Goal: Task Accomplishment & Management: Use online tool/utility

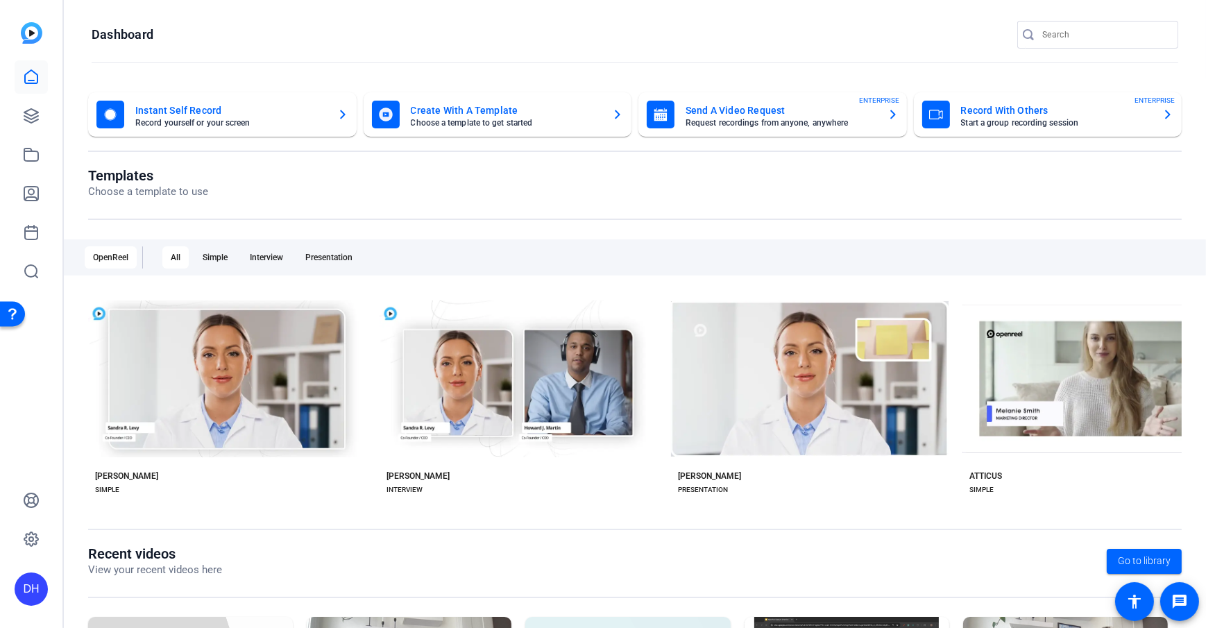
click at [347, 44] on openreel-page-title "Dashboard" at bounding box center [635, 35] width 1086 height 28
click at [507, 198] on openreel-page-title "Templates Choose a template to use" at bounding box center [634, 183] width 1093 height 33
click at [321, 41] on openreel-page-title "Dashboard" at bounding box center [635, 35] width 1086 height 28
click at [512, 175] on openreel-page-title "Templates Choose a template to use" at bounding box center [634, 183] width 1093 height 33
click at [515, 188] on openreel-page-title "Templates Choose a template to use" at bounding box center [634, 183] width 1093 height 33
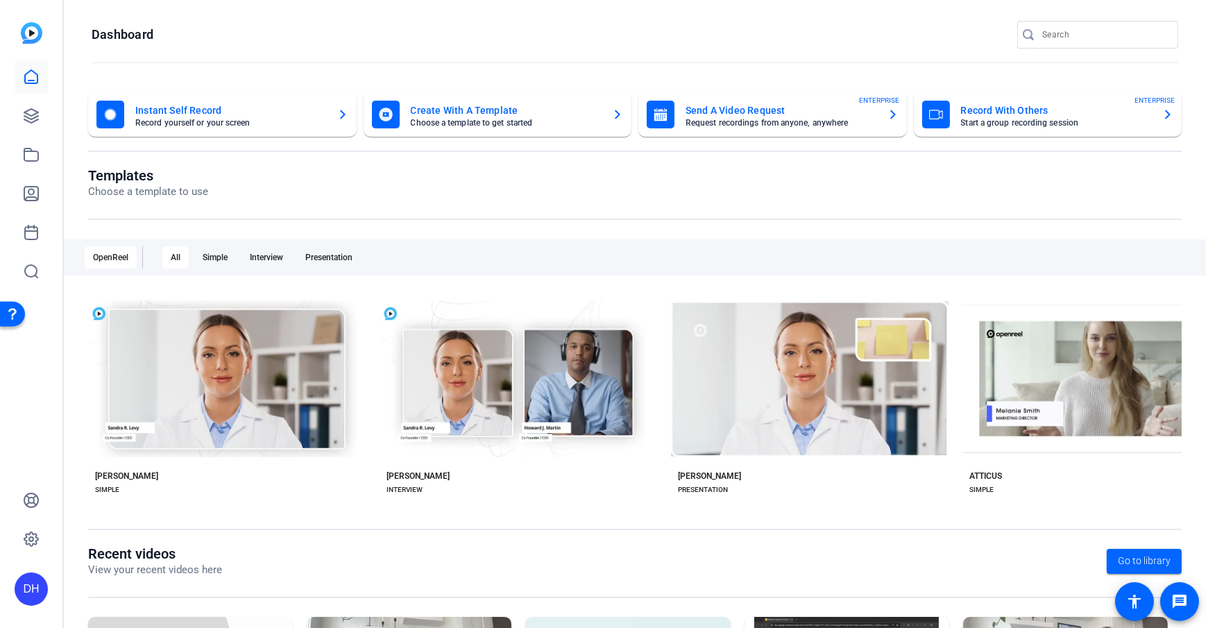
click at [231, 43] on openreel-page-title "Dashboard" at bounding box center [635, 35] width 1086 height 28
click at [29, 120] on icon at bounding box center [31, 116] width 17 height 17
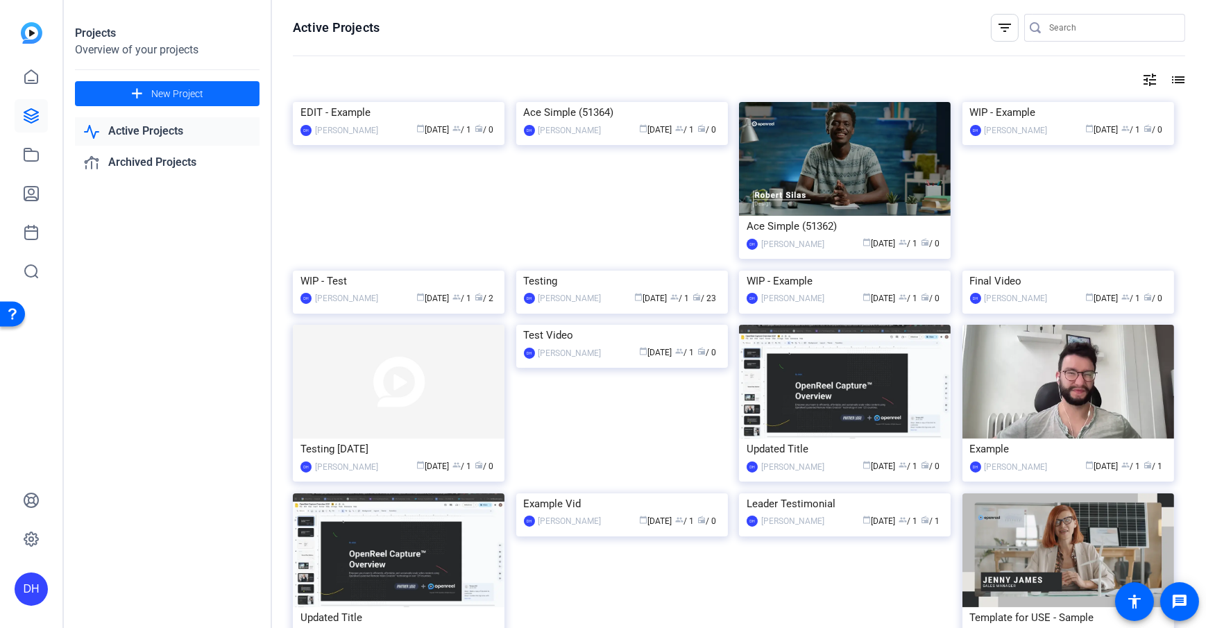
click at [169, 98] on span "New Project" at bounding box center [177, 94] width 52 height 15
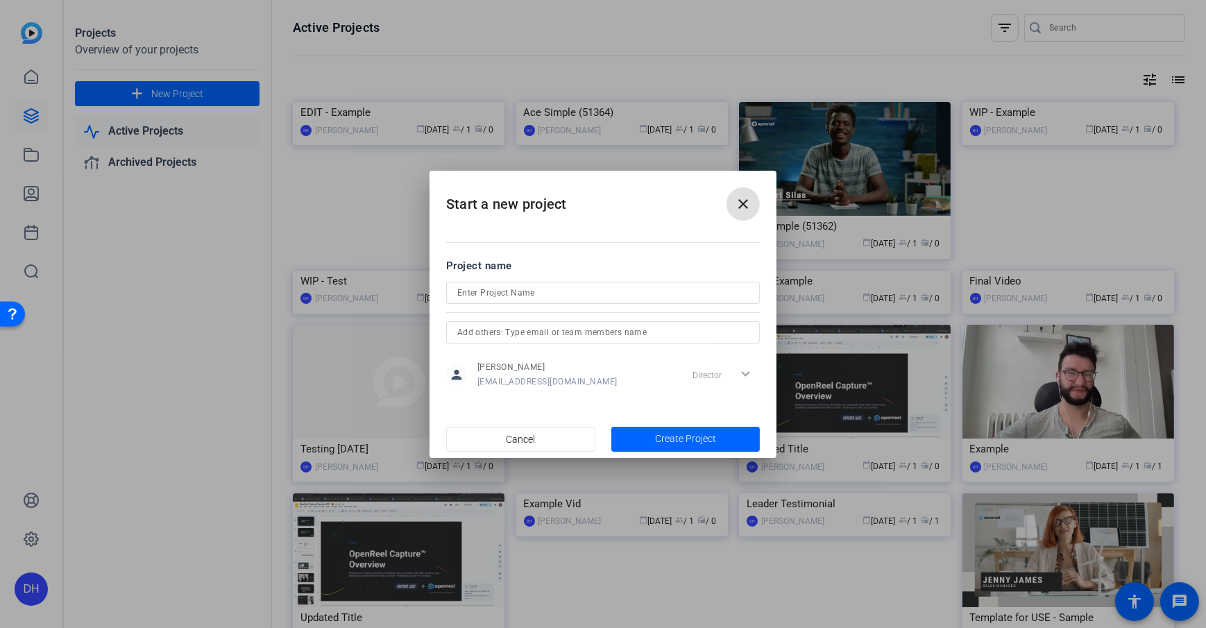
click at [746, 207] on mat-icon "close" at bounding box center [743, 204] width 17 height 17
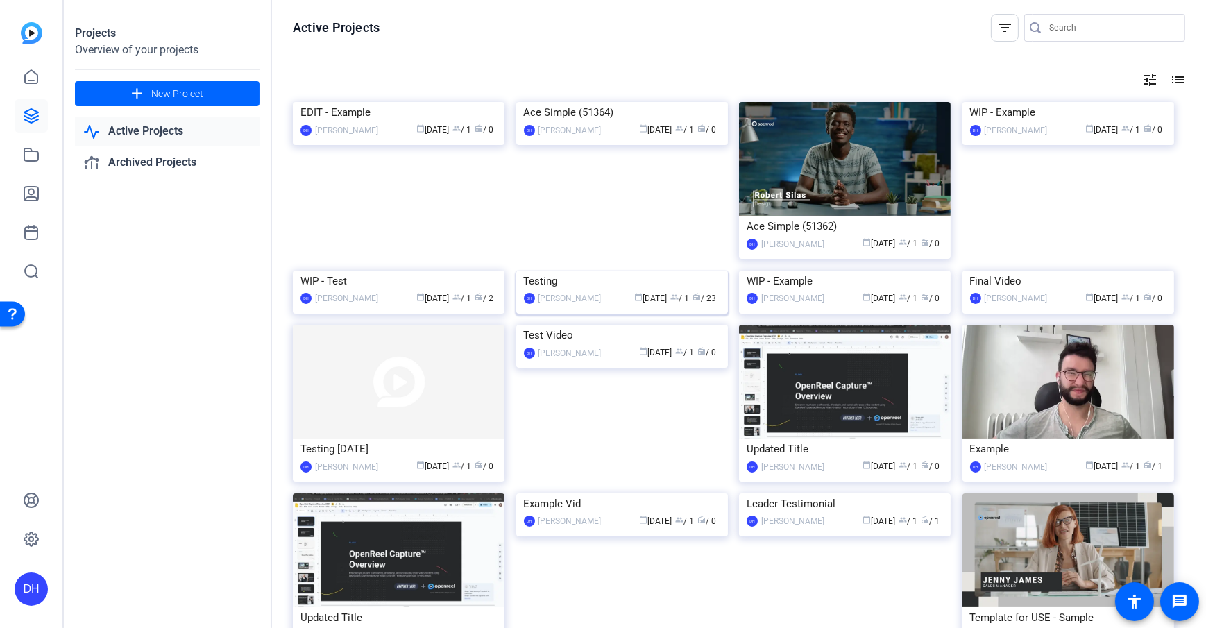
click at [545, 305] on div "[PERSON_NAME]" at bounding box center [569, 298] width 63 height 14
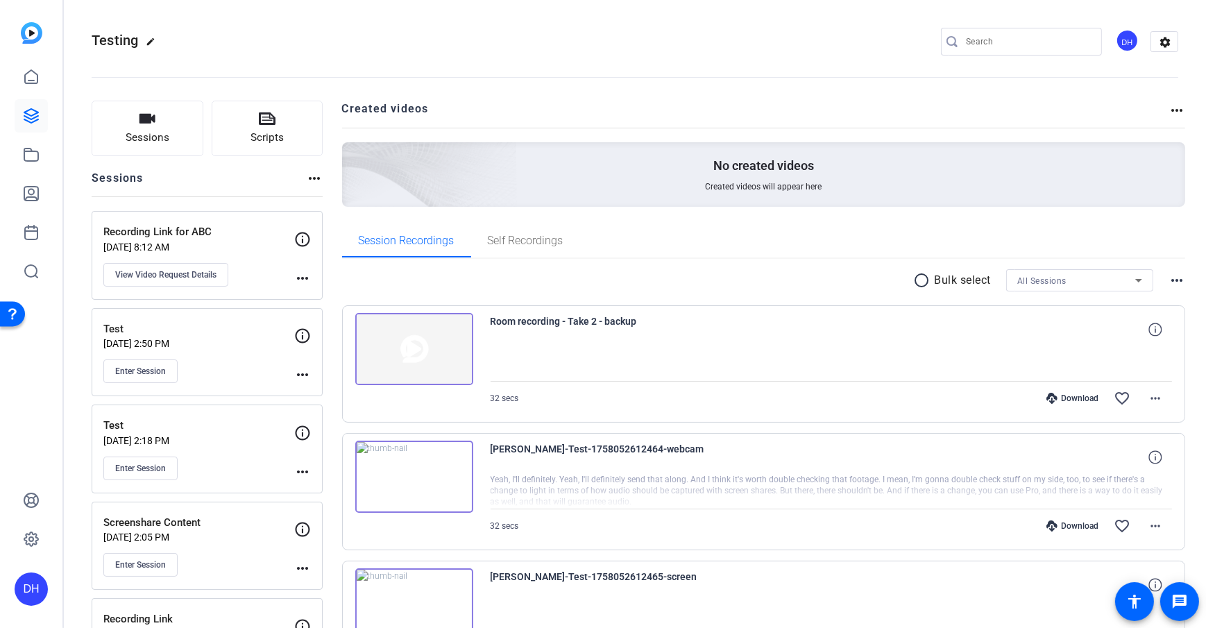
click at [139, 123] on icon "button" at bounding box center [147, 118] width 17 height 17
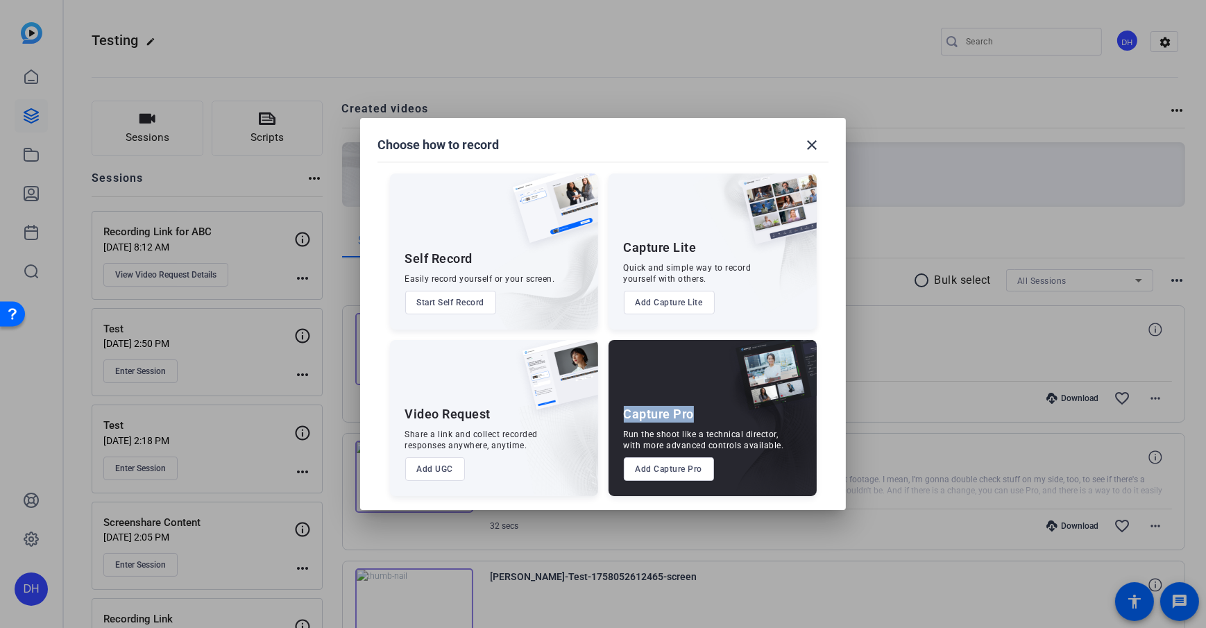
drag, startPoint x: 619, startPoint y: 413, endPoint x: 697, endPoint y: 416, distance: 77.7
click at [697, 416] on div "Capture Pro Run the shoot like a technical director, with more advanced control…" at bounding box center [712, 418] width 208 height 156
click at [667, 470] on button "Add Capture Pro" at bounding box center [669, 469] width 91 height 24
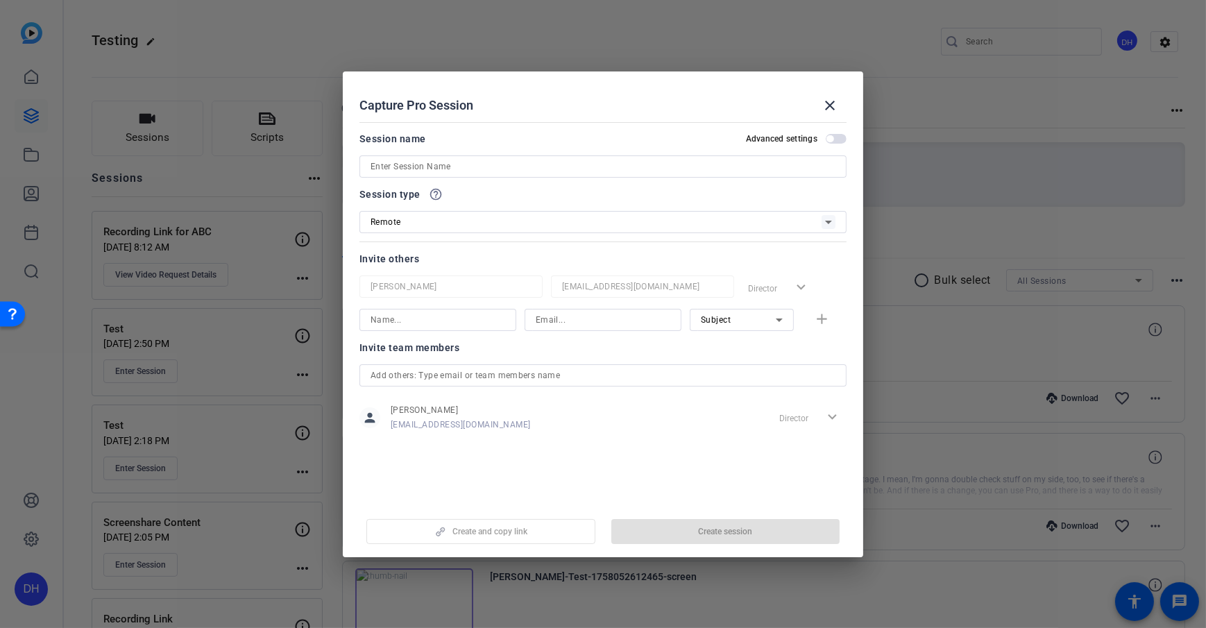
click at [488, 162] on input at bounding box center [602, 166] width 465 height 17
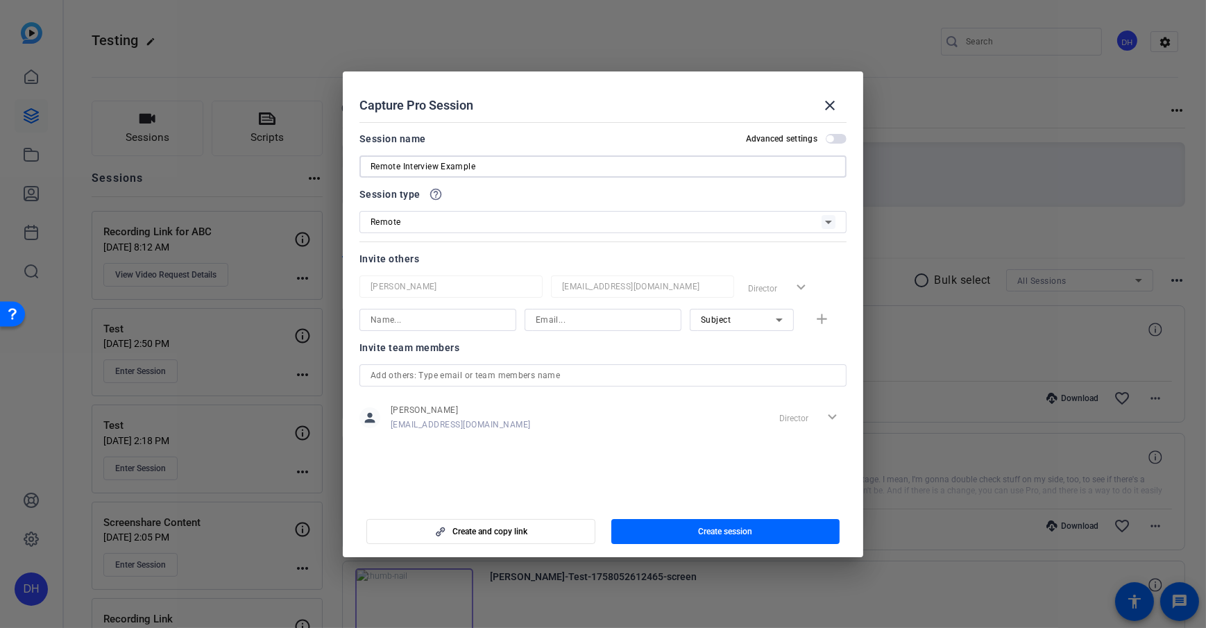
type input "Remote Interview Example"
click at [497, 182] on div at bounding box center [602, 185] width 487 height 15
click at [488, 257] on div "Invite others" at bounding box center [602, 258] width 487 height 17
click at [440, 259] on div "Invite others" at bounding box center [602, 258] width 487 height 17
click at [832, 139] on span "button" at bounding box center [829, 138] width 7 height 7
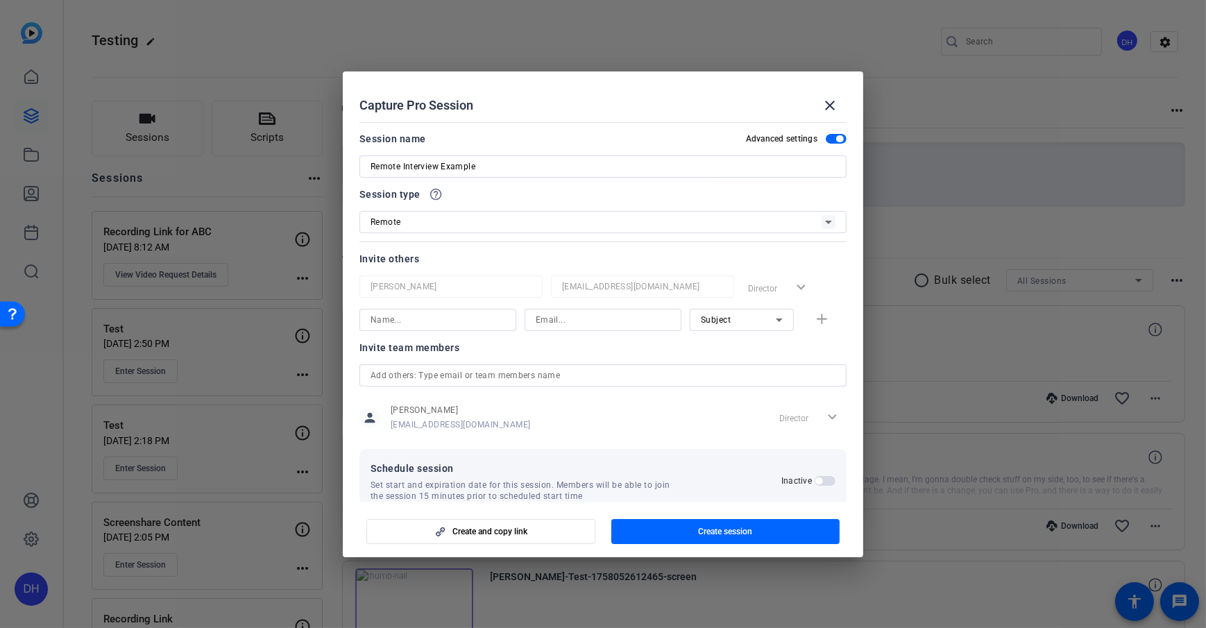
click at [827, 142] on span "button" at bounding box center [836, 139] width 21 height 10
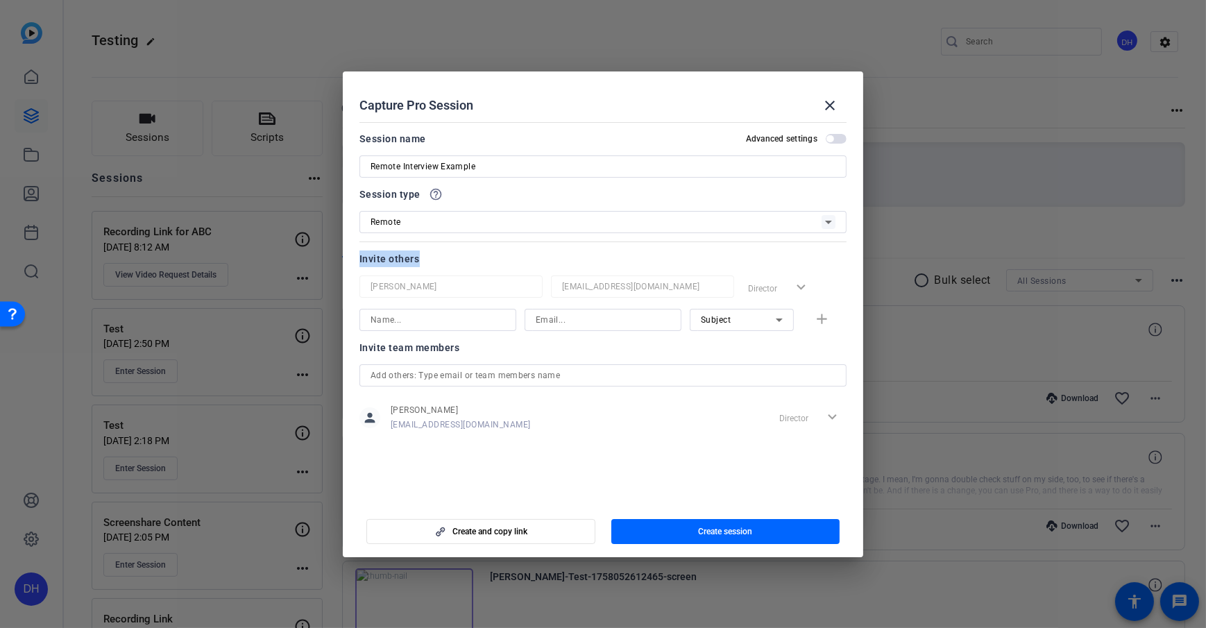
drag, startPoint x: 355, startPoint y: 260, endPoint x: 427, endPoint y: 255, distance: 72.3
click at [427, 255] on mat-dialog-content "Session name Advanced settings Remote Interview Example Session type help_outli…" at bounding box center [603, 309] width 520 height 385
click at [457, 318] on input at bounding box center [437, 319] width 135 height 17
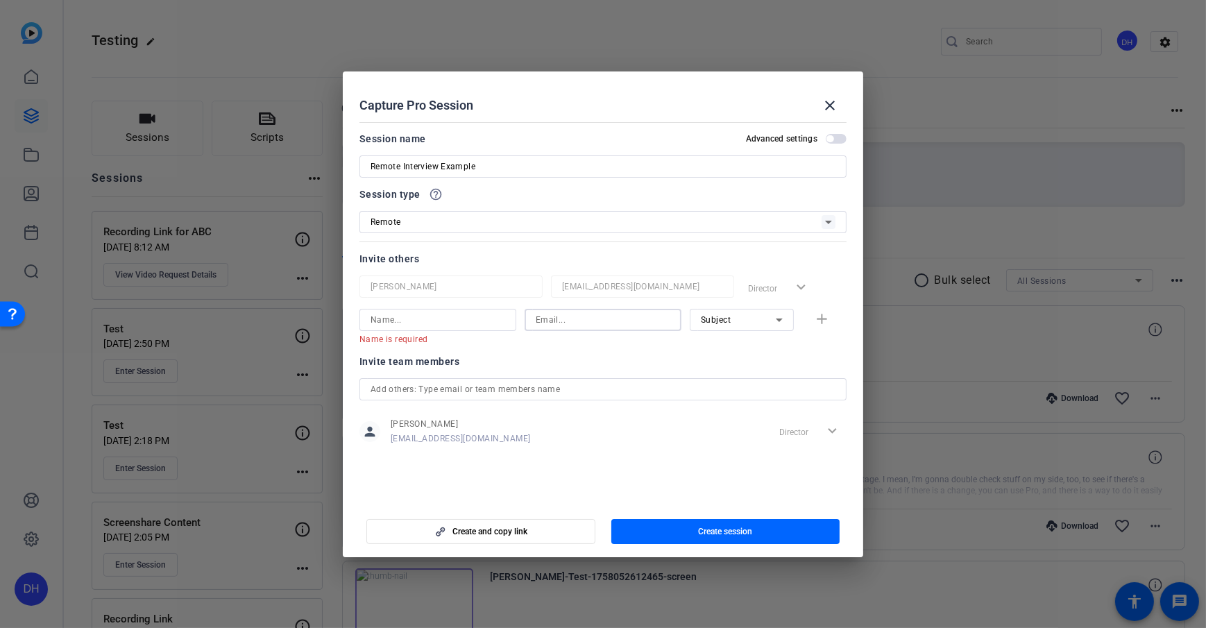
click at [562, 320] on input at bounding box center [603, 319] width 135 height 17
click at [521, 344] on openreel-capture-pro-session-invite-users "Invite others [PERSON_NAME] [EMAIL_ADDRESS][DOMAIN_NAME] Director expand_more N…" at bounding box center [602, 356] width 487 height 212
click at [762, 323] on div "Subject" at bounding box center [738, 319] width 75 height 17
click at [749, 397] on mat-option "Subject" at bounding box center [742, 391] width 104 height 22
click at [722, 343] on div at bounding box center [742, 338] width 104 height 15
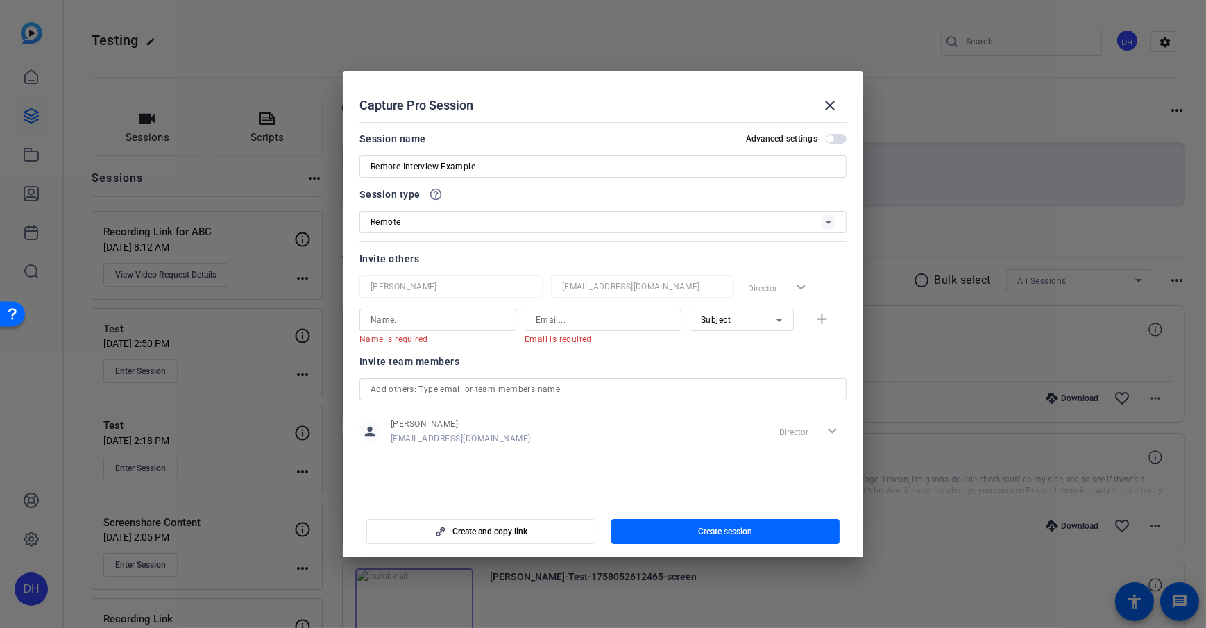
click at [712, 327] on div "Subject" at bounding box center [738, 319] width 75 height 17
click at [737, 393] on mat-option "Subject" at bounding box center [742, 391] width 104 height 22
click at [712, 340] on div at bounding box center [742, 338] width 104 height 15
click at [753, 318] on div "Subject" at bounding box center [738, 319] width 75 height 17
click at [754, 341] on mat-option "Collaborator" at bounding box center [742, 347] width 104 height 22
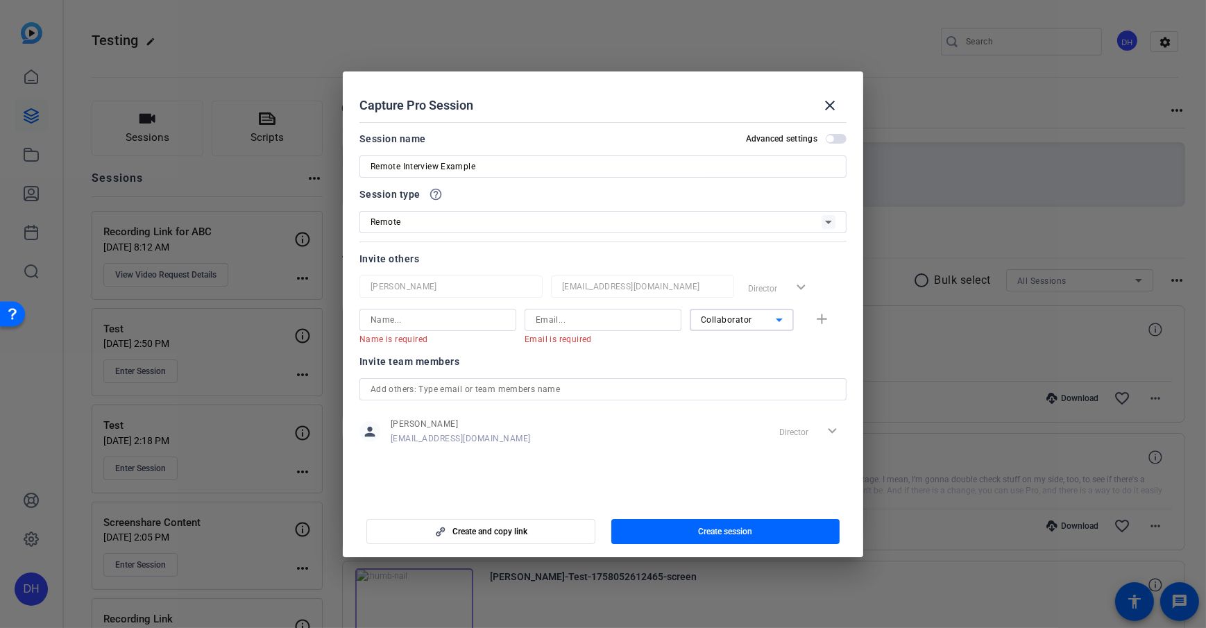
click at [733, 320] on span "Collaborator" at bounding box center [726, 320] width 51 height 10
click at [623, 343] on div at bounding box center [603, 314] width 1206 height 628
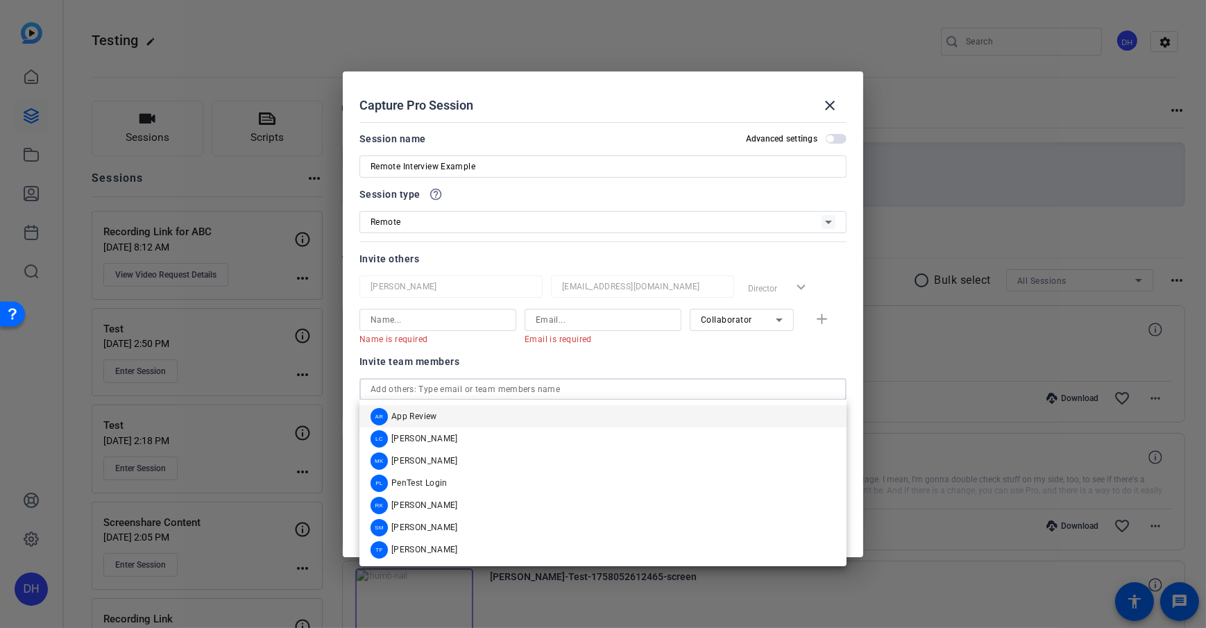
click at [487, 394] on input "text" at bounding box center [602, 389] width 465 height 17
click at [488, 388] on input "text" at bounding box center [602, 389] width 465 height 17
click at [699, 353] on div "Invite team members" at bounding box center [602, 361] width 487 height 17
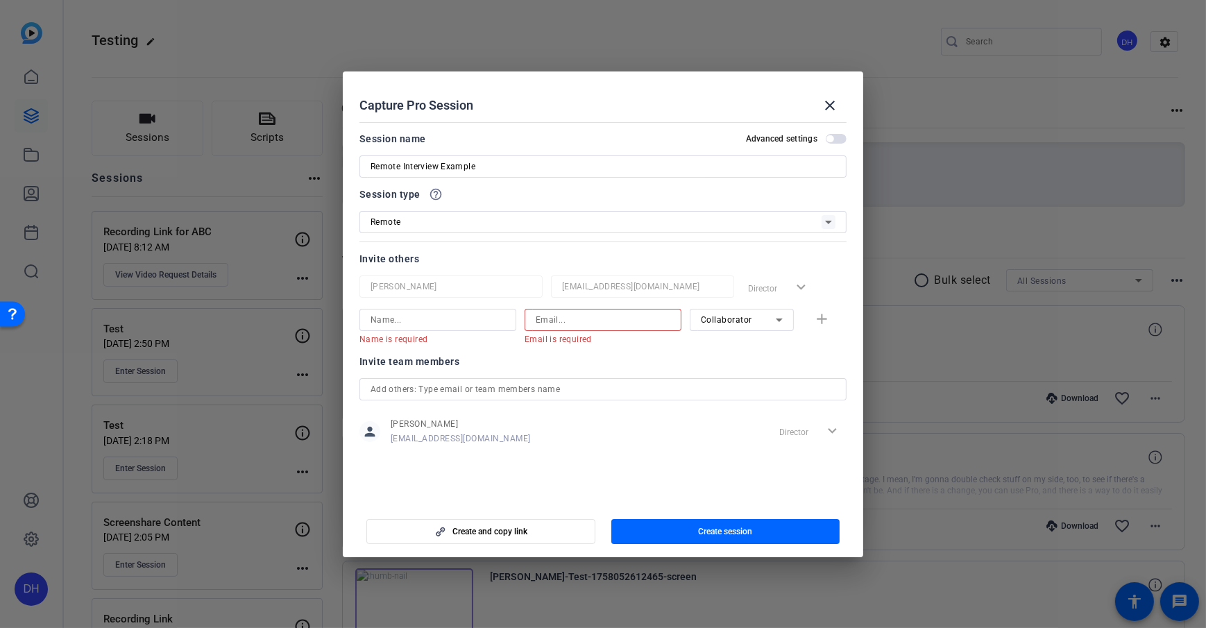
click at [581, 323] on input at bounding box center [603, 319] width 135 height 17
click at [540, 350] on openreel-capture-pro-session-invite-users "Invite others [PERSON_NAME] [EMAIL_ADDRESS][DOMAIN_NAME] Director expand_more N…" at bounding box center [602, 356] width 487 height 212
click at [744, 325] on div "Collaborator" at bounding box center [738, 319] width 75 height 17
click at [767, 345] on mat-option "Collaborator" at bounding box center [742, 347] width 104 height 22
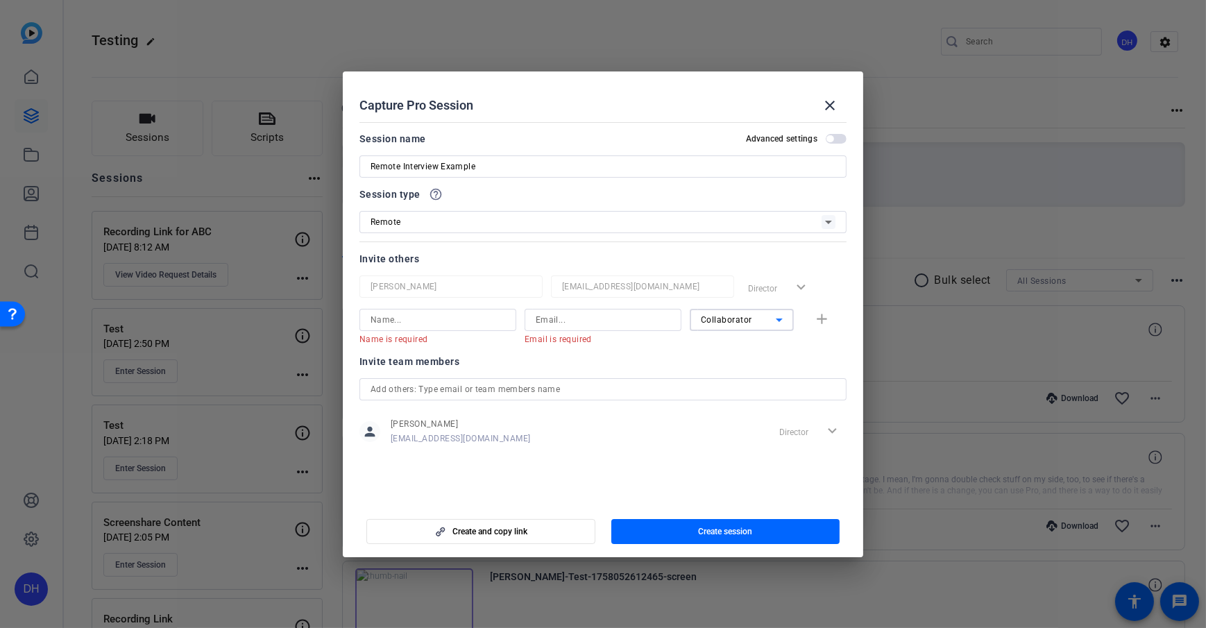
click at [750, 300] on div "[PERSON_NAME] [EMAIL_ADDRESS][DOMAIN_NAME] Director expand_more Name is require…" at bounding box center [602, 309] width 487 height 69
click at [752, 311] on div "Collaborator" at bounding box center [738, 319] width 75 height 17
click at [740, 372] on mat-option "Watcher" at bounding box center [742, 369] width 104 height 22
click at [652, 357] on div "Invite team members" at bounding box center [602, 361] width 487 height 17
click at [717, 325] on div "Watcher" at bounding box center [738, 319] width 75 height 17
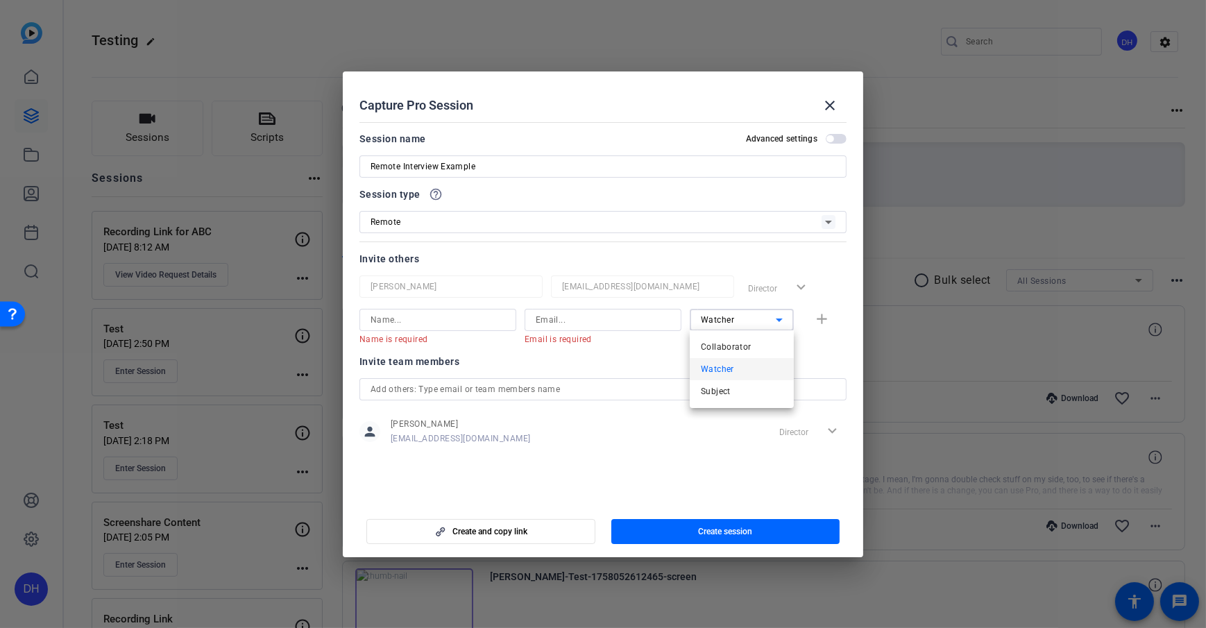
click at [731, 370] on span "Watcher" at bounding box center [717, 369] width 33 height 17
click at [633, 350] on openreel-capture-pro-session-invite-users "Invite others [PERSON_NAME] [EMAIL_ADDRESS][DOMAIN_NAME] Director expand_more N…" at bounding box center [602, 356] width 487 height 212
click at [631, 350] on openreel-capture-pro-session-invite-users "Invite others [PERSON_NAME] [EMAIL_ADDRESS][DOMAIN_NAME] Director expand_more N…" at bounding box center [602, 356] width 487 height 212
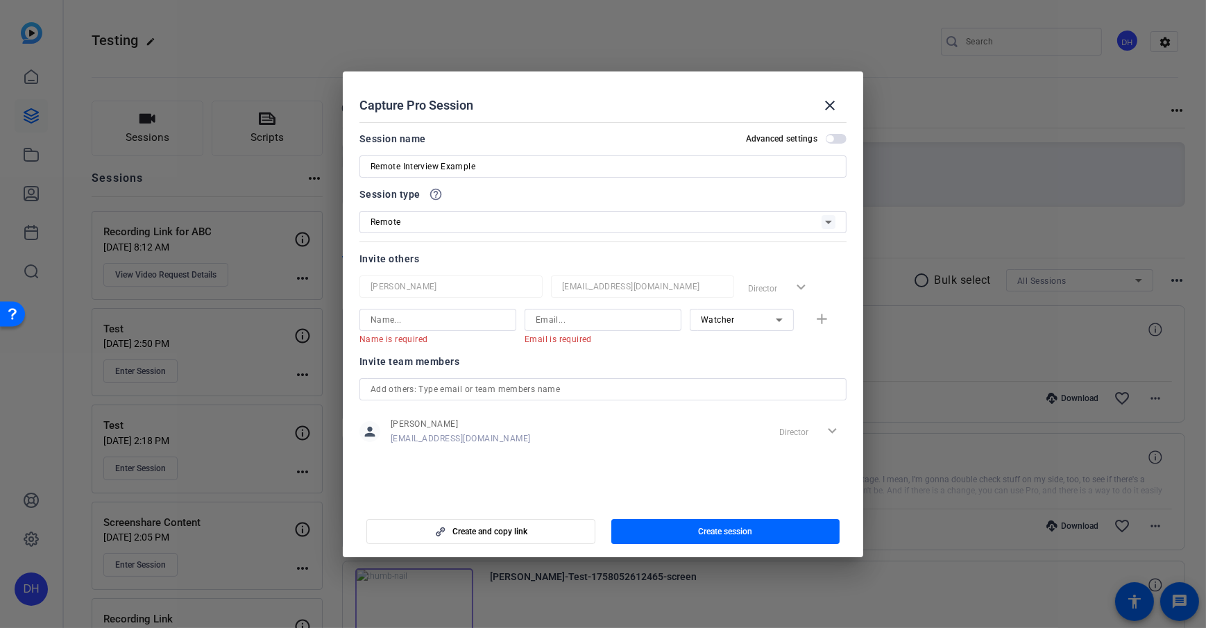
click at [740, 326] on div "Watcher" at bounding box center [738, 319] width 75 height 17
click at [639, 354] on div at bounding box center [603, 314] width 1206 height 628
click at [409, 325] on input at bounding box center [437, 319] width 135 height 17
click at [660, 353] on div "Invite team members" at bounding box center [602, 361] width 487 height 17
click at [722, 306] on div at bounding box center [642, 305] width 183 height 15
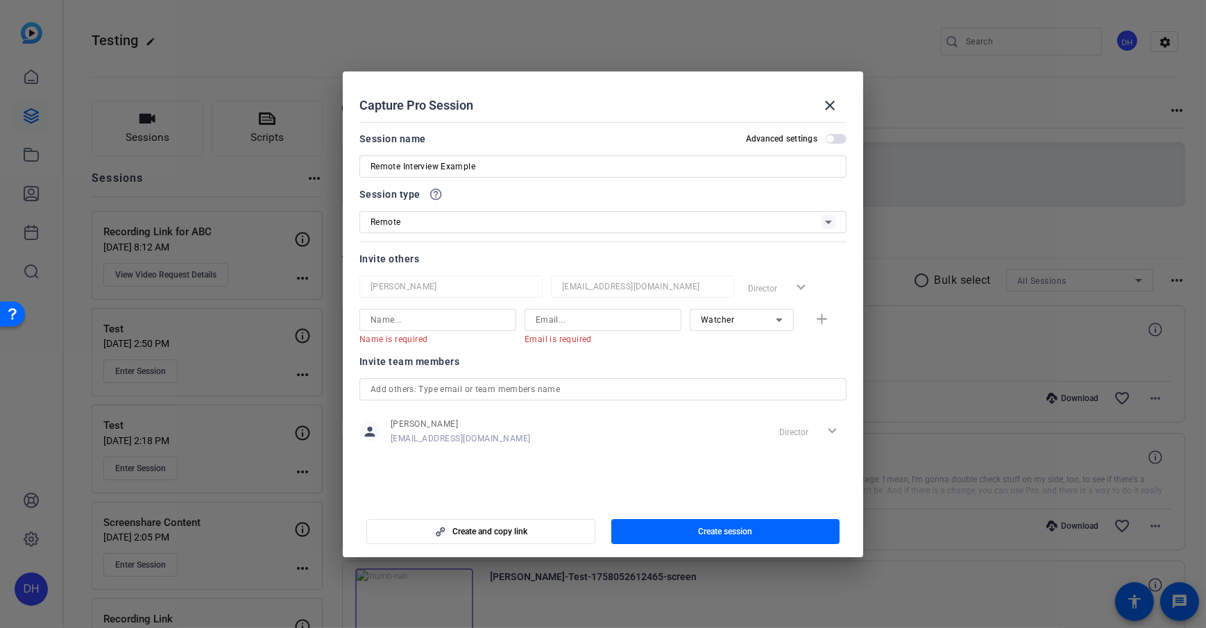
click at [729, 320] on span "Watcher" at bounding box center [718, 320] width 34 height 10
click at [769, 394] on mat-option "Subject" at bounding box center [742, 391] width 104 height 22
click at [729, 325] on div "Subject" at bounding box center [738, 319] width 75 height 17
click at [749, 364] on mat-option "Watcher" at bounding box center [742, 369] width 104 height 22
click at [644, 355] on div "Invite team members" at bounding box center [602, 361] width 487 height 17
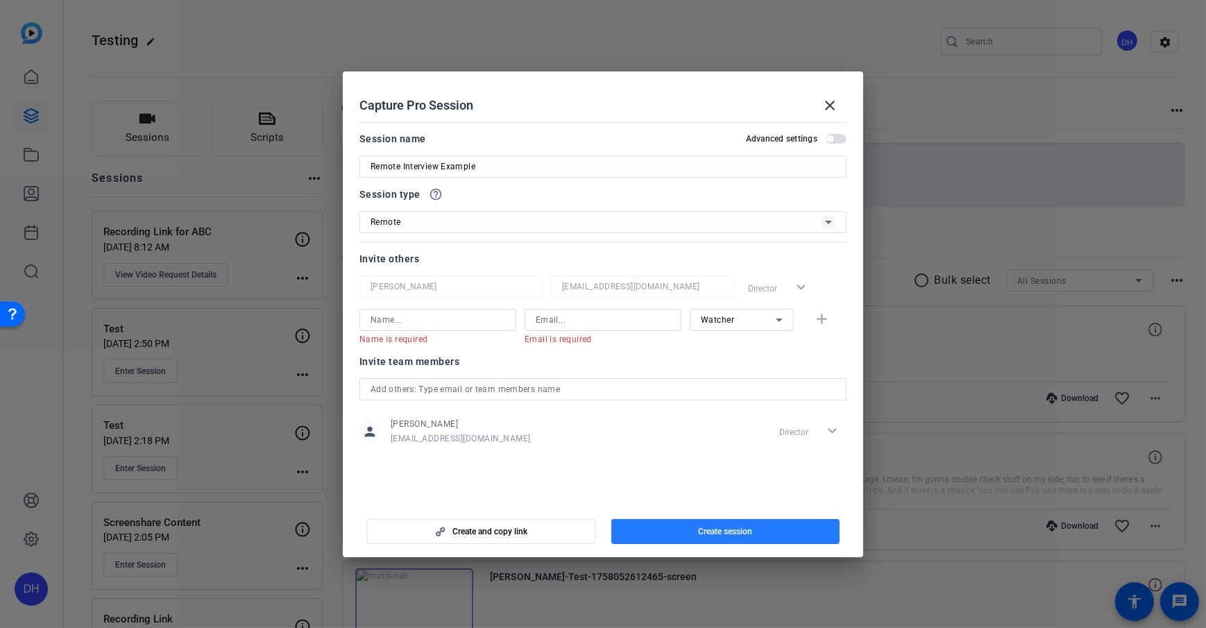
click at [722, 537] on span "button" at bounding box center [725, 531] width 229 height 33
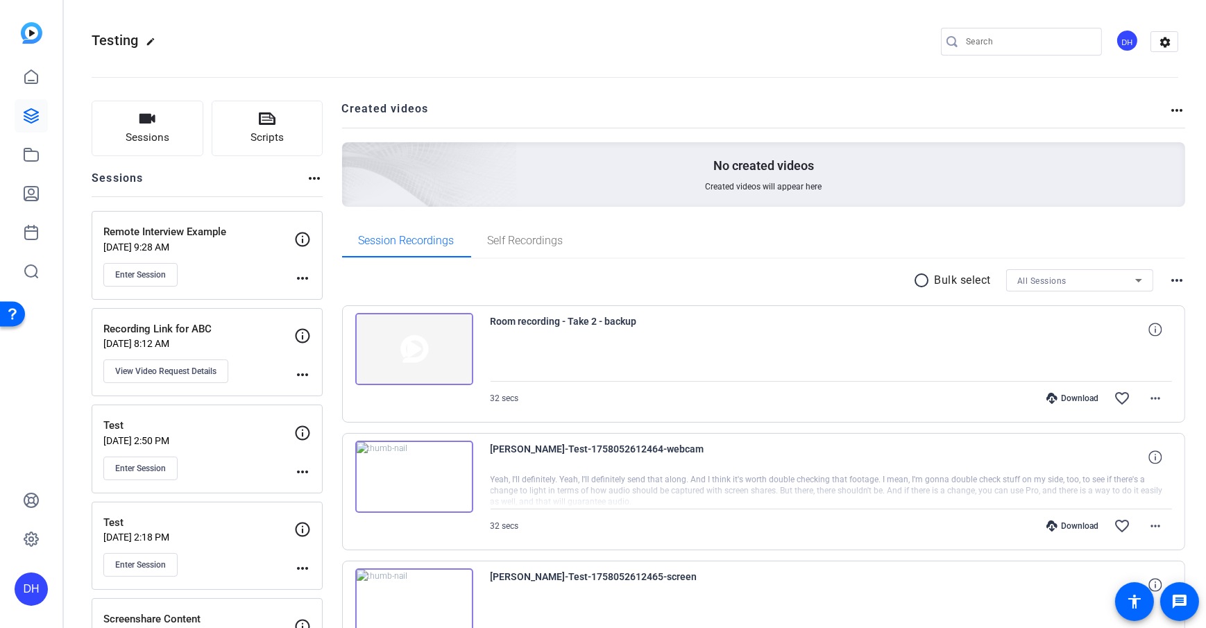
click at [304, 277] on mat-icon "more_horiz" at bounding box center [302, 278] width 17 height 17
click at [339, 297] on span "Edit Session" at bounding box center [336, 298] width 63 height 17
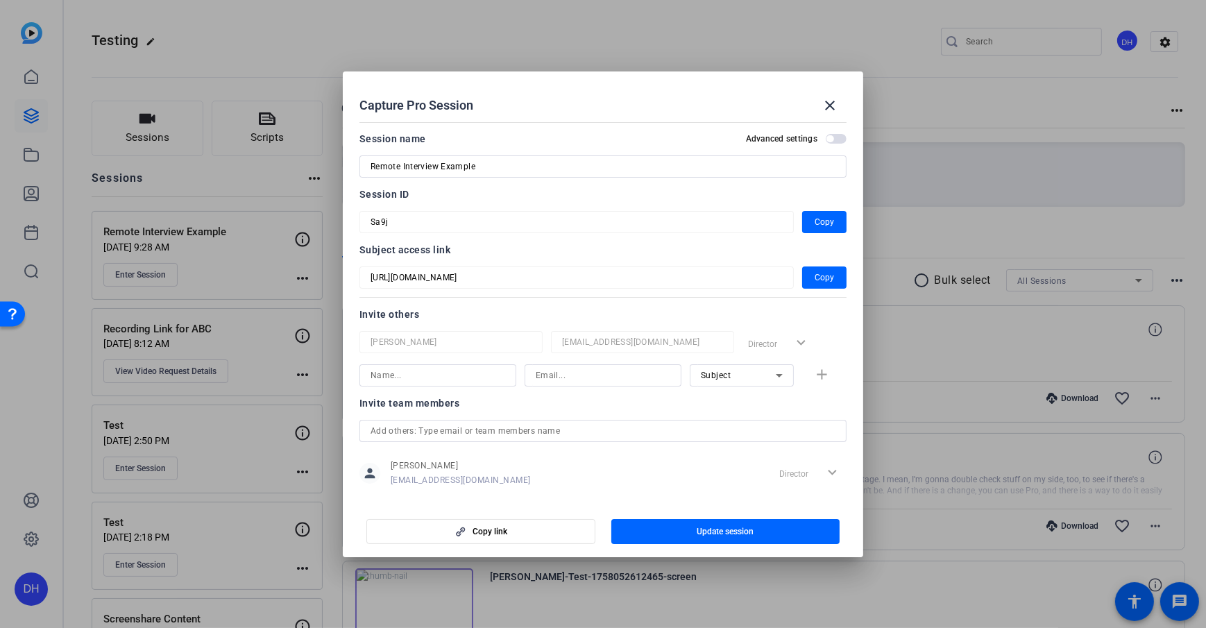
click at [440, 311] on div "Invite others" at bounding box center [602, 314] width 487 height 17
click at [814, 273] on span "Copy" at bounding box center [823, 277] width 19 height 17
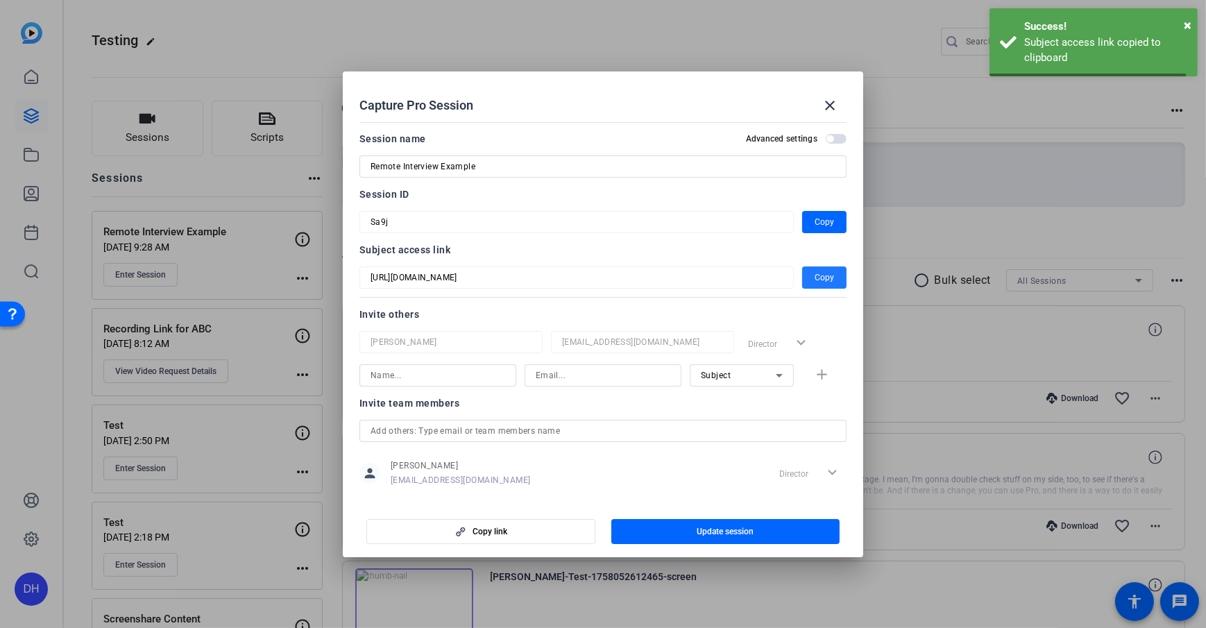
click at [483, 306] on div "Invite others" at bounding box center [602, 314] width 487 height 17
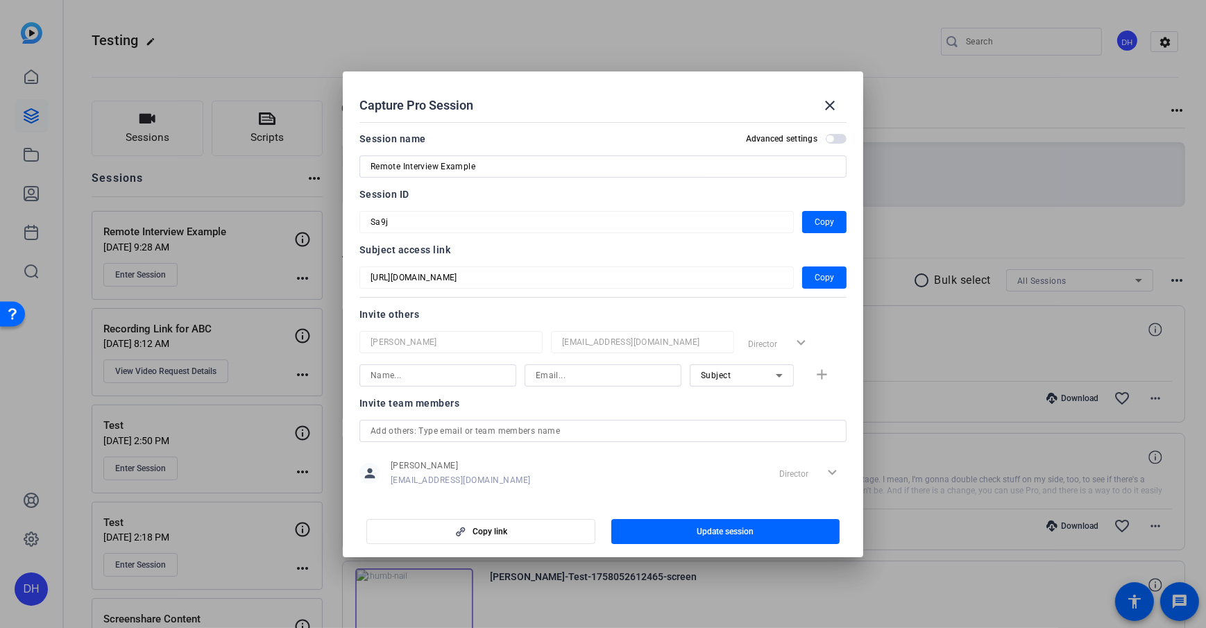
click at [483, 306] on div "Invite others" at bounding box center [602, 314] width 487 height 17
click at [805, 272] on span "button" at bounding box center [824, 277] width 44 height 33
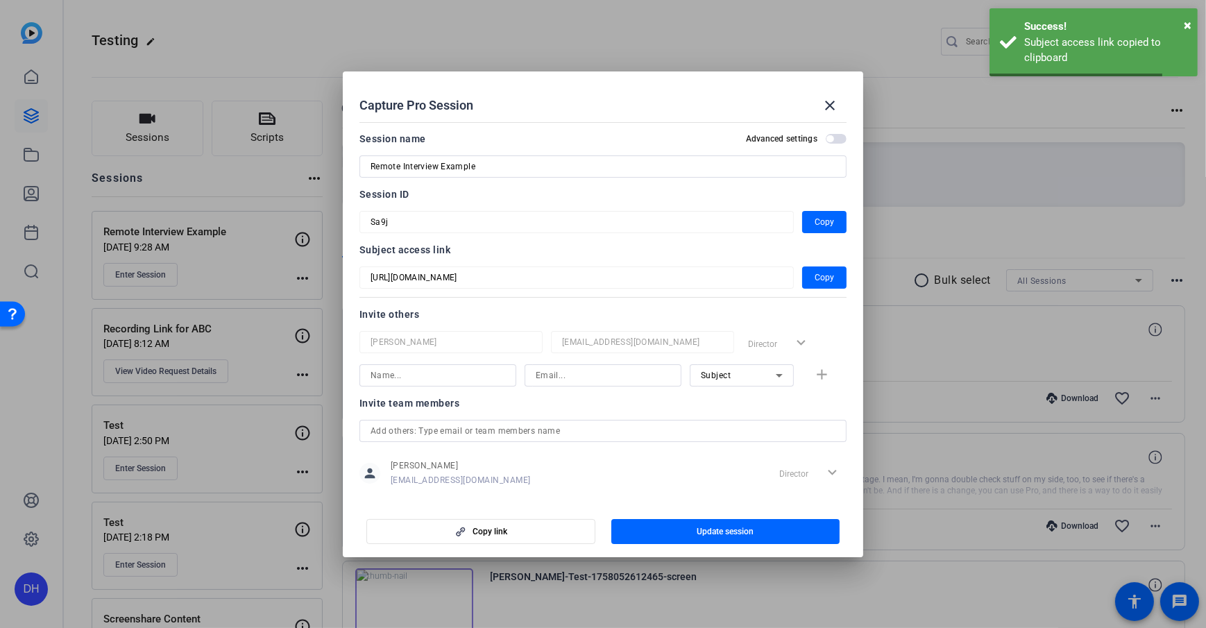
click at [456, 302] on div at bounding box center [576, 296] width 434 height 15
click at [821, 99] on span at bounding box center [829, 105] width 33 height 33
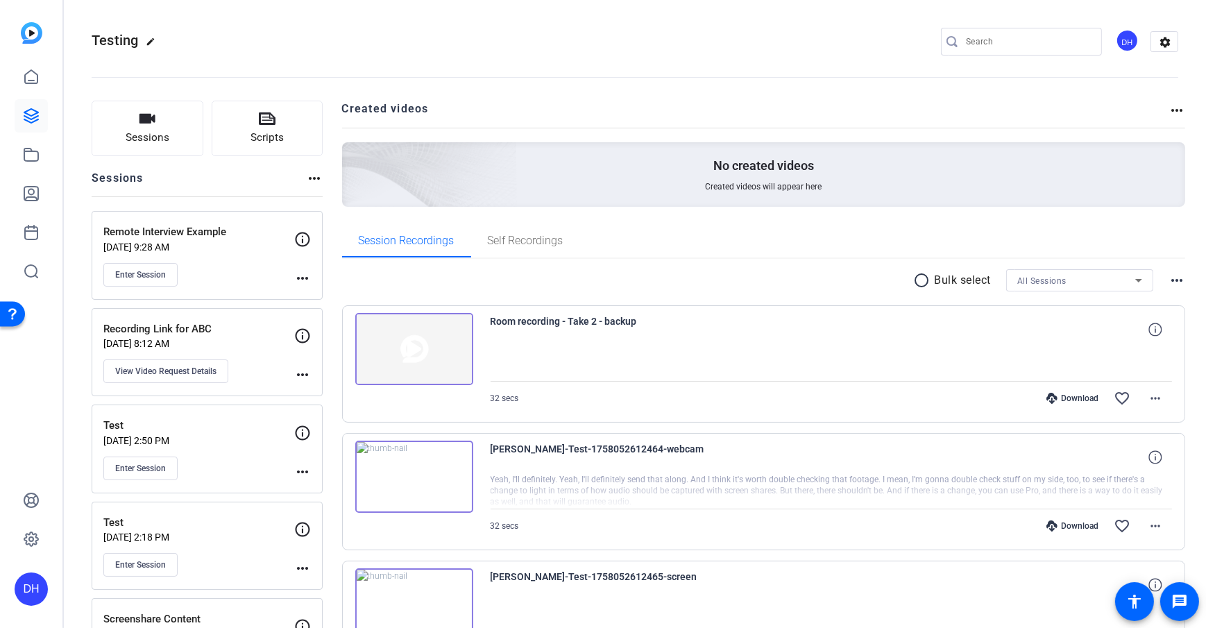
click at [148, 275] on span "Enter Session" at bounding box center [140, 274] width 51 height 11
click at [275, 128] on button "Scripts" at bounding box center [268, 128] width 112 height 55
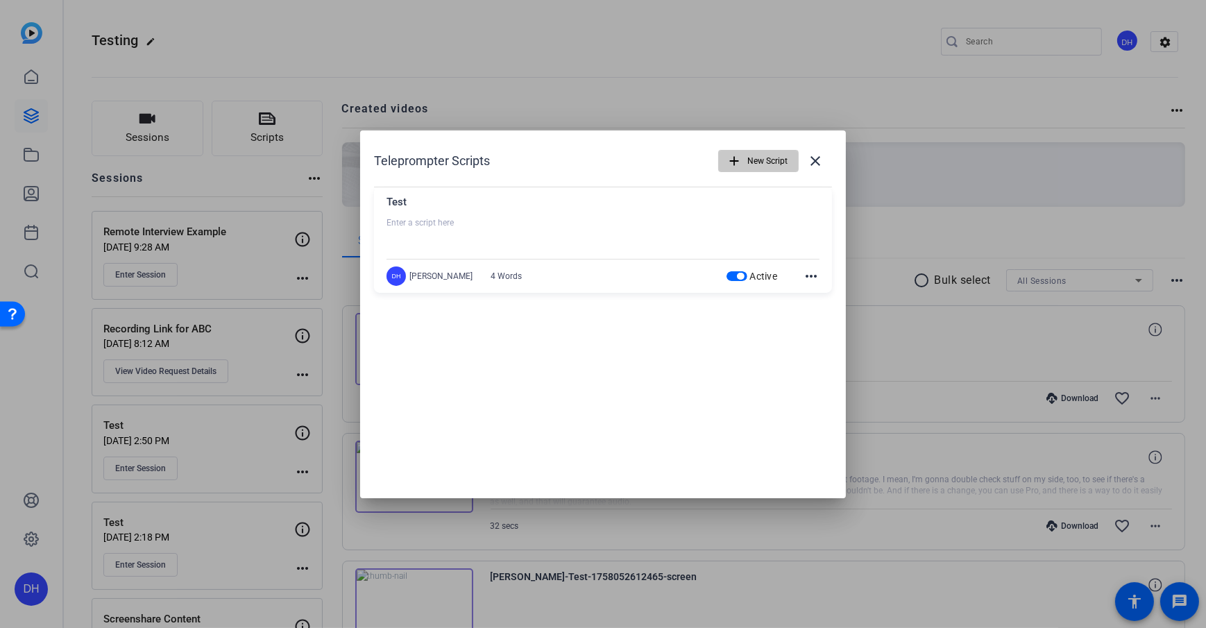
click at [754, 161] on span "New Script" at bounding box center [767, 161] width 40 height 26
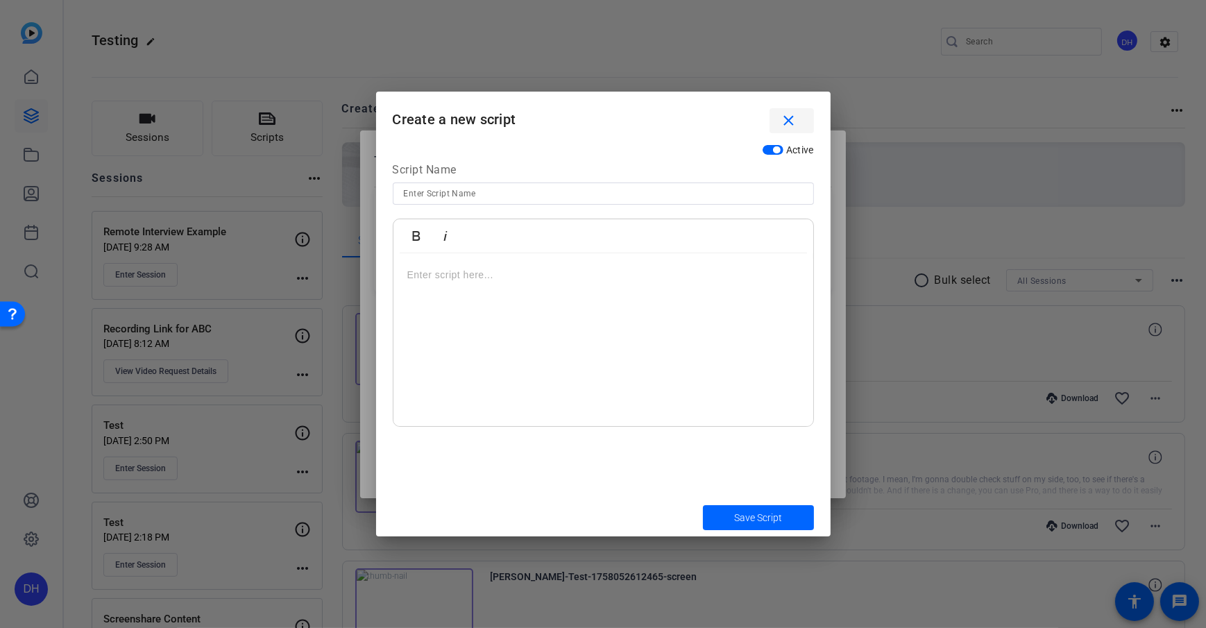
click at [782, 123] on mat-icon "close" at bounding box center [788, 120] width 17 height 17
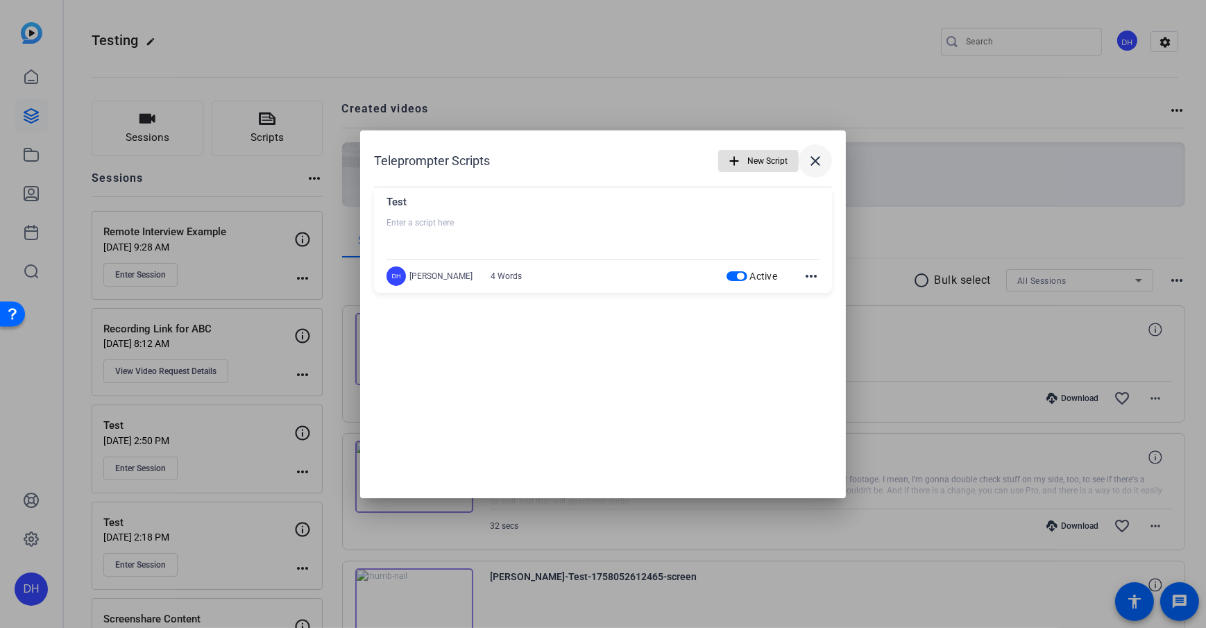
click at [804, 160] on span at bounding box center [814, 160] width 33 height 33
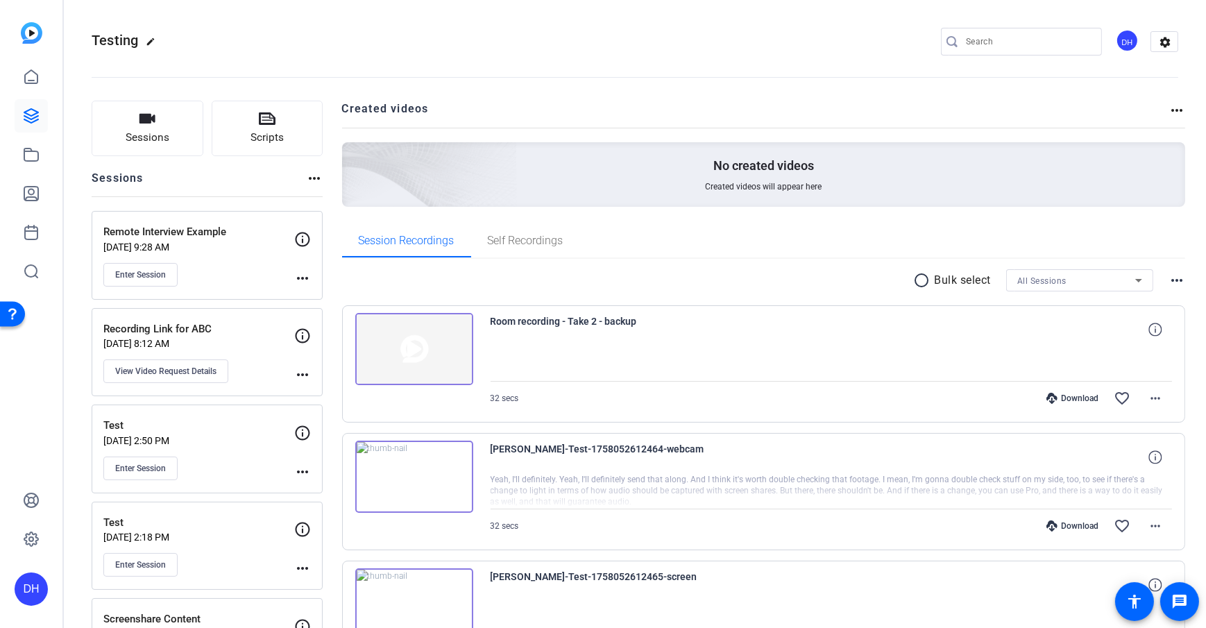
click at [1151, 40] on mat-icon "settings" at bounding box center [1165, 42] width 28 height 21
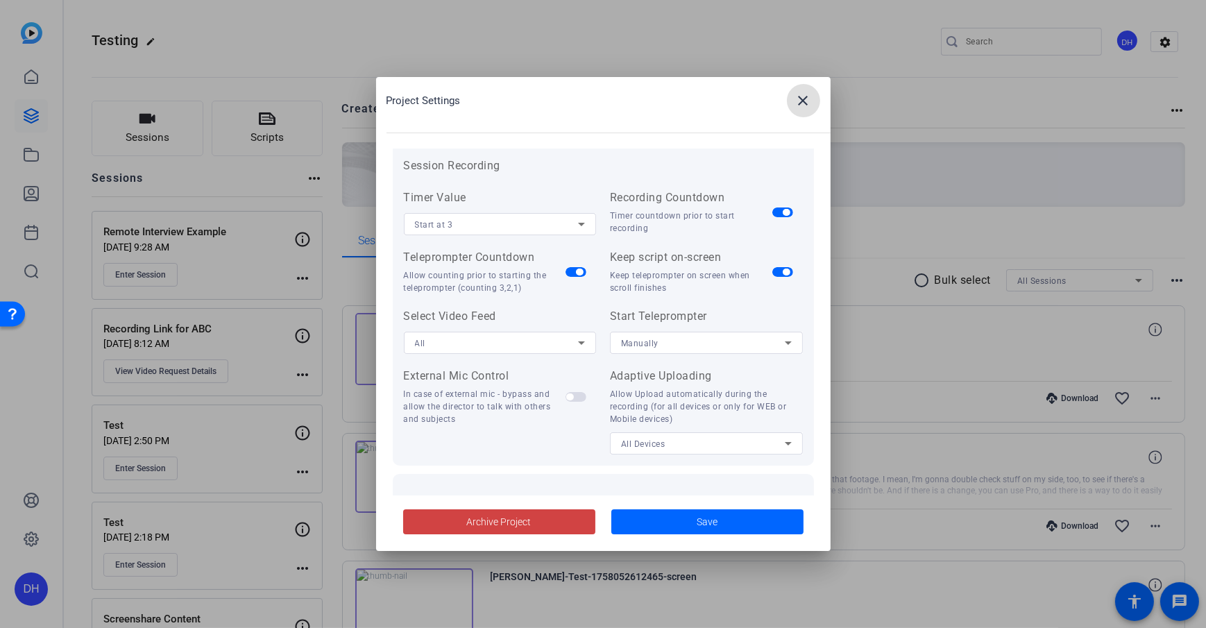
scroll to position [160, 0]
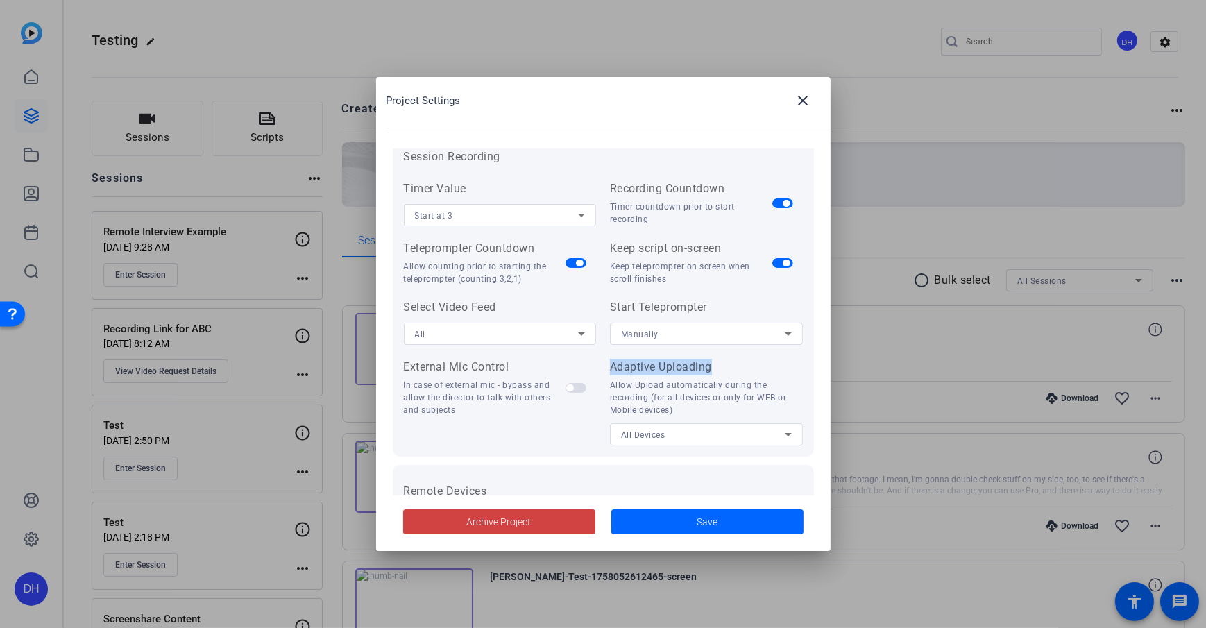
drag, startPoint x: 607, startPoint y: 369, endPoint x: 710, endPoint y: 370, distance: 103.4
click at [710, 370] on div "Adaptive Uploading" at bounding box center [706, 367] width 193 height 17
click at [780, 432] on icon at bounding box center [788, 434] width 17 height 17
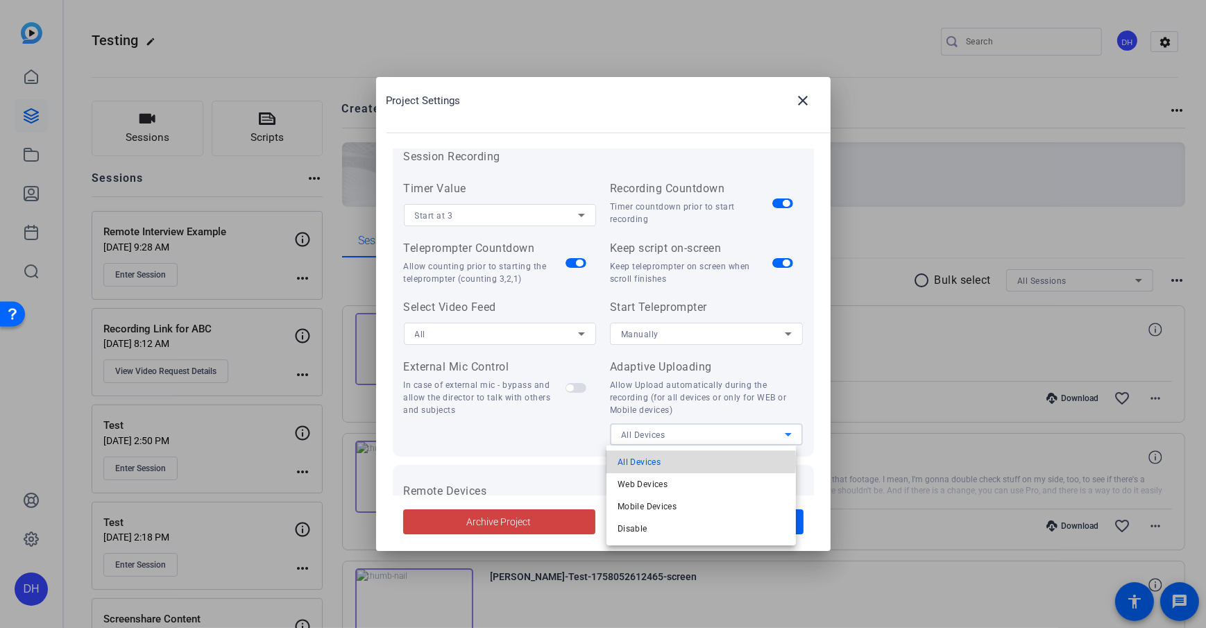
click at [689, 461] on mat-option "All Devices" at bounding box center [700, 462] width 189 height 22
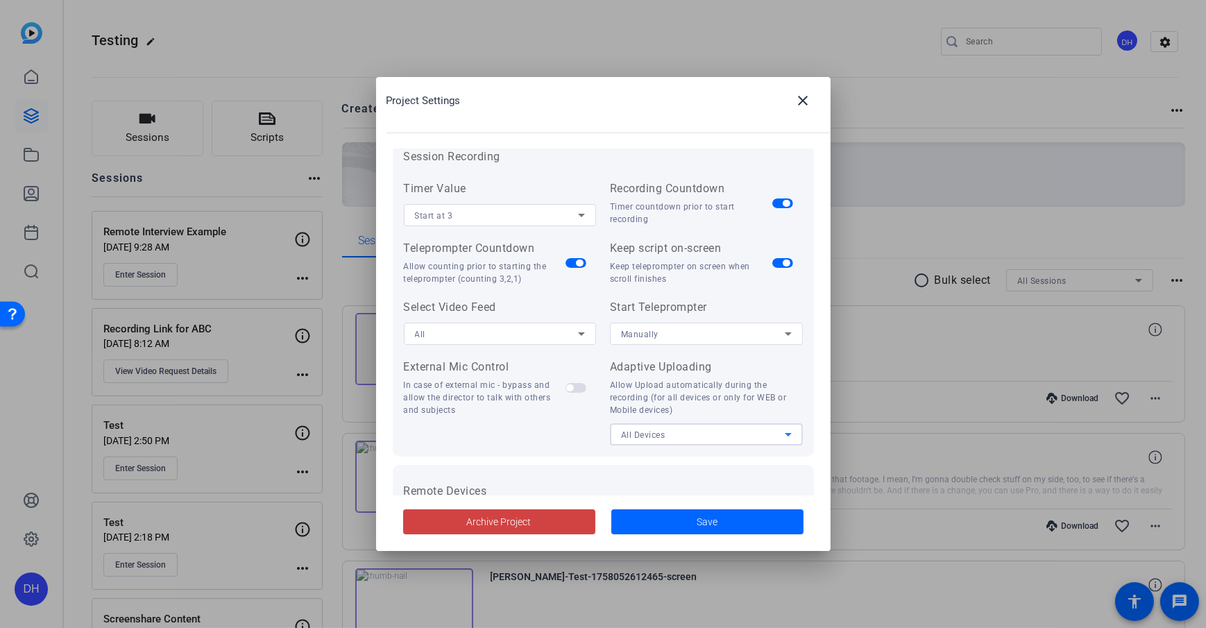
click at [683, 409] on div "Allow Upload automatically during the recording (for all devices or only for WE…" at bounding box center [706, 397] width 193 height 37
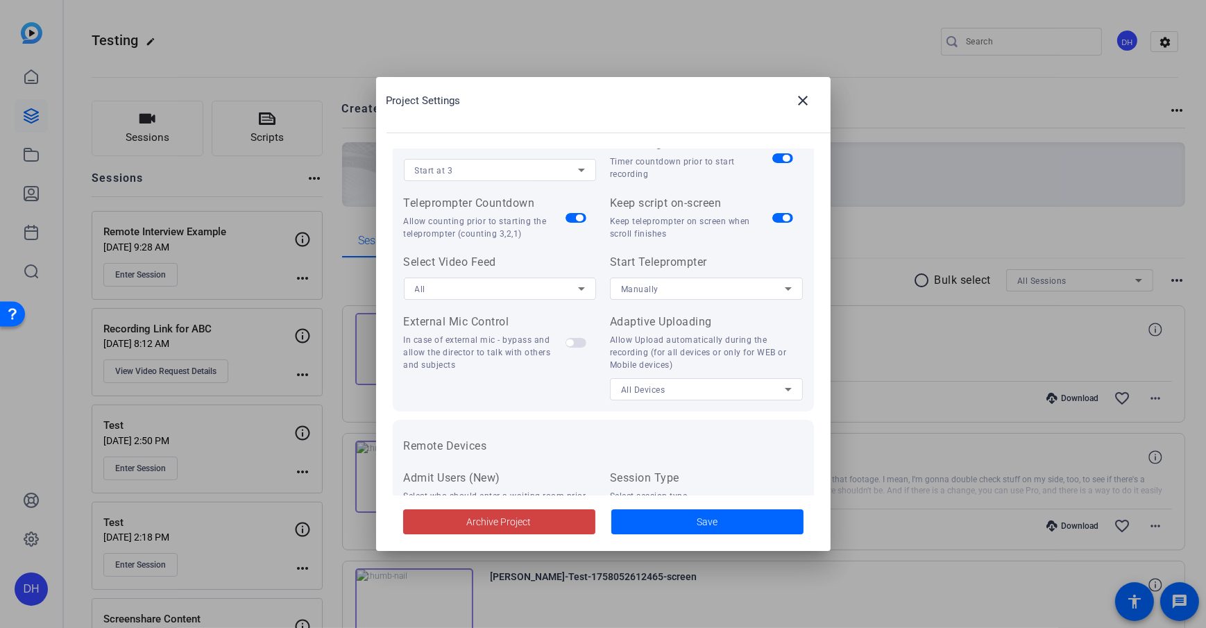
scroll to position [223, 0]
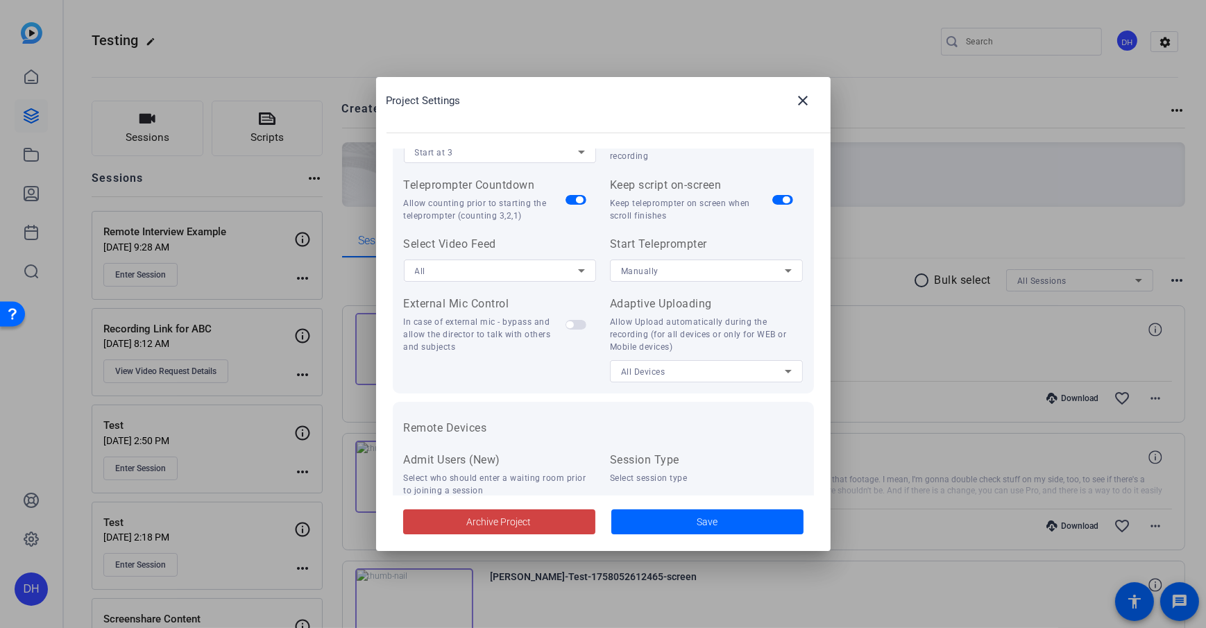
click at [694, 352] on div "Adaptive Uploading Allow Upload automatically during the recording (for all dev…" at bounding box center [706, 339] width 193 height 87
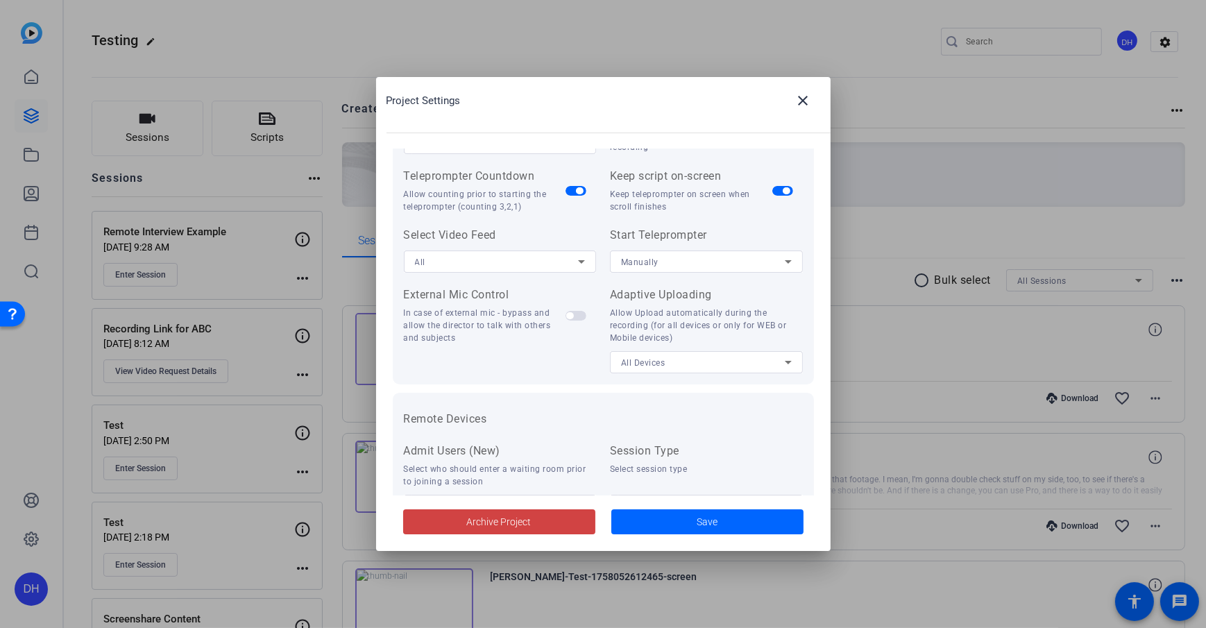
scroll to position [243, 0]
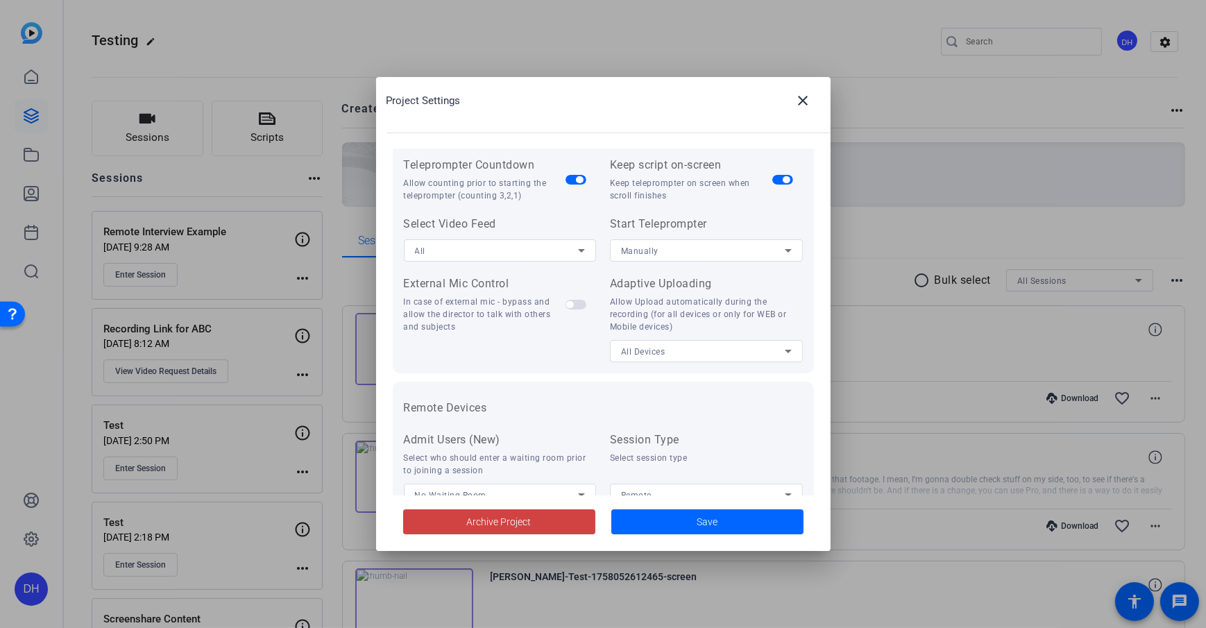
click at [740, 105] on div "Project Settings close" at bounding box center [608, 100] width 444 height 33
click at [810, 100] on mat-icon "close" at bounding box center [803, 100] width 17 height 17
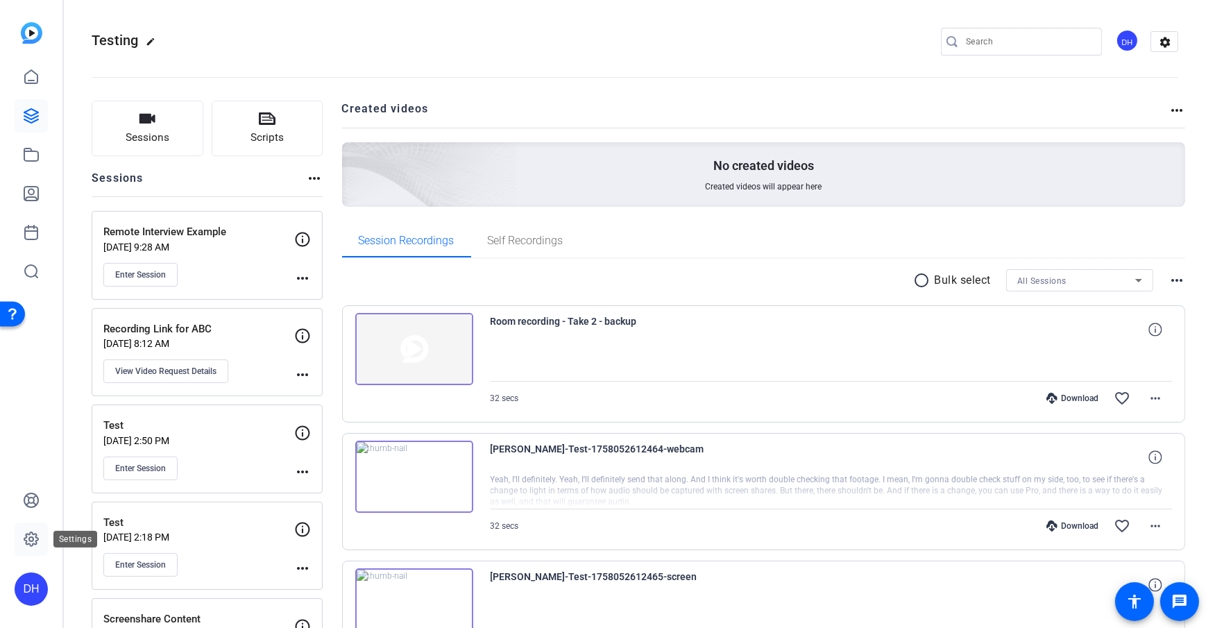
click at [30, 541] on icon at bounding box center [31, 539] width 4 height 4
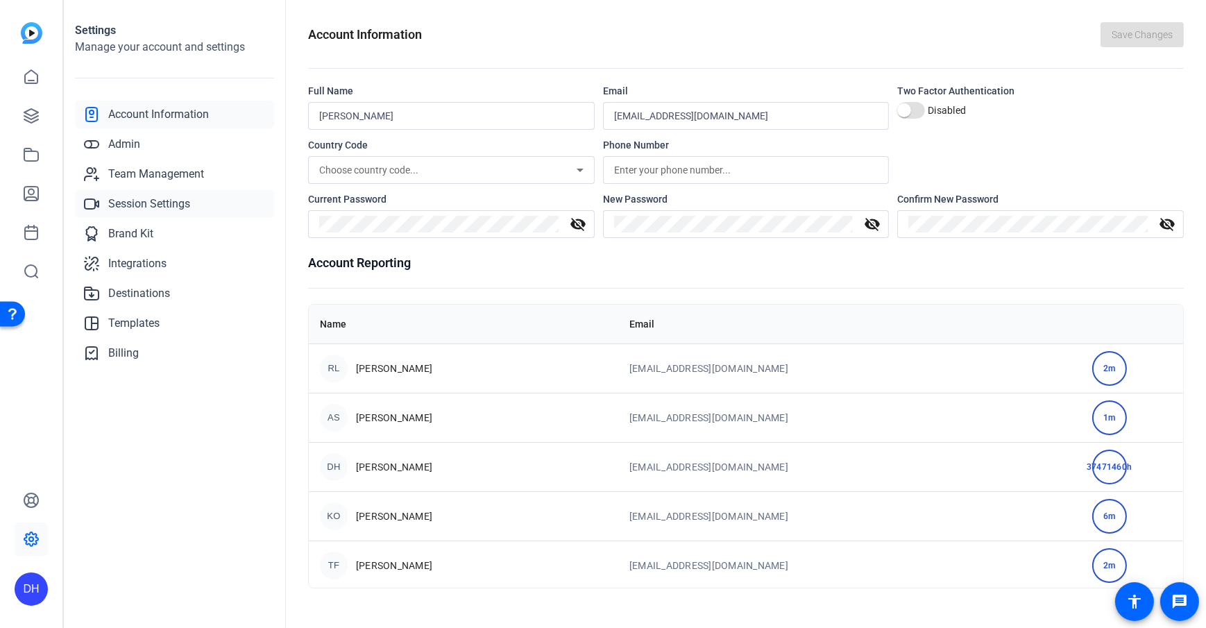
click at [178, 203] on span "Session Settings" at bounding box center [149, 204] width 82 height 17
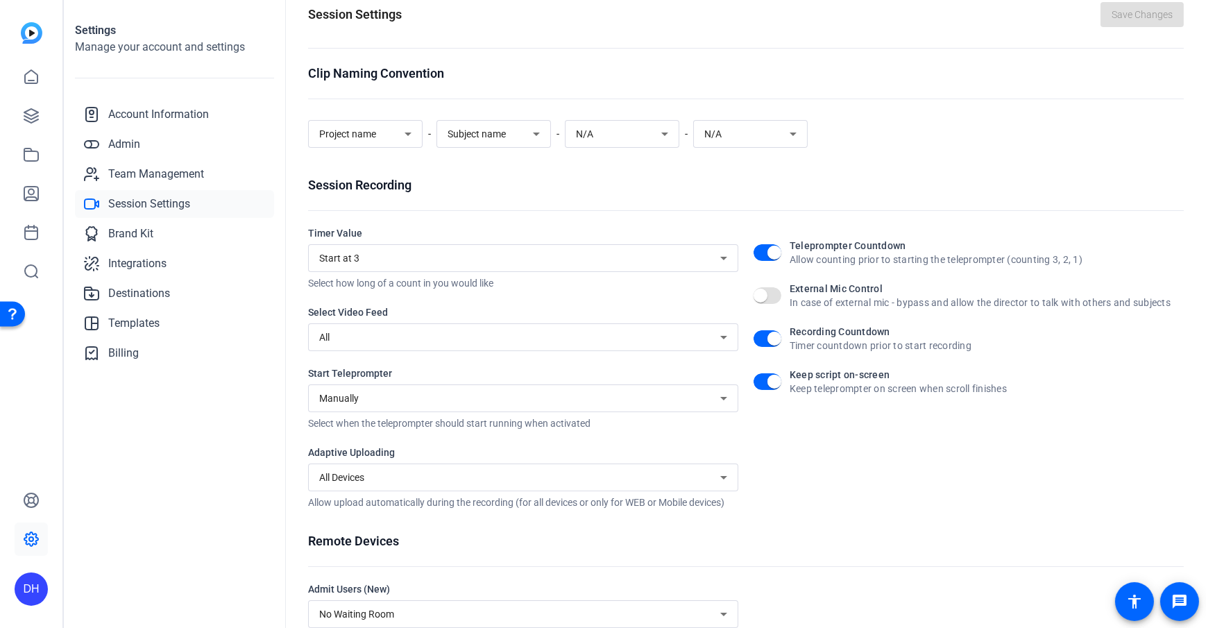
scroll to position [21, 0]
drag, startPoint x: 297, startPoint y: 447, endPoint x: 401, endPoint y: 451, distance: 104.1
click at [401, 451] on div "Session Settings Save Changes Clip Naming Convention Project name - Subject nam…" at bounding box center [746, 314] width 920 height 628
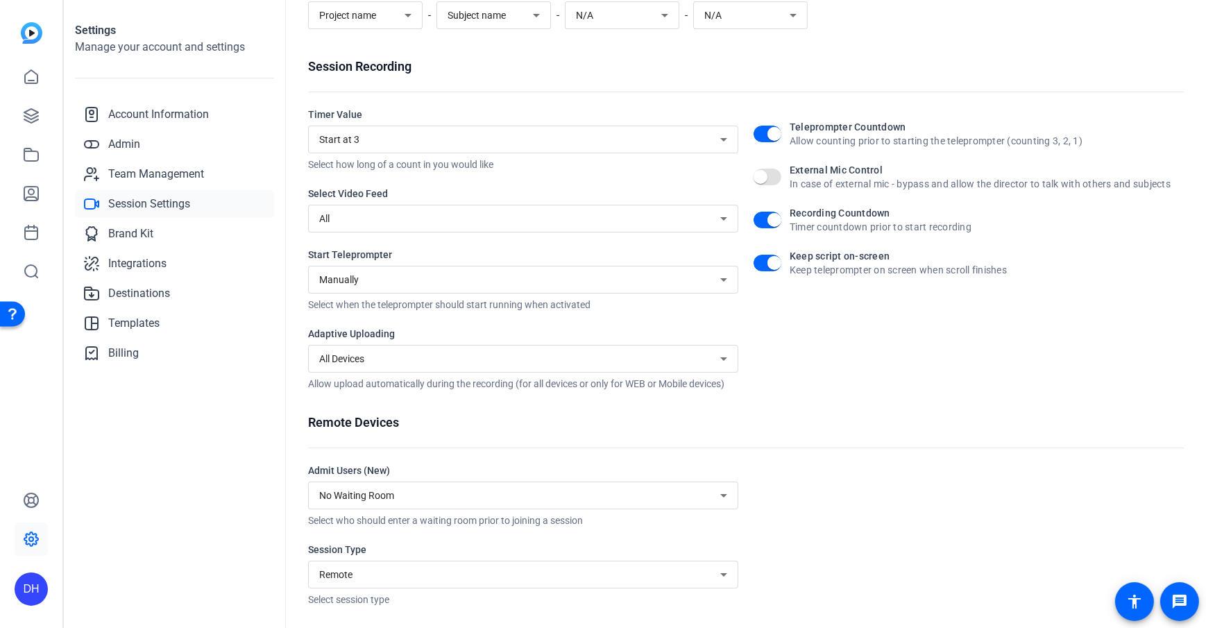
click at [766, 465] on div at bounding box center [968, 534] width 430 height 143
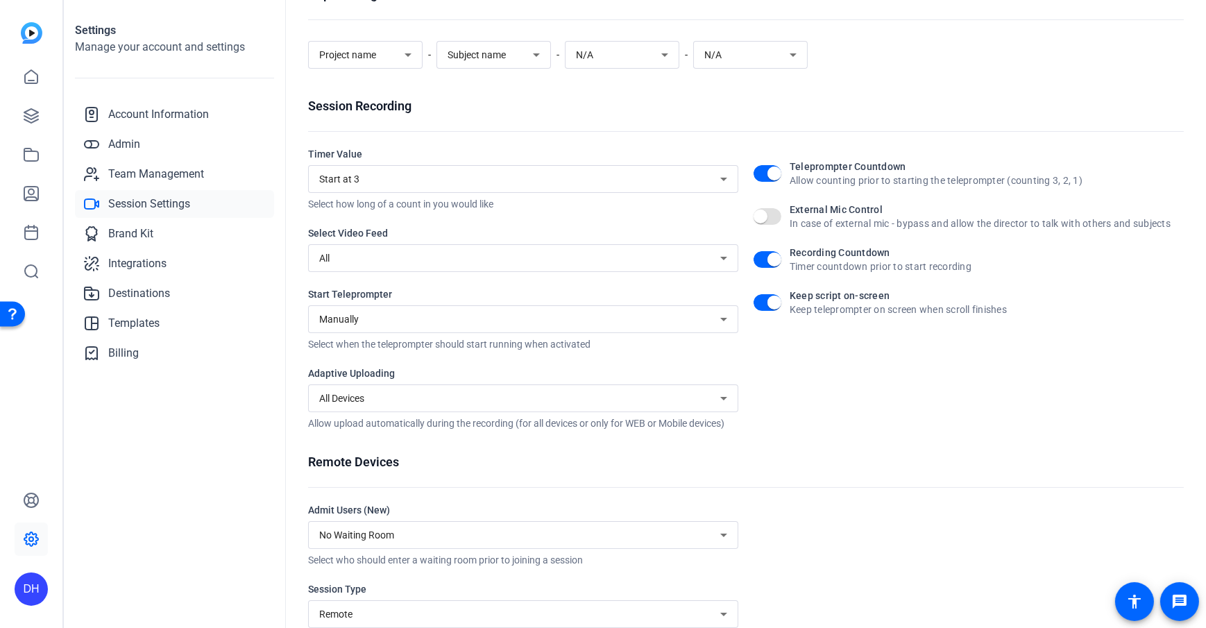
scroll to position [0, 0]
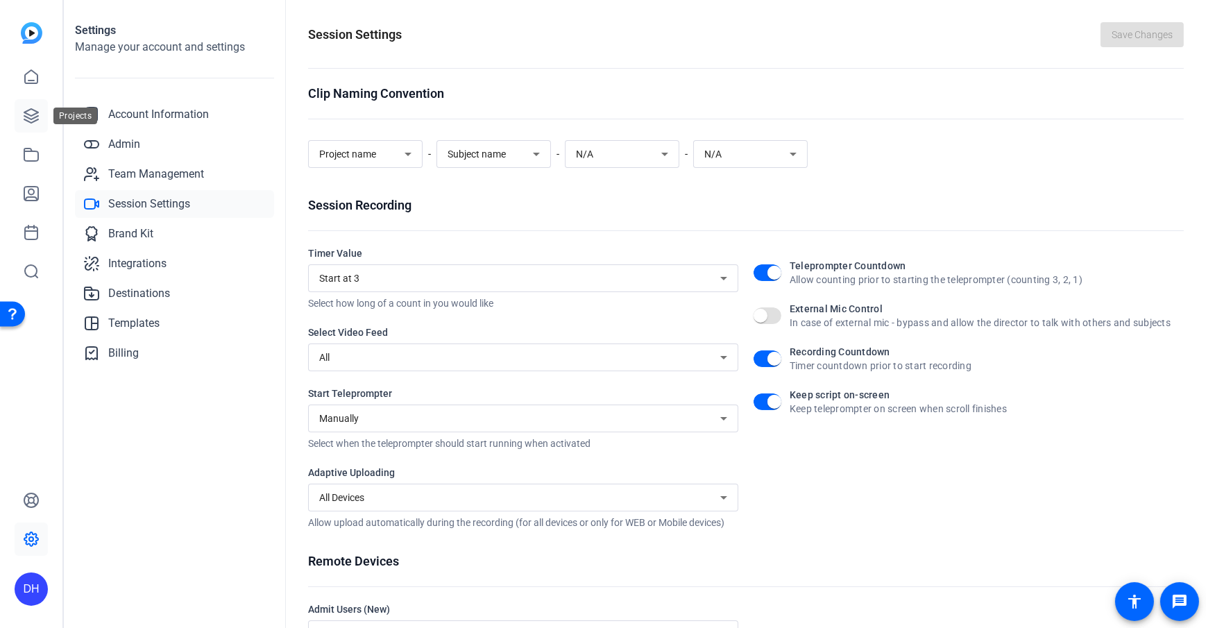
click at [29, 112] on icon at bounding box center [31, 116] width 17 height 17
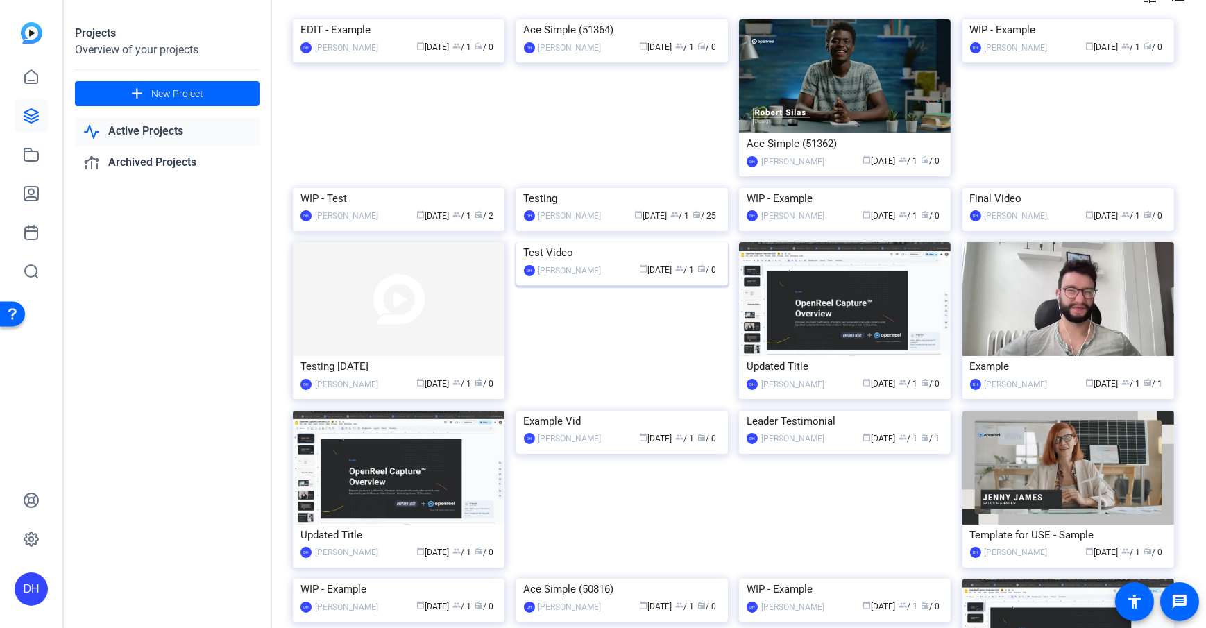
scroll to position [85, 0]
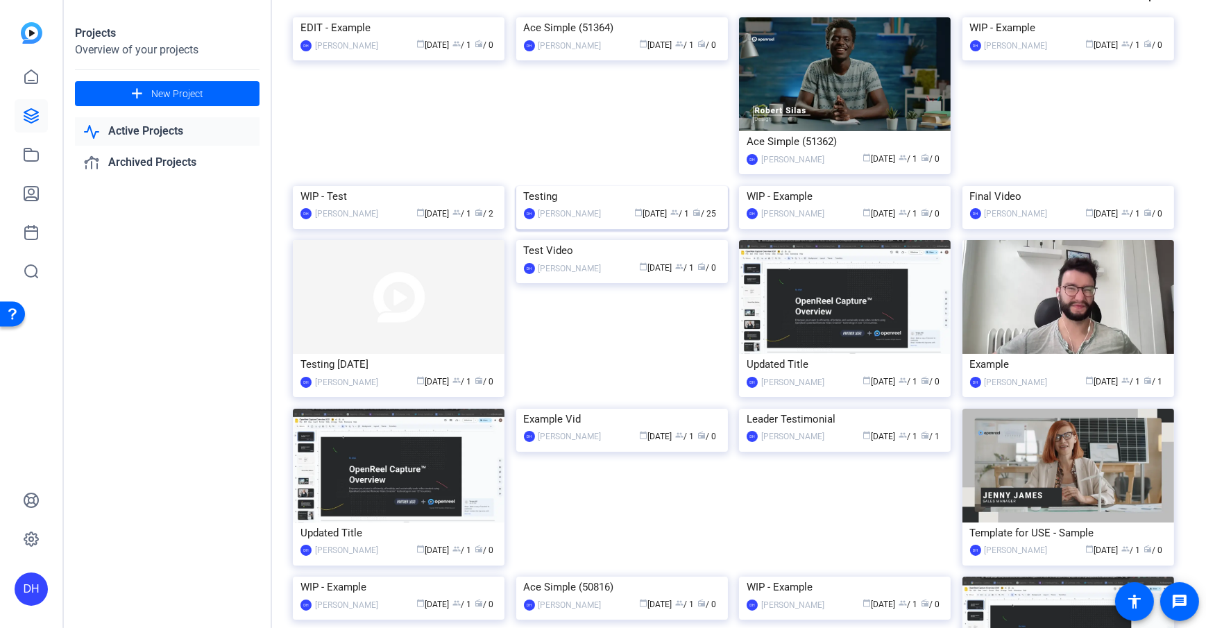
click at [579, 186] on img at bounding box center [622, 186] width 212 height 0
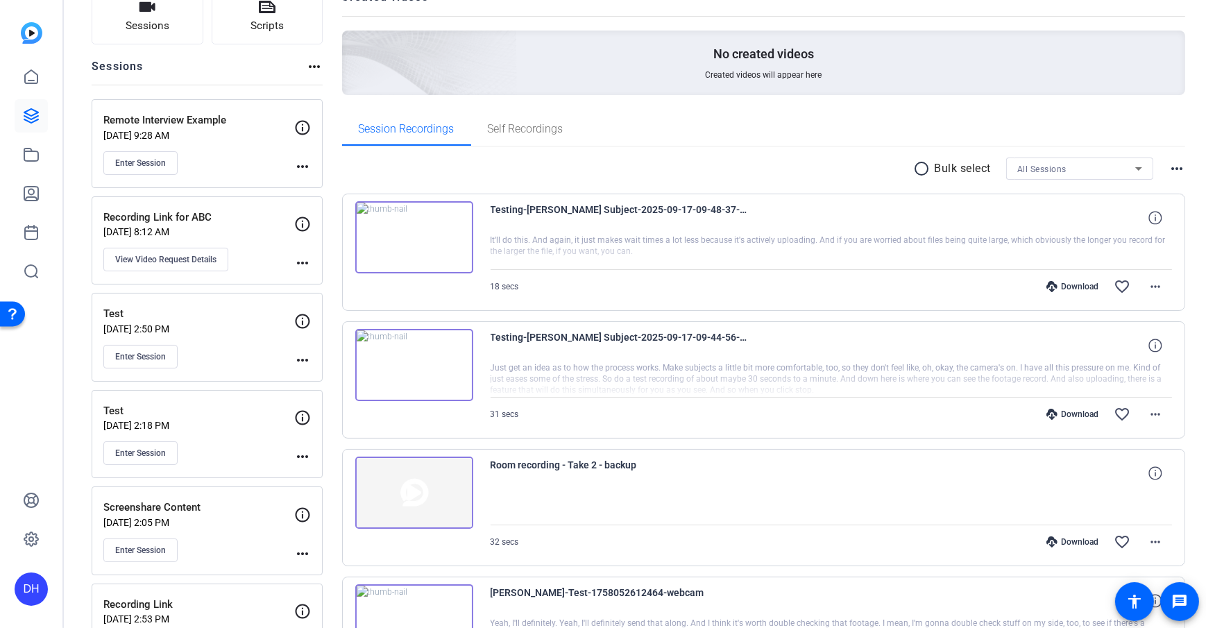
scroll to position [150, 0]
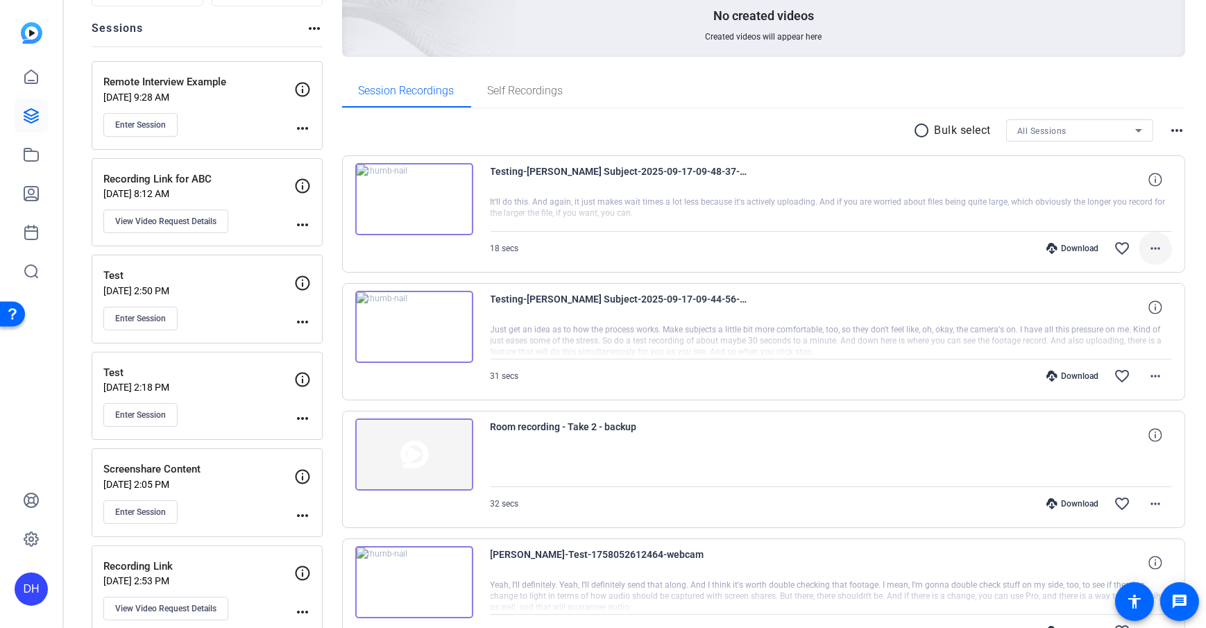
click at [1153, 248] on mat-icon "more_horiz" at bounding box center [1155, 248] width 17 height 17
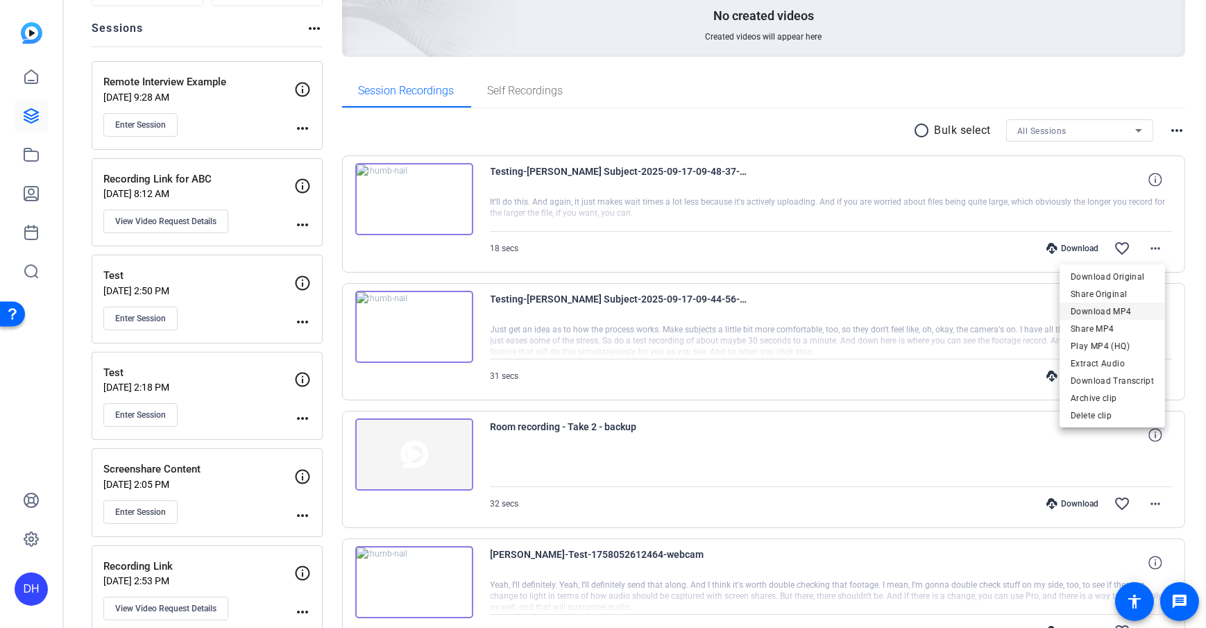
click at [1120, 316] on span "Download MP4" at bounding box center [1111, 311] width 83 height 17
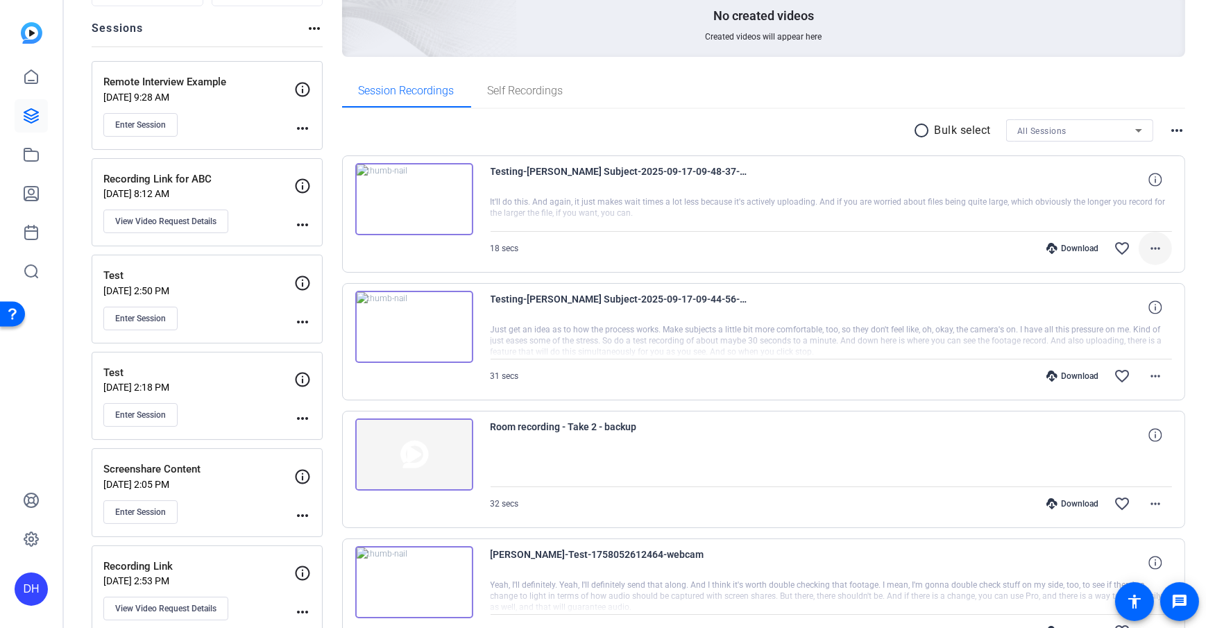
click at [1138, 247] on span at bounding box center [1154, 248] width 33 height 33
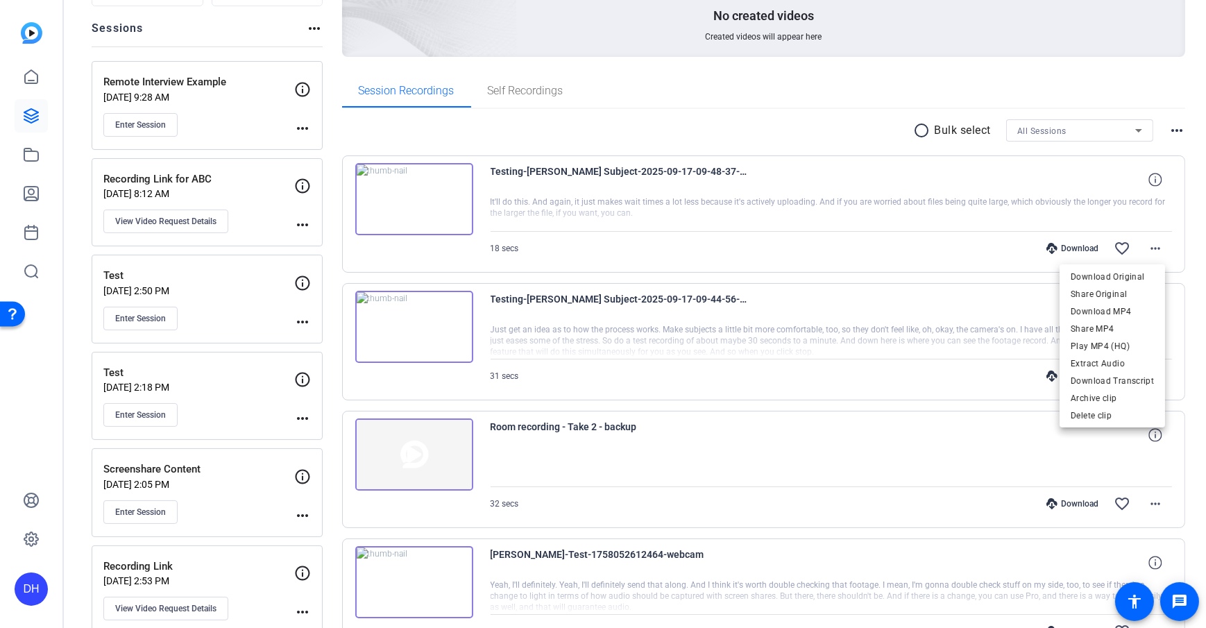
click at [651, 139] on div at bounding box center [603, 314] width 1206 height 628
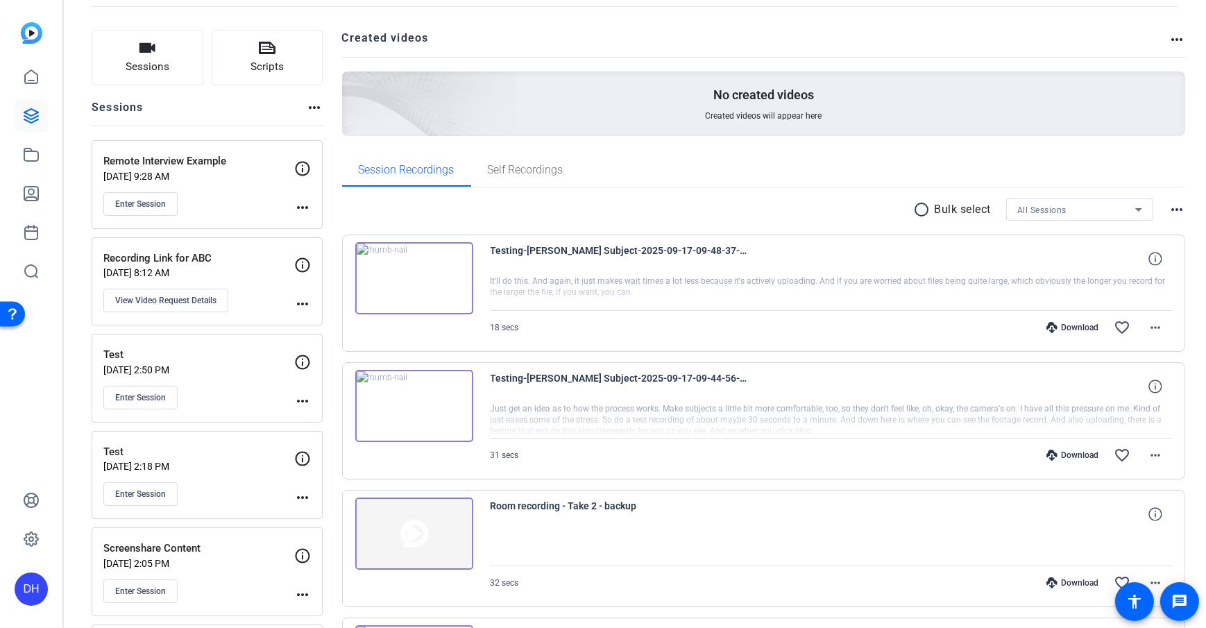
scroll to position [0, 0]
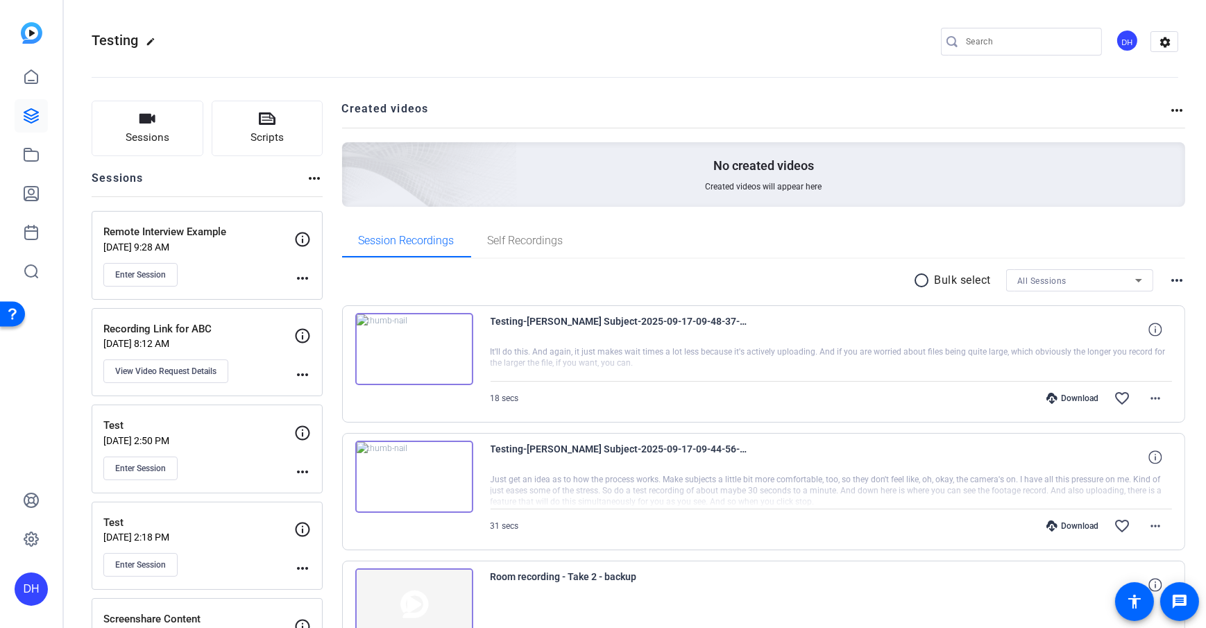
click at [28, 534] on icon at bounding box center [31, 539] width 17 height 17
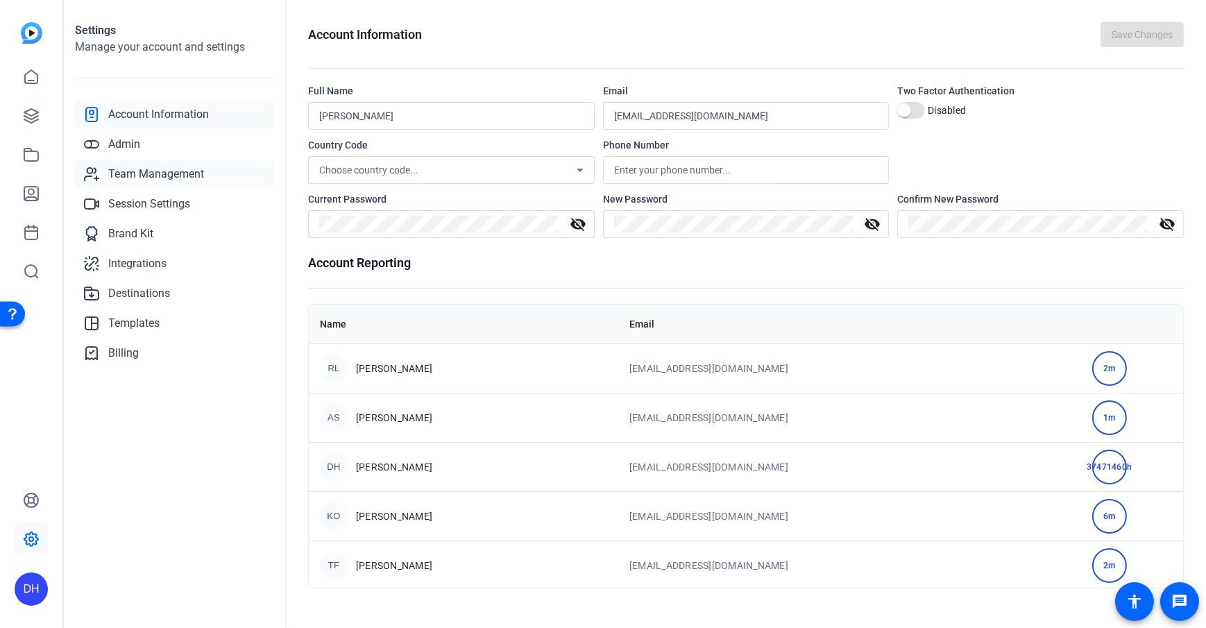
click at [173, 179] on span "Team Management" at bounding box center [156, 174] width 96 height 17
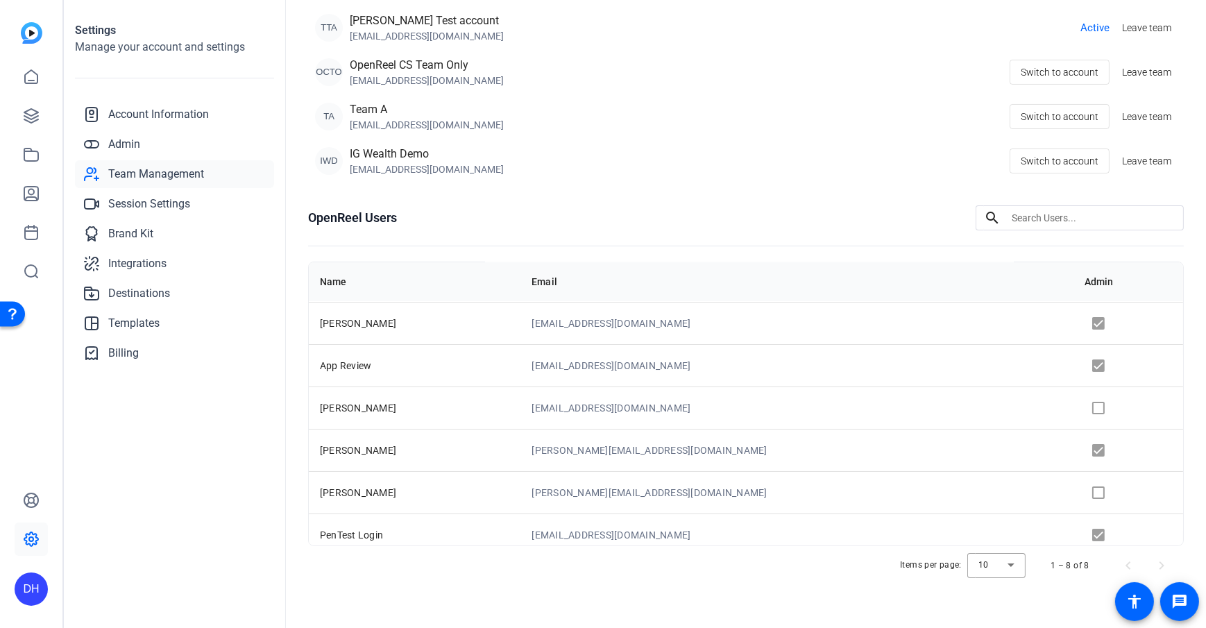
scroll to position [93, 0]
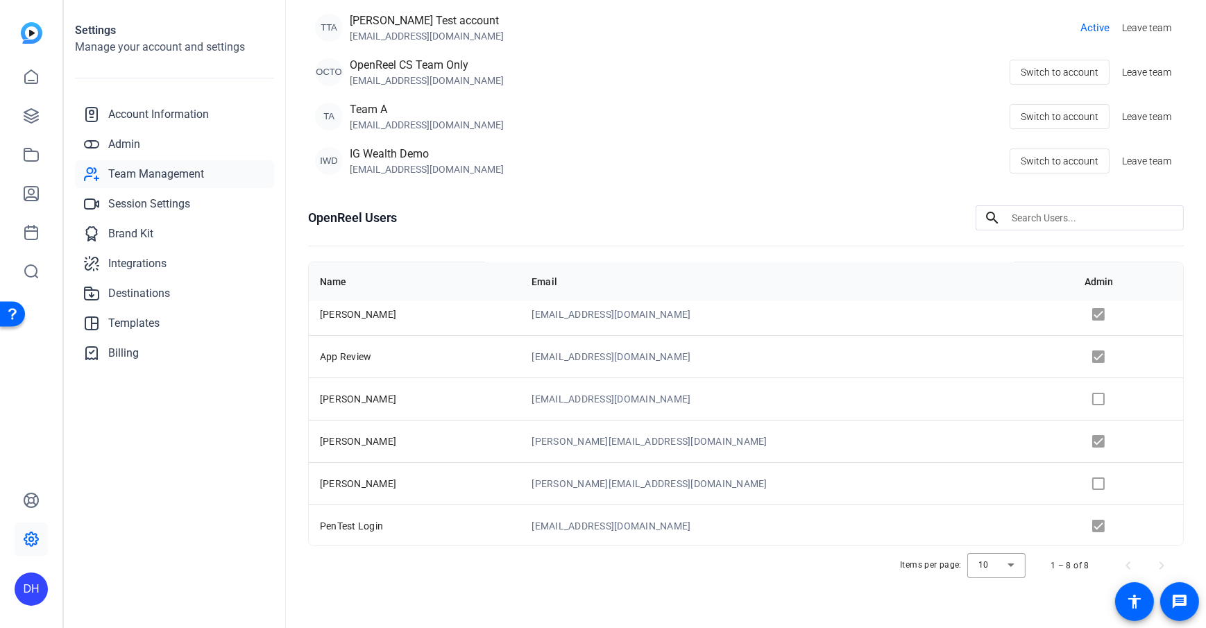
click at [133, 467] on div "Settings Manage your account and settings Account Information Admin Team Manage…" at bounding box center [175, 314] width 222 height 628
click at [29, 441] on div "DH" at bounding box center [31, 314] width 62 height 628
click at [166, 114] on span "Account Information" at bounding box center [158, 114] width 101 height 17
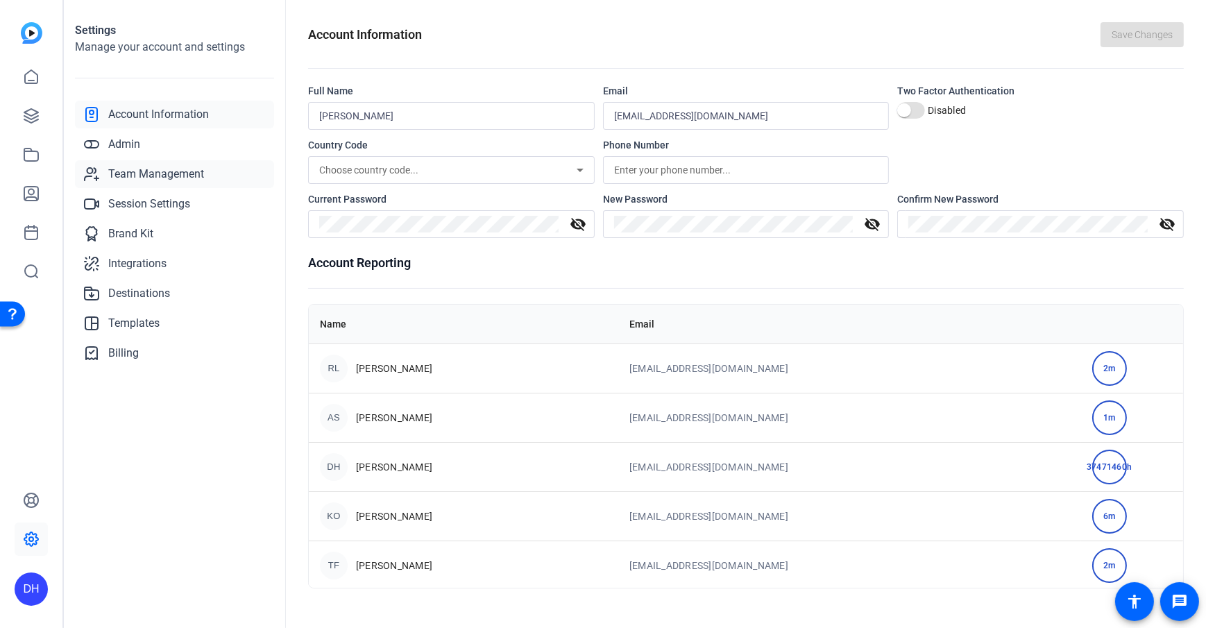
click at [153, 173] on span "Team Management" at bounding box center [156, 174] width 96 height 17
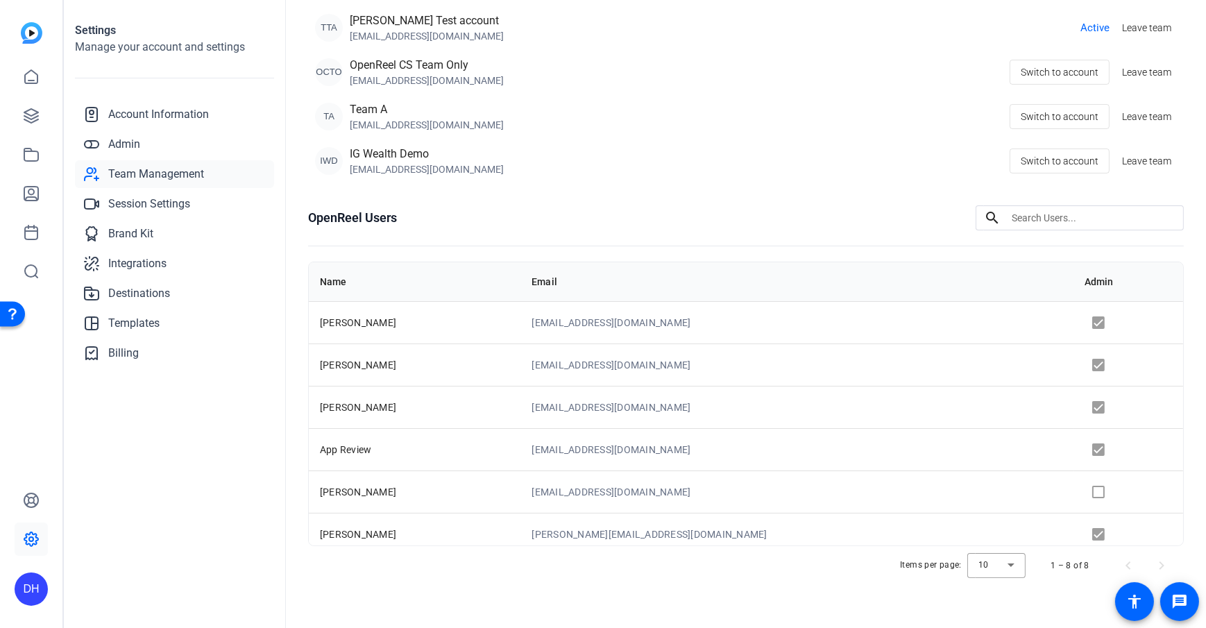
click at [243, 464] on div "Settings Manage your account and settings Account Information Admin Team Manage…" at bounding box center [175, 314] width 222 height 628
click at [28, 108] on icon at bounding box center [31, 116] width 17 height 17
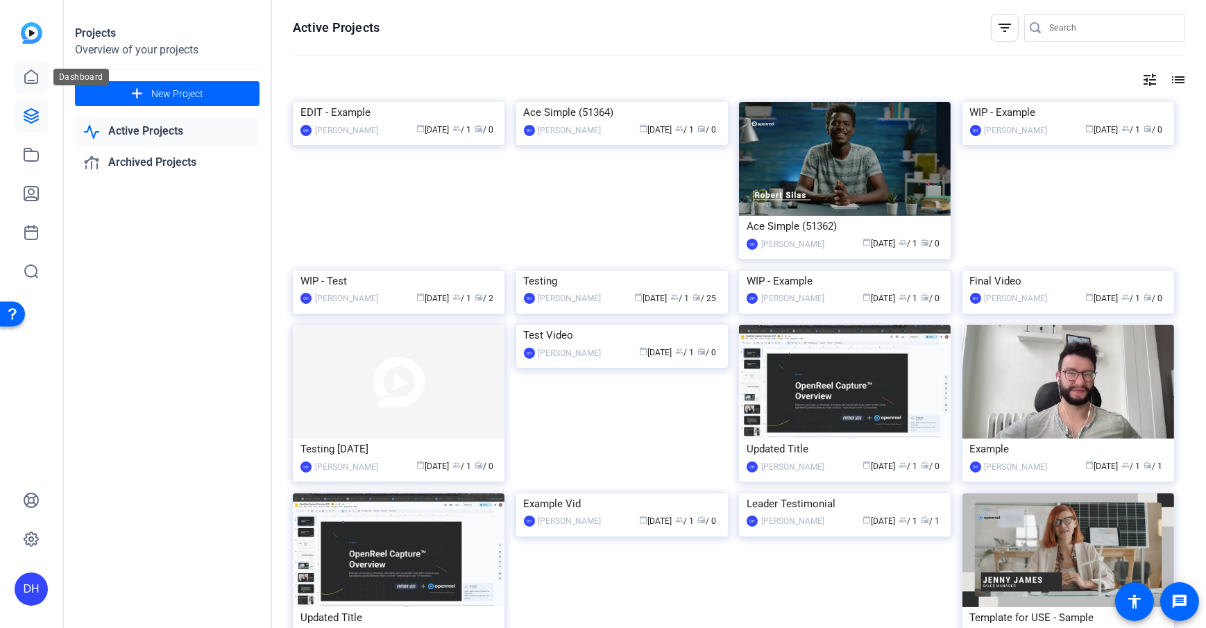
click at [20, 81] on link at bounding box center [31, 76] width 33 height 33
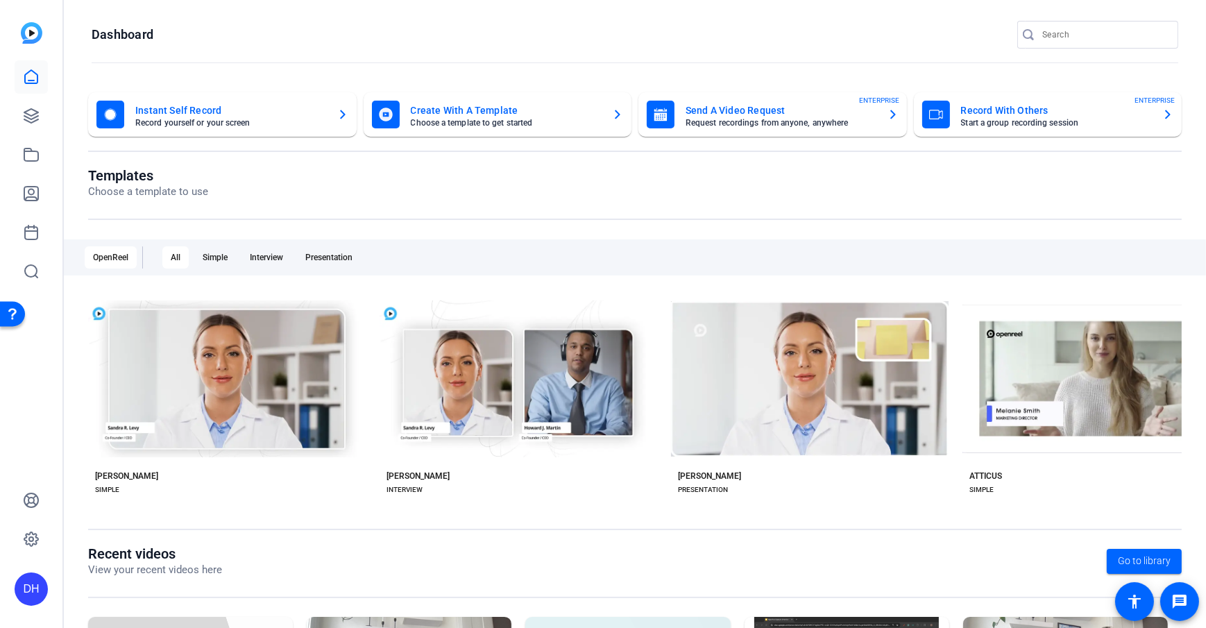
click at [42, 585] on div "DH" at bounding box center [31, 588] width 33 height 33
click at [169, 585] on span at bounding box center [183, 568] width 33 height 33
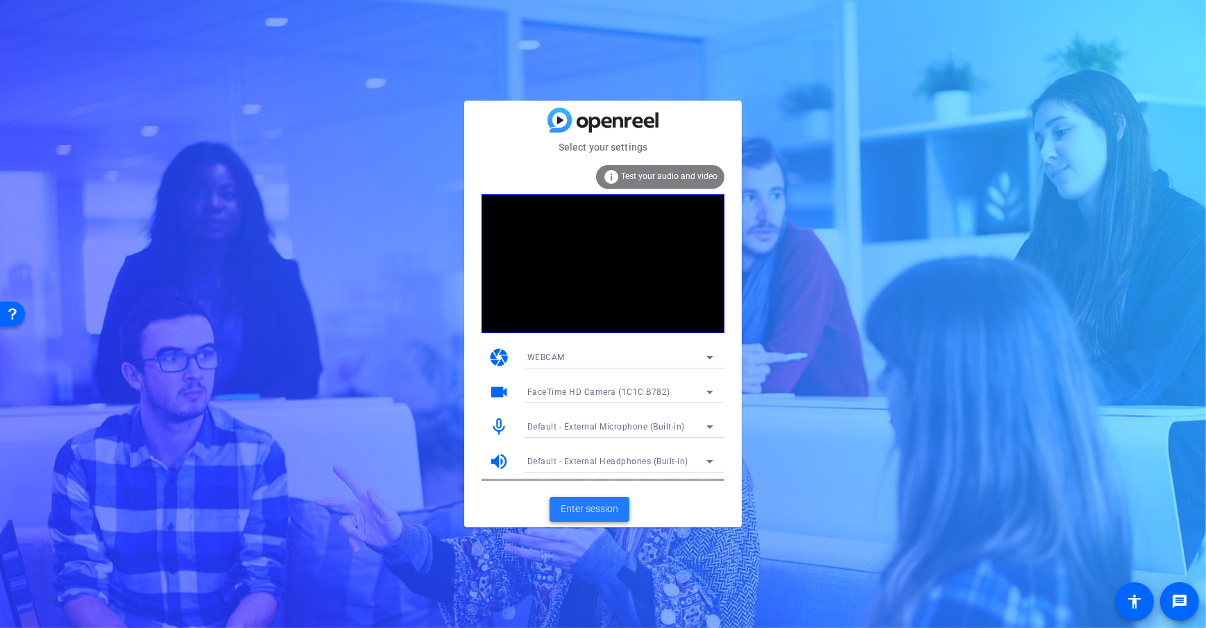
click at [599, 506] on span "Enter session" at bounding box center [590, 509] width 58 height 15
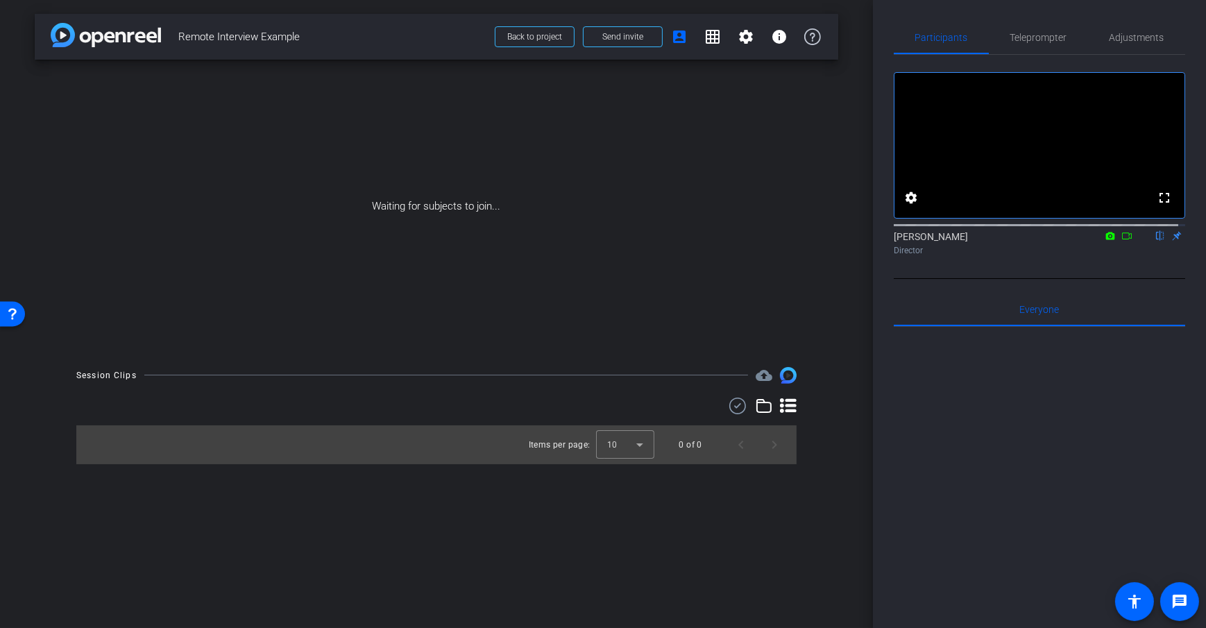
click at [866, 395] on div "arrow_back Remote Interview Example Back to project Send invite account_box gri…" at bounding box center [436, 314] width 873 height 628
click at [851, 349] on div "arrow_back Remote Interview Example Back to project Send invite account_box gri…" at bounding box center [436, 314] width 873 height 628
click at [851, 356] on div "arrow_back Remote Interview Example Back to project Send invite account_box gri…" at bounding box center [436, 314] width 873 height 628
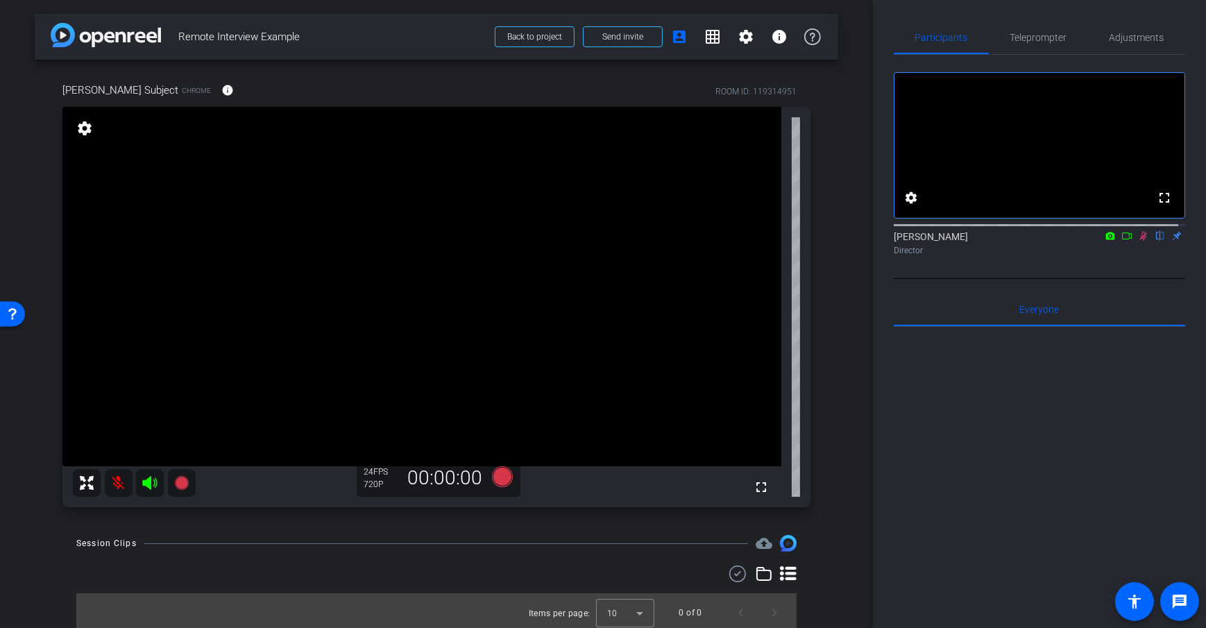
click at [1121, 241] on icon at bounding box center [1126, 236] width 11 height 10
click at [848, 277] on div "arrow_back Remote Interview Example Back to project Send invite account_box gri…" at bounding box center [436, 314] width 873 height 628
click at [845, 237] on div "arrow_back Remote Interview Example Back to project Send invite account_box gri…" at bounding box center [436, 314] width 873 height 628
click at [928, 42] on span "Participants" at bounding box center [941, 37] width 53 height 33
click at [1139, 42] on span "Adjustments" at bounding box center [1136, 38] width 55 height 10
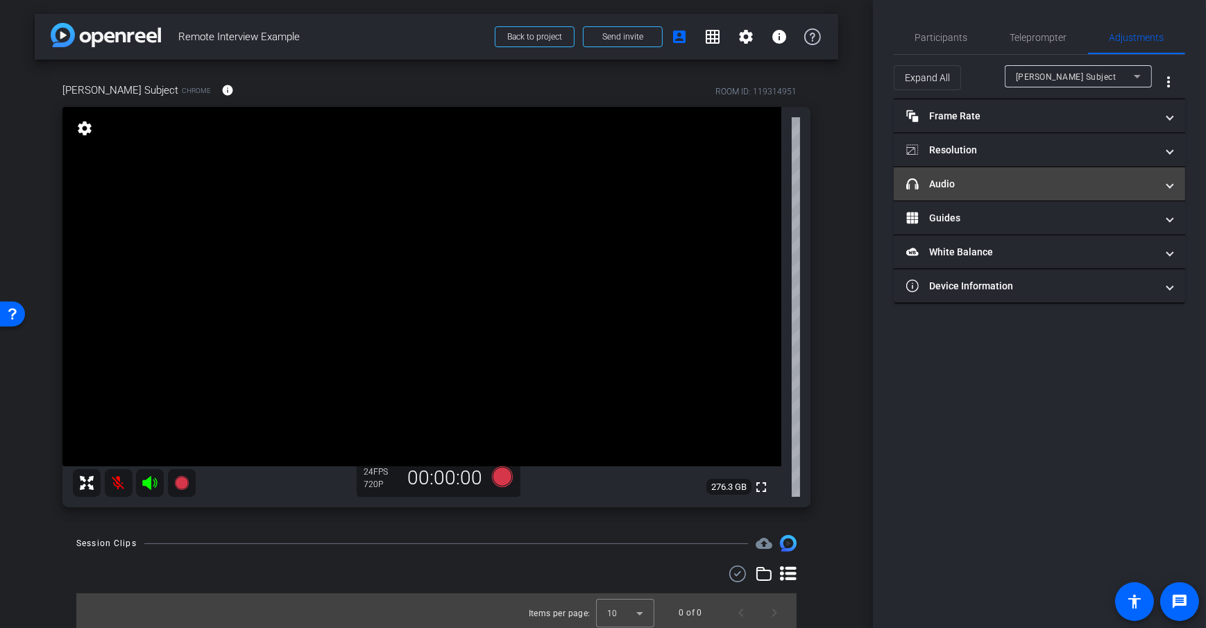
click at [1057, 179] on mat-panel-title "headphone icon Audio" at bounding box center [1031, 184] width 250 height 15
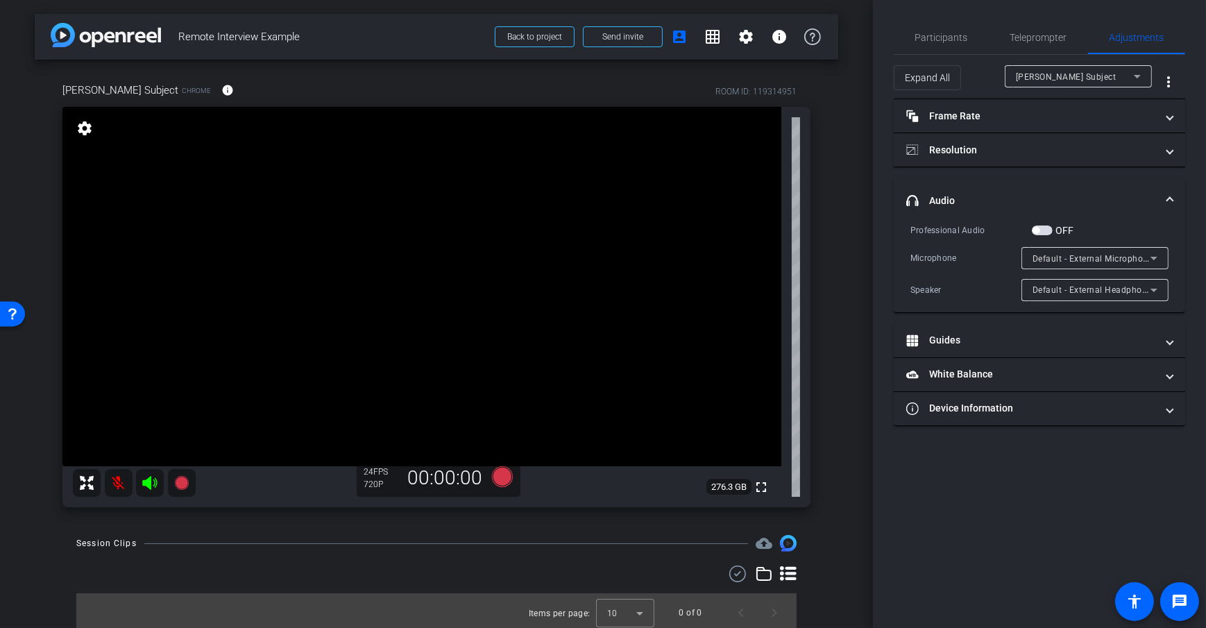
click at [1079, 265] on div "Default - External Microphone (Built-in)" at bounding box center [1091, 258] width 118 height 17
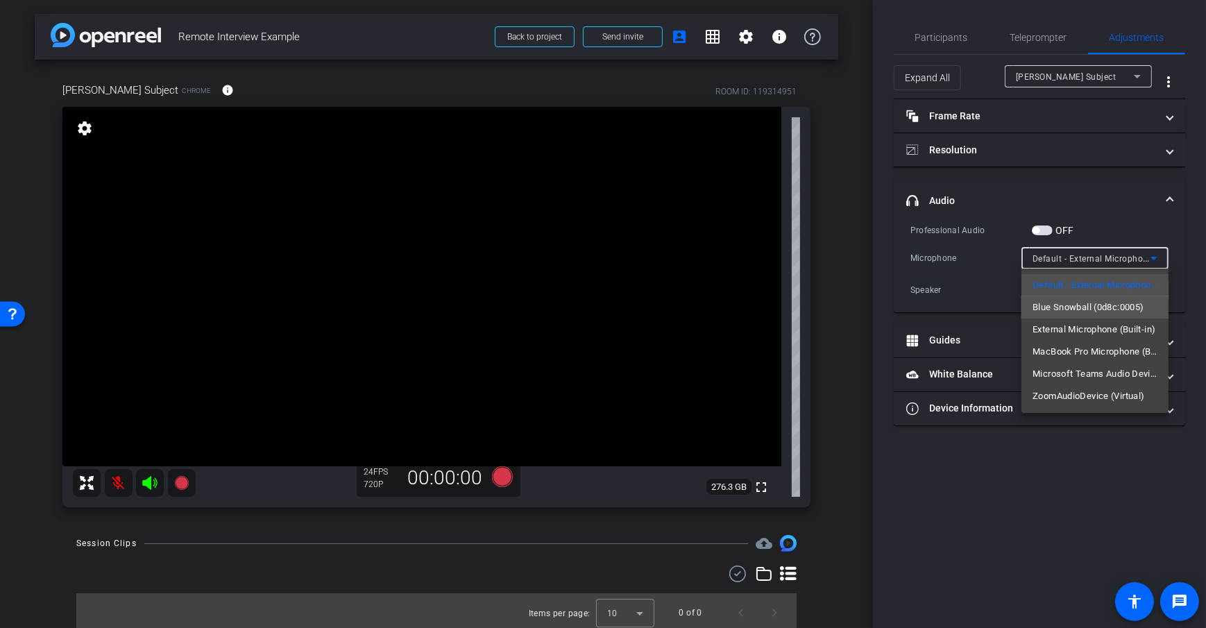
click at [1094, 307] on span "Blue Snowball (0d8c:0005)" at bounding box center [1087, 307] width 111 height 17
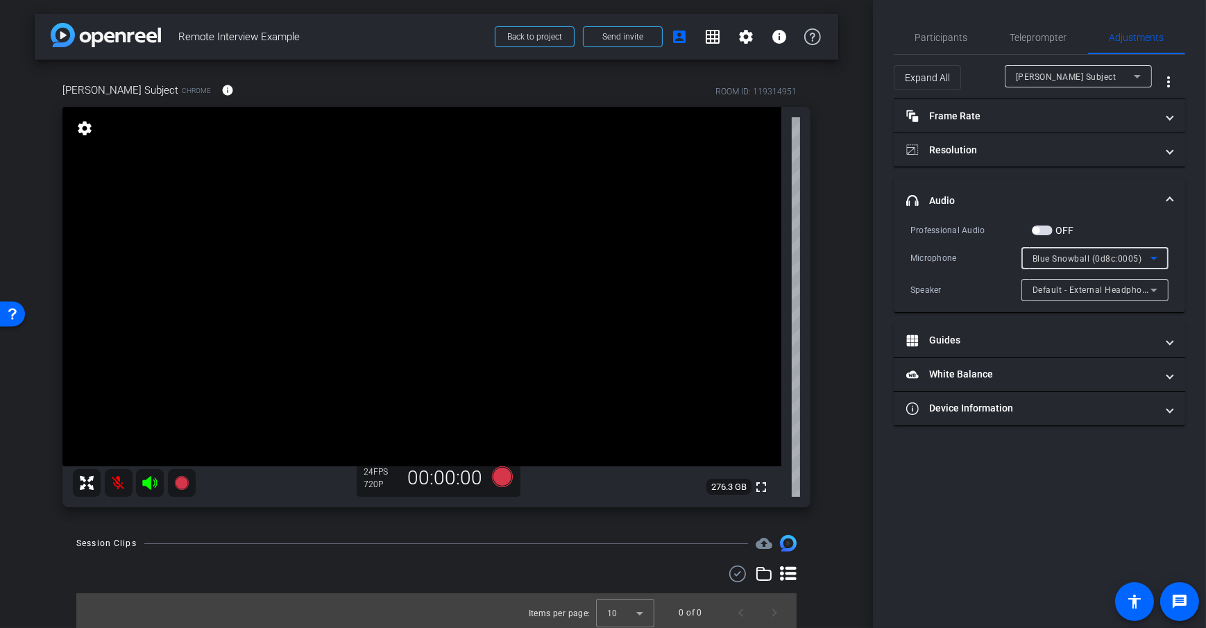
click at [1041, 257] on span "Blue Snowball (0d8c:0005)" at bounding box center [1087, 259] width 110 height 10
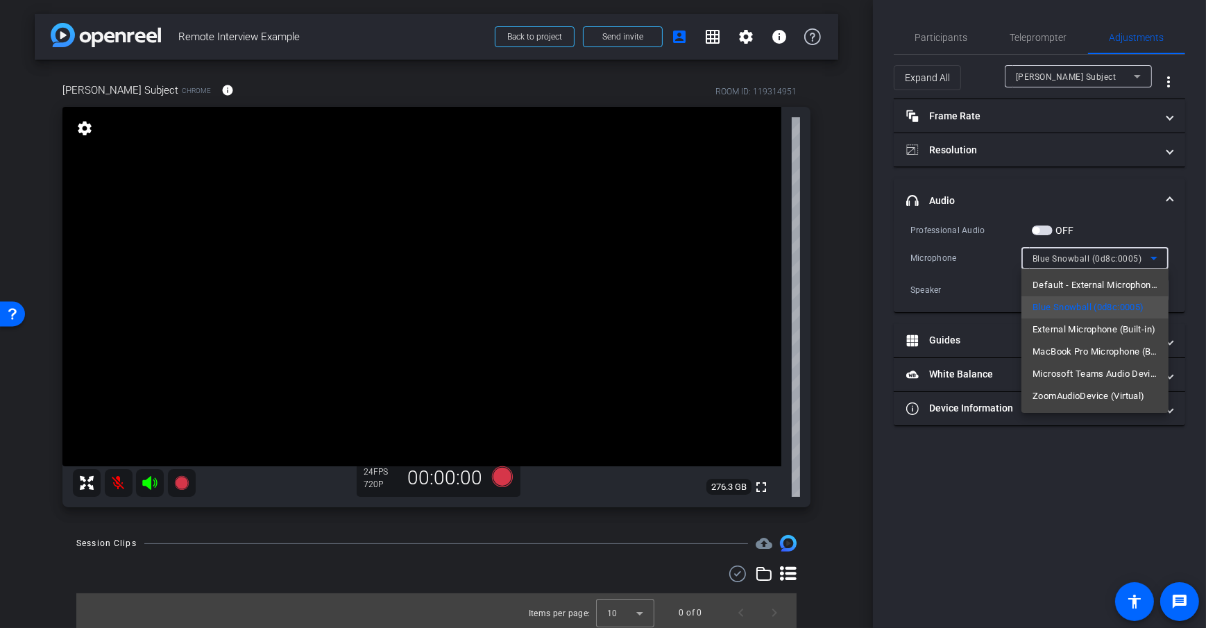
click at [827, 348] on div at bounding box center [603, 314] width 1206 height 628
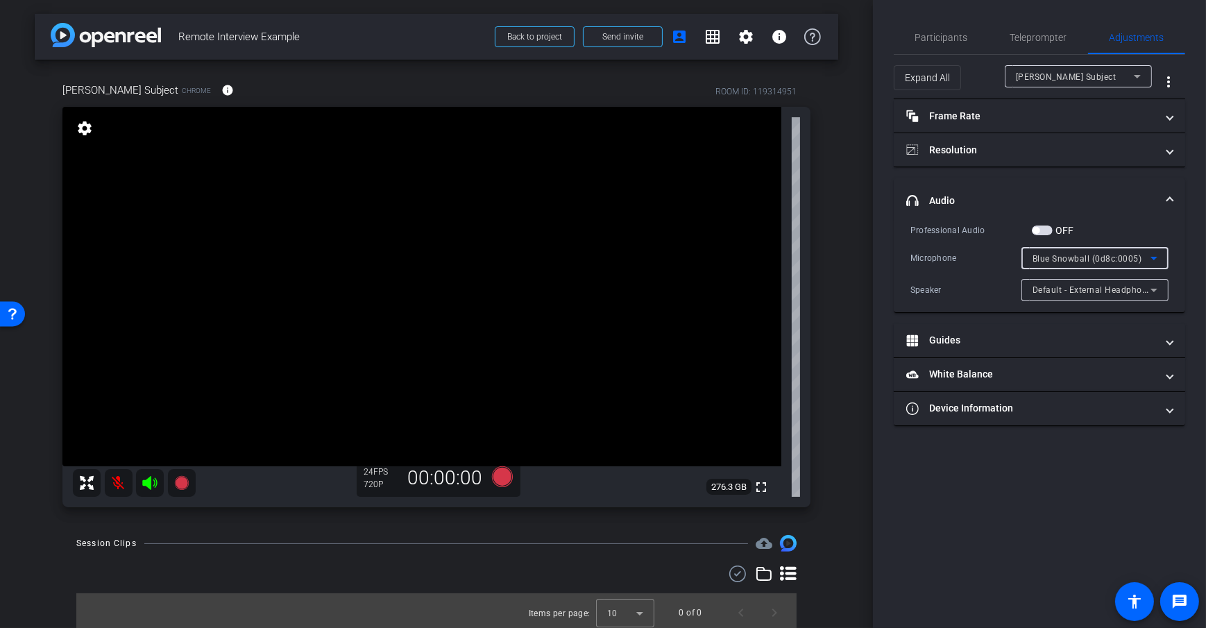
click at [1065, 264] on div "Blue Snowball (0d8c:0005)" at bounding box center [1091, 258] width 118 height 17
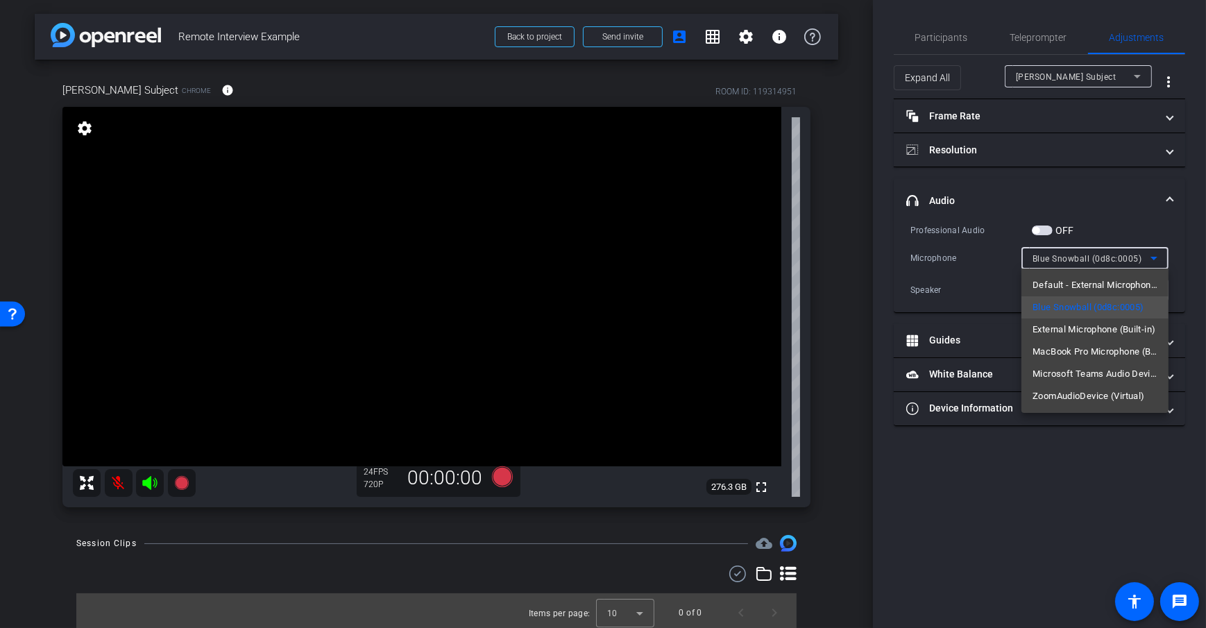
click at [859, 275] on div at bounding box center [603, 314] width 1206 height 628
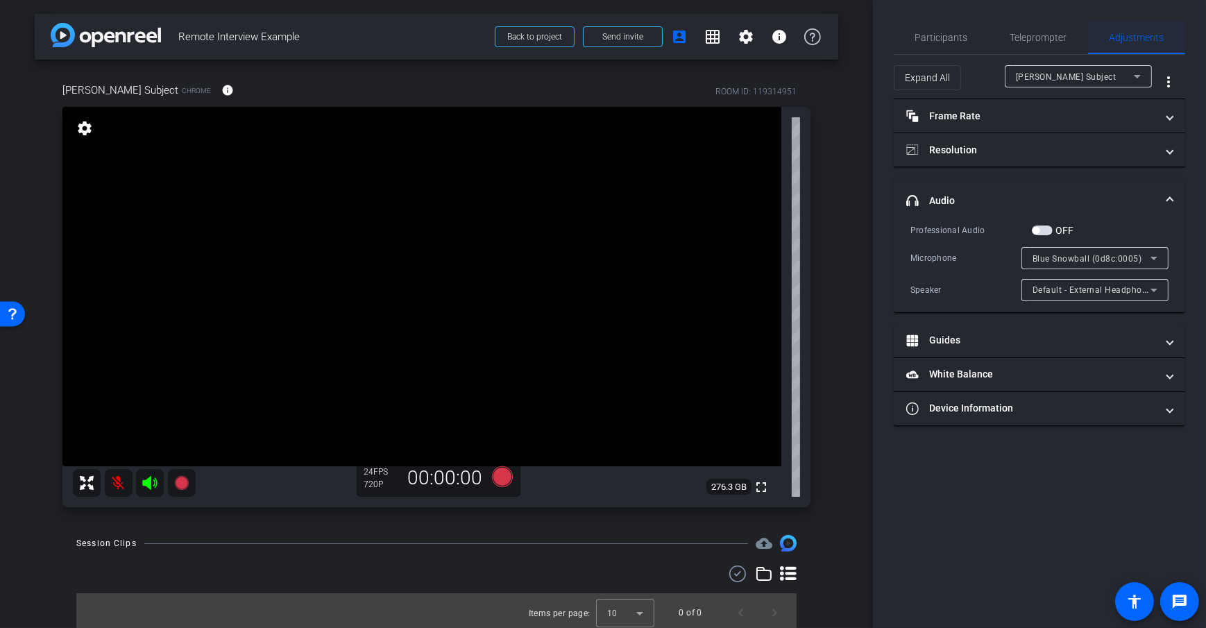
click at [1139, 38] on span "Adjustments" at bounding box center [1136, 38] width 55 height 10
click at [1073, 199] on mat-panel-title "headphone icon Audio" at bounding box center [1031, 201] width 250 height 15
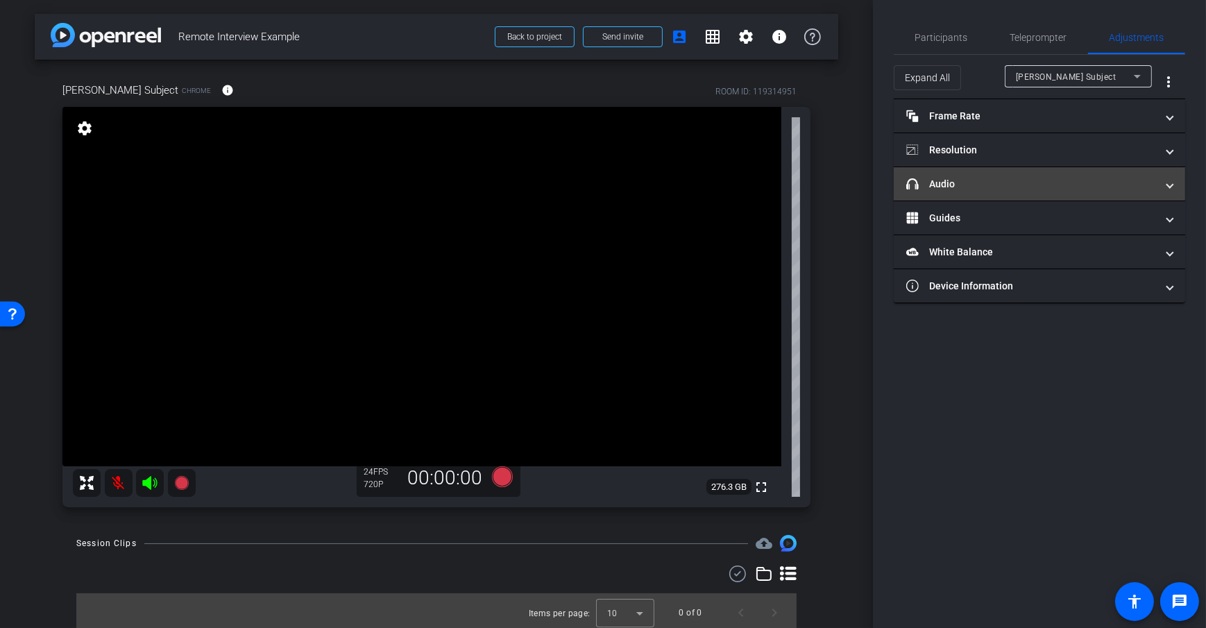
click at [1073, 199] on mat-expansion-panel-header "headphone icon Audio" at bounding box center [1039, 183] width 291 height 33
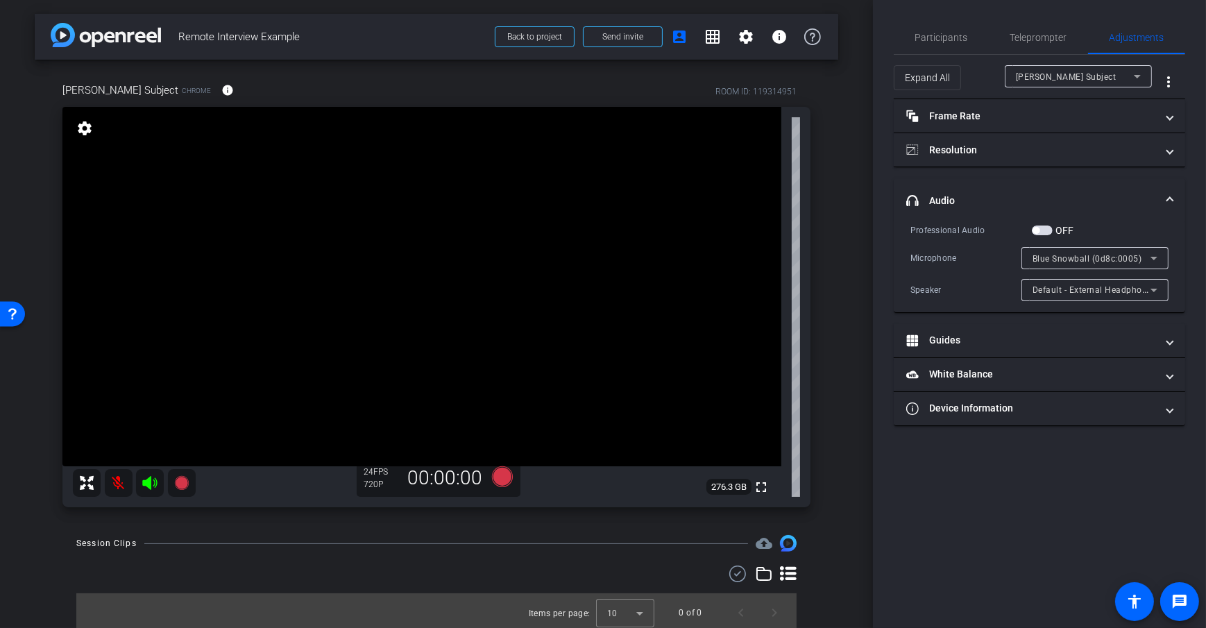
click at [1054, 251] on div "Blue Snowball (0d8c:0005)" at bounding box center [1091, 258] width 118 height 17
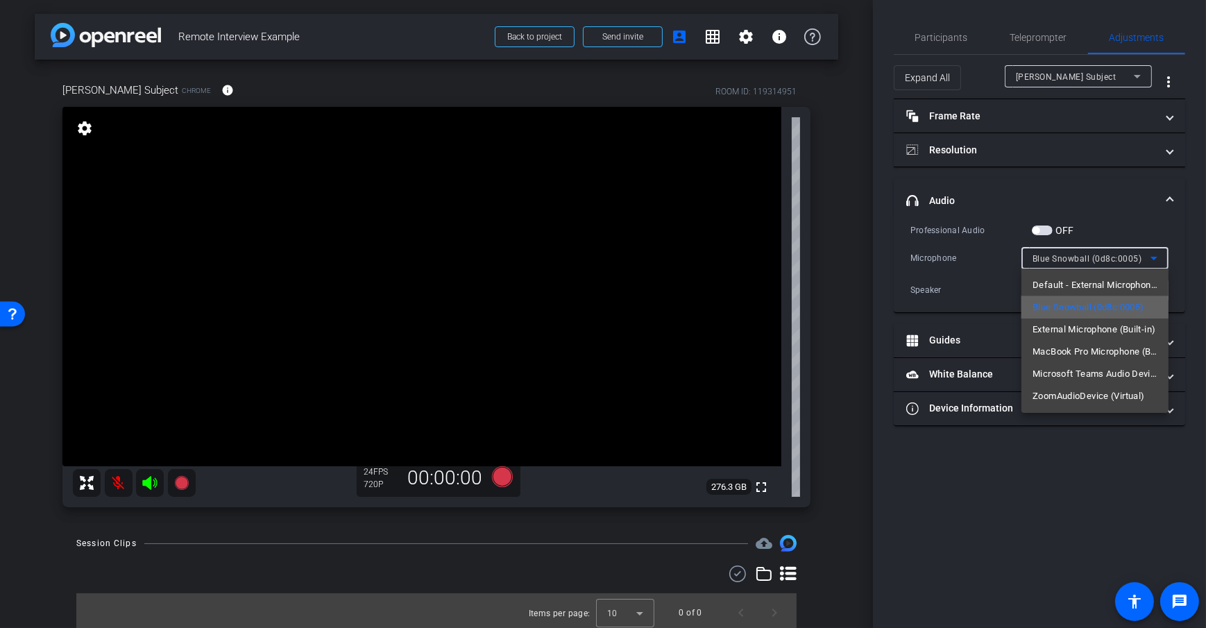
click at [1064, 307] on span "Blue Snowball (0d8c:0005)" at bounding box center [1087, 307] width 111 height 17
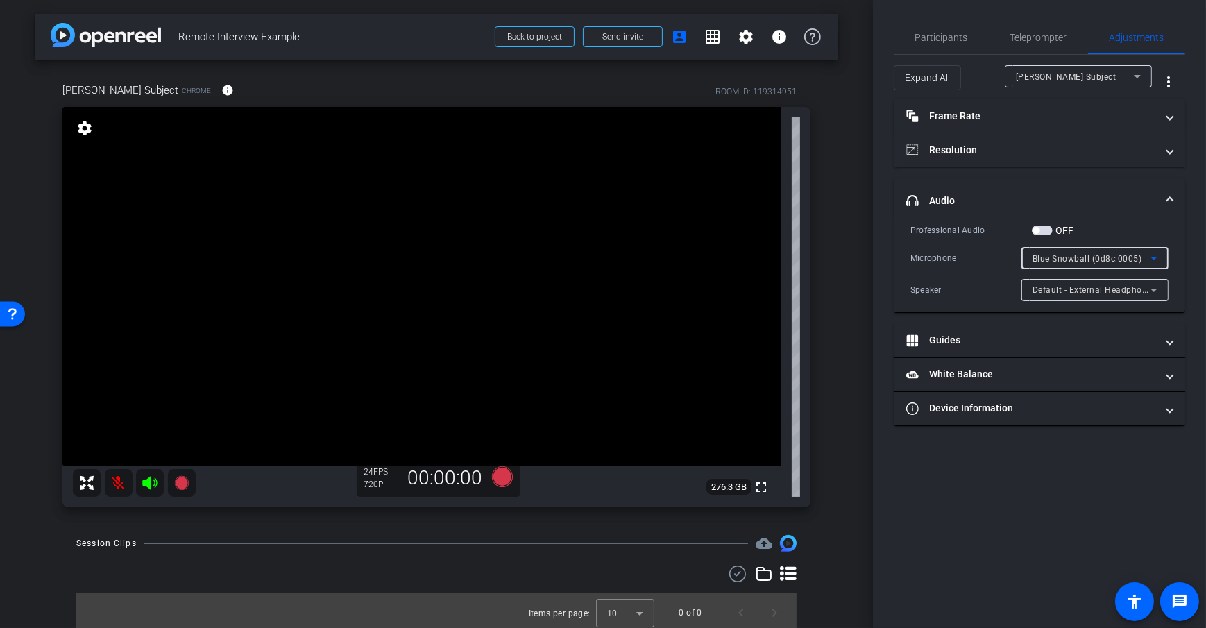
click at [817, 309] on div "Dan Subject Chrome info ROOM ID: 119314951 fullscreen settings 276.3 GB 24 FPS …" at bounding box center [436, 290] width 803 height 461
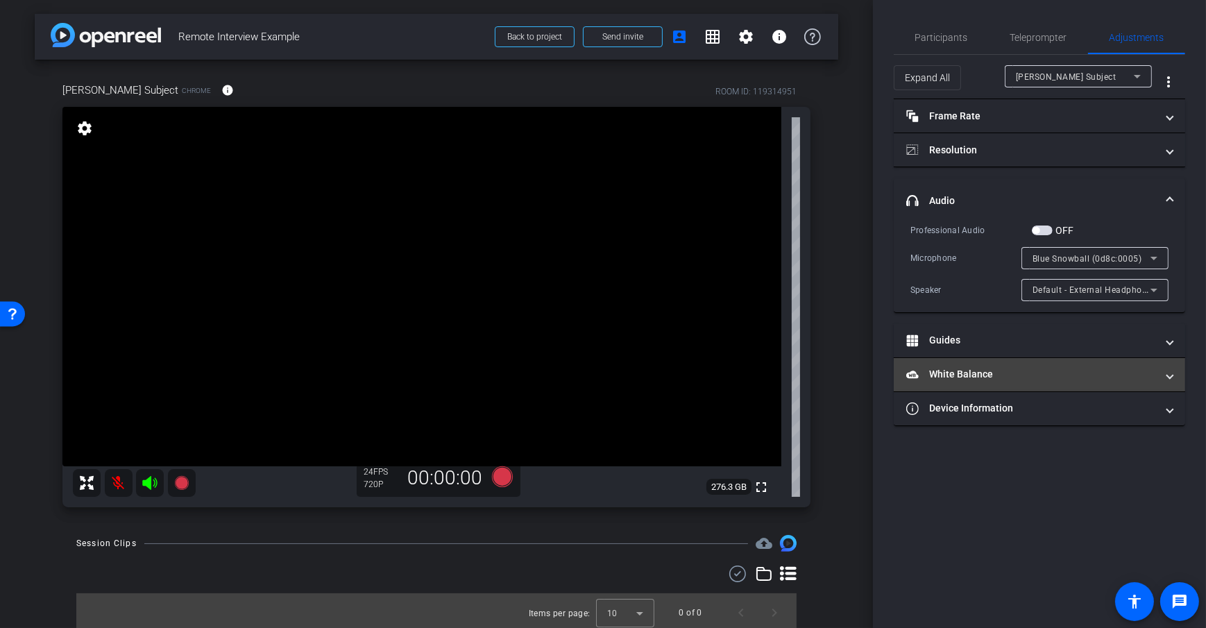
click at [986, 369] on mat-panel-title "White Balance White Balance" at bounding box center [1031, 374] width 250 height 15
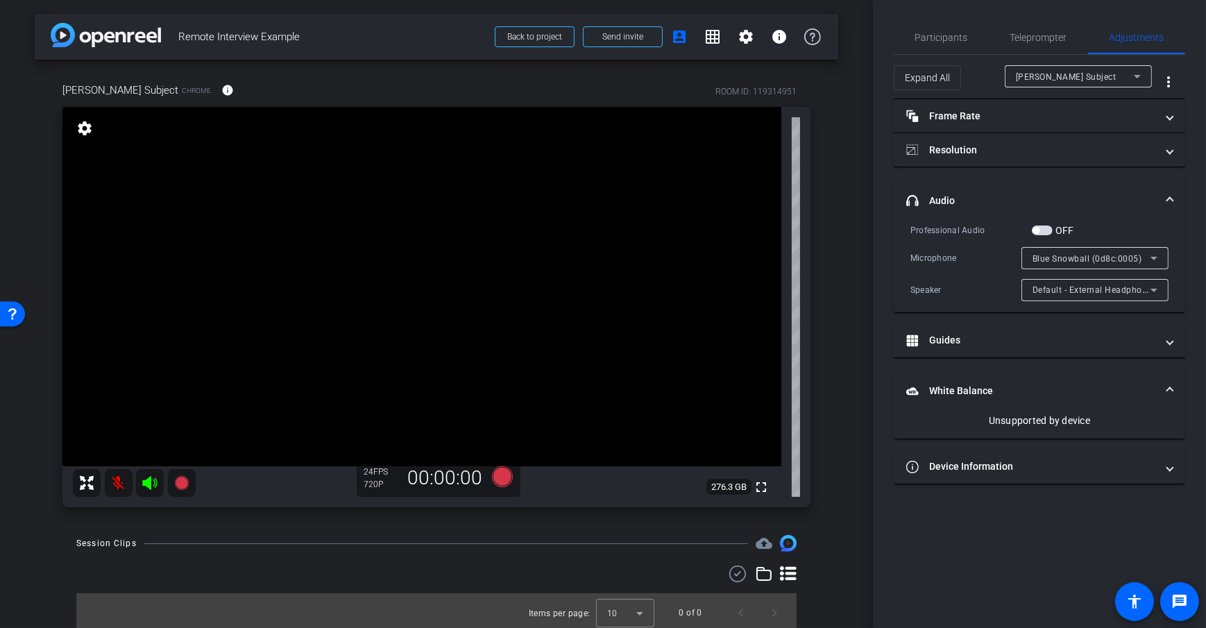
click at [851, 344] on div "arrow_back Remote Interview Example Back to project Send invite account_box gri…" at bounding box center [436, 314] width 873 height 628
click at [949, 388] on mat-panel-title "White Balance White Balance" at bounding box center [1031, 391] width 250 height 15
click at [857, 302] on div "arrow_back Remote Interview Example Back to project Send invite account_box gri…" at bounding box center [436, 314] width 873 height 628
click at [837, 268] on div "arrow_back Remote Interview Example Back to project Send invite account_box gri…" at bounding box center [436, 314] width 873 height 628
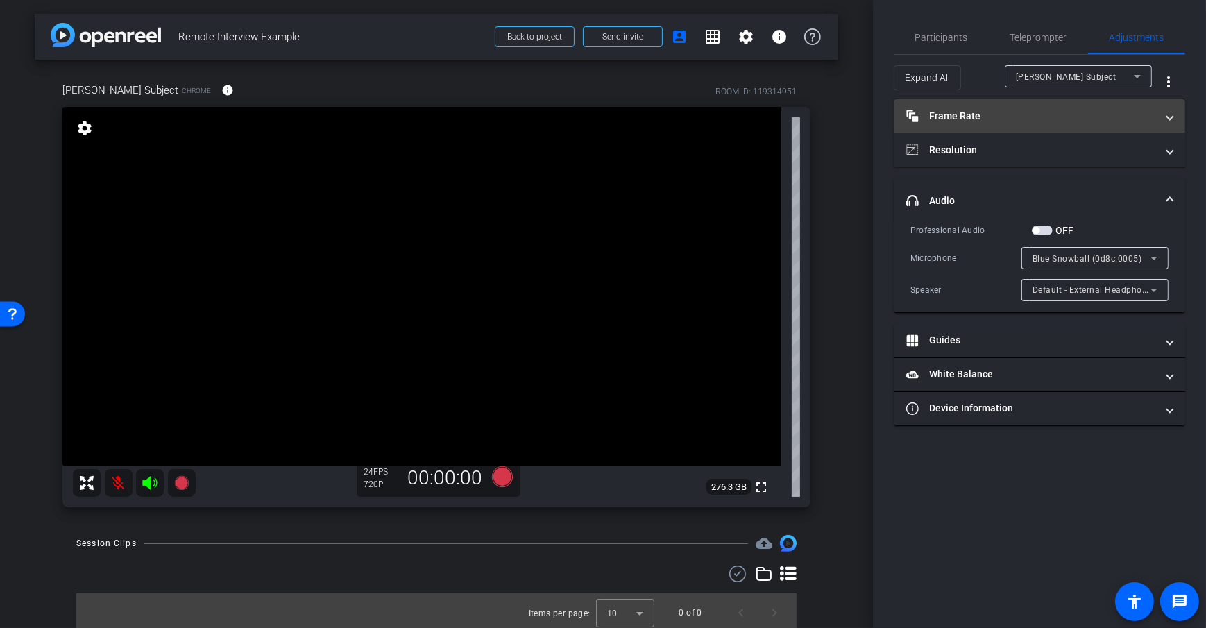
click at [998, 112] on mat-panel-title "Frame Rate Frame Rate" at bounding box center [1031, 116] width 250 height 15
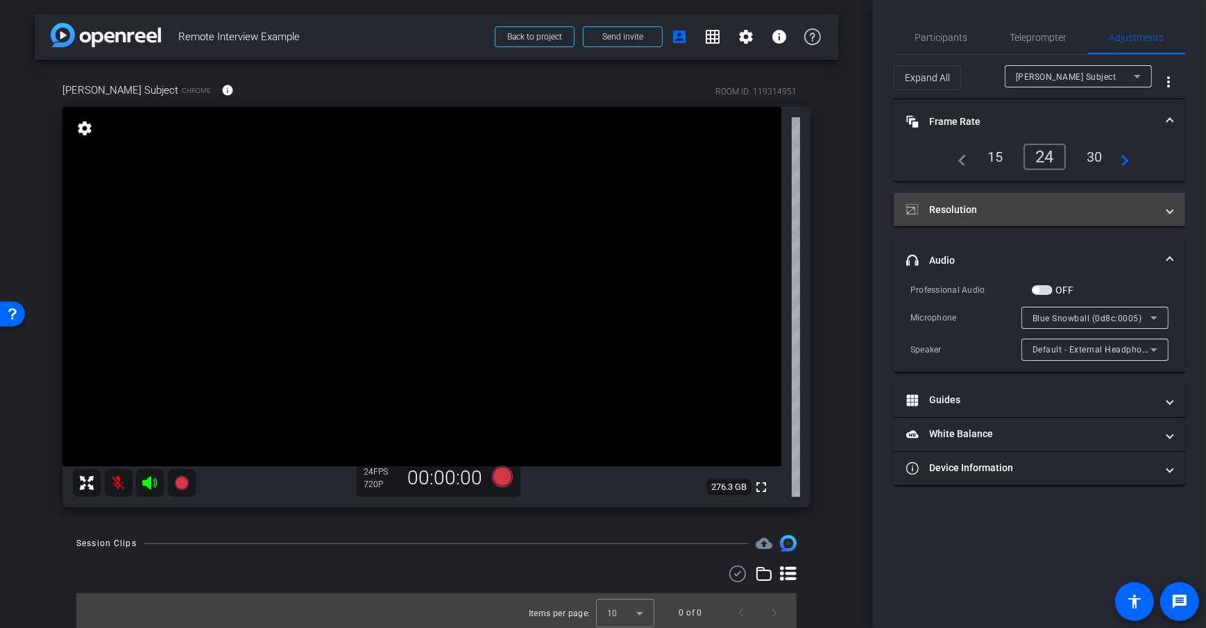
click at [1003, 208] on mat-panel-title "Resolution" at bounding box center [1031, 210] width 250 height 15
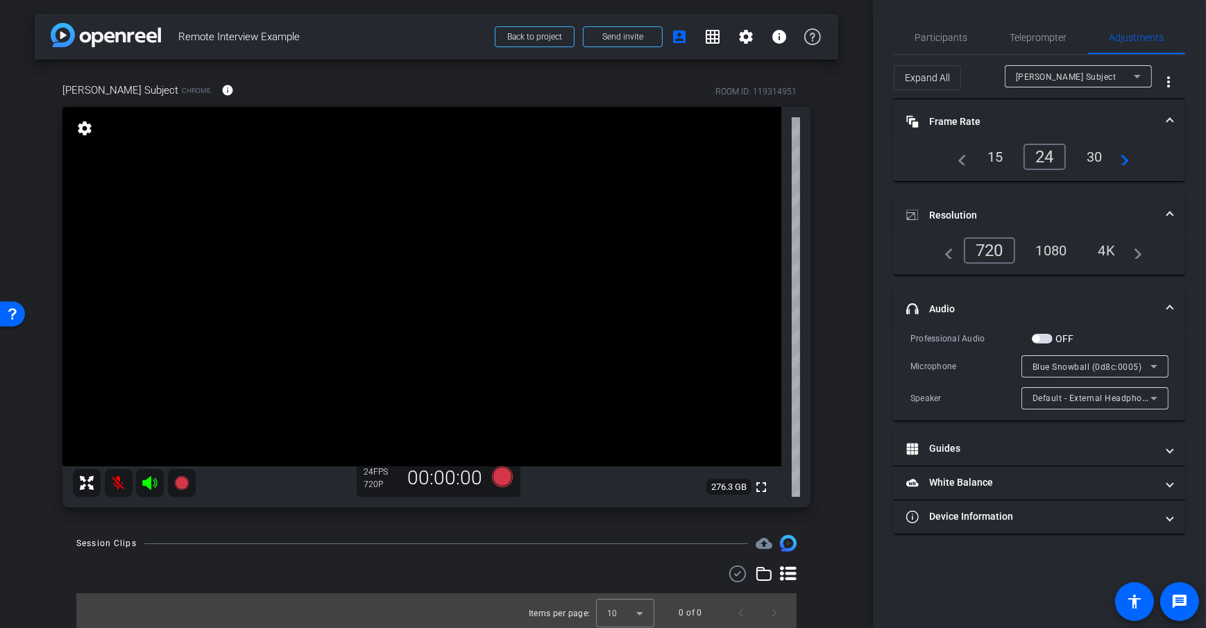
click at [1050, 253] on div "1080" at bounding box center [1051, 251] width 52 height 24
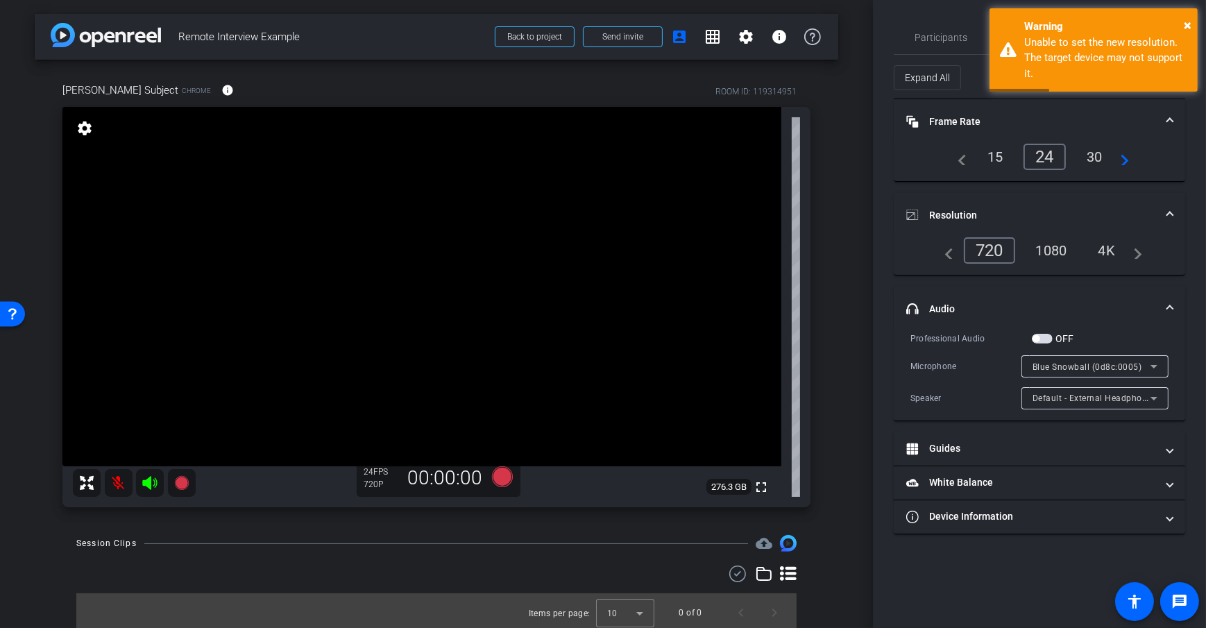
click at [1103, 250] on div "4K" at bounding box center [1107, 251] width 38 height 24
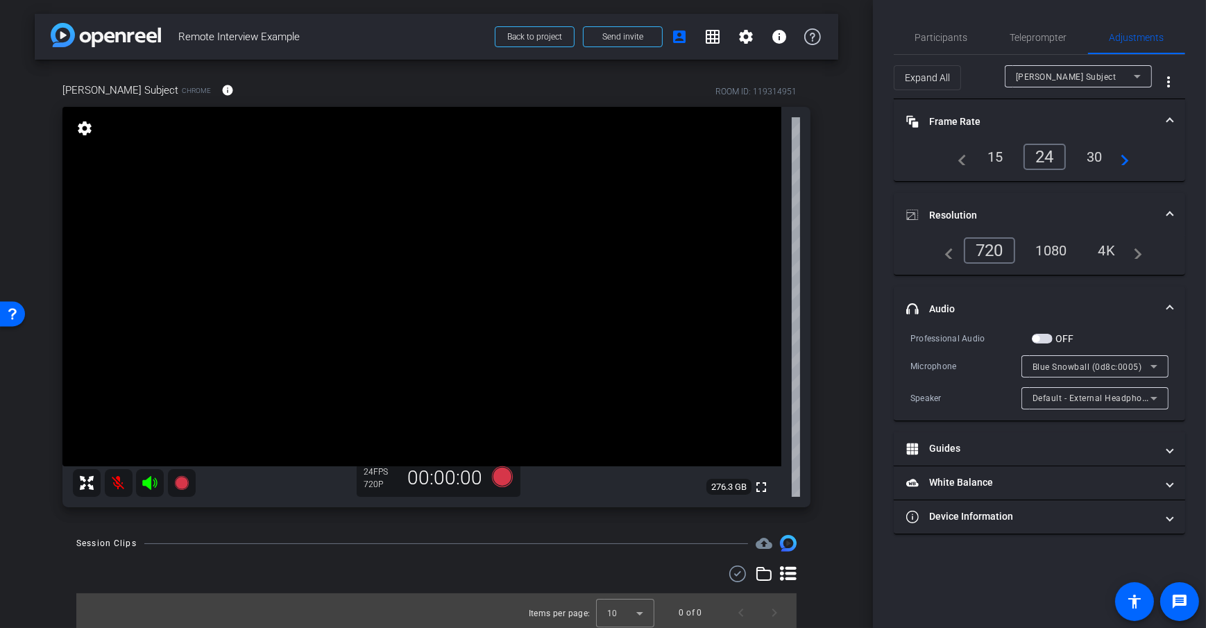
click at [1004, 251] on div "720" at bounding box center [989, 250] width 51 height 26
click at [1048, 262] on div "navigate_before 720 1080 4K navigate_next" at bounding box center [1039, 250] width 205 height 26
click at [1108, 242] on div "4K" at bounding box center [1107, 251] width 38 height 24
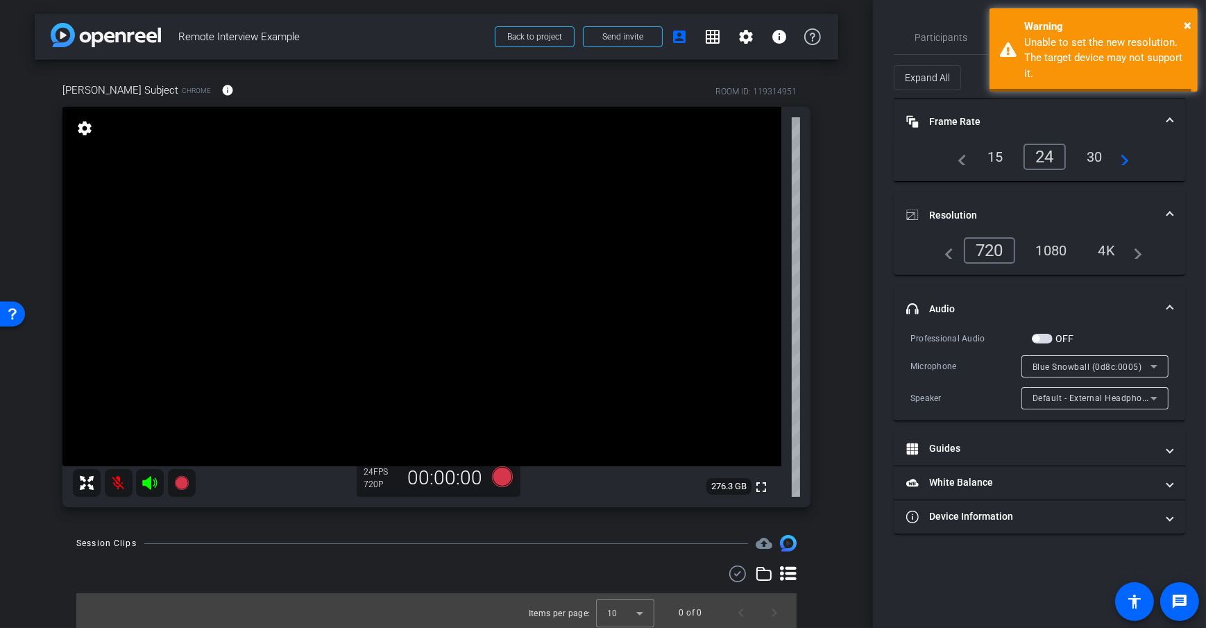
click at [1044, 247] on div "1080" at bounding box center [1051, 251] width 52 height 24
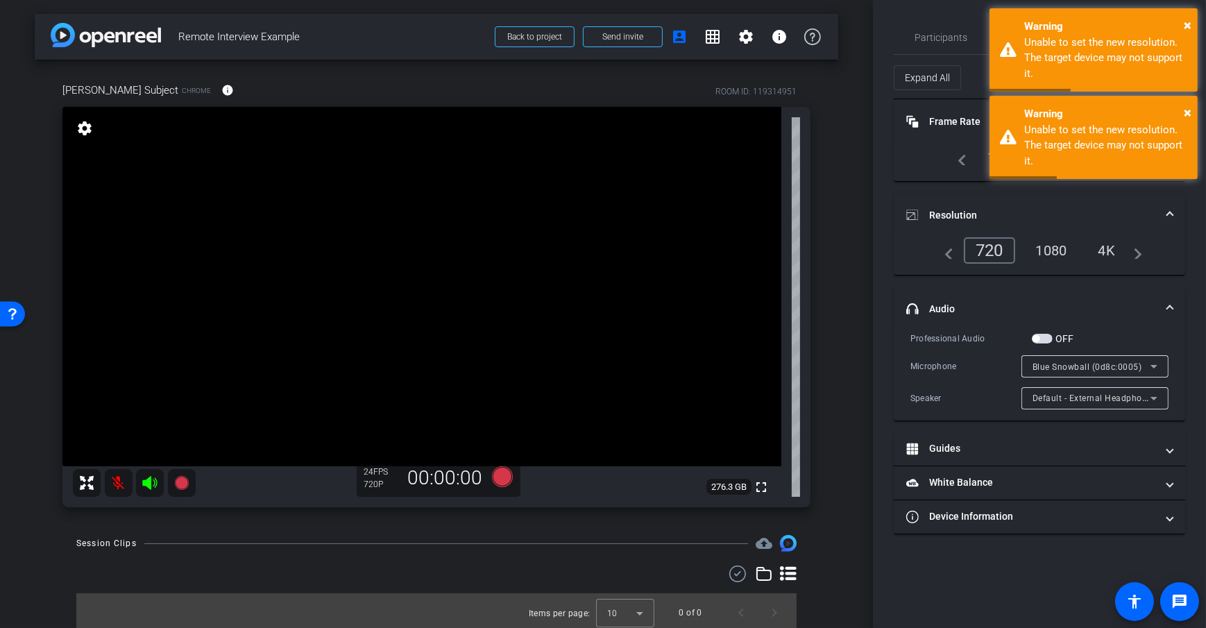
click at [851, 277] on div "arrow_back Remote Interview Example Back to project Send invite account_box gri…" at bounding box center [436, 314] width 873 height 628
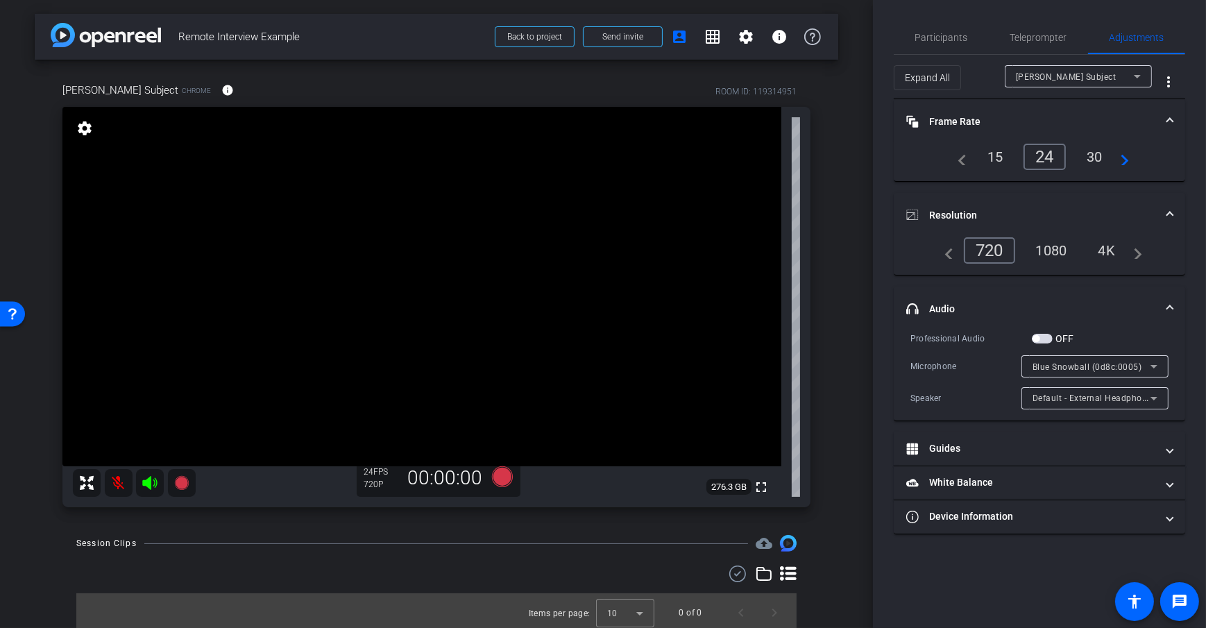
click at [855, 270] on div "arrow_back Remote Interview Example Back to project Send invite account_box gri…" at bounding box center [436, 314] width 873 height 628
click at [856, 268] on div "arrow_back Remote Interview Example Back to project Send invite account_box gri…" at bounding box center [436, 314] width 873 height 628
click at [839, 350] on div "arrow_back Remote Interview Example Back to project Send invite account_box gri…" at bounding box center [436, 314] width 873 height 628
click at [856, 326] on div "arrow_back Remote Interview Example Back to project Send invite account_box gri…" at bounding box center [436, 314] width 873 height 628
click at [1127, 41] on span "Adjustments" at bounding box center [1136, 38] width 55 height 10
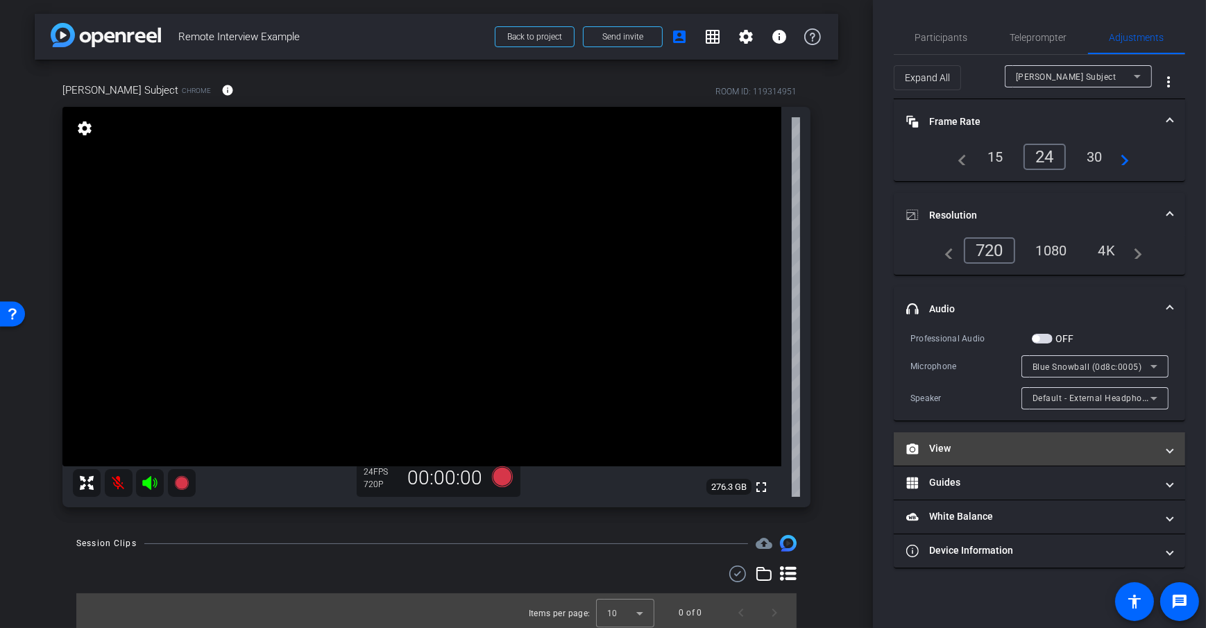
click at [1036, 447] on mat-panel-title "View" at bounding box center [1031, 448] width 250 height 15
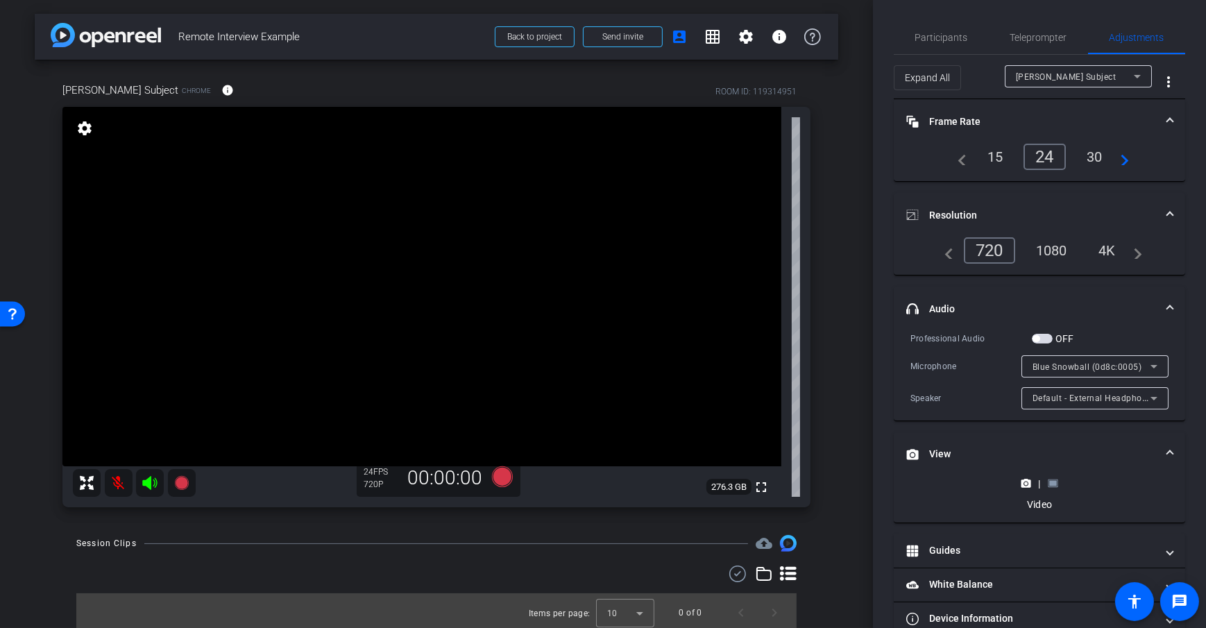
click at [1050, 481] on rect at bounding box center [1053, 484] width 8 height 6
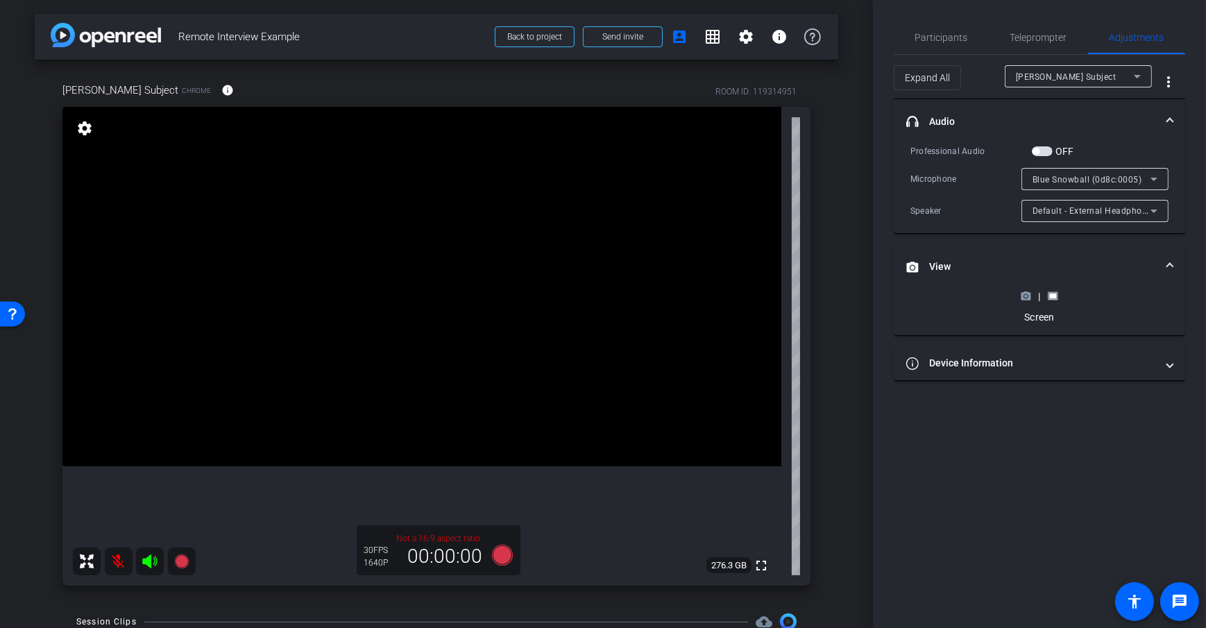
click at [1026, 293] on icon at bounding box center [1026, 297] width 10 height 8
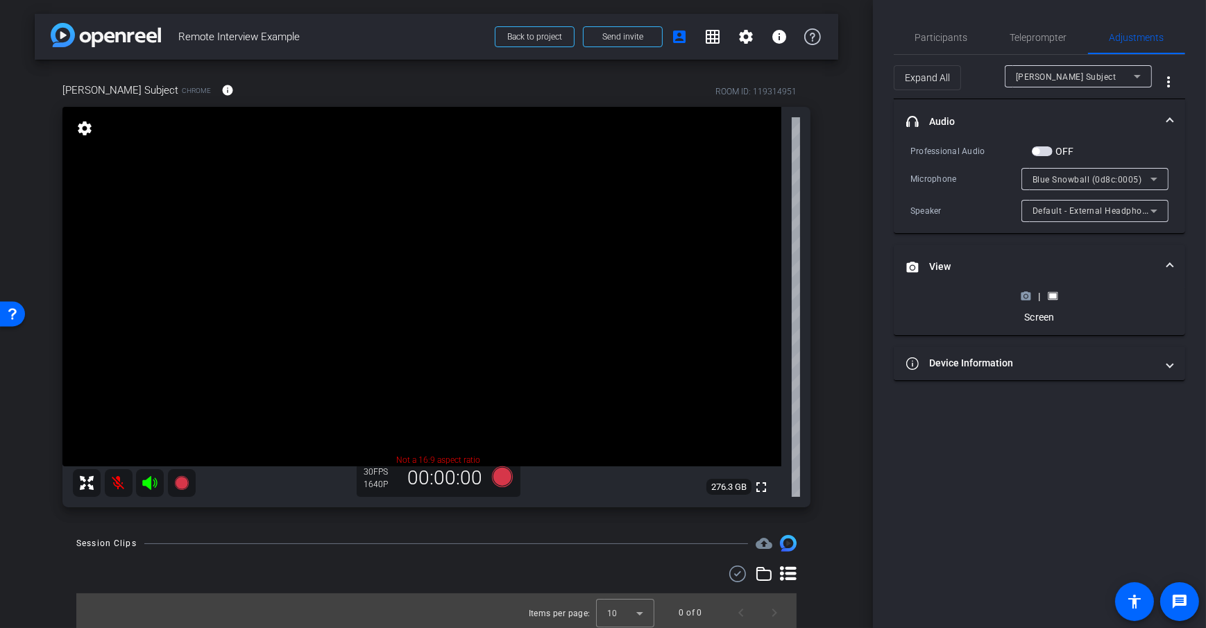
click at [847, 326] on div "arrow_back Remote Interview Example Back to project Send invite account_box gri…" at bounding box center [436, 314] width 873 height 628
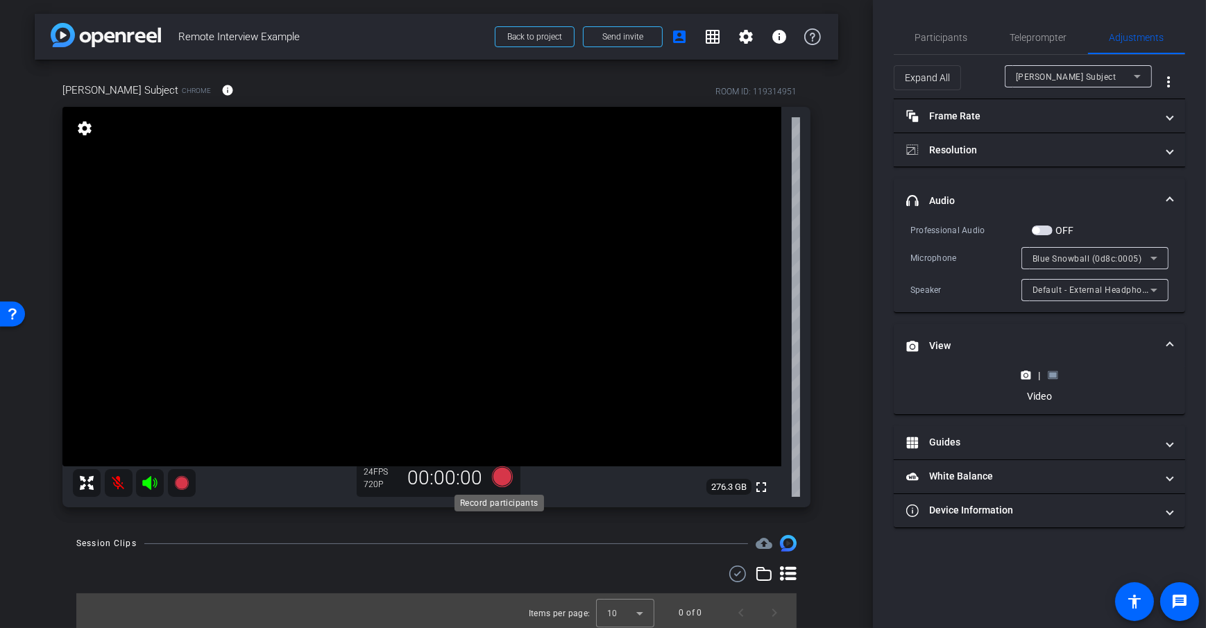
click at [489, 470] on icon at bounding box center [502, 476] width 33 height 25
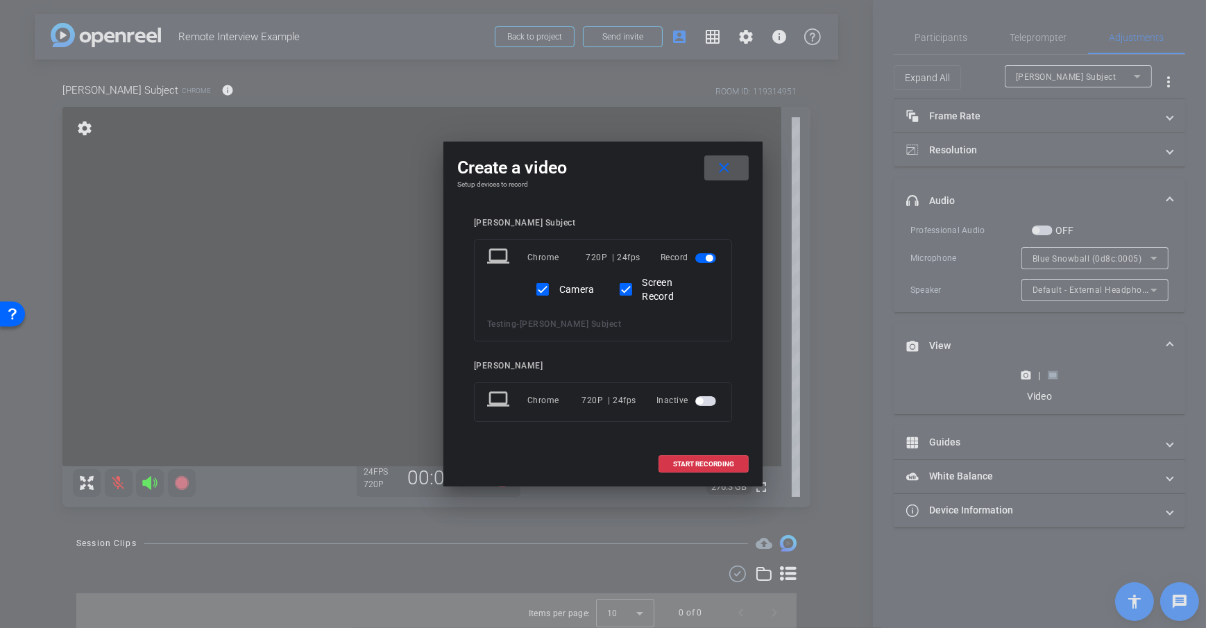
click at [717, 169] on mat-icon "close" at bounding box center [723, 168] width 17 height 17
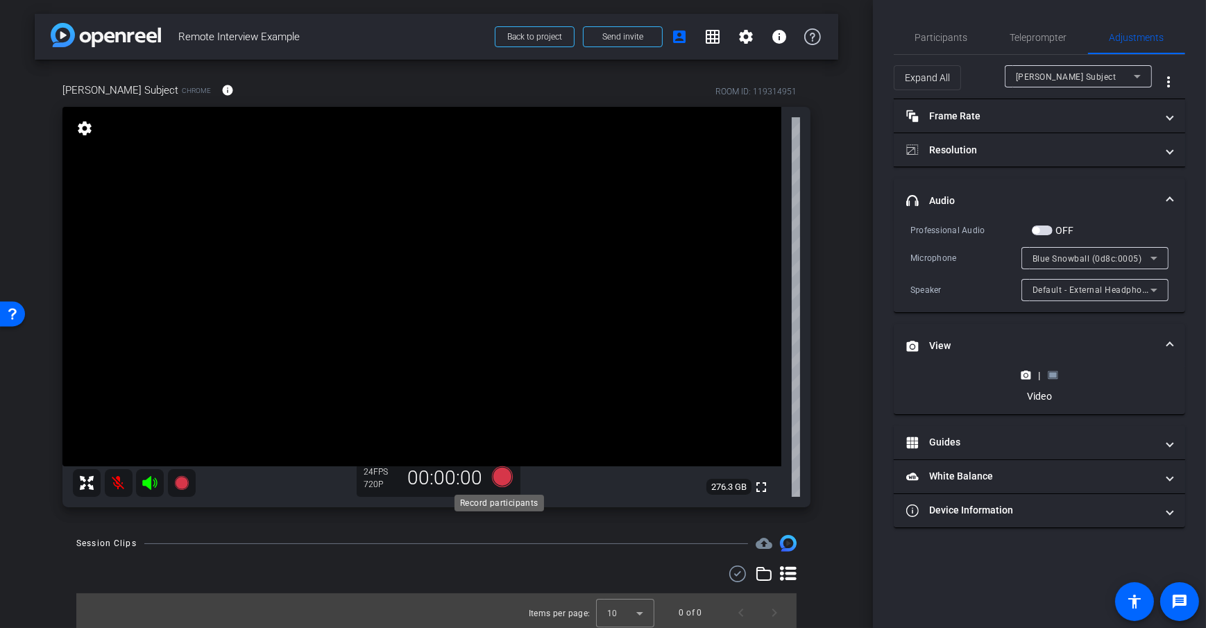
click at [504, 468] on icon at bounding box center [502, 476] width 33 height 25
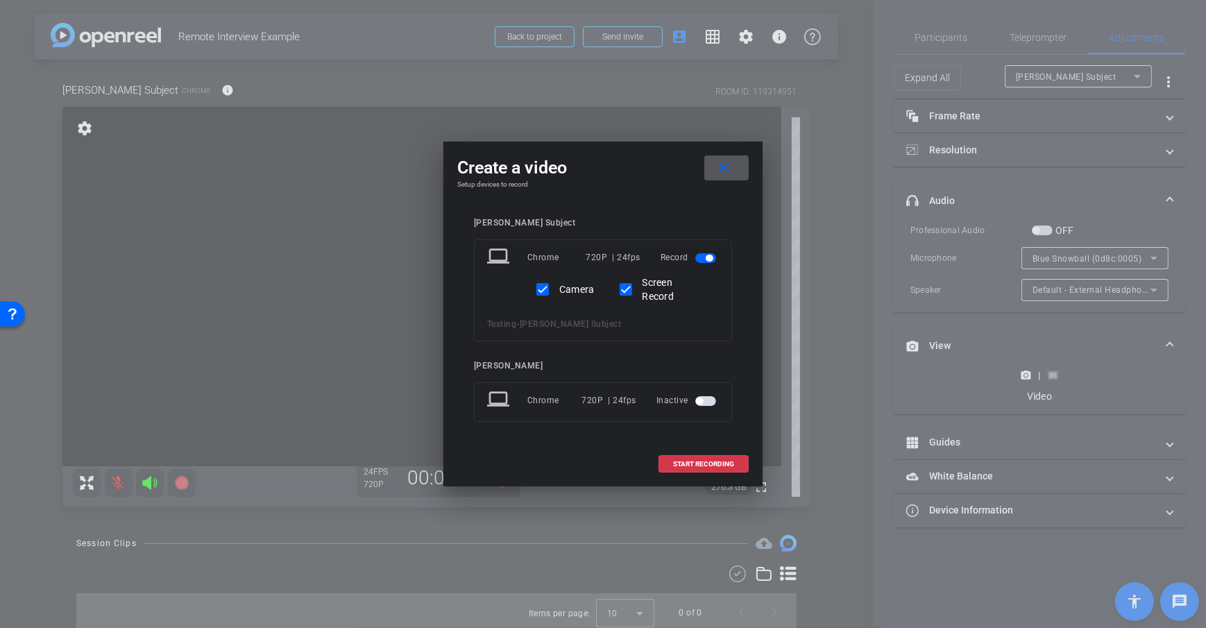
click at [729, 162] on mat-icon "close" at bounding box center [723, 168] width 17 height 17
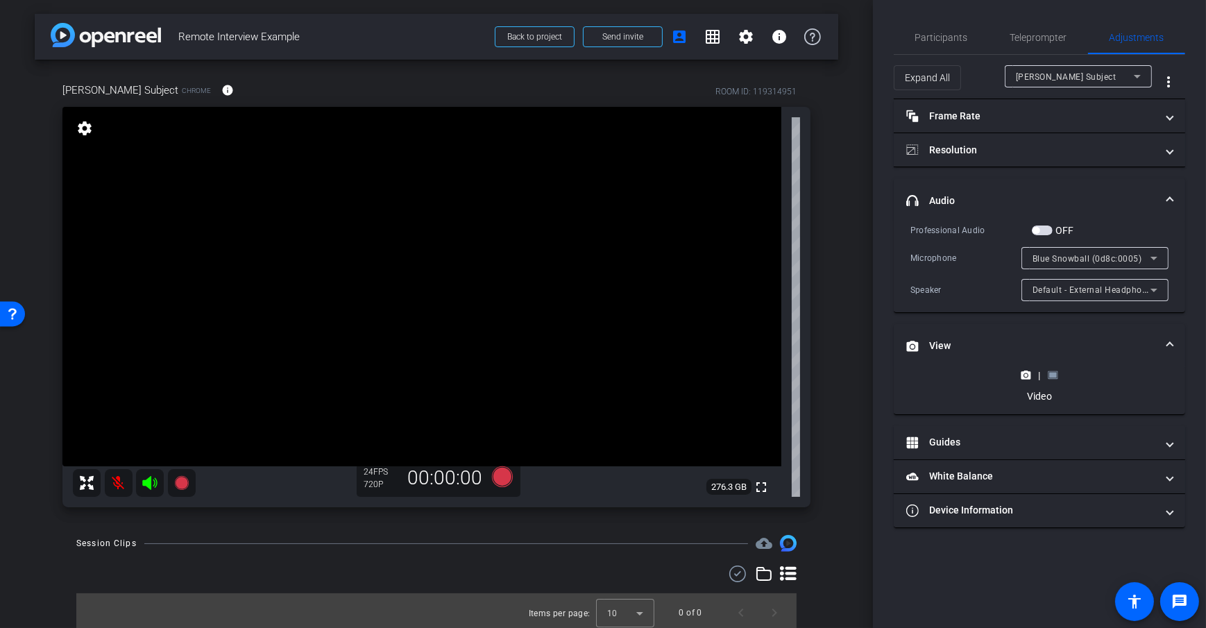
click at [846, 232] on div "arrow_back Remote Interview Example Back to project Send invite account_box gri…" at bounding box center [436, 314] width 873 height 628
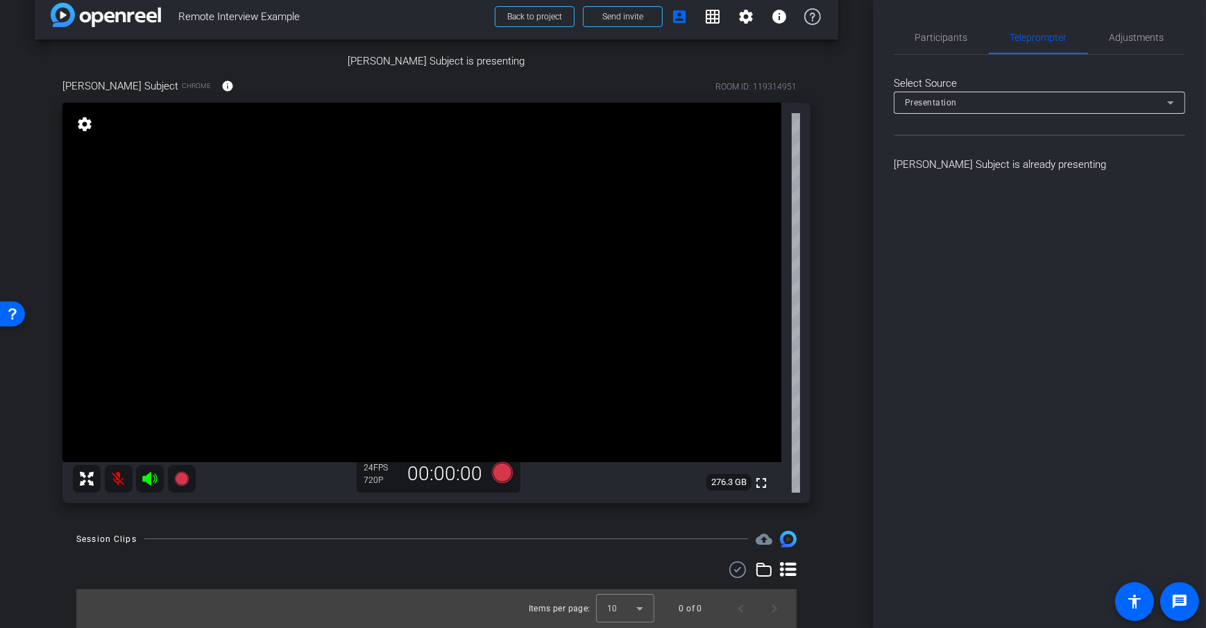
scroll to position [491, 0]
click at [851, 355] on div "arrow_back Remote Interview Example Back to project Send invite account_box gri…" at bounding box center [436, 314] width 873 height 628
click at [503, 477] on icon at bounding box center [502, 472] width 21 height 21
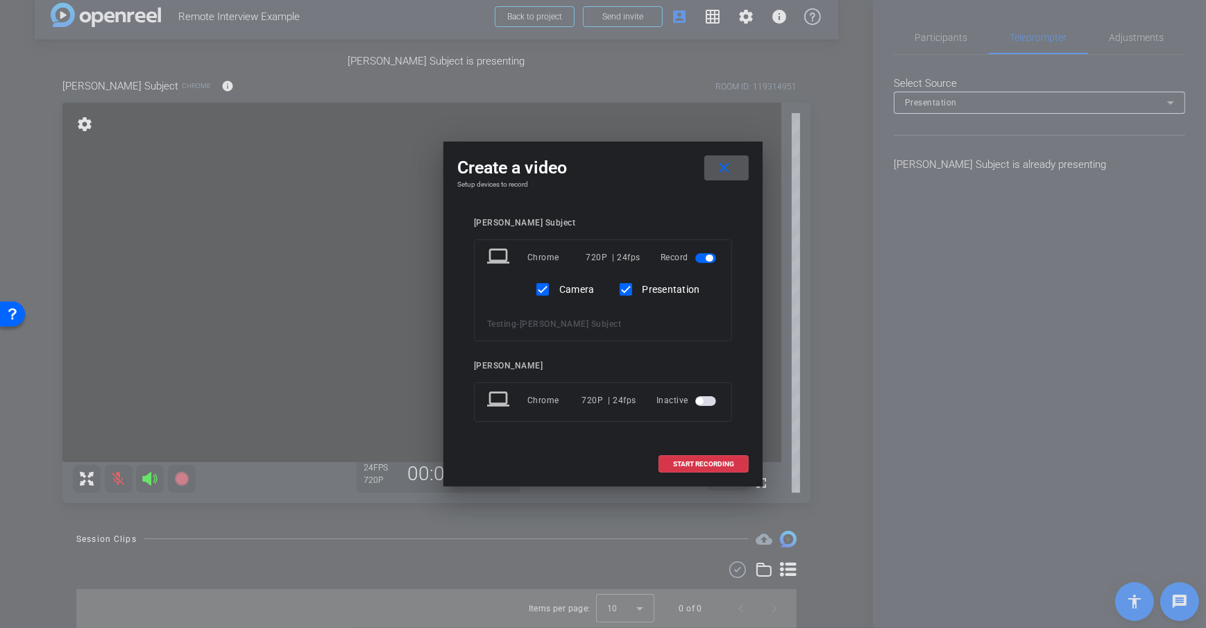
click at [733, 167] on span at bounding box center [726, 167] width 44 height 33
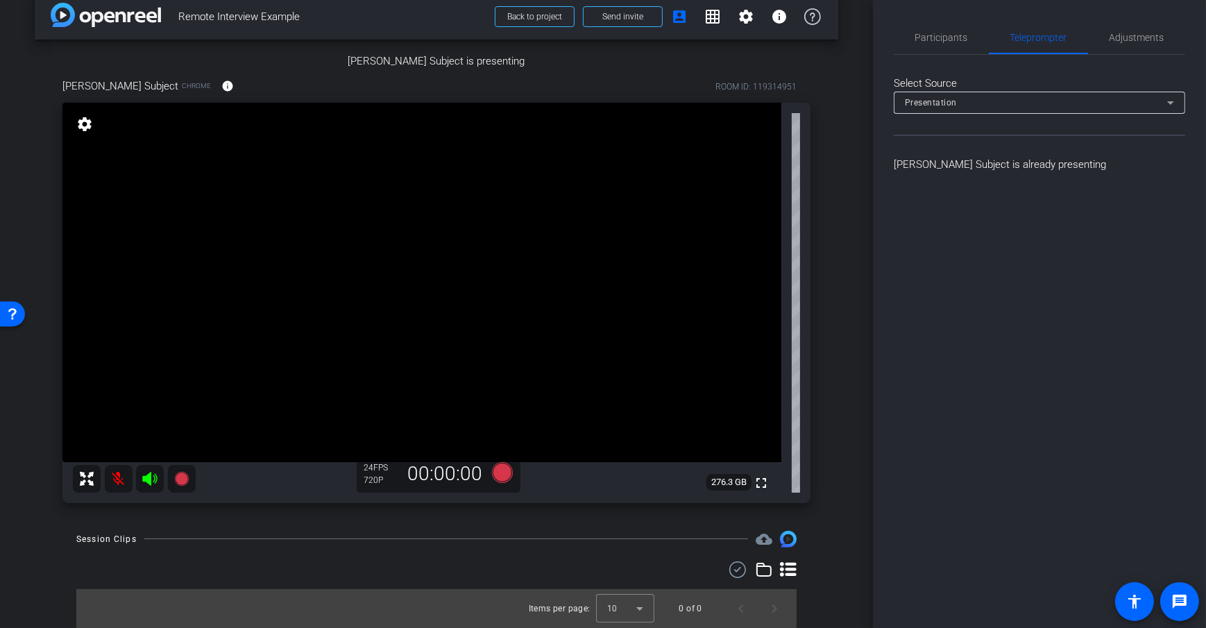
click at [843, 323] on div "arrow_back Remote Interview Example Back to project Send invite account_box gri…" at bounding box center [436, 314] width 873 height 628
click at [502, 474] on icon at bounding box center [502, 472] width 21 height 21
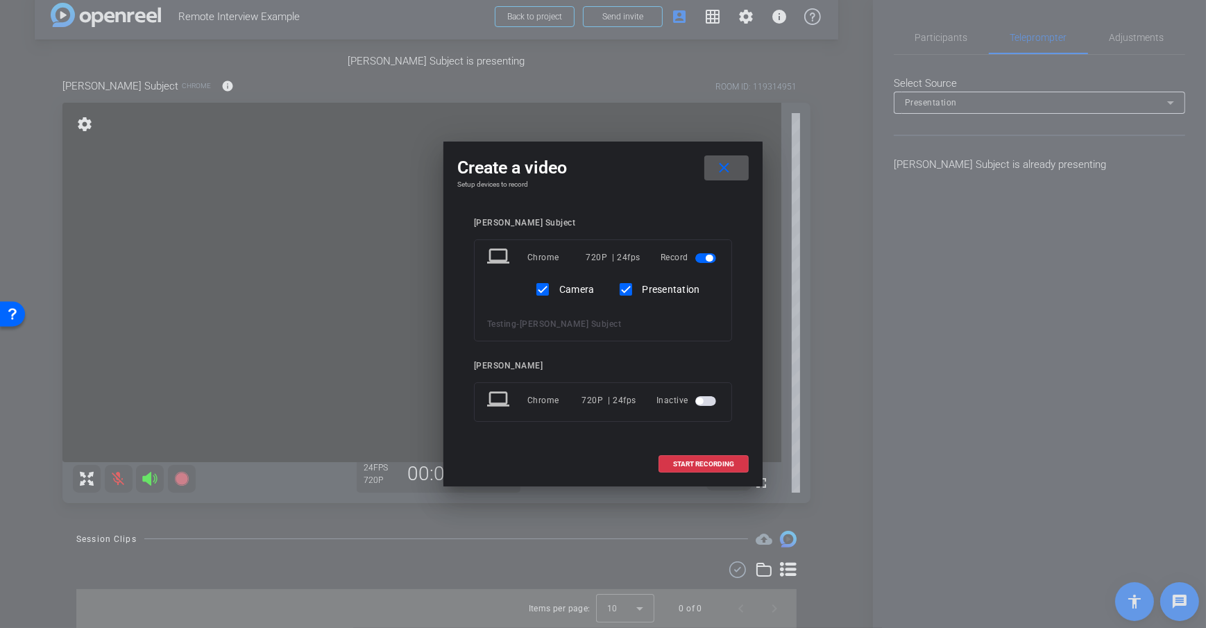
click at [637, 180] on h4 "Setup devices to record" at bounding box center [602, 184] width 291 height 8
click at [728, 175] on mat-icon "close" at bounding box center [723, 168] width 17 height 17
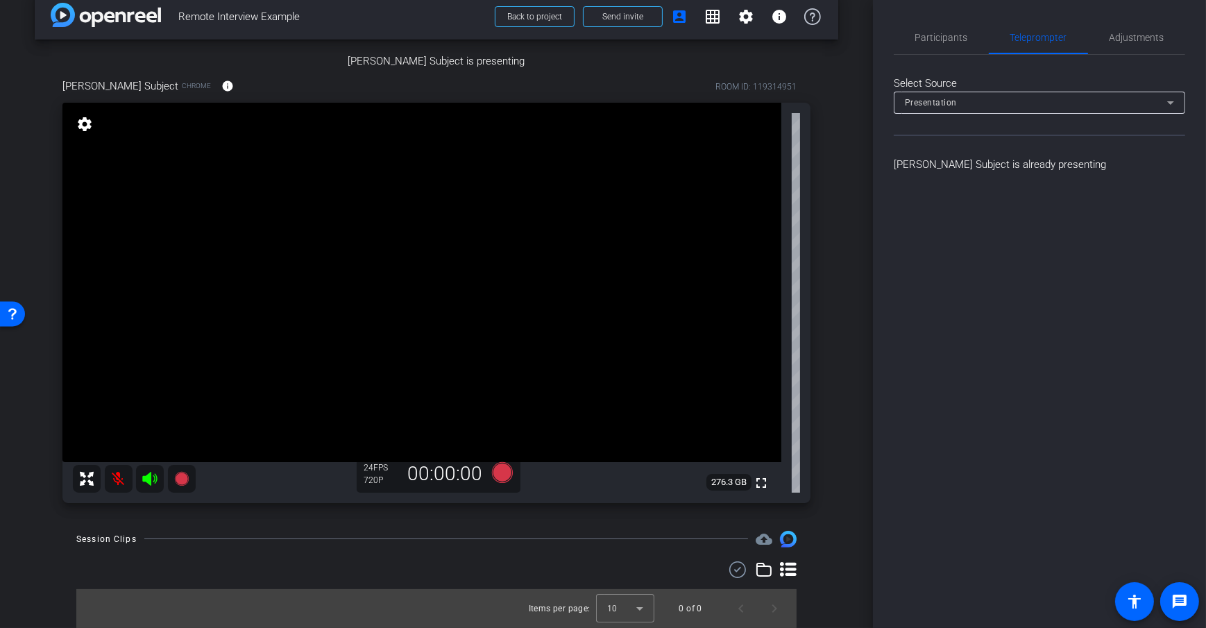
click at [823, 312] on div "Dan Subject is presenting Dan Subject Chrome info ROOM ID: 119314951 fullscreen…" at bounding box center [436, 278] width 803 height 477
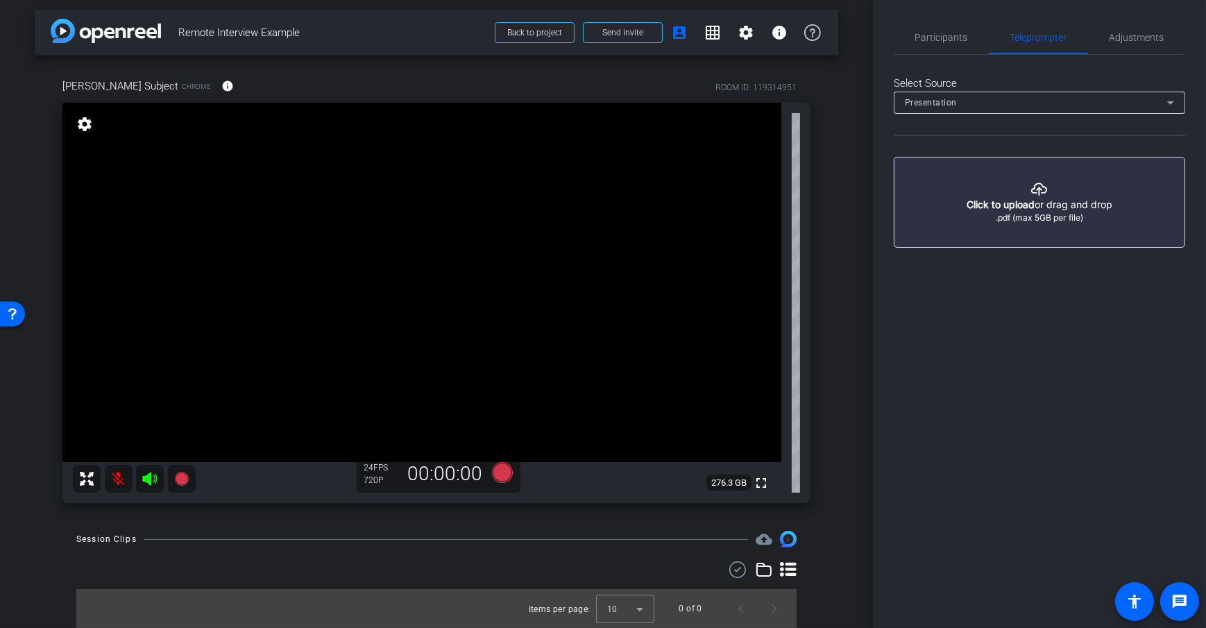
scroll to position [3, 0]
click at [833, 359] on div "arrow_back Remote Interview Example Back to project Send invite account_box gri…" at bounding box center [436, 311] width 873 height 628
click at [1038, 42] on span "Teleprompter" at bounding box center [1038, 38] width 57 height 10
click at [1111, 99] on div "Presentation" at bounding box center [1036, 102] width 262 height 17
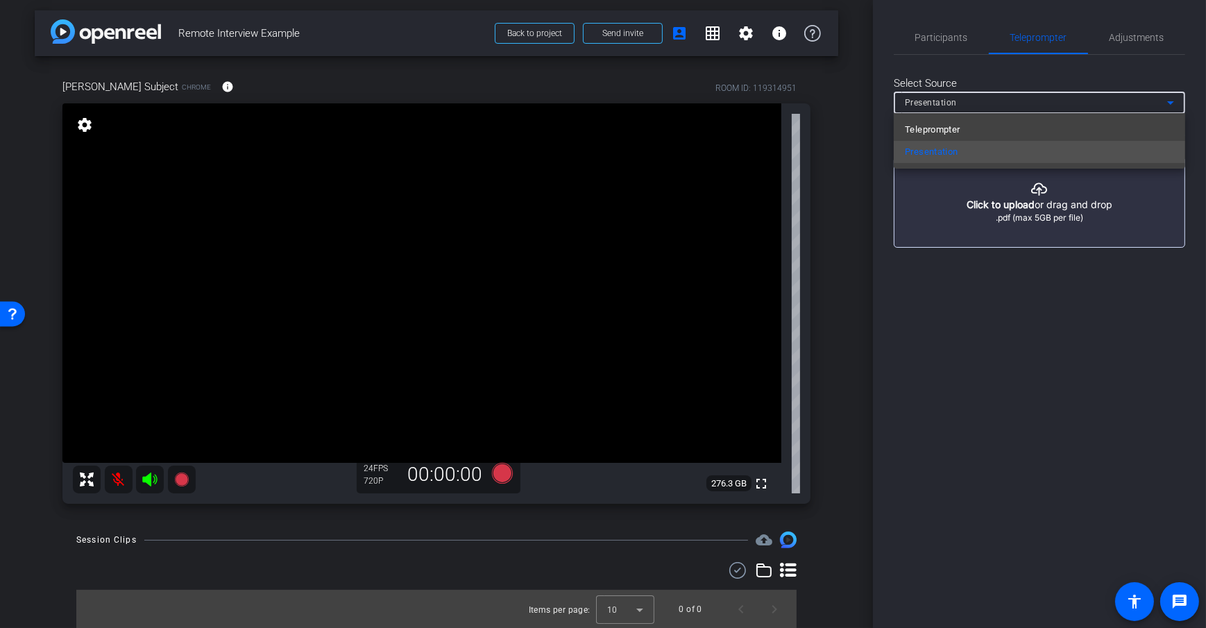
click at [944, 42] on div at bounding box center [603, 314] width 1206 height 628
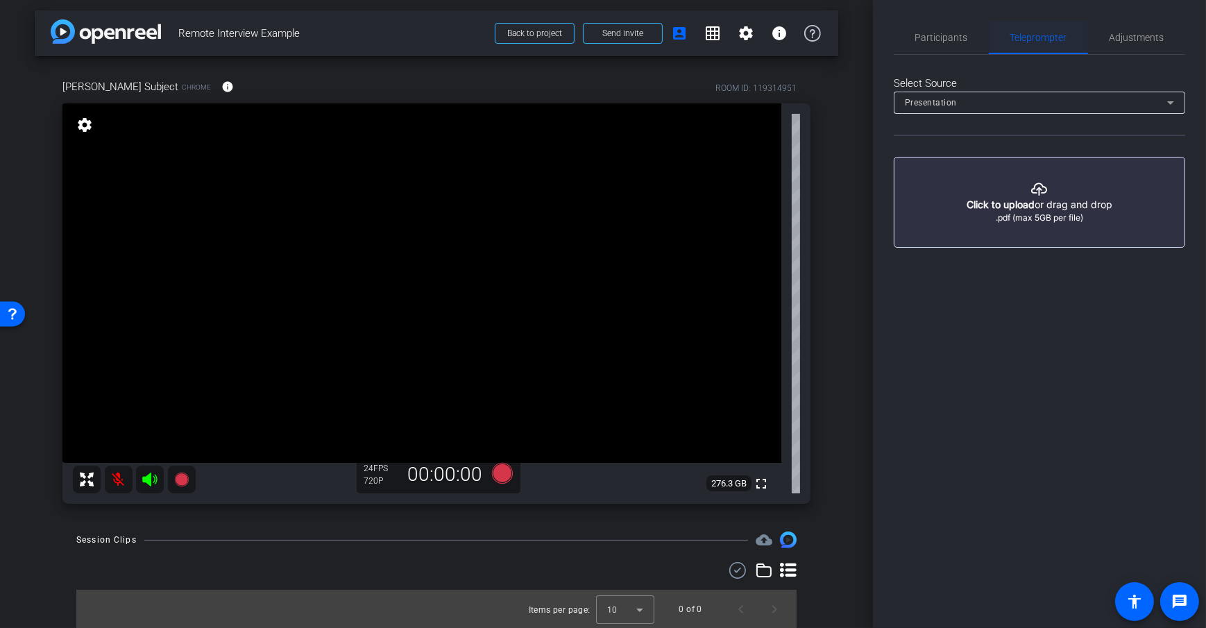
drag, startPoint x: 952, startPoint y: 32, endPoint x: 988, endPoint y: 37, distance: 36.4
click at [952, 33] on span "Participants" at bounding box center [941, 38] width 53 height 10
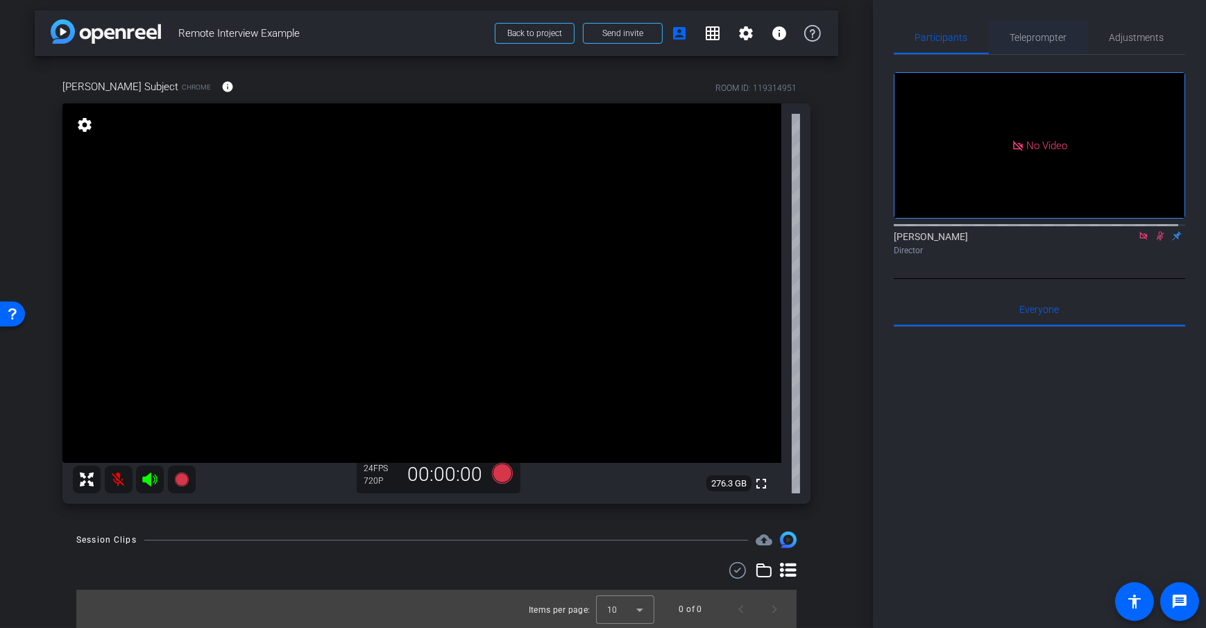
click at [1038, 44] on span "Teleprompter" at bounding box center [1038, 37] width 57 height 33
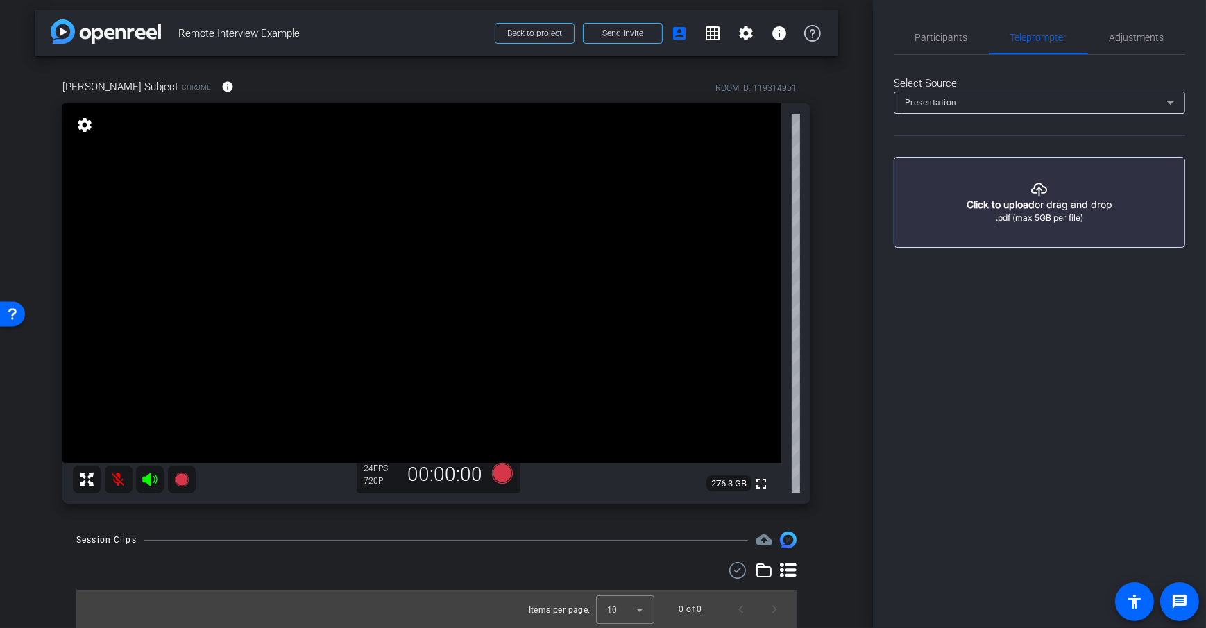
click at [955, 98] on span "Presentation" at bounding box center [931, 103] width 52 height 10
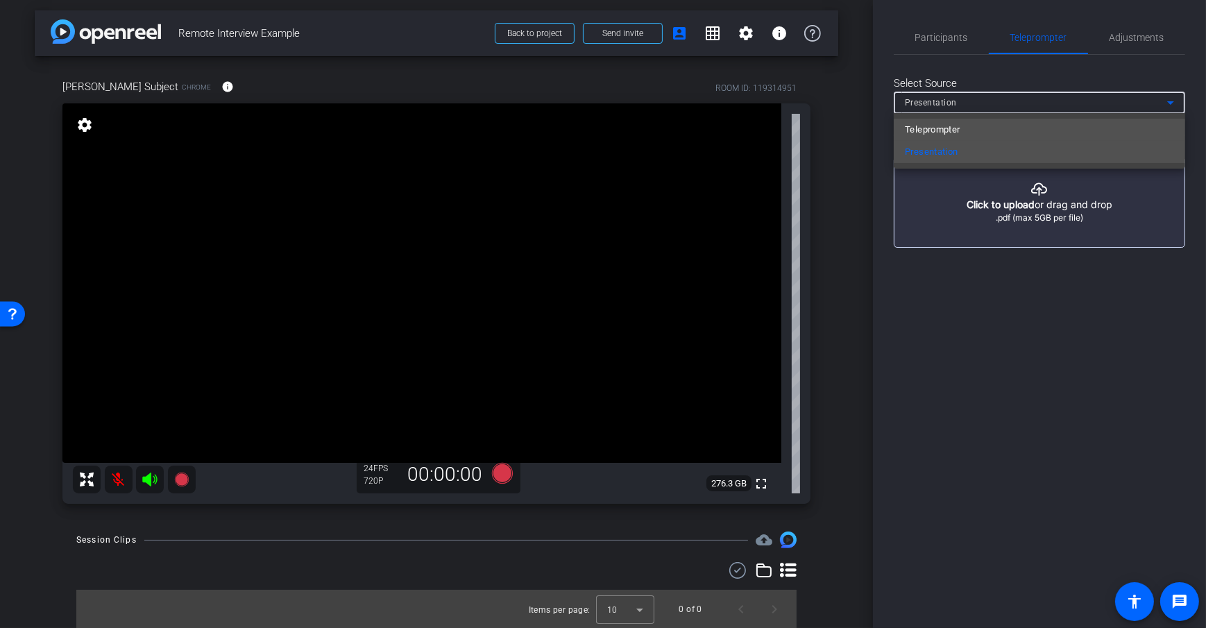
click at [956, 131] on span "Teleprompter" at bounding box center [932, 129] width 55 height 17
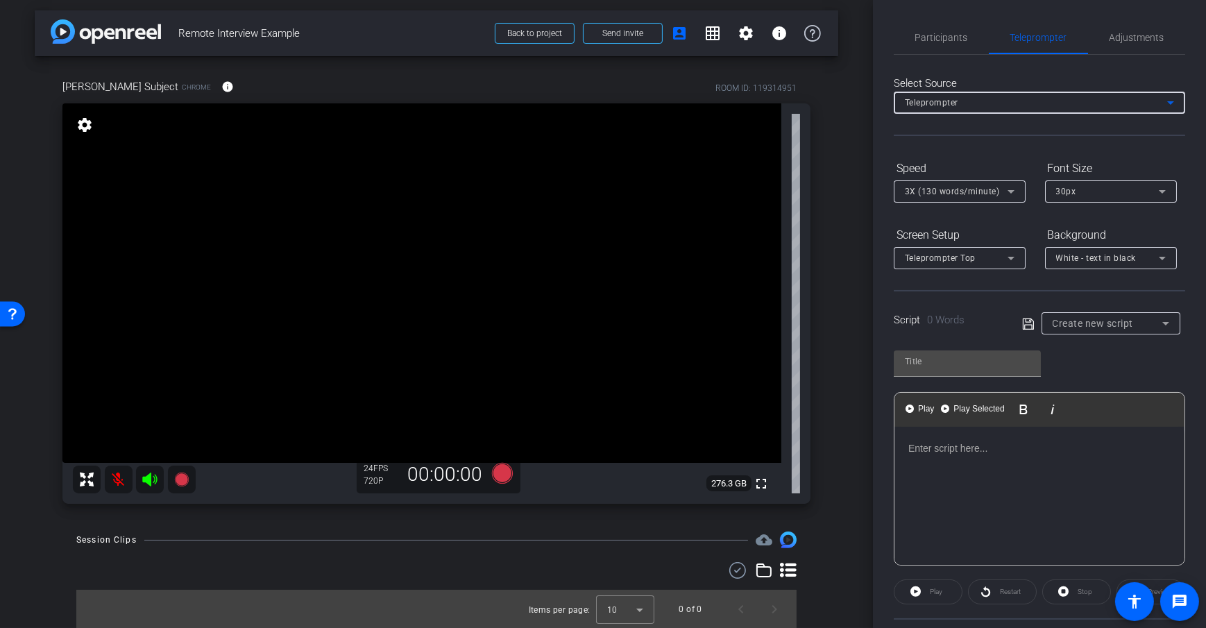
click at [881, 146] on div "Participants Teleprompter Adjustments Daniel Heiberger Director Everyone 0 Mark…" at bounding box center [1039, 314] width 333 height 628
click at [1013, 456] on div at bounding box center [1039, 496] width 290 height 139
click at [928, 355] on input "text" at bounding box center [967, 361] width 125 height 17
type input "Test"
click at [1091, 372] on div "Test Play Play from this location Play Selected Play and display the selected t…" at bounding box center [1039, 452] width 291 height 225
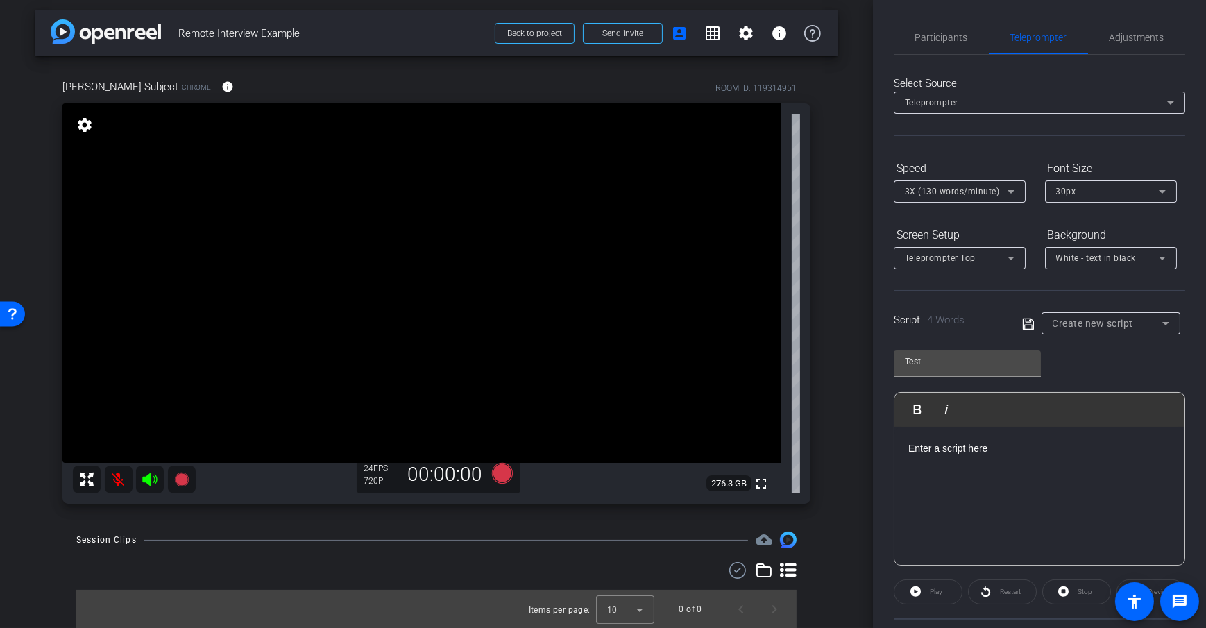
click at [1082, 355] on div "Test Play Play from this location Play Selected Play and display the selected t…" at bounding box center [1039, 452] width 291 height 225
click at [1026, 327] on icon at bounding box center [1028, 324] width 12 height 17
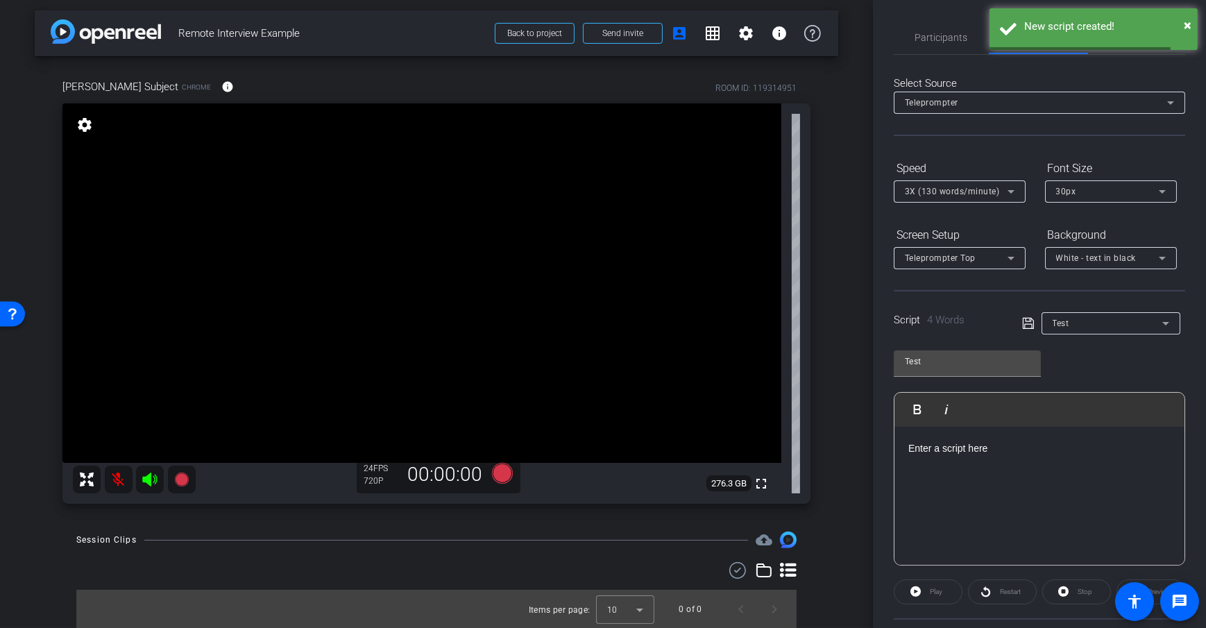
click at [1109, 366] on div "Test Play Play from this location Play Selected Play and display the selected t…" at bounding box center [1039, 452] width 291 height 225
click at [1092, 359] on div "Test Play Play from this location Play Selected Play and display the selected t…" at bounding box center [1039, 452] width 291 height 225
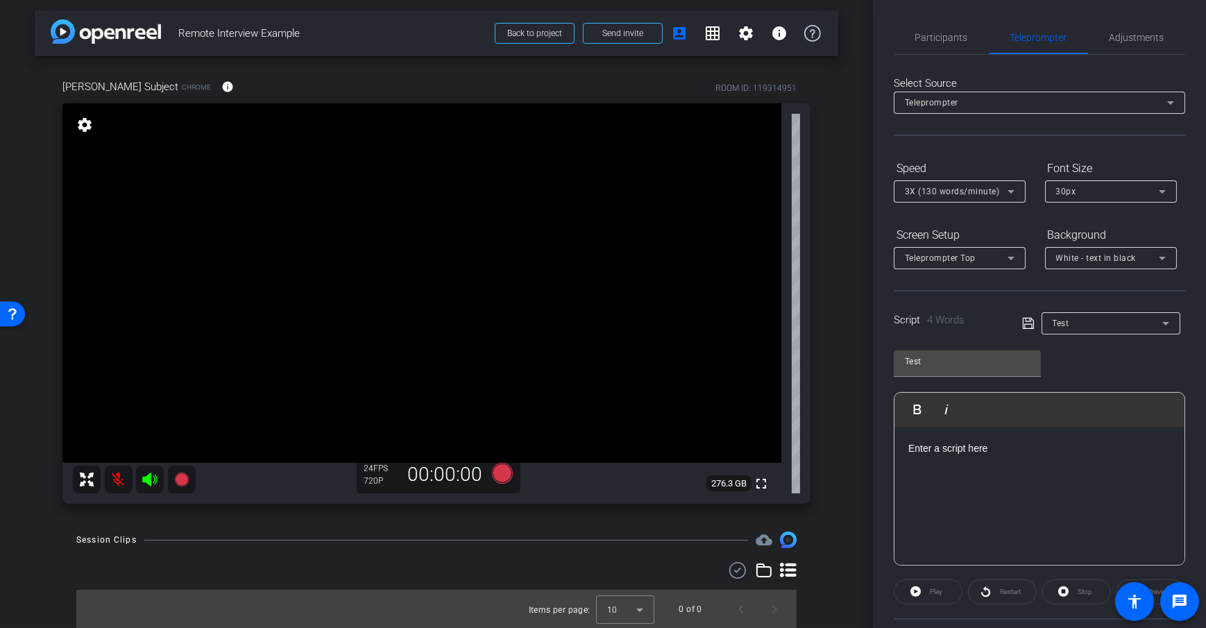
click at [1100, 355] on div "Test Play Play from this location Play Selected Play and display the selected t…" at bounding box center [1039, 452] width 291 height 225
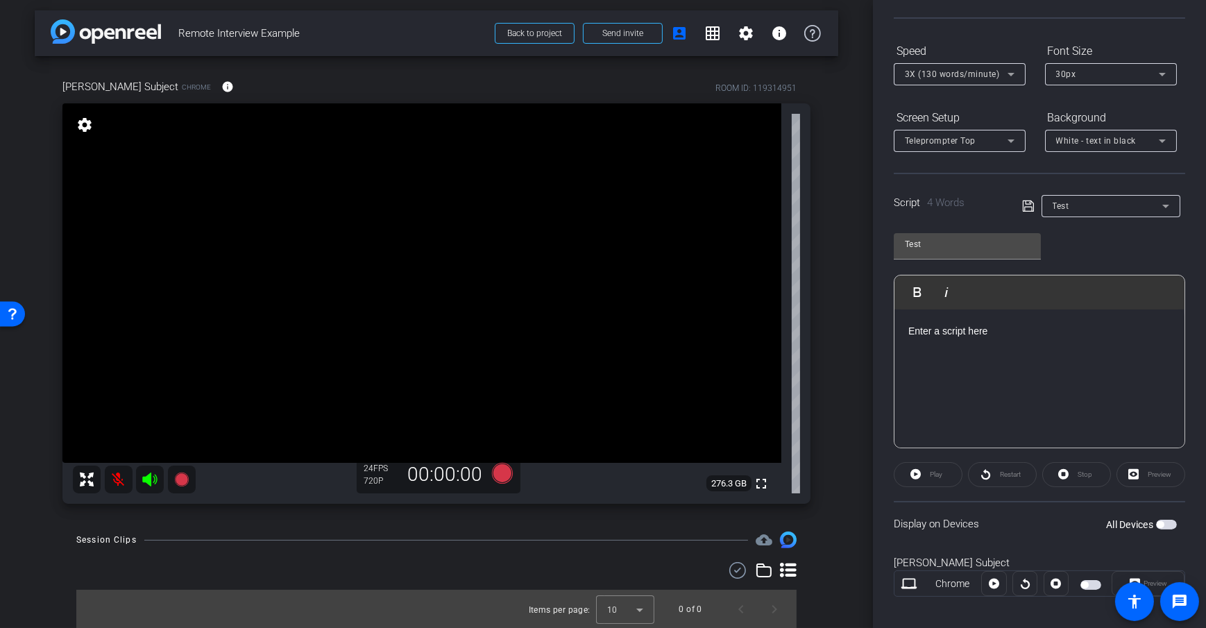
scroll to position [130, 0]
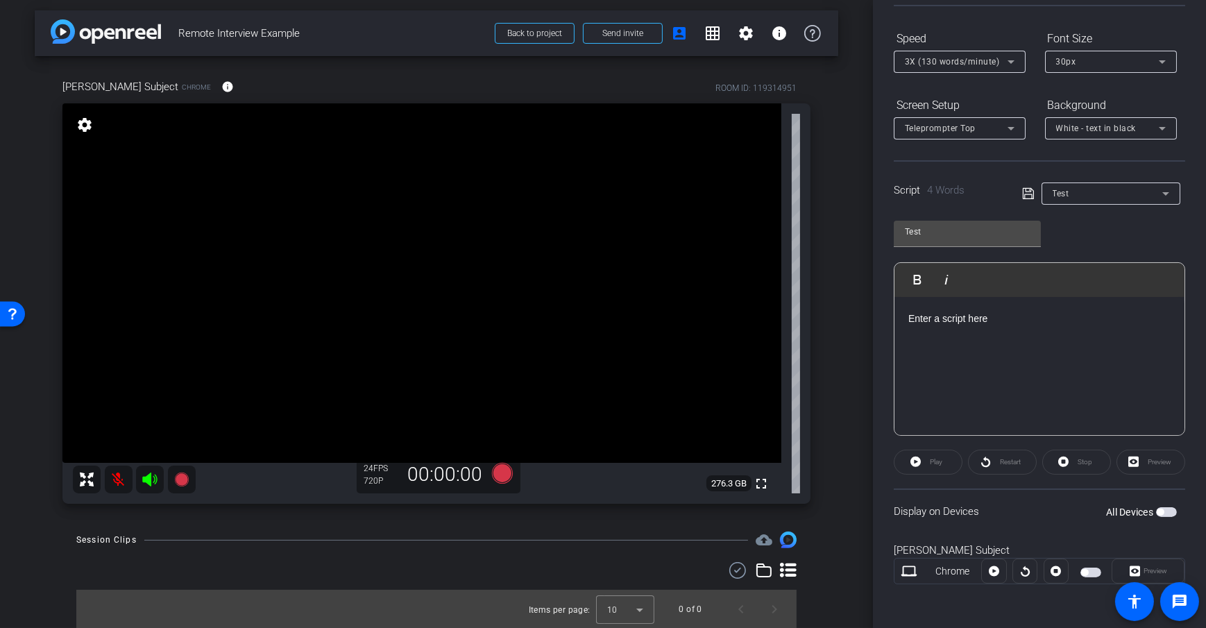
click at [984, 518] on div "Display on Devices All Devices" at bounding box center [1039, 510] width 291 height 45
click at [1015, 521] on div "Display on Devices All Devices" at bounding box center [1039, 510] width 291 height 45
drag, startPoint x: 880, startPoint y: 515, endPoint x: 990, endPoint y: 512, distance: 110.3
click at [990, 512] on div "Participants Teleprompter Adjustments Daniel Heiberger Director Everyone 0 Mark…" at bounding box center [1039, 314] width 333 height 628
click at [1159, 512] on span "button" at bounding box center [1166, 512] width 21 height 10
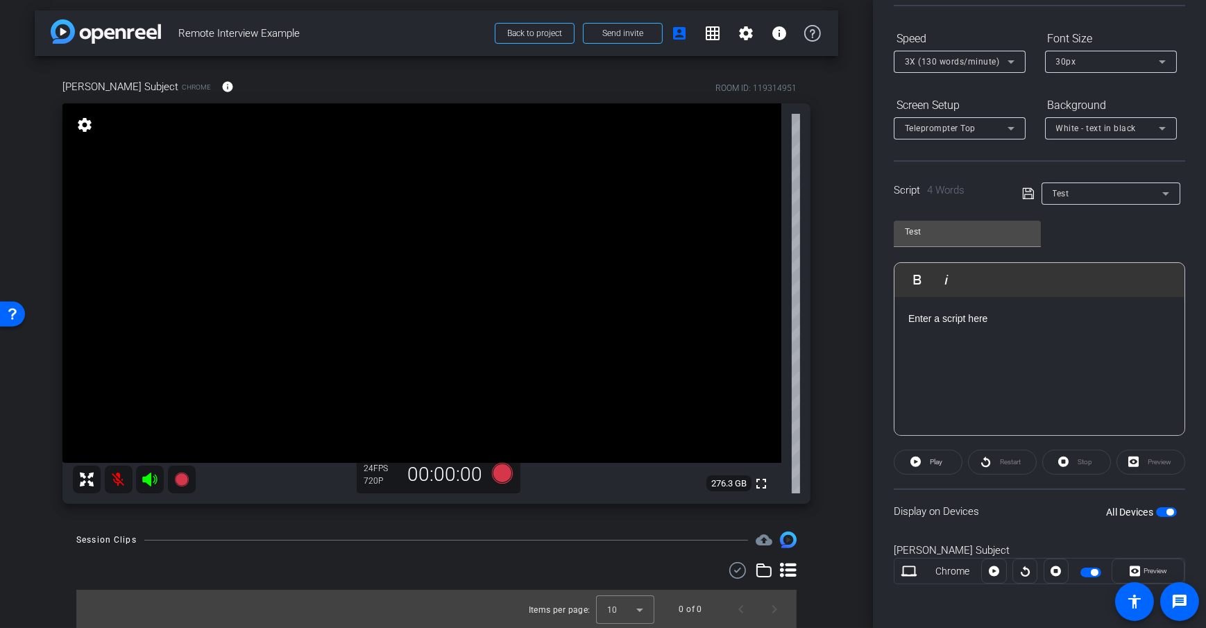
click at [1046, 515] on div "Display on Devices All Devices" at bounding box center [1039, 510] width 291 height 45
click at [842, 472] on div "arrow_back Remote Interview Example Back to project Send invite account_box gri…" at bounding box center [436, 311] width 873 height 628
click at [828, 391] on div "Dan Subject Chrome info ROOM ID: 119314951 fullscreen settings 276.3 GB 24 FPS …" at bounding box center [436, 286] width 803 height 461
click at [1091, 325] on div "Enter a script here" at bounding box center [1039, 366] width 290 height 139
click at [1042, 503] on div "Display on Devices All Devices" at bounding box center [1039, 510] width 291 height 45
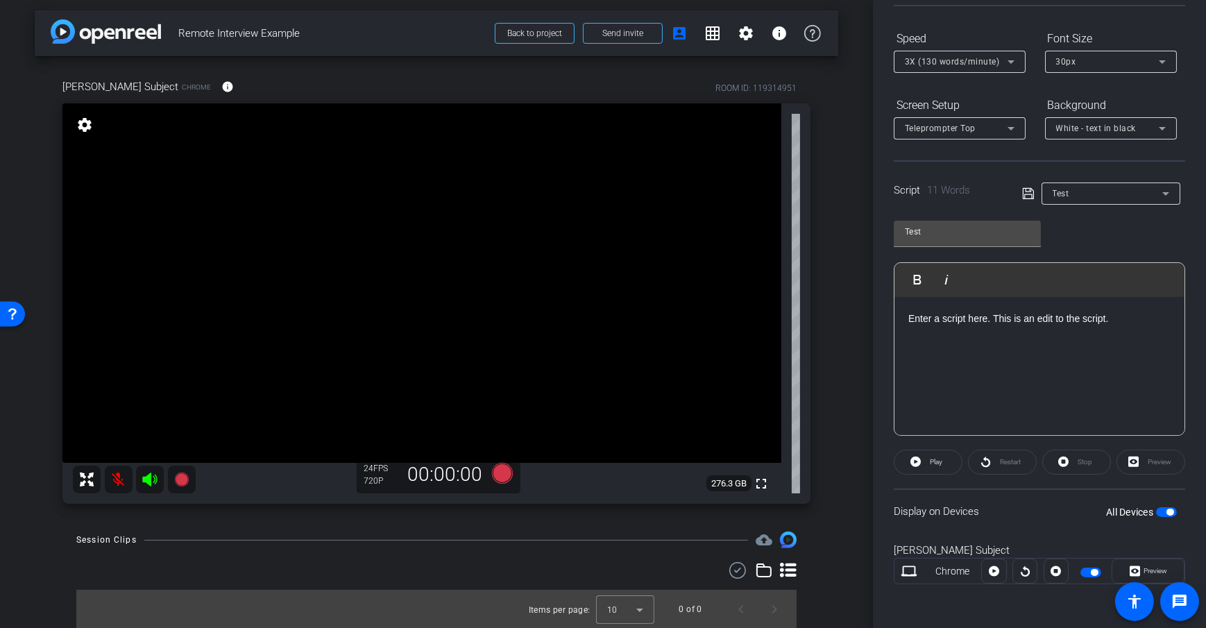
click at [1022, 188] on icon at bounding box center [1027, 193] width 11 height 11
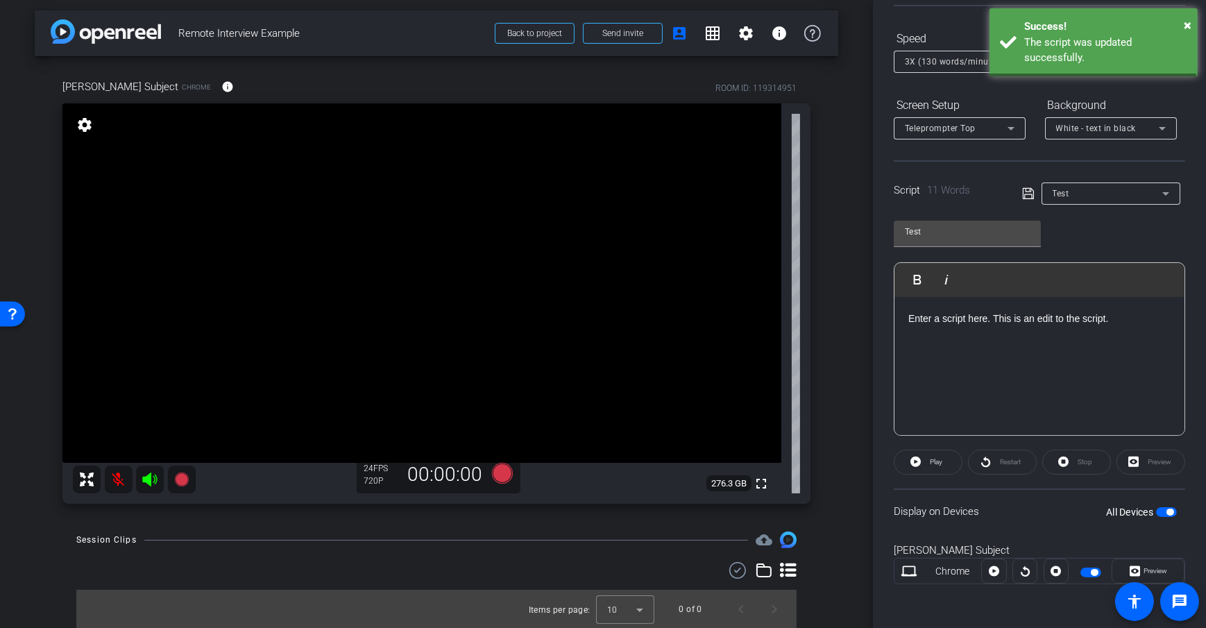
click at [1087, 235] on div "Test Play Play from this location Play Selected Play and display the selected t…" at bounding box center [1039, 322] width 291 height 225
click at [1012, 509] on div "Display on Devices All Devices" at bounding box center [1039, 510] width 291 height 45
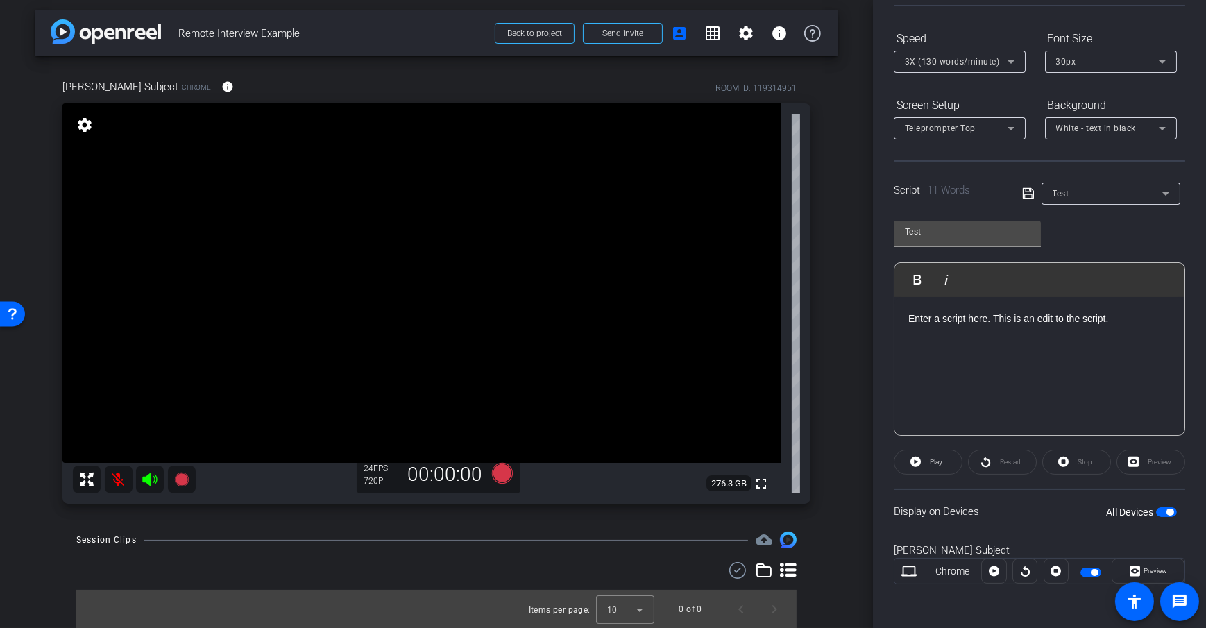
click at [1011, 510] on div "Display on Devices All Devices" at bounding box center [1039, 510] width 291 height 45
click at [824, 463] on div "Dan Subject Chrome info ROOM ID: 119314951 fullscreen settings 276.3 GB 24 FPS …" at bounding box center [436, 286] width 803 height 461
click at [1019, 515] on div "Display on Devices All Devices" at bounding box center [1039, 510] width 291 height 45
click at [937, 470] on span "Play" at bounding box center [934, 461] width 16 height 19
click at [996, 53] on div "3X (130 words/minute)" at bounding box center [956, 61] width 103 height 17
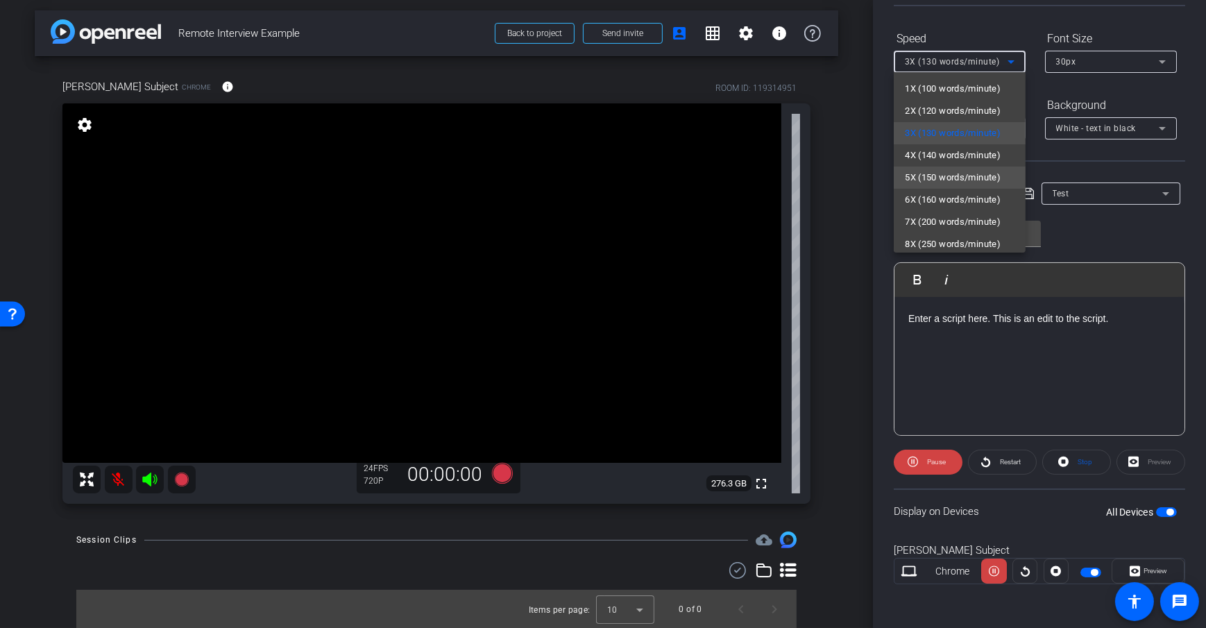
click at [964, 173] on span "5X (150 words/minute)" at bounding box center [953, 177] width 96 height 17
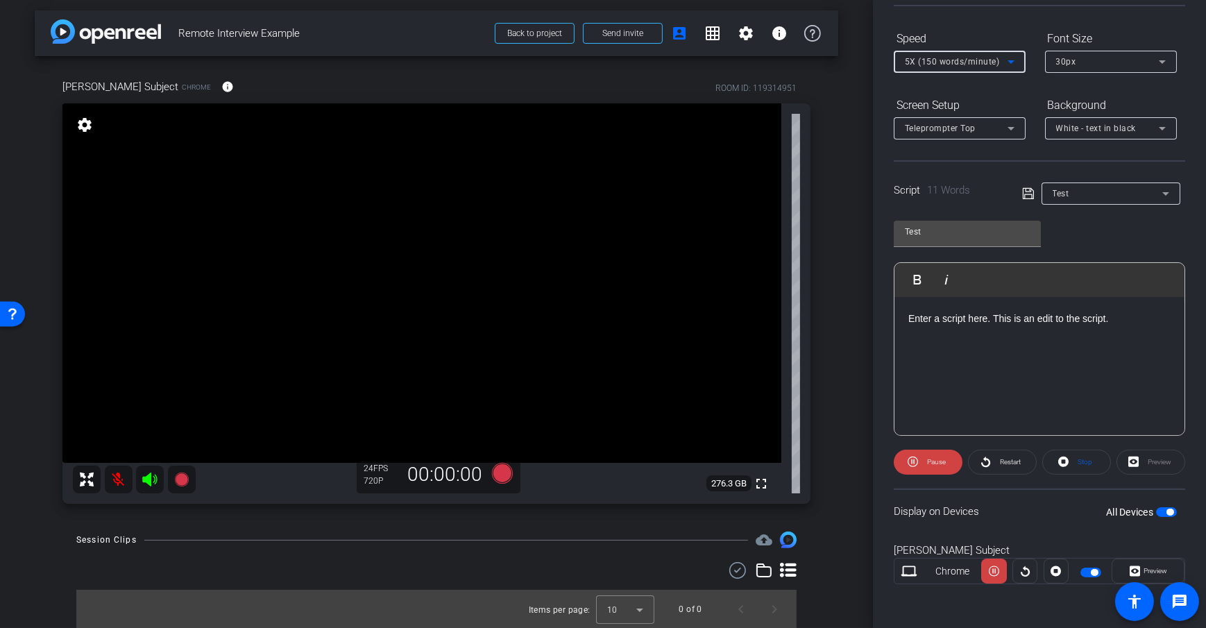
click at [1036, 152] on div "Select Source Teleprompter Speed 5X (150 words/minute) Font Size 30px Screen Se…" at bounding box center [1039, 266] width 291 height 683
click at [953, 62] on span "5X (150 words/minute)" at bounding box center [952, 62] width 95 height 10
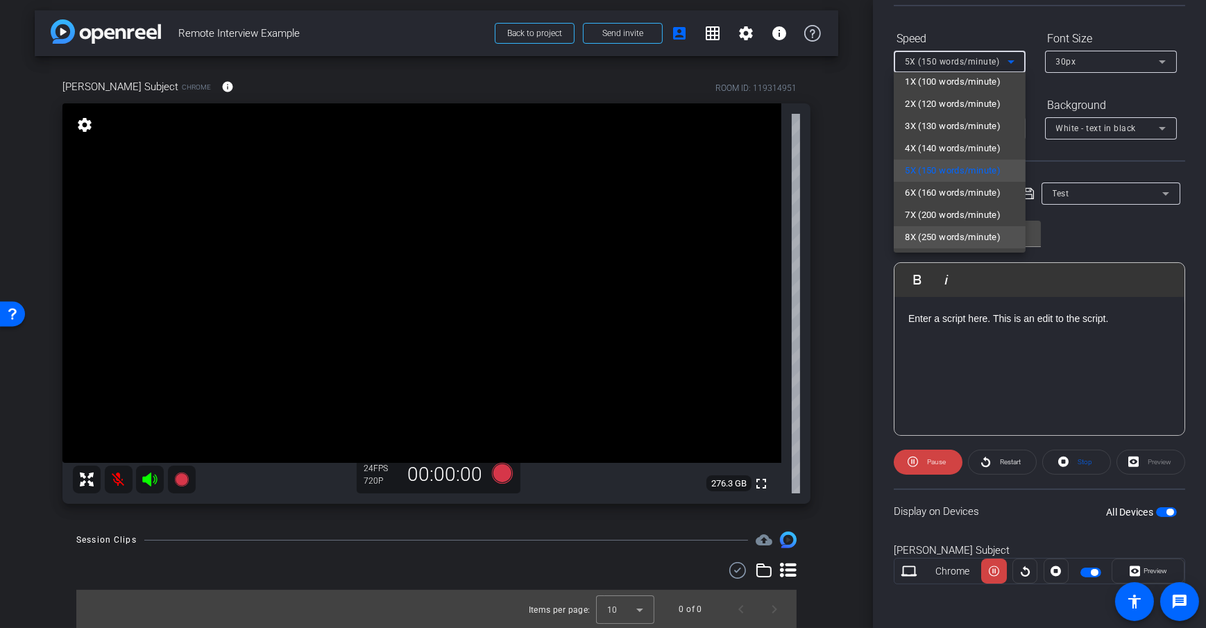
scroll to position [15, 0]
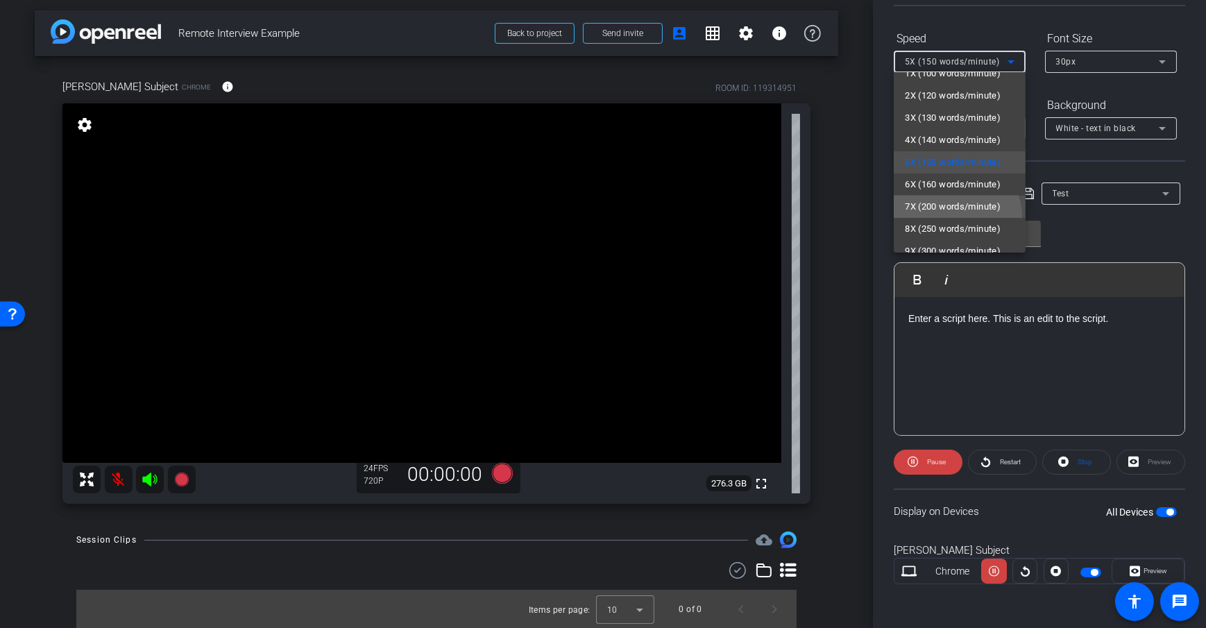
click at [954, 216] on mat-option "7X (200 words/minute)" at bounding box center [960, 207] width 132 height 22
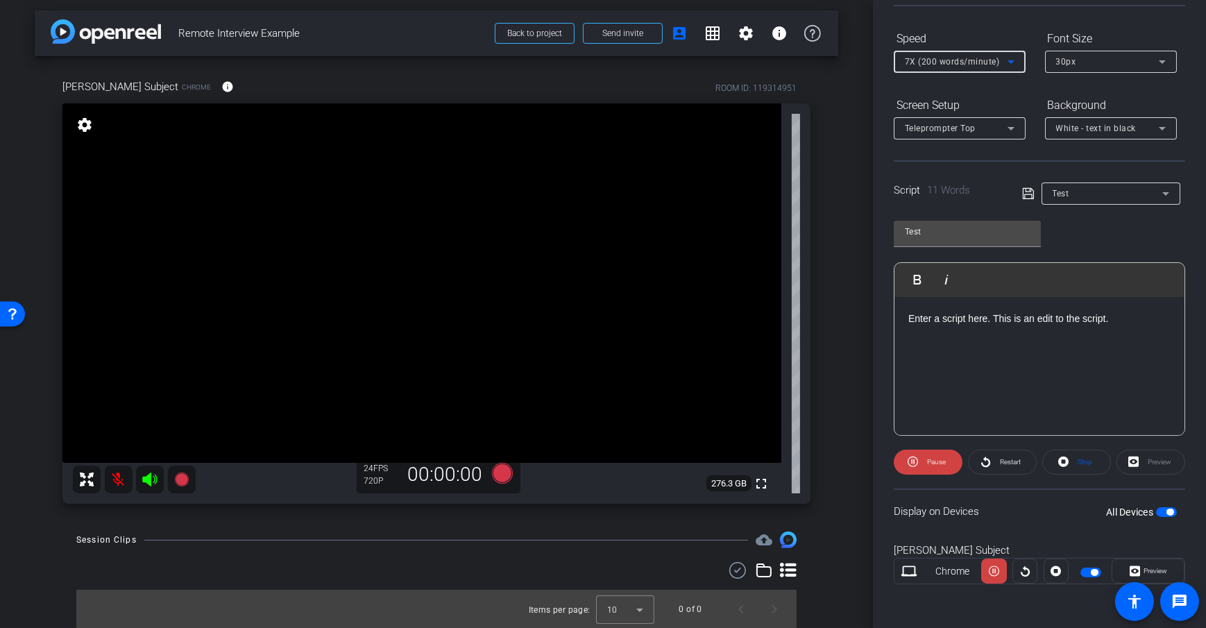
click at [933, 51] on div "7X (200 words/minute)" at bounding box center [960, 62] width 110 height 22
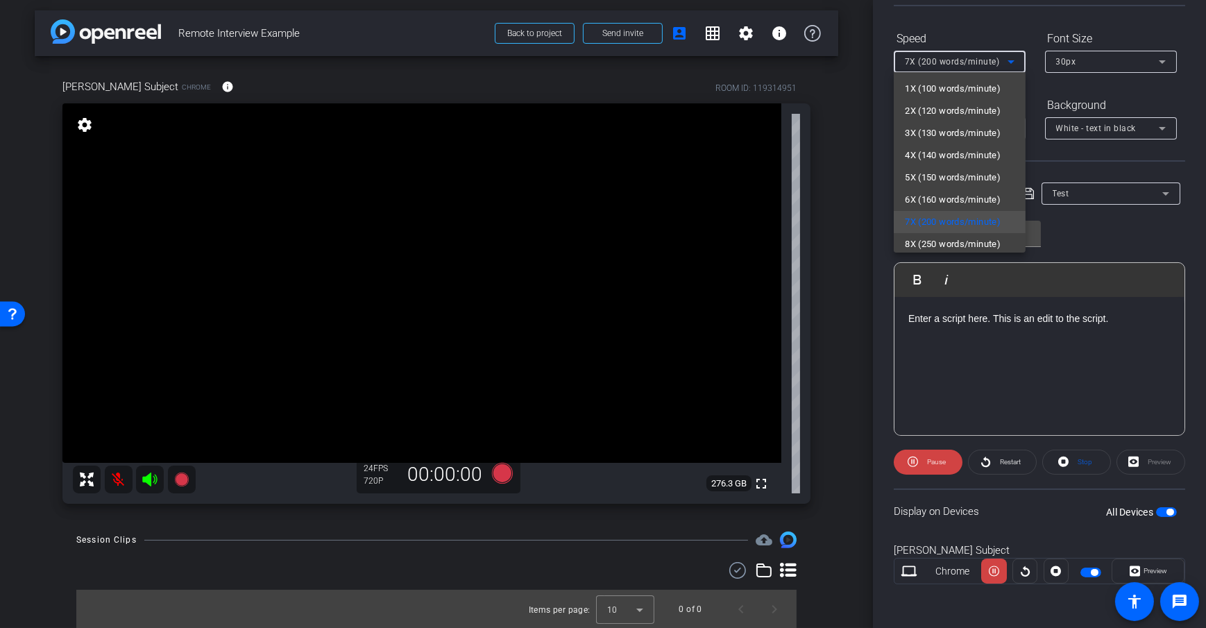
drag, startPoint x: 932, startPoint y: 157, endPoint x: 1011, endPoint y: 165, distance: 79.5
click at [932, 157] on span "4X (140 words/minute)" at bounding box center [953, 155] width 96 height 17
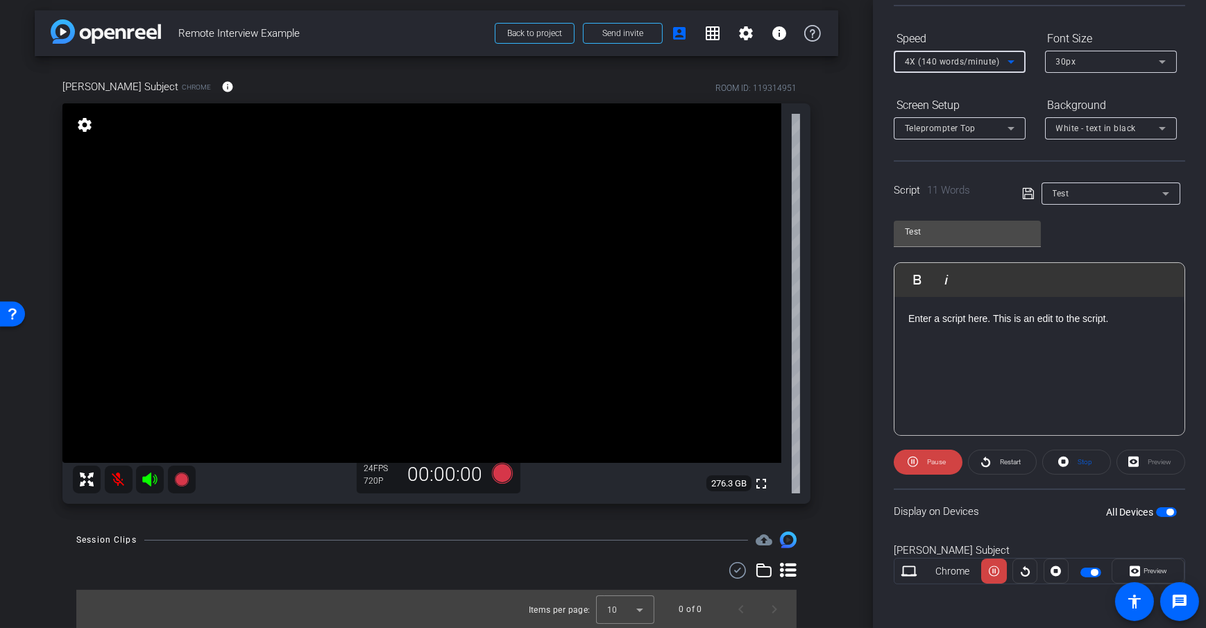
click at [1087, 62] on div "30px" at bounding box center [1107, 61] width 103 height 17
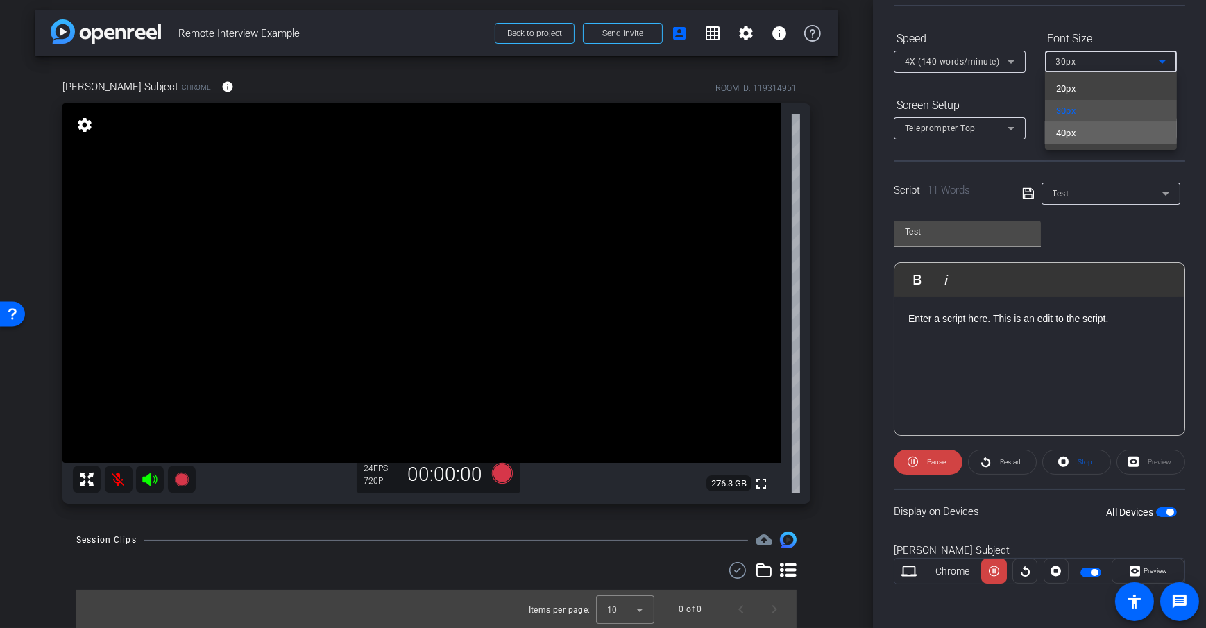
click at [1093, 132] on mat-option "40px" at bounding box center [1111, 133] width 132 height 22
click at [1094, 65] on div "40px" at bounding box center [1107, 61] width 103 height 17
click at [1076, 106] on mat-option "30px" at bounding box center [1111, 111] width 132 height 22
click at [1073, 133] on div "White - text in black" at bounding box center [1107, 127] width 103 height 17
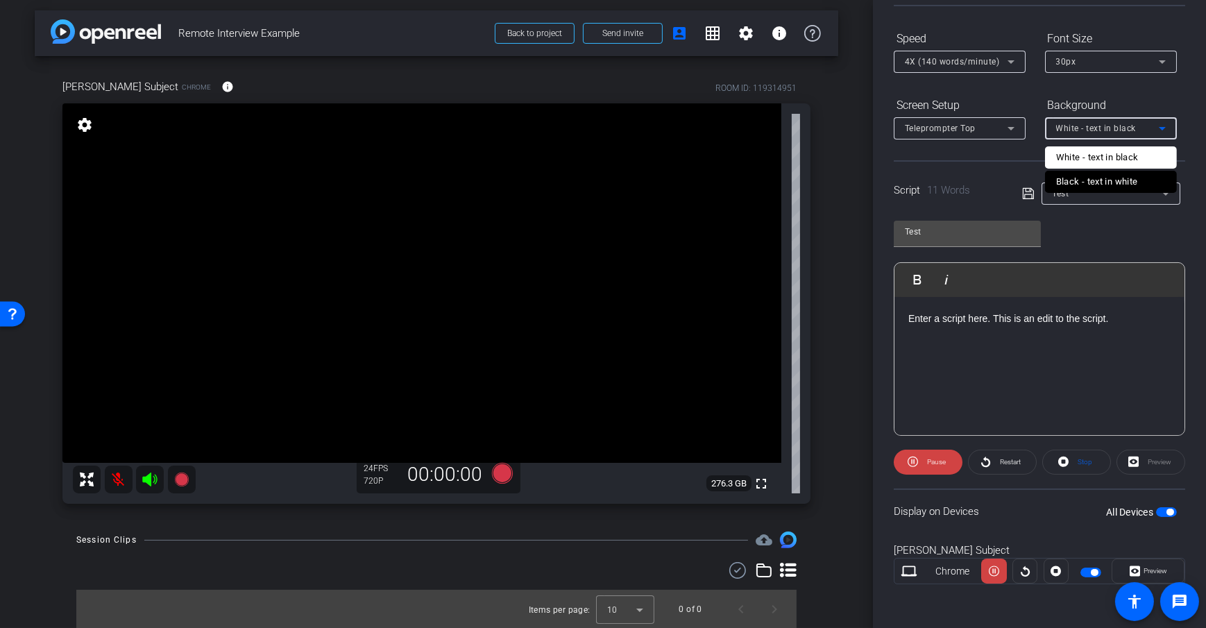
click at [1109, 182] on div "Black - text in white" at bounding box center [1097, 181] width 82 height 17
click at [1045, 94] on div "Background" at bounding box center [1111, 106] width 132 height 24
click at [1032, 105] on div "Screen Setup Teleprompter Top Background Black - text in white" at bounding box center [1039, 117] width 291 height 46
click at [1078, 229] on div "Test Play Play from this location Play Selected Play and display the selected t…" at bounding box center [1039, 322] width 291 height 225
click at [918, 466] on span at bounding box center [928, 461] width 69 height 33
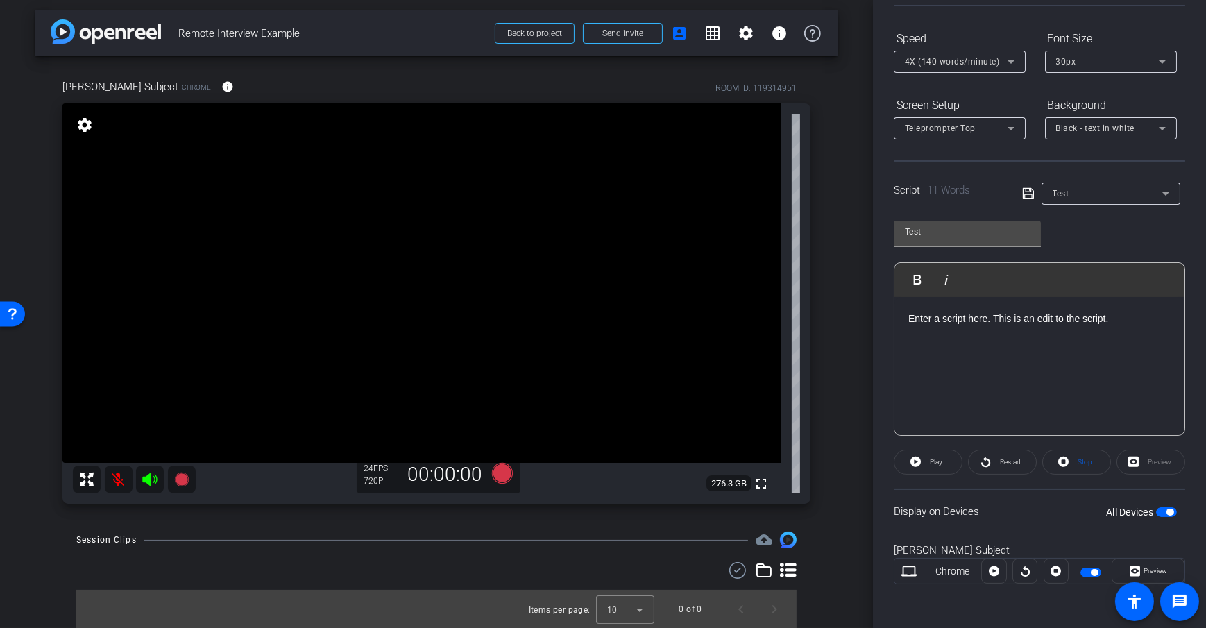
click at [1020, 490] on div "Display on Devices All Devices" at bounding box center [1039, 510] width 291 height 45
click at [1011, 462] on span "Restart" at bounding box center [1010, 462] width 21 height 8
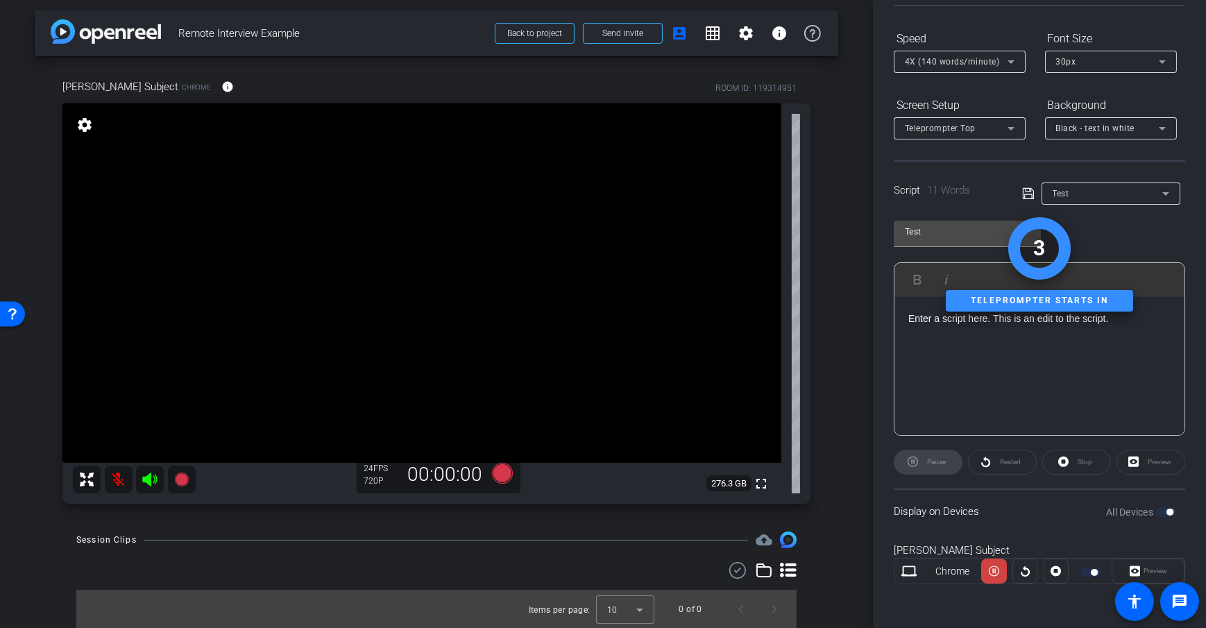
click at [851, 405] on div "arrow_back Remote Interview Example Back to project Send invite account_box gri…" at bounding box center [436, 311] width 873 height 628
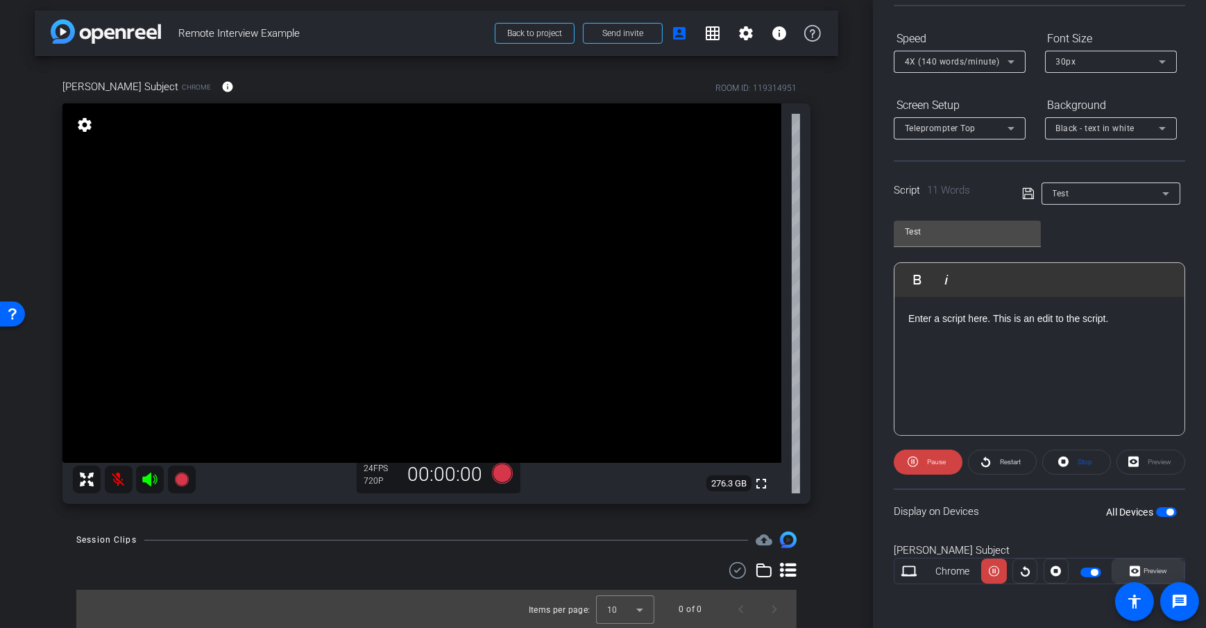
click at [1145, 567] on span "Preview" at bounding box center [1155, 571] width 24 height 8
click at [831, 445] on div "Dan Subject Chrome info ROOM ID: 119314951 fullscreen settings 276.3 GB 24 FPS …" at bounding box center [436, 286] width 803 height 461
click at [828, 250] on div "Dan Subject Chrome info ROOM ID: 119314951 fullscreen settings 276.3 GB 24 FPS …" at bounding box center [436, 286] width 803 height 461
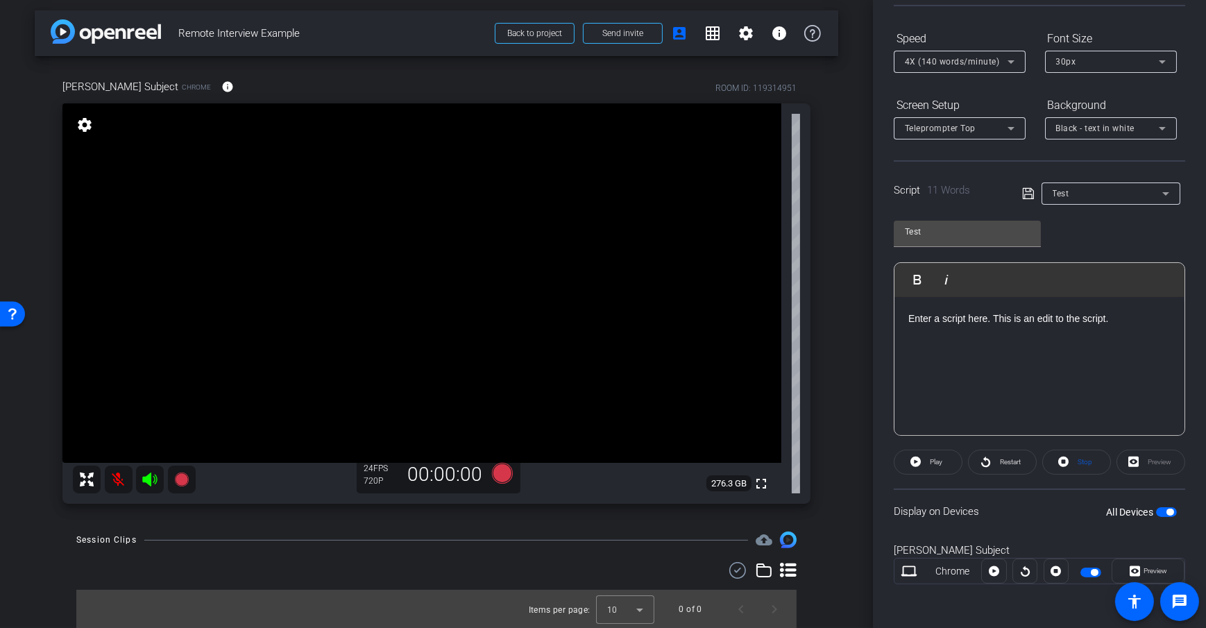
click at [834, 316] on div "arrow_back Remote Interview Example Back to project Send invite account_box gri…" at bounding box center [436, 311] width 873 height 628
click at [851, 305] on div "arrow_back Remote Interview Example Back to project Send invite account_box gri…" at bounding box center [436, 311] width 873 height 628
click at [850, 432] on div "arrow_back Remote Interview Example Back to project Send invite account_box gri…" at bounding box center [436, 311] width 873 height 628
click at [496, 472] on icon at bounding box center [502, 473] width 21 height 21
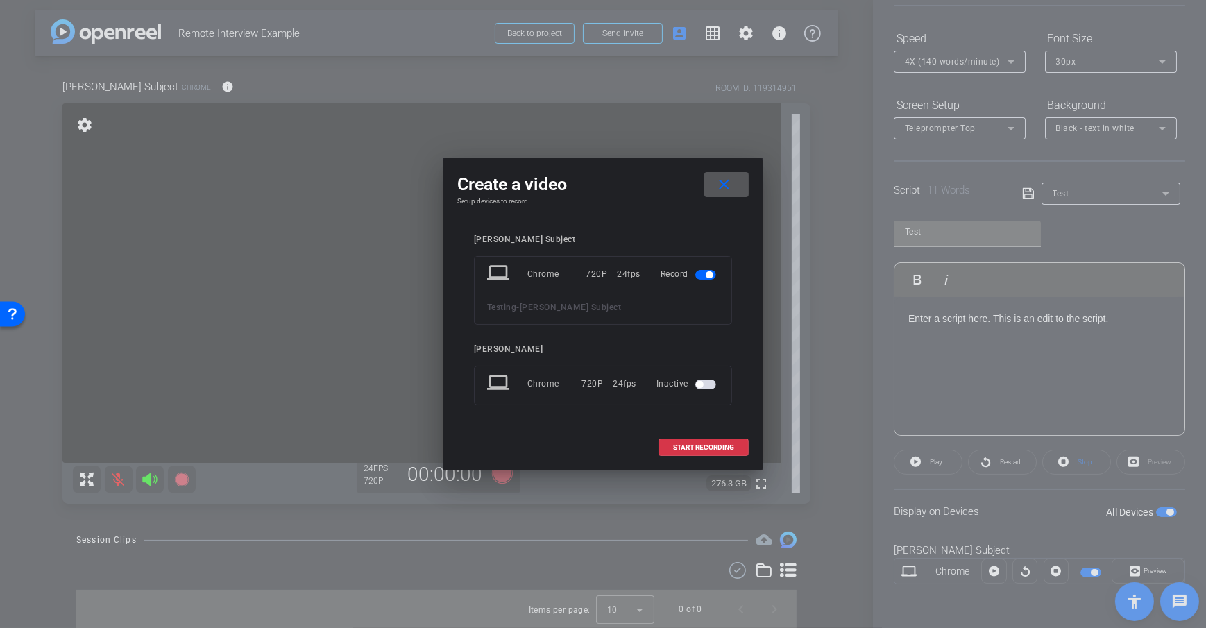
click at [557, 337] on div "Dan Subject laptop Chrome 720P | 24fps Record Testing - Dan Subject Daniel Heib…" at bounding box center [603, 329] width 258 height 190
click at [677, 444] on span "START RECORDING" at bounding box center [703, 447] width 61 height 7
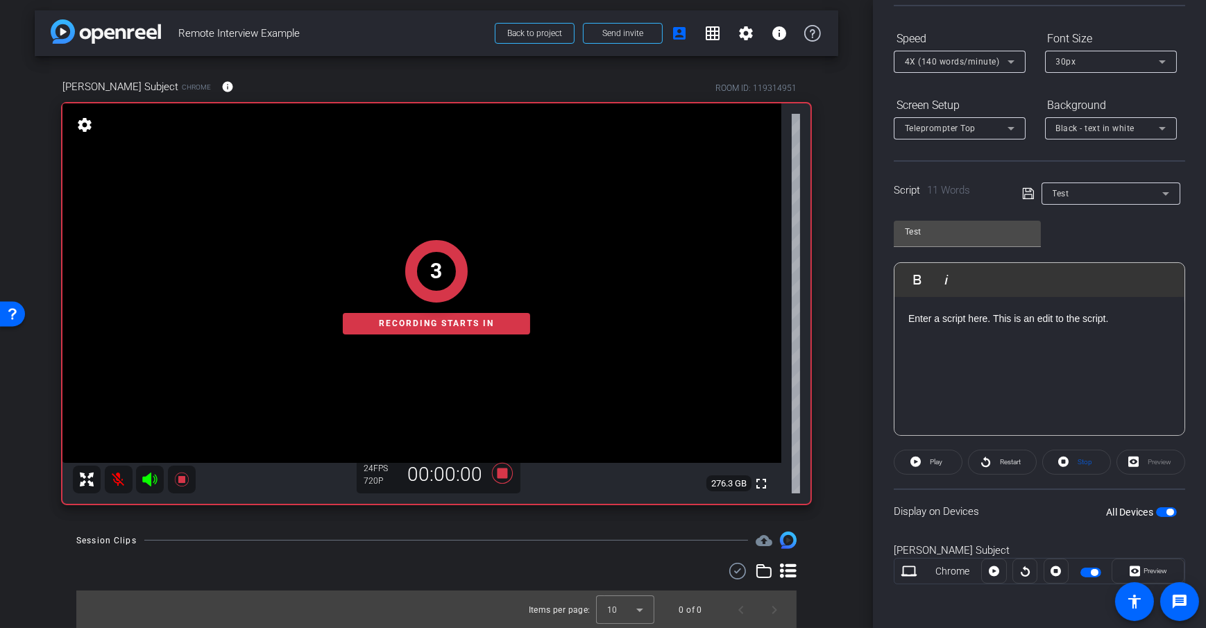
click at [835, 294] on div "arrow_back Remote Interview Example Back to project Send invite account_box gri…" at bounding box center [436, 311] width 873 height 628
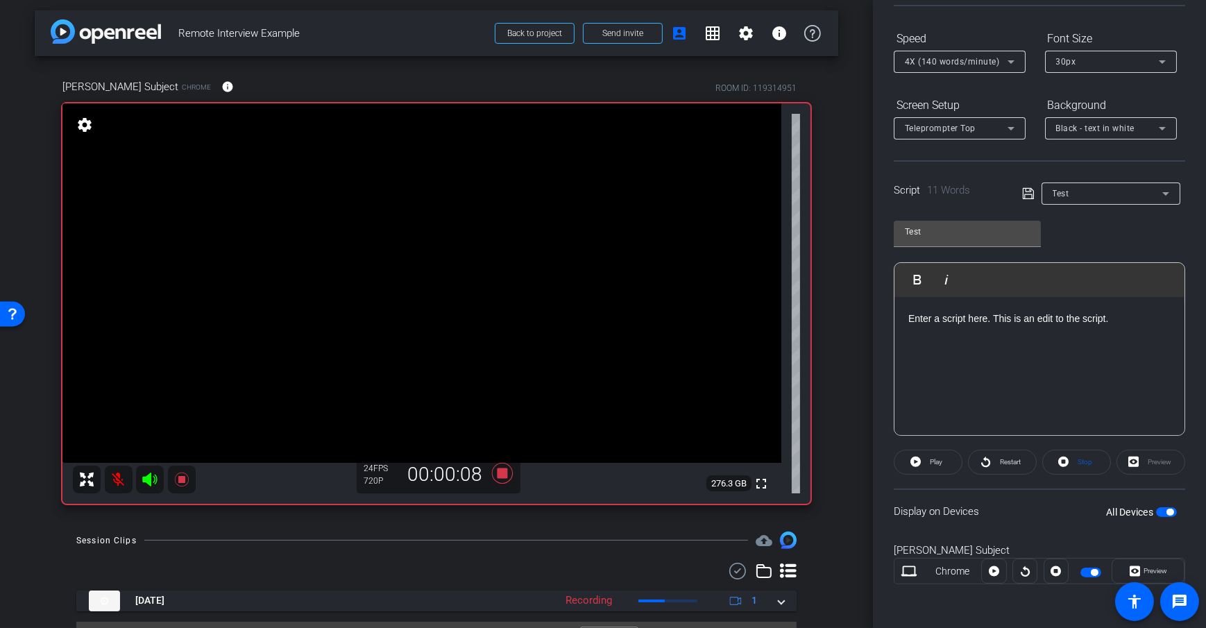
click at [835, 294] on div "arrow_back Remote Interview Example Back to project Send invite account_box gri…" at bounding box center [436, 311] width 873 height 628
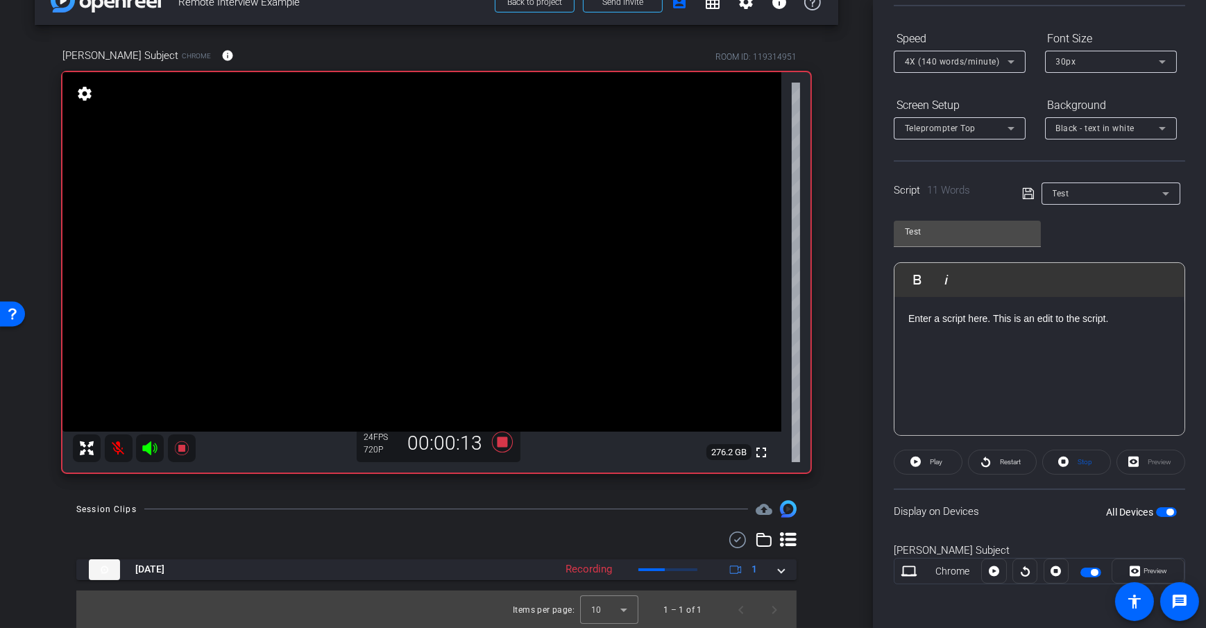
scroll to position [35, 0]
drag, startPoint x: 772, startPoint y: 572, endPoint x: 788, endPoint y: 552, distance: 26.2
click at [778, 572] on span at bounding box center [781, 568] width 6 height 15
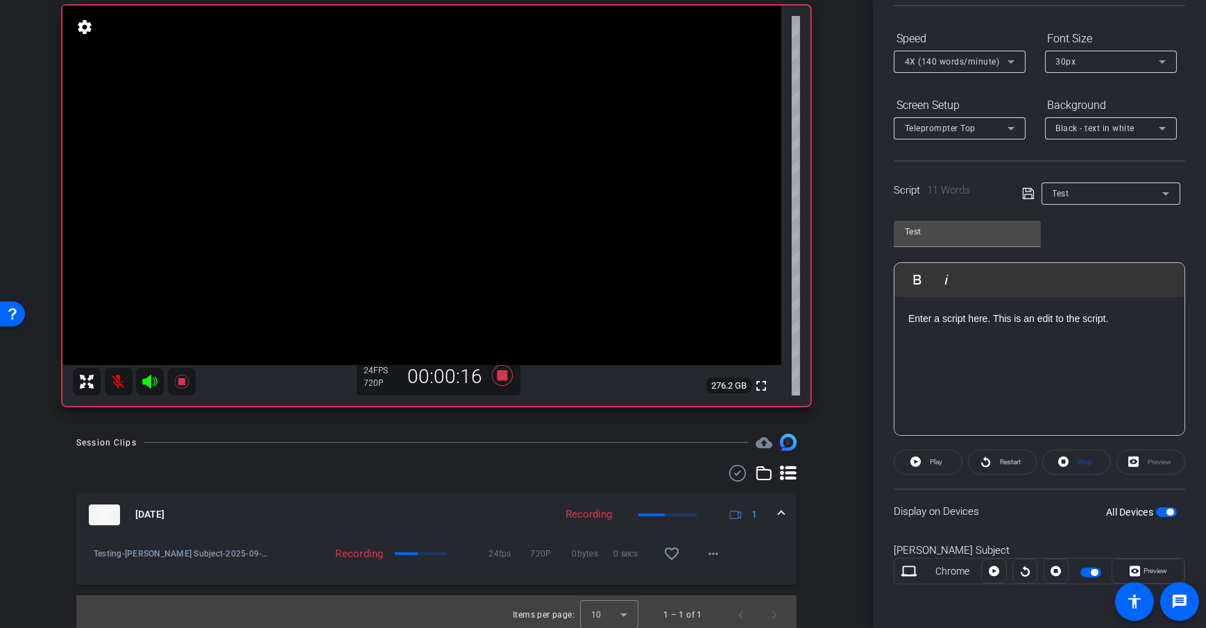
scroll to position [106, 0]
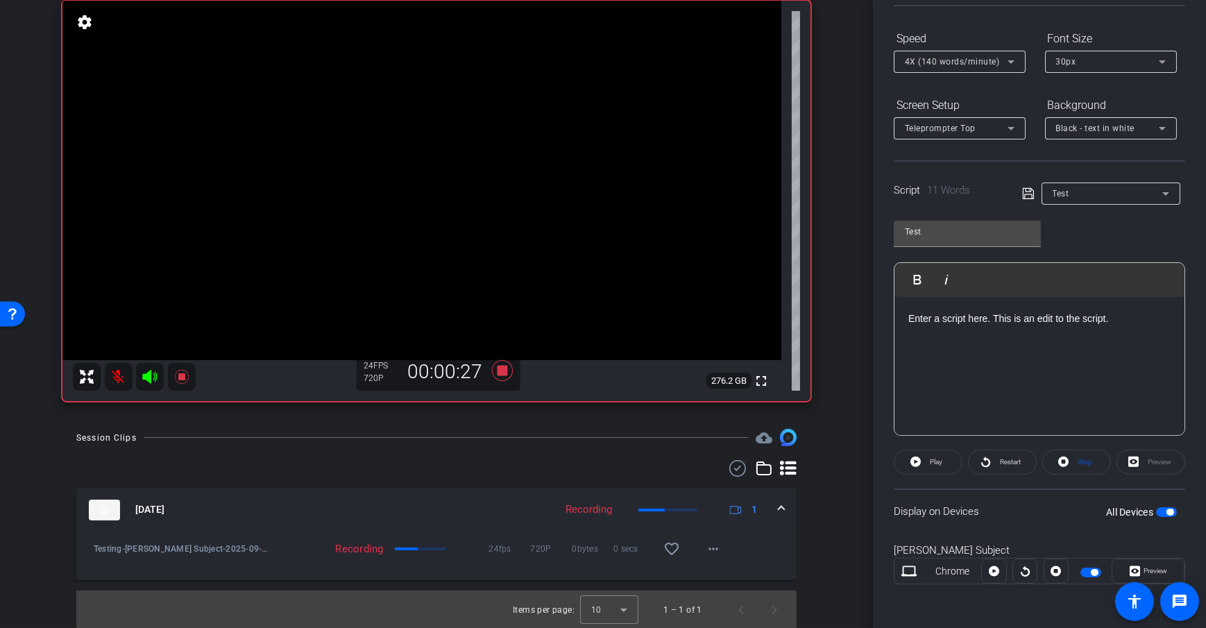
click at [472, 450] on div "Session Clips cloud_upload Sep 17, 2025 Recording 1 Testing-Dan Subject-2025-09…" at bounding box center [436, 529] width 803 height 200
click at [499, 370] on icon at bounding box center [502, 370] width 21 height 21
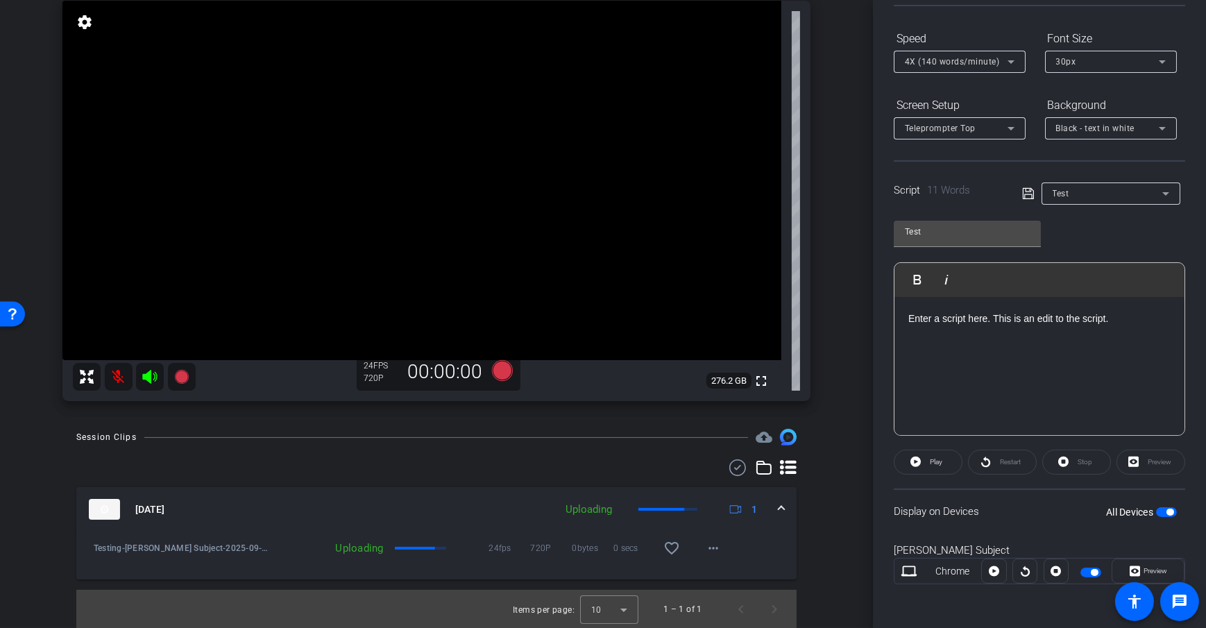
click at [841, 477] on div "arrow_back Remote Interview Example Back to project Send invite account_box gri…" at bounding box center [436, 208] width 873 height 628
drag, startPoint x: 843, startPoint y: 475, endPoint x: 844, endPoint y: 447, distance: 27.8
click at [843, 475] on div "arrow_back Remote Interview Example Back to project Send invite account_box gri…" at bounding box center [436, 208] width 873 height 628
click at [854, 349] on div "arrow_back Remote Interview Example Back to project Send invite account_box gri…" at bounding box center [436, 208] width 873 height 628
click at [816, 416] on div "arrow_back Remote Interview Example Back to project Send invite account_box gri…" at bounding box center [436, 208] width 873 height 628
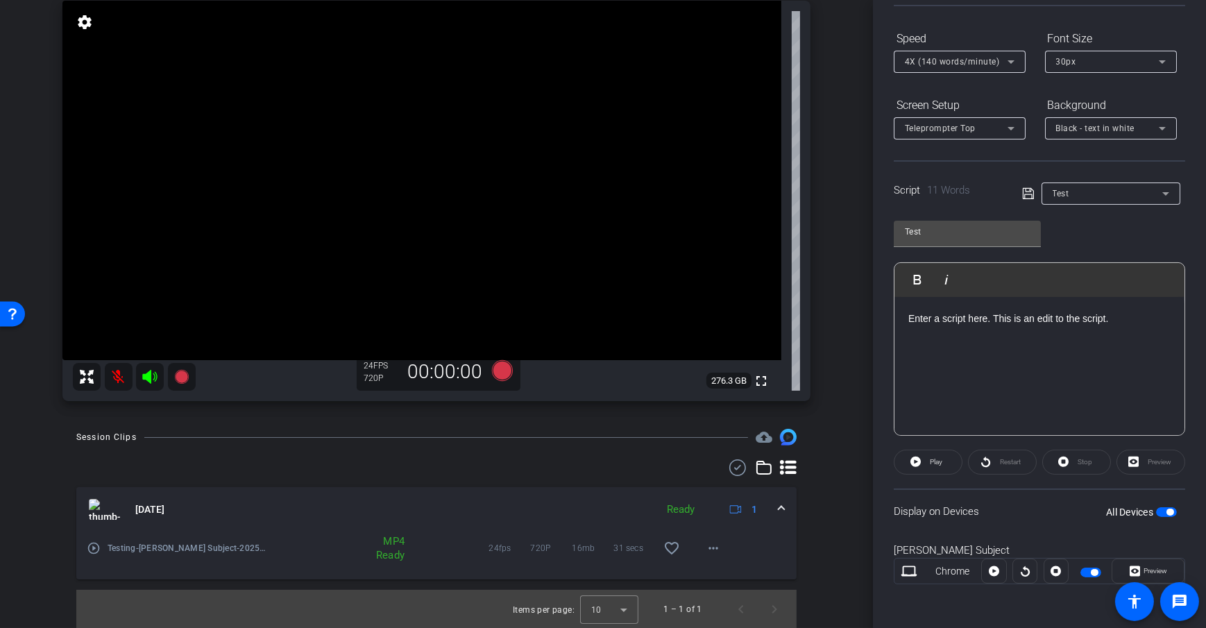
click at [835, 269] on div "arrow_back Remote Interview Example Back to project Send invite account_box gri…" at bounding box center [436, 208] width 873 height 628
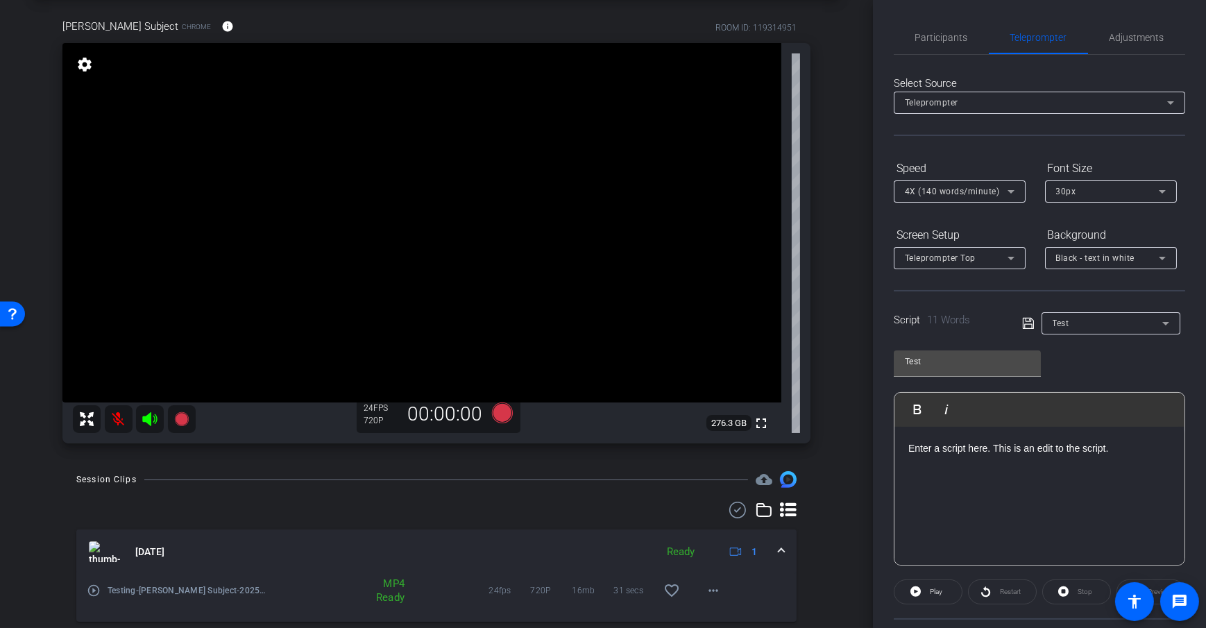
scroll to position [0, 0]
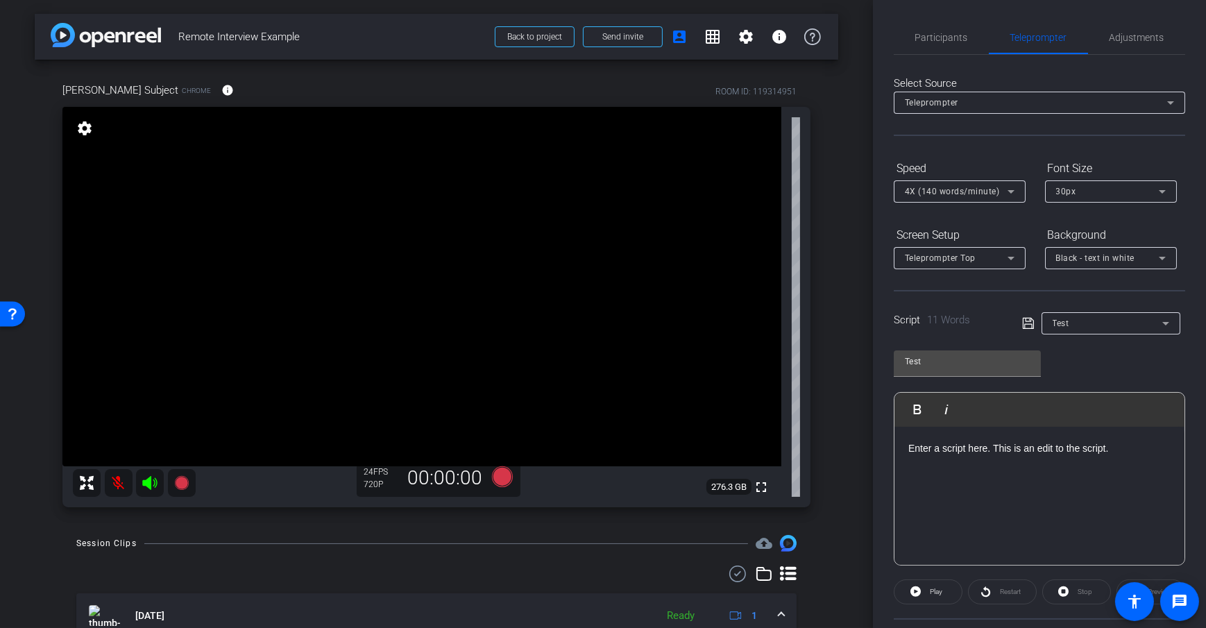
click at [847, 330] on div "arrow_back Remote Interview Example Back to project Send invite account_box gri…" at bounding box center [436, 314] width 873 height 628
click at [496, 486] on icon at bounding box center [502, 476] width 21 height 21
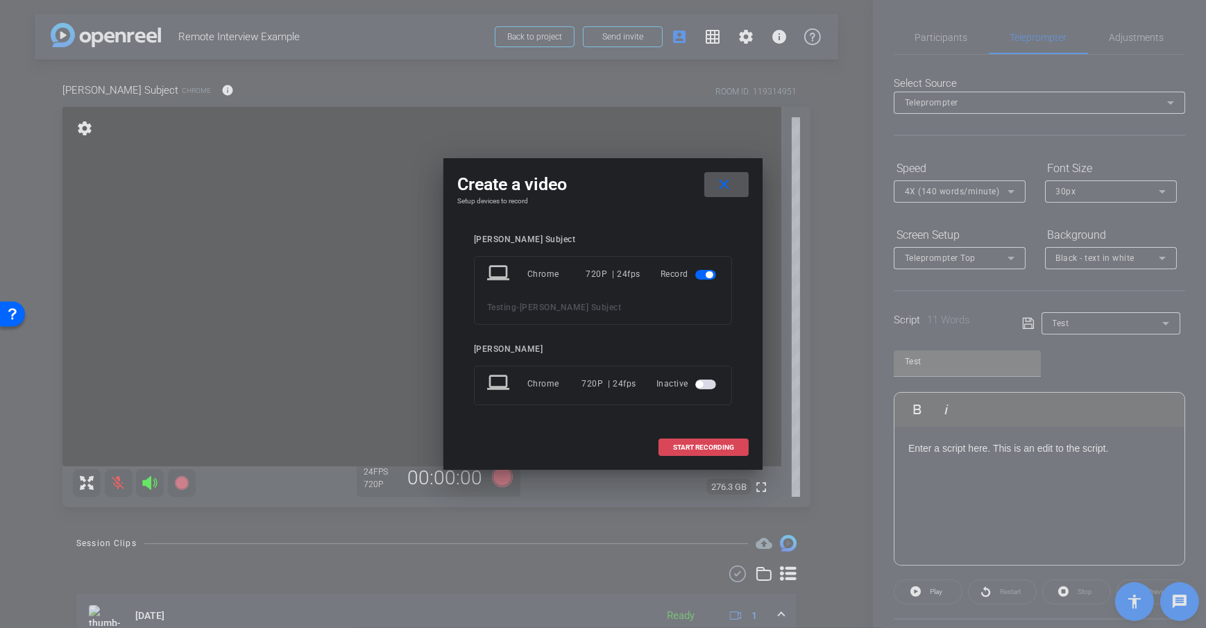
click at [690, 447] on span "START RECORDING" at bounding box center [703, 447] width 61 height 7
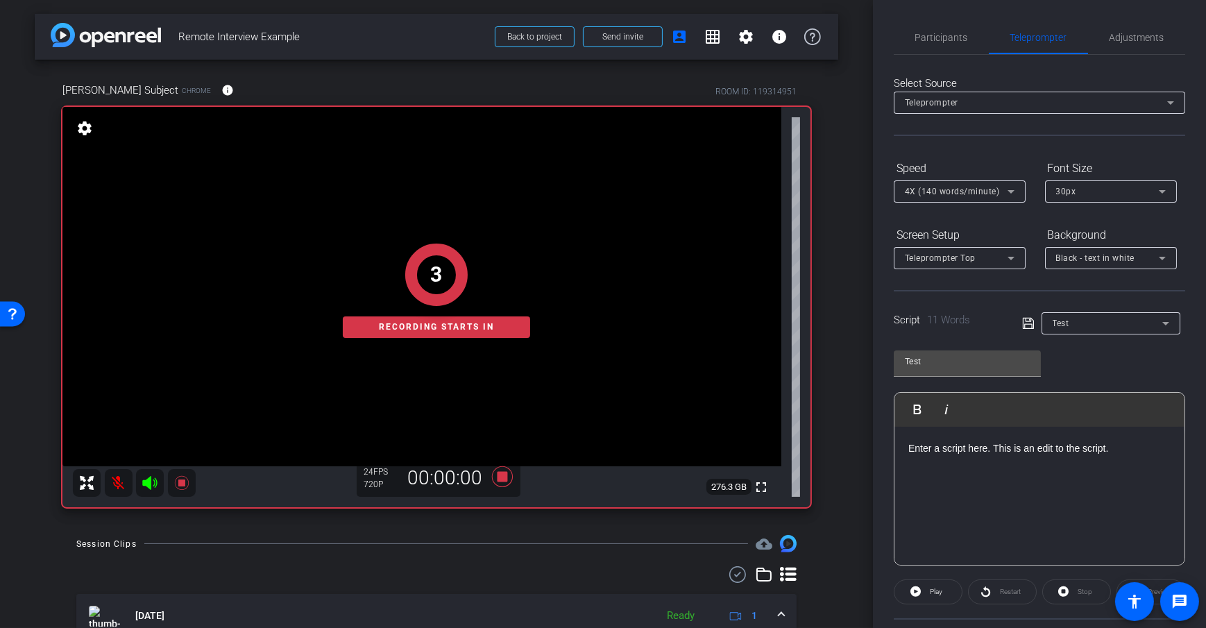
click at [842, 325] on div "arrow_back Remote Interview Example Back to project Send invite account_box gri…" at bounding box center [436, 314] width 873 height 628
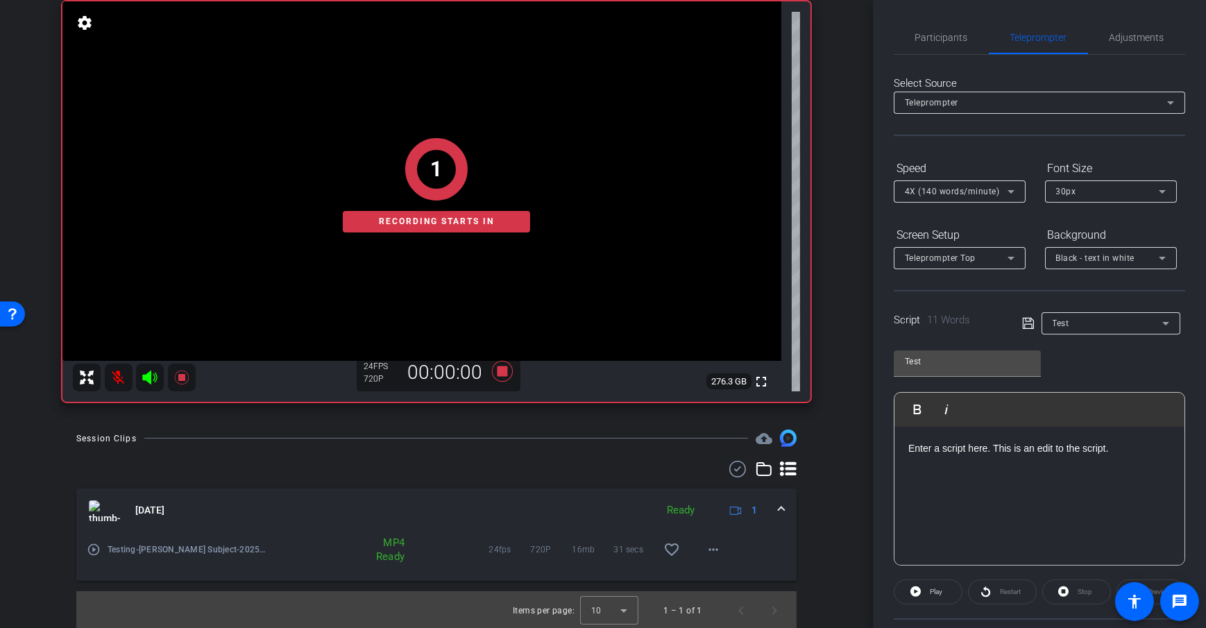
scroll to position [107, 0]
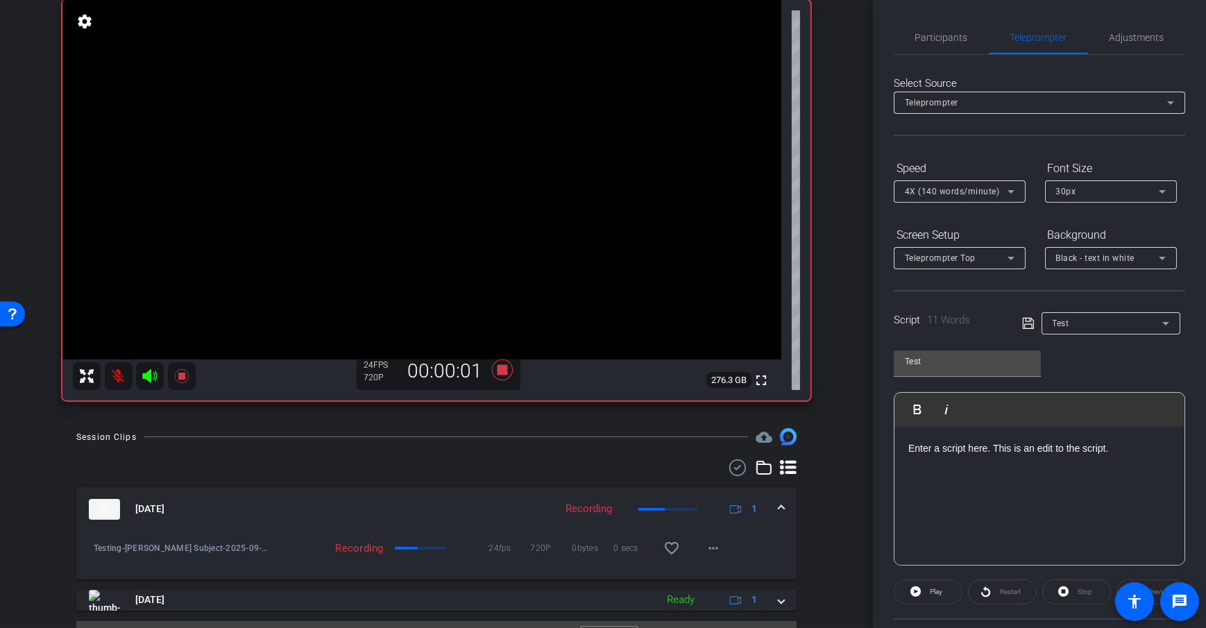
click at [511, 470] on div at bounding box center [436, 467] width 720 height 17
click at [506, 443] on div "Session Clips cloud_upload" at bounding box center [436, 436] width 720 height 17
click at [517, 455] on div "Session Clips cloud_upload Sep 17, 2025 Recording 1 Testing-Dan Subject-2025-09…" at bounding box center [436, 543] width 803 height 231
click at [855, 454] on div "arrow_back Remote Interview Example Back to project Send invite account_box gri…" at bounding box center [436, 207] width 873 height 628
click at [518, 438] on div "Session Clips cloud_upload" at bounding box center [436, 436] width 720 height 17
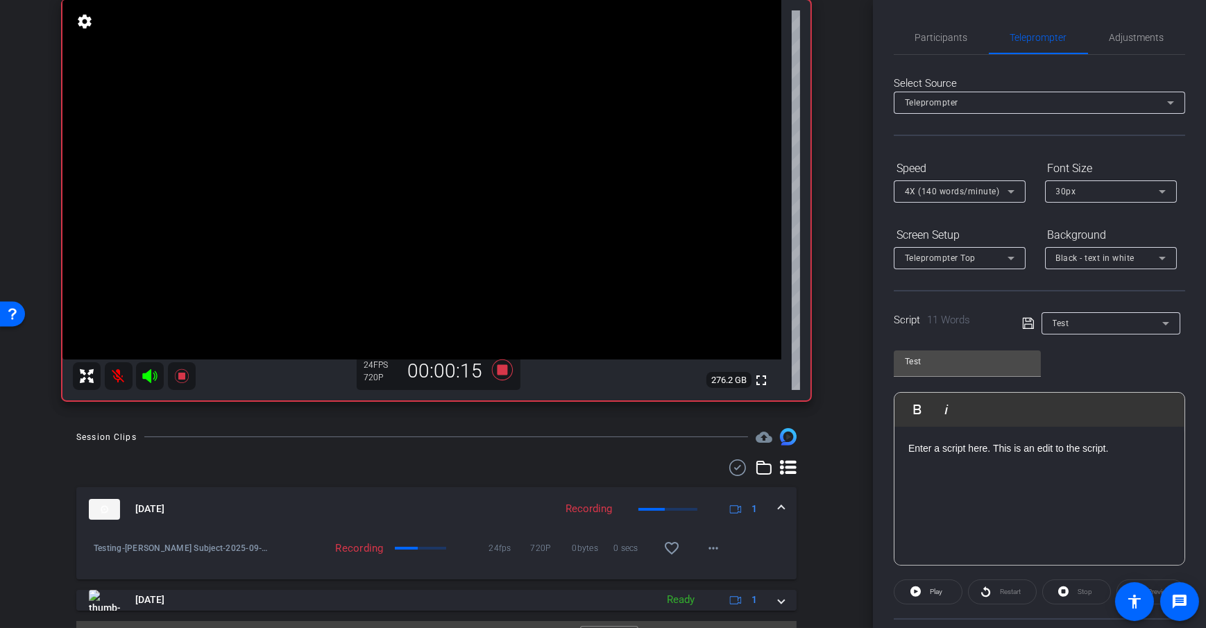
click at [515, 440] on div "Session Clips cloud_upload" at bounding box center [436, 436] width 720 height 17
click at [500, 370] on icon at bounding box center [502, 369] width 21 height 21
click at [829, 380] on div "Dan Subject Chrome info ROOM ID: 119314951 fullscreen settings 276.2 GB 24 FPS …" at bounding box center [436, 183] width 803 height 461
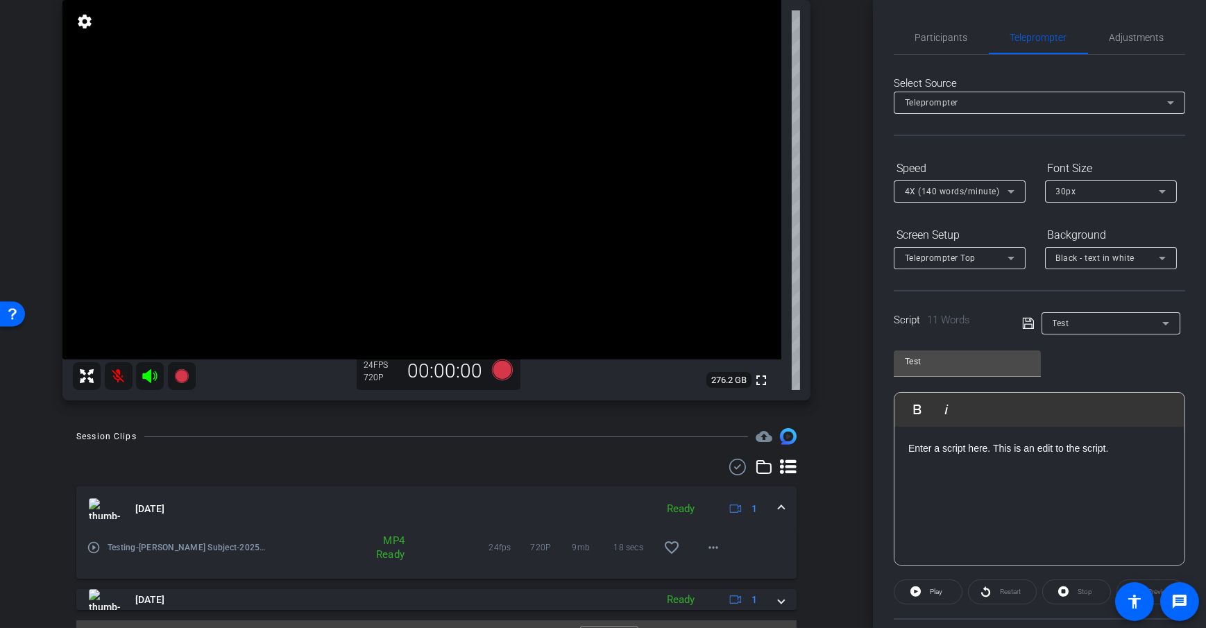
click at [828, 380] on div "Dan Subject Chrome info ROOM ID: 119314951 fullscreen settings 276.2 GB 24 FPS …" at bounding box center [436, 183] width 803 height 461
click at [828, 380] on div "Dan Subject Chrome info ROOM ID: 119314951 fullscreen settings 276.3 GB 24 FPS …" at bounding box center [436, 183] width 803 height 461
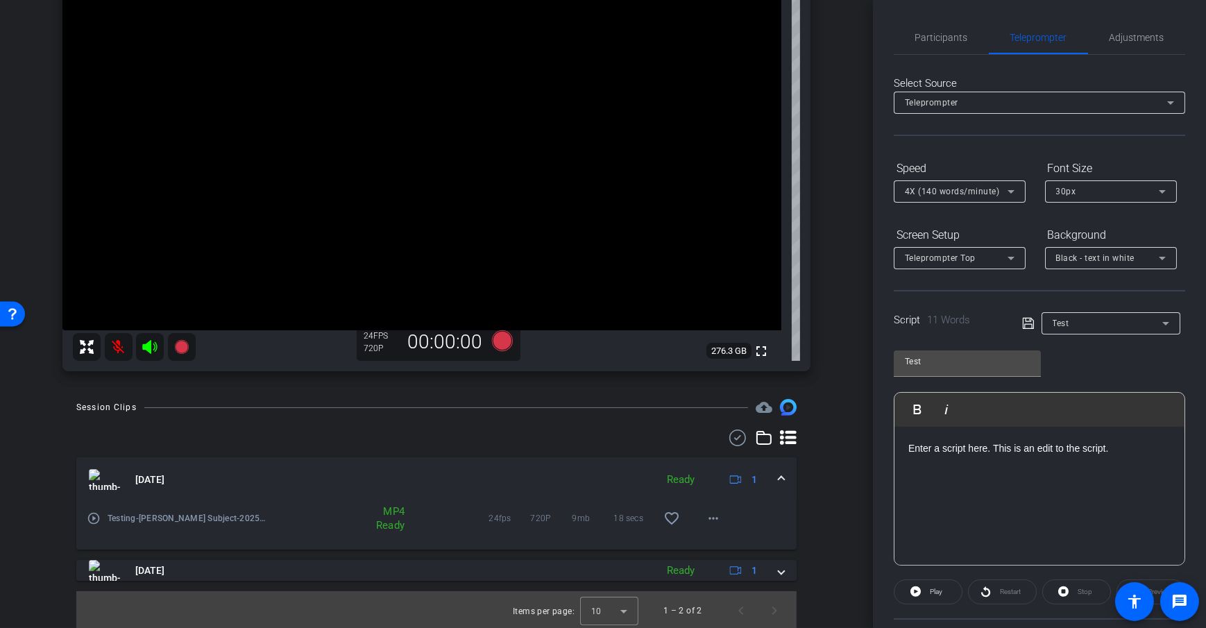
scroll to position [139, 0]
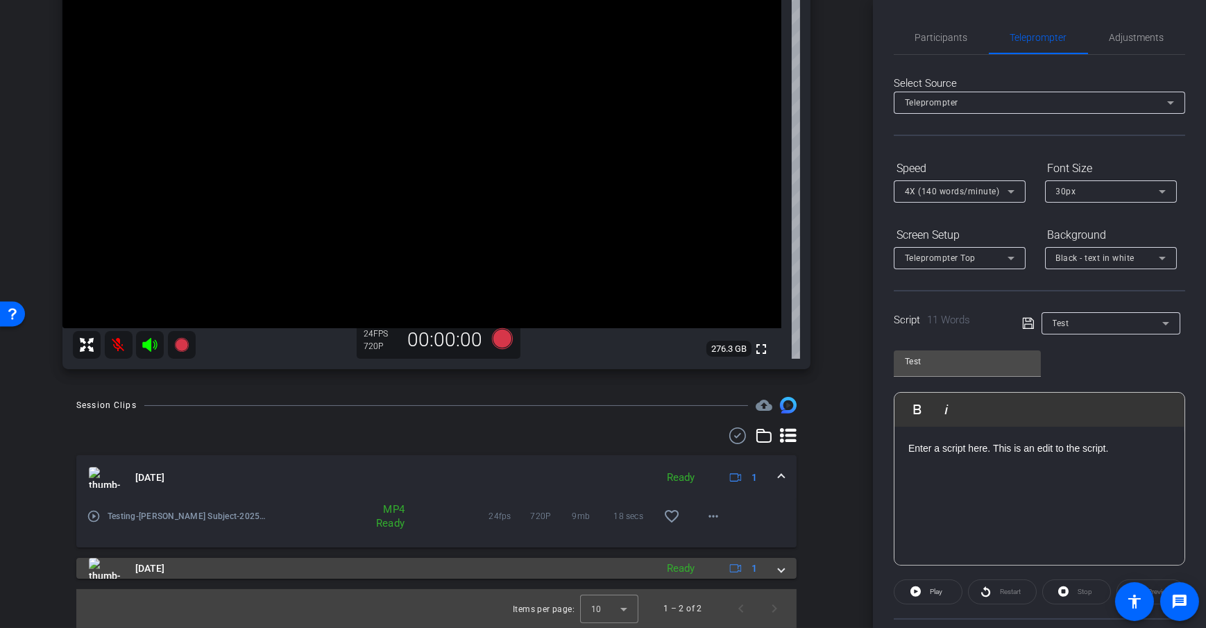
click at [780, 566] on mat-expansion-panel-header "Sep 17, 2025 Ready 1" at bounding box center [436, 568] width 720 height 21
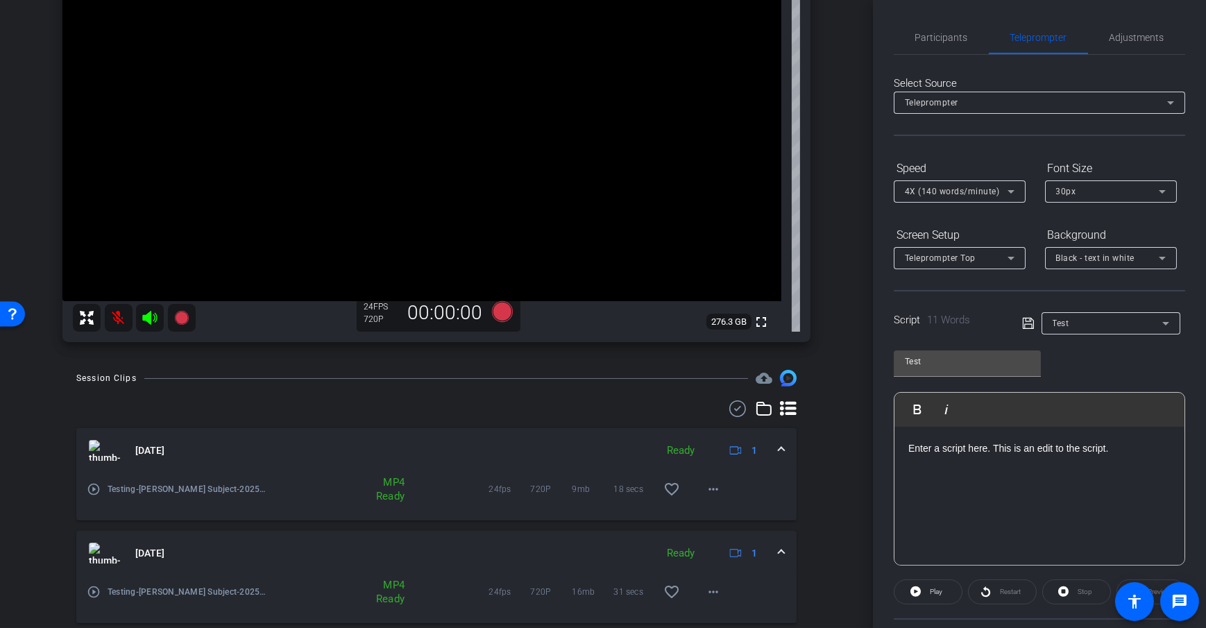
scroll to position [210, 0]
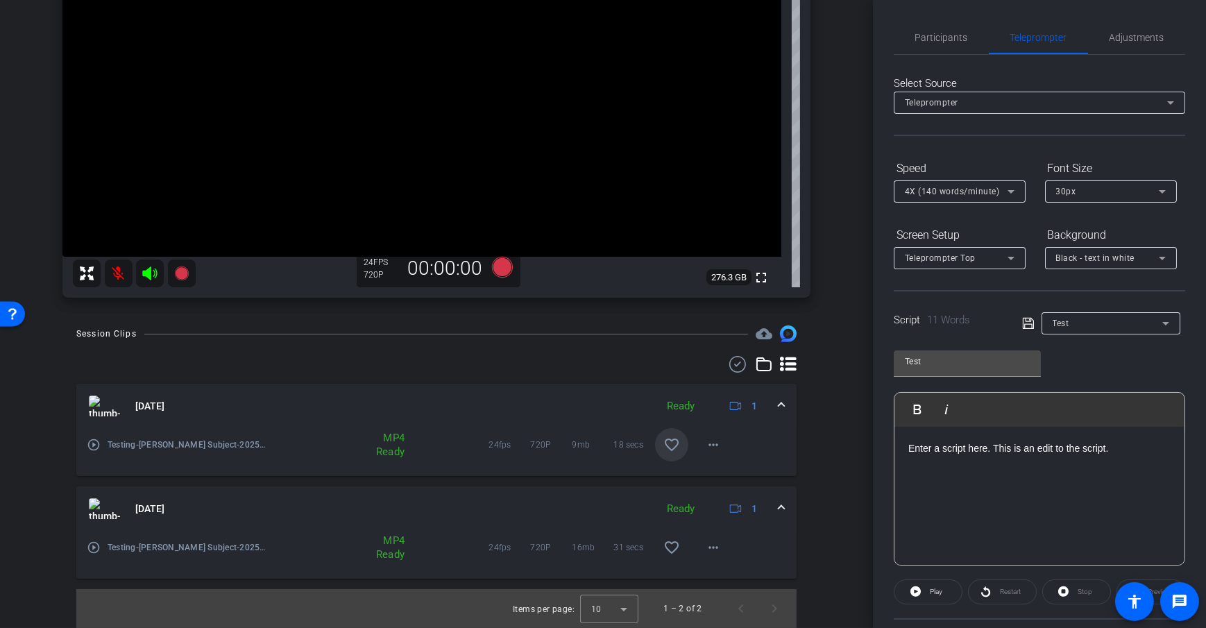
click at [668, 444] on mat-icon "favorite_border" at bounding box center [671, 444] width 17 height 17
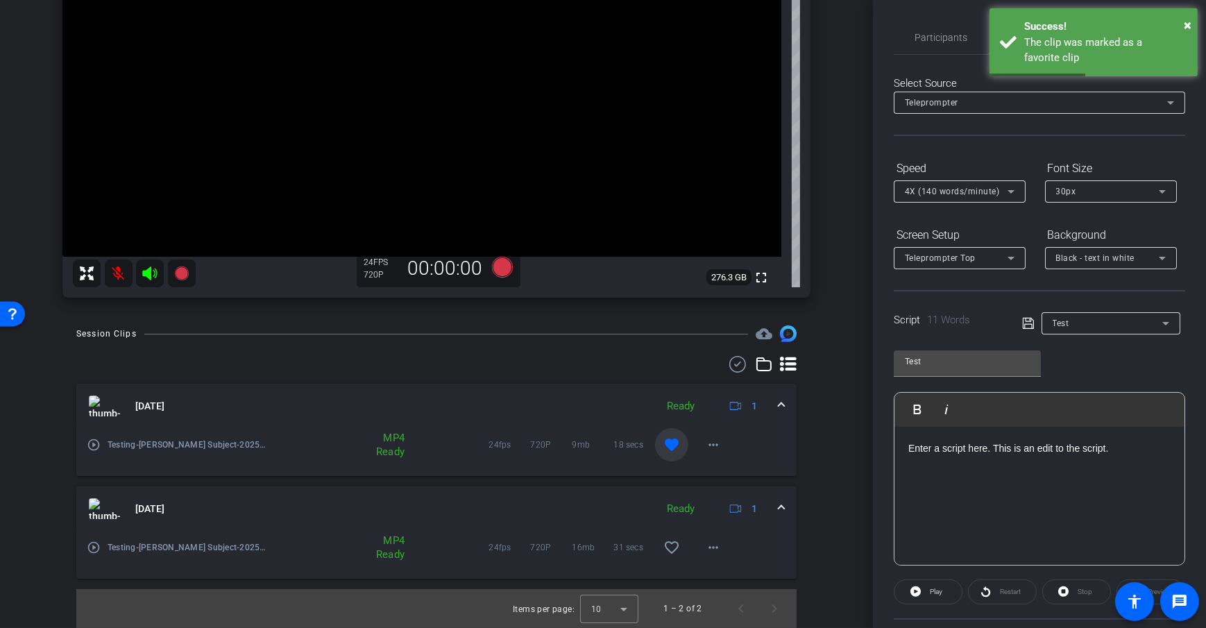
click at [663, 443] on mat-icon "favorite" at bounding box center [671, 444] width 17 height 17
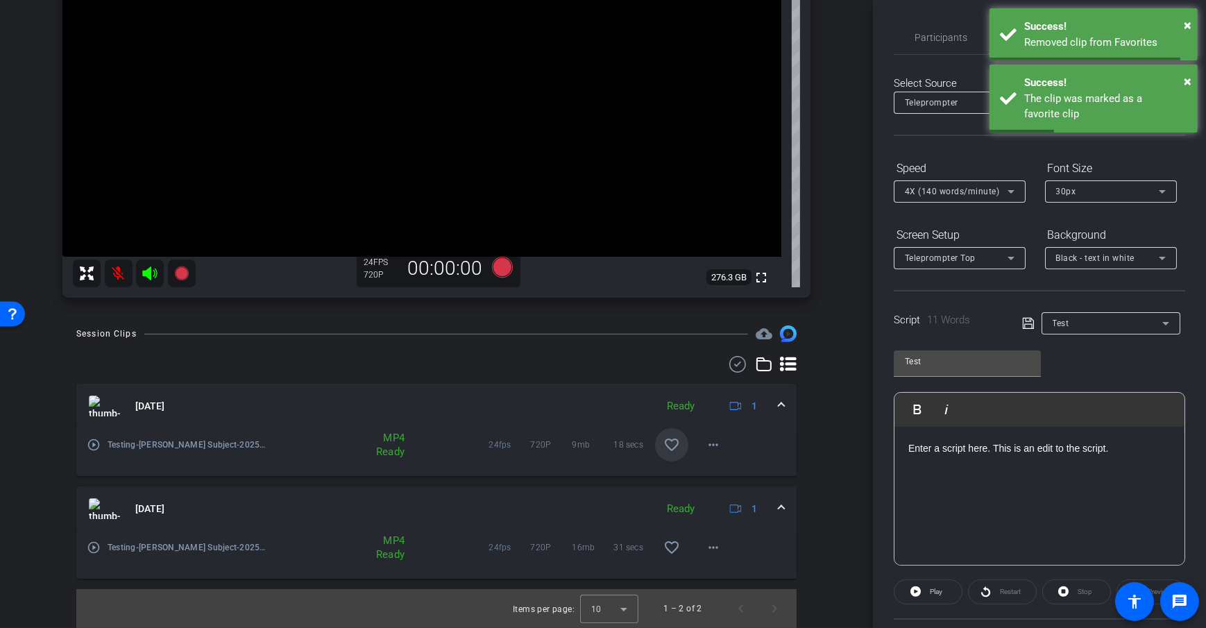
click at [812, 451] on div "Session Clips cloud_upload Sep 17, 2025 Ready 1 play_circle_outline Testing-Dan…" at bounding box center [436, 476] width 803 height 302
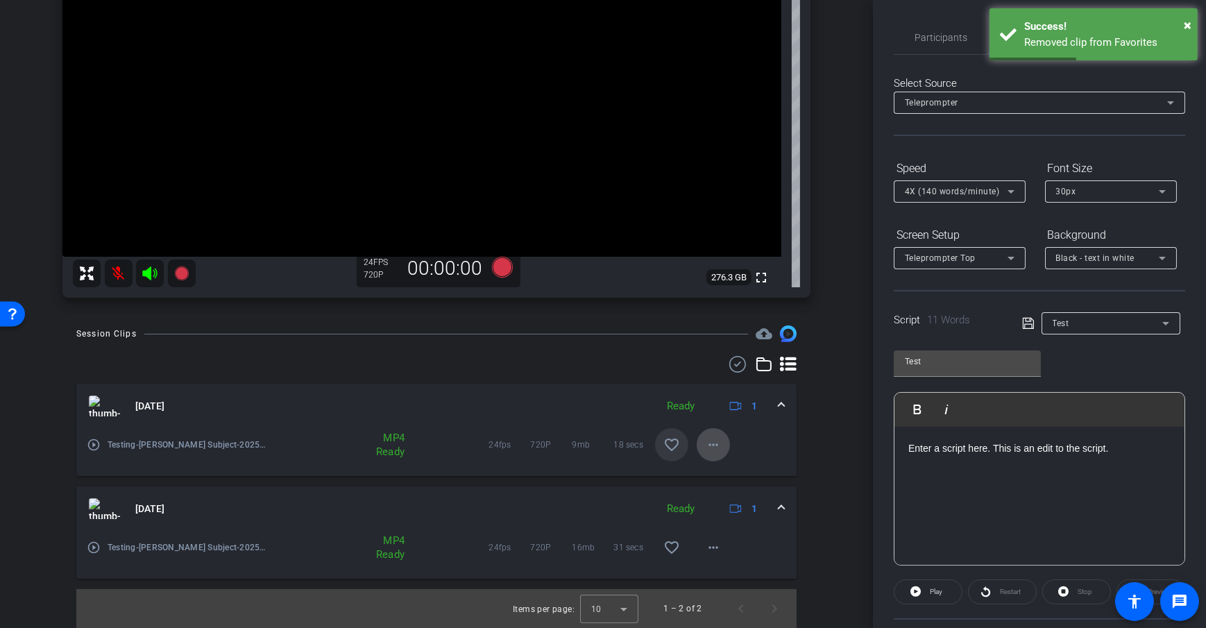
click at [716, 447] on span at bounding box center [713, 444] width 33 height 33
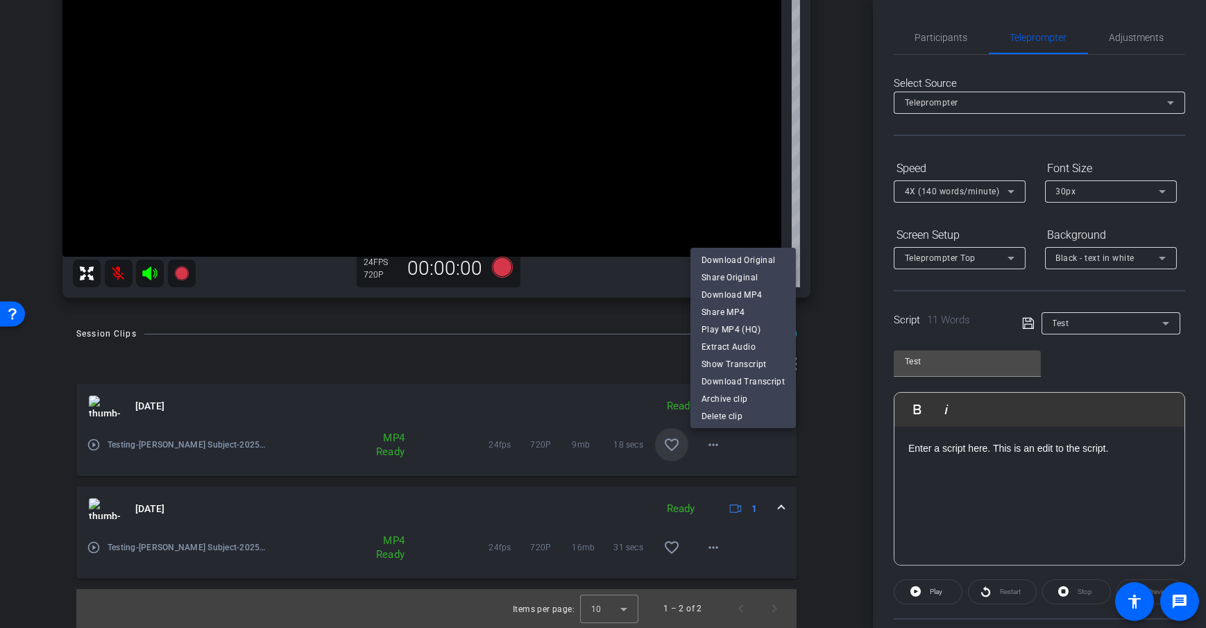
click at [839, 407] on div at bounding box center [603, 314] width 1206 height 628
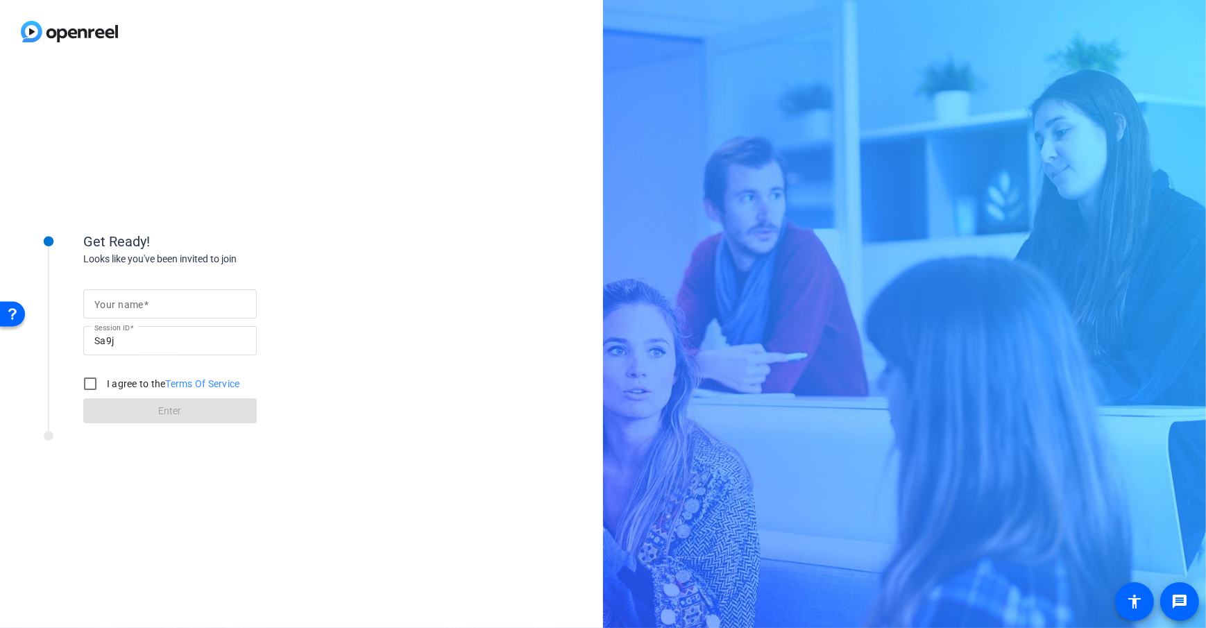
click at [135, 302] on mat-label "Your name" at bounding box center [118, 304] width 49 height 11
click at [135, 302] on input "Your name" at bounding box center [169, 304] width 151 height 17
type input "Dan Subject"
click at [420, 257] on div "Get Ready! Looks like you've been invited to join Your name Dan Subject Session…" at bounding box center [301, 345] width 603 height 565
click at [92, 391] on input "I agree to the Terms Of Service" at bounding box center [90, 384] width 28 height 28
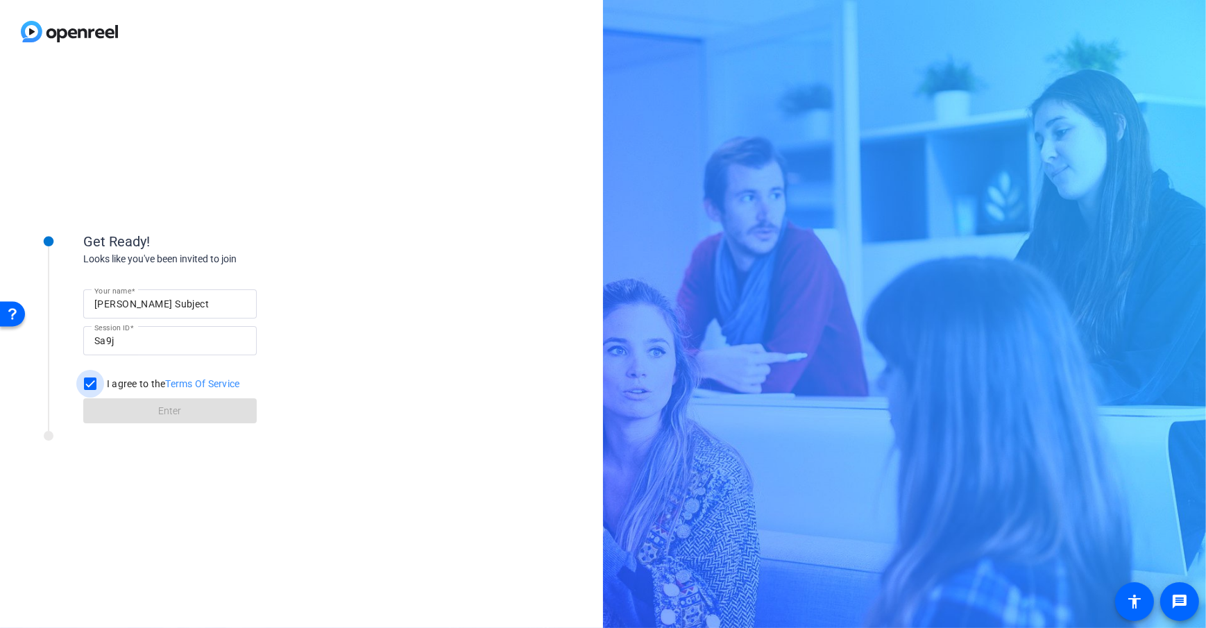
checkbox input "true"
click at [176, 409] on span "Enter" at bounding box center [170, 411] width 23 height 15
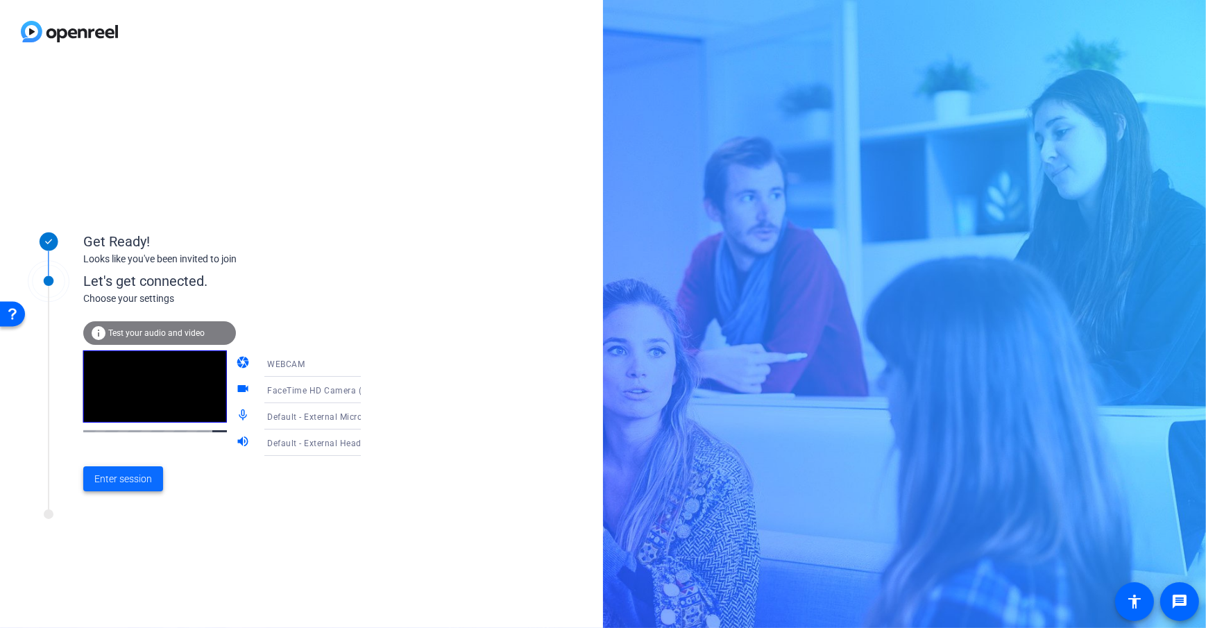
click at [133, 475] on span "Enter session" at bounding box center [123, 479] width 58 height 15
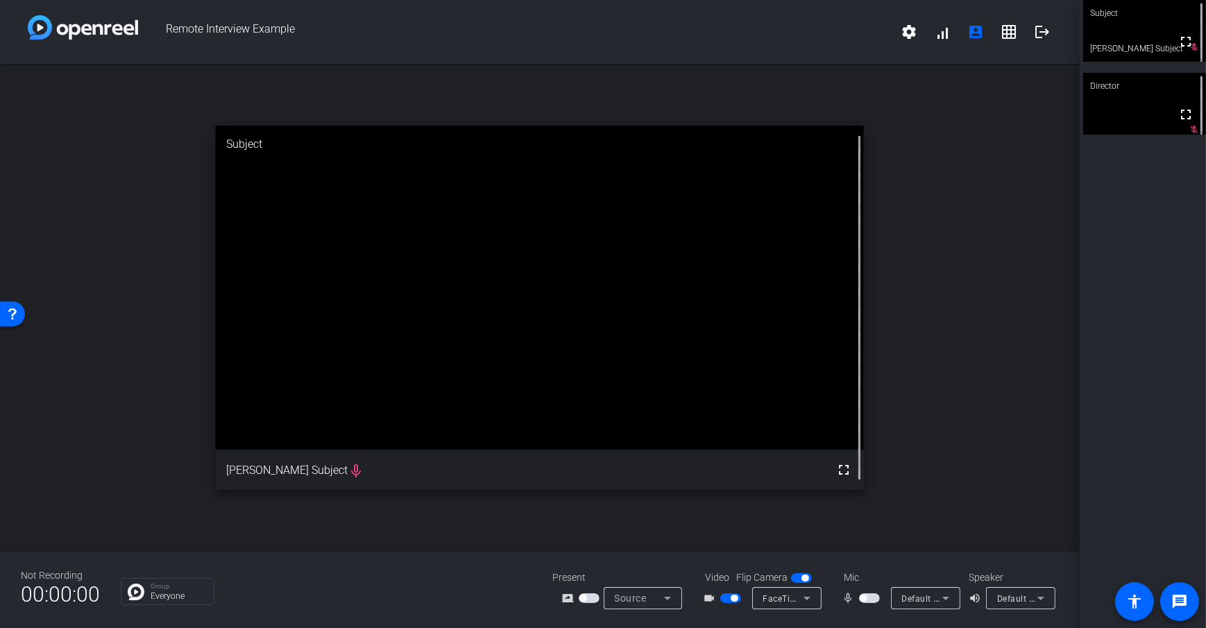
click at [482, 608] on div "Not Recording 00:00:00 Group Everyone Present screen_share_outline Source Video…" at bounding box center [539, 590] width 1079 height 76
click at [805, 597] on icon at bounding box center [806, 598] width 7 height 3
click at [828, 601] on div at bounding box center [603, 314] width 1206 height 628
click at [806, 601] on icon at bounding box center [806, 598] width 17 height 17
click at [829, 607] on div at bounding box center [603, 314] width 1206 height 628
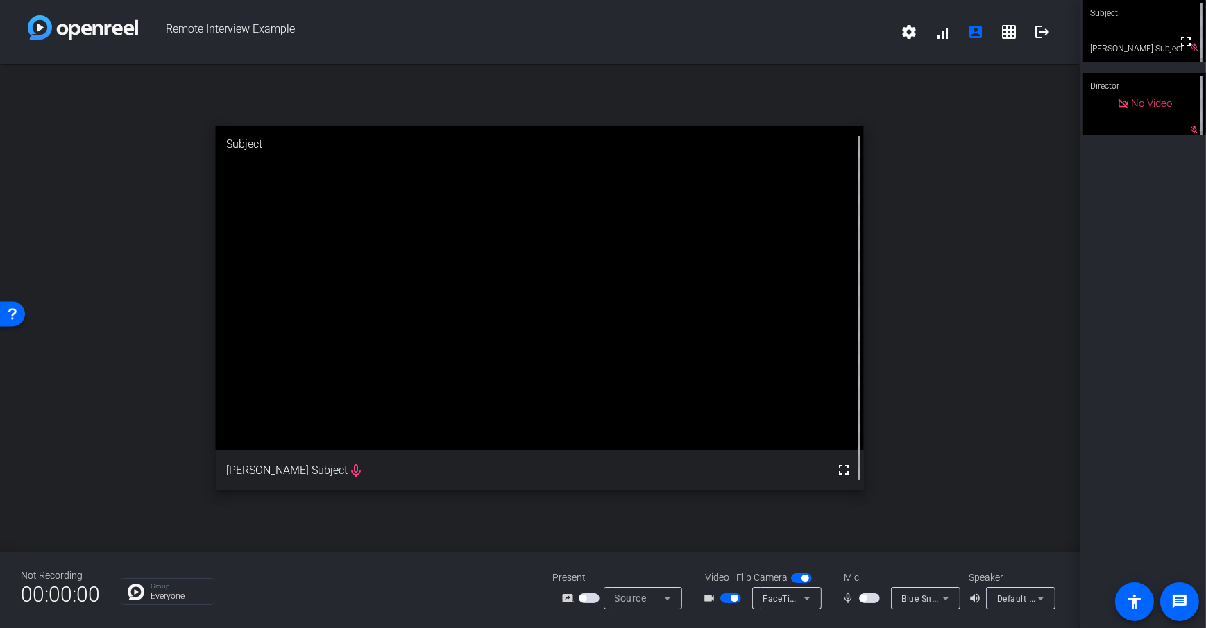
click at [586, 598] on span "button" at bounding box center [582, 598] width 7 height 7
click at [591, 597] on span "button" at bounding box center [592, 598] width 7 height 7
click at [461, 574] on openreel-chat-list "Group Everyone" at bounding box center [326, 589] width 411 height 31
click at [668, 597] on icon at bounding box center [667, 598] width 7 height 3
click at [683, 572] on span "Upload Presentation" at bounding box center [650, 573] width 82 height 17
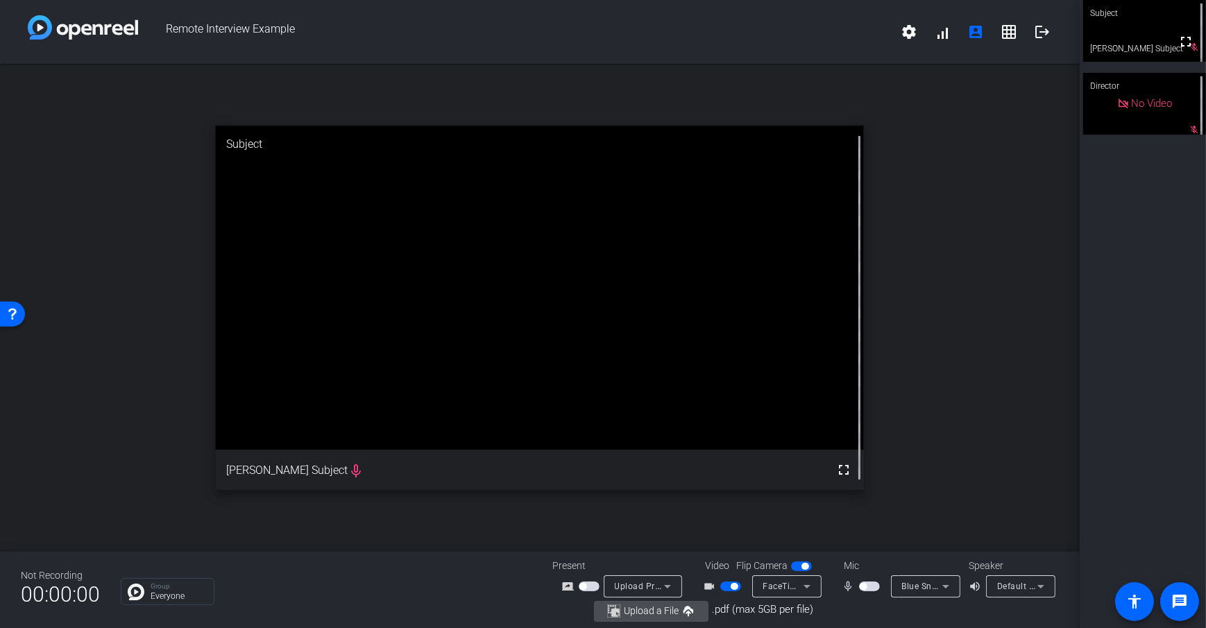
click at [651, 613] on span "Upload a File" at bounding box center [651, 611] width 55 height 10
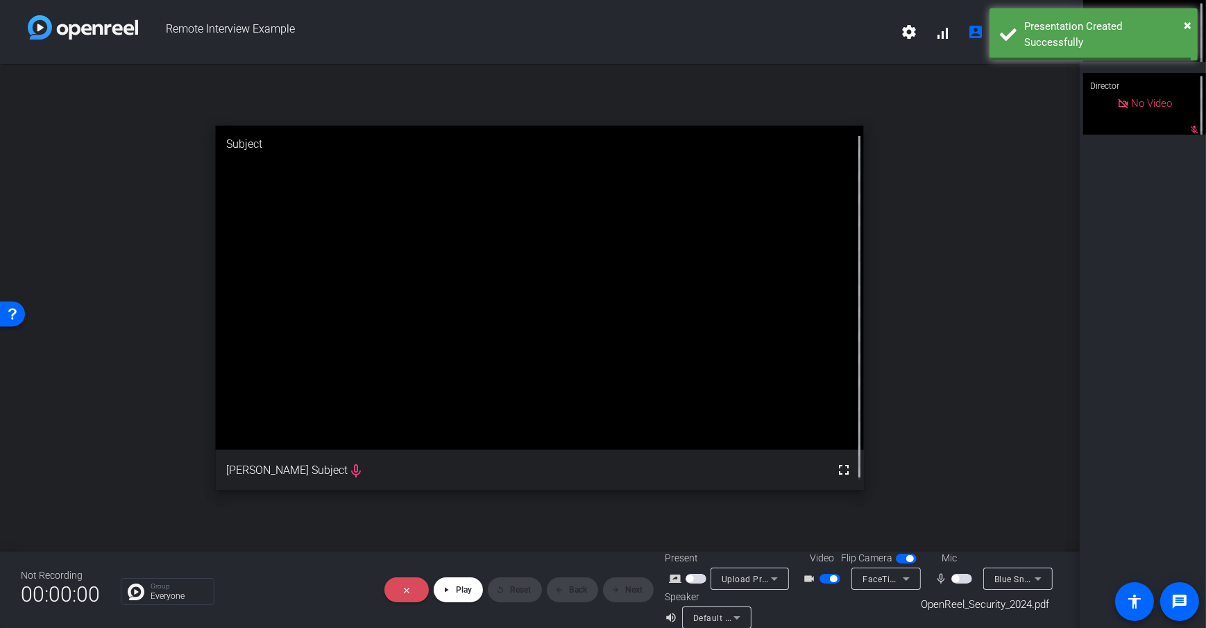
click at [406, 573] on span at bounding box center [406, 589] width 44 height 33
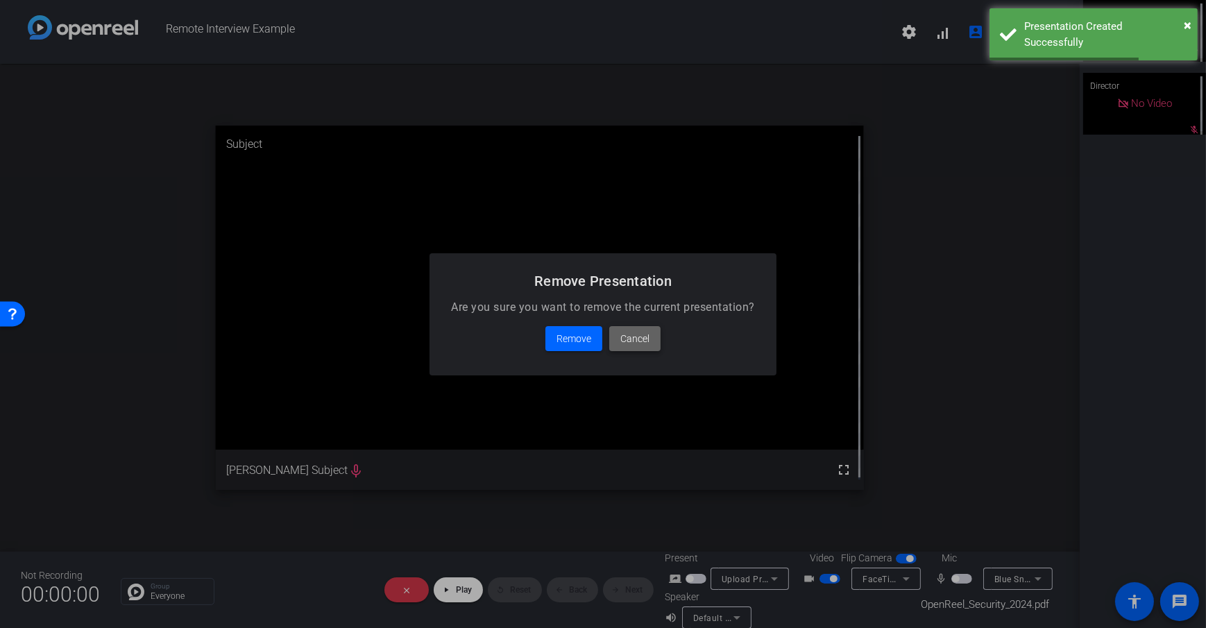
click at [642, 340] on span "Cancel" at bounding box center [634, 338] width 29 height 17
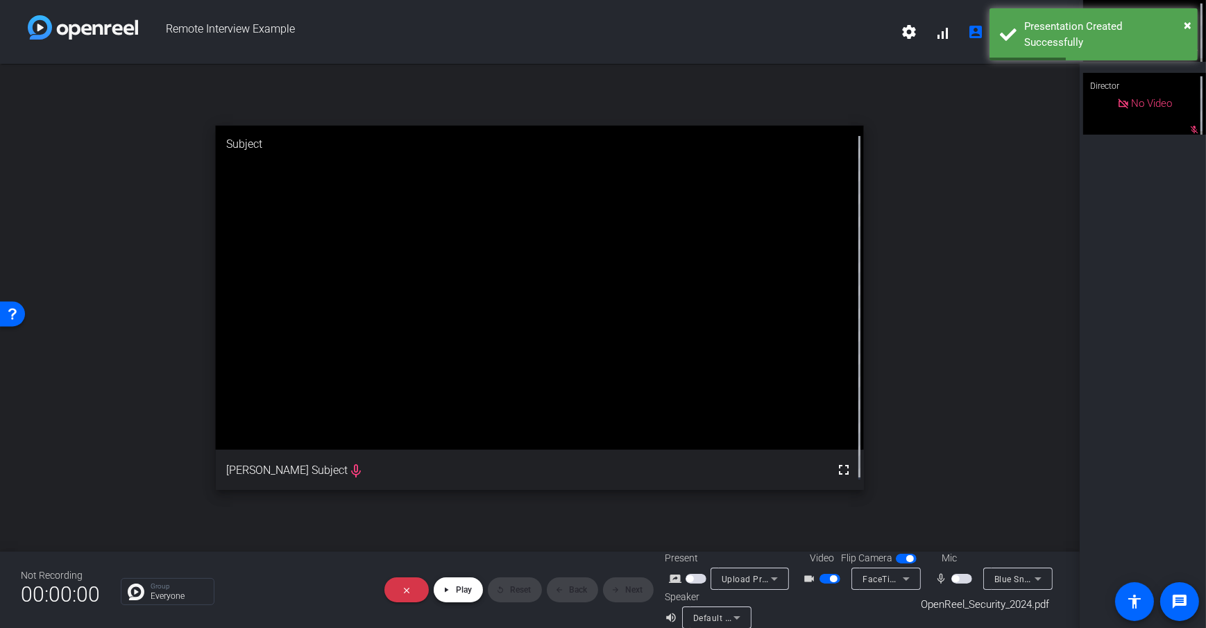
click at [456, 585] on span "Play" at bounding box center [464, 590] width 16 height 10
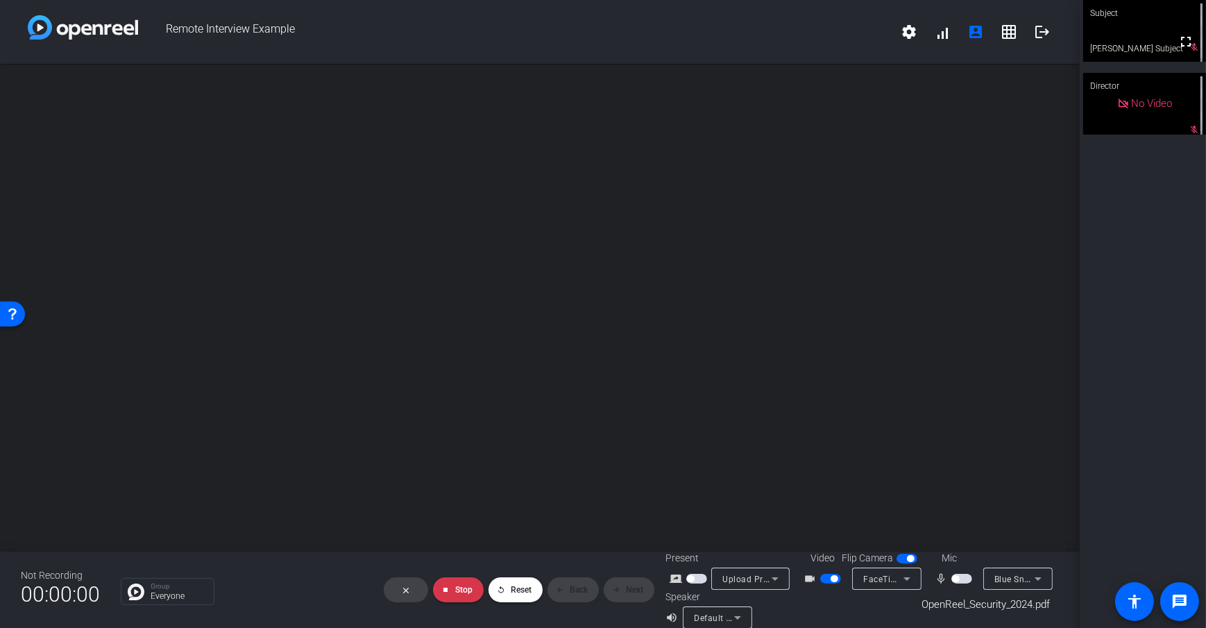
scroll to position [15, 0]
click at [447, 584] on span at bounding box center [458, 589] width 51 height 33
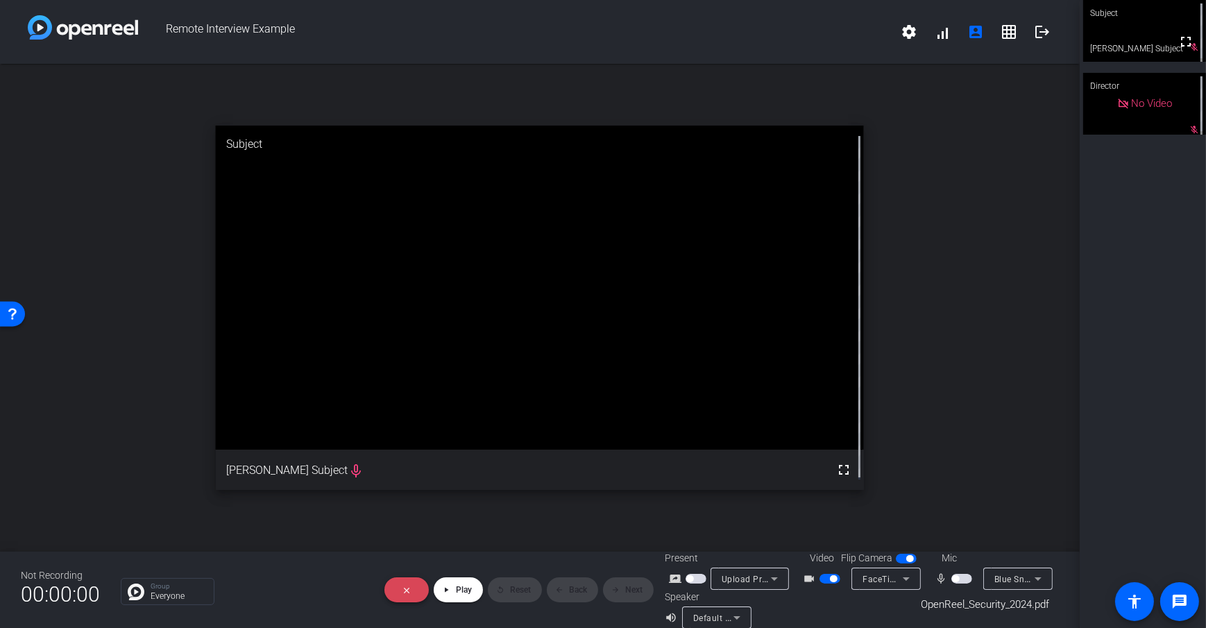
scroll to position [0, 0]
click at [405, 588] on span at bounding box center [406, 589] width 44 height 33
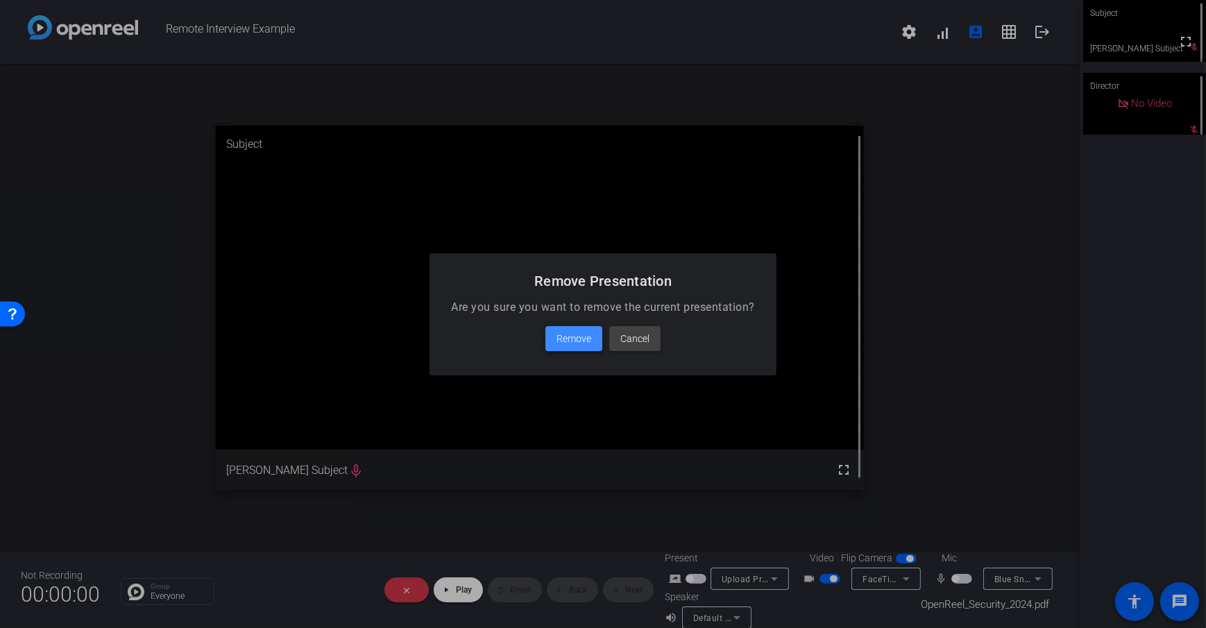
click at [588, 333] on span "Remove" at bounding box center [573, 338] width 35 height 17
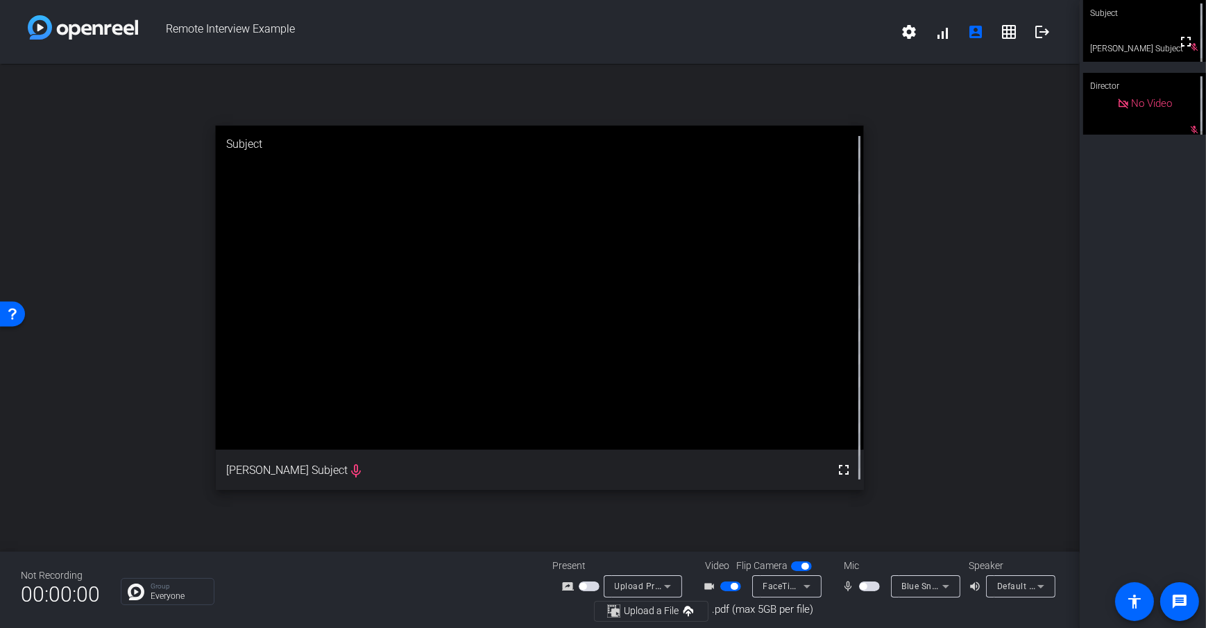
click at [426, 565] on div "Not Recording 00:00:00 Group Everyone Present screen_share_outline Upload Prese…" at bounding box center [539, 590] width 1079 height 76
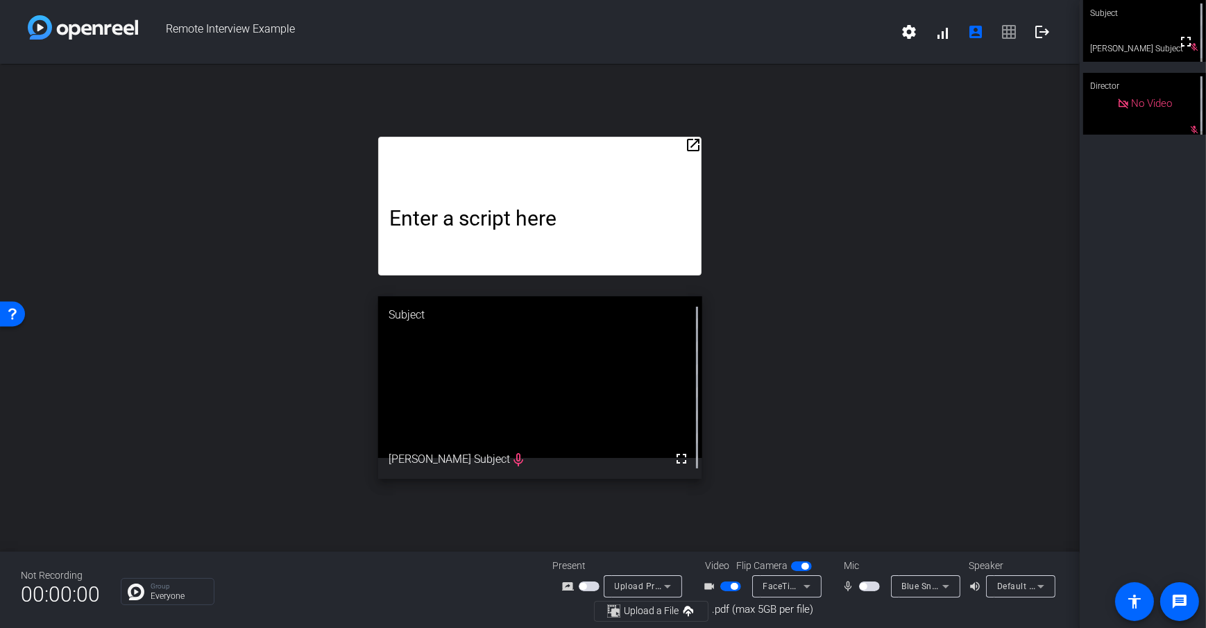
click at [698, 146] on mat-icon "open_in_new" at bounding box center [693, 145] width 17 height 17
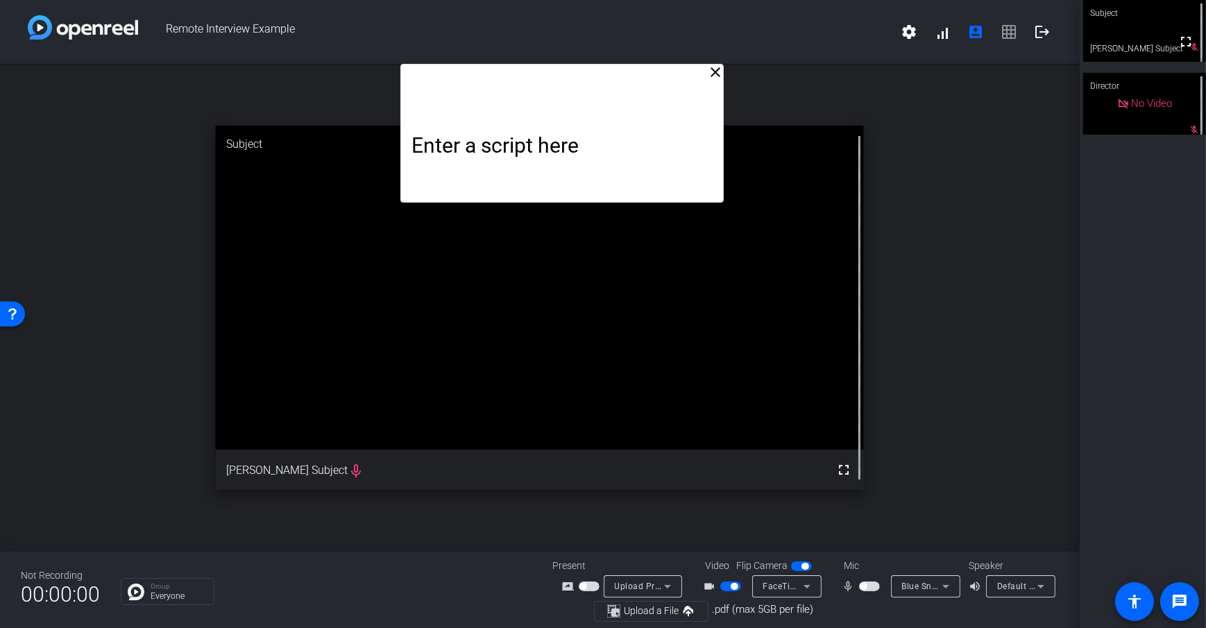
drag, startPoint x: 604, startPoint y: 97, endPoint x: 626, endPoint y: 59, distance: 44.1
click at [626, 59] on div "Remote Interview Example settings signal_cellular_alt account_box grid_on logou…" at bounding box center [539, 314] width 1079 height 628
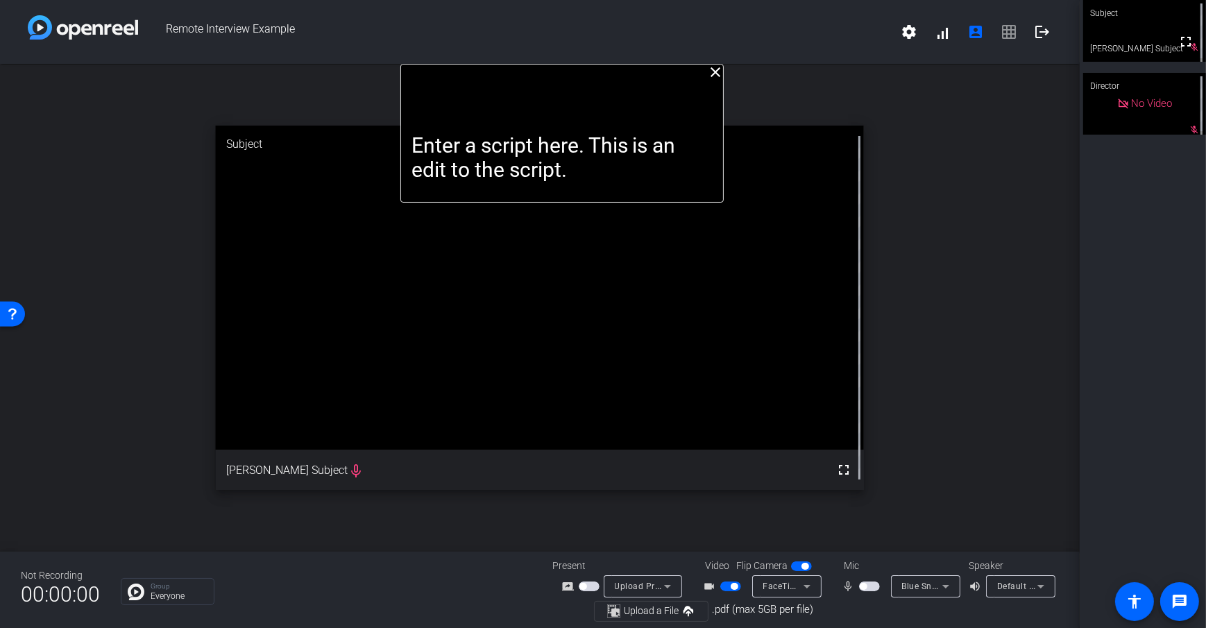
click at [719, 69] on mat-icon "close" at bounding box center [715, 72] width 17 height 17
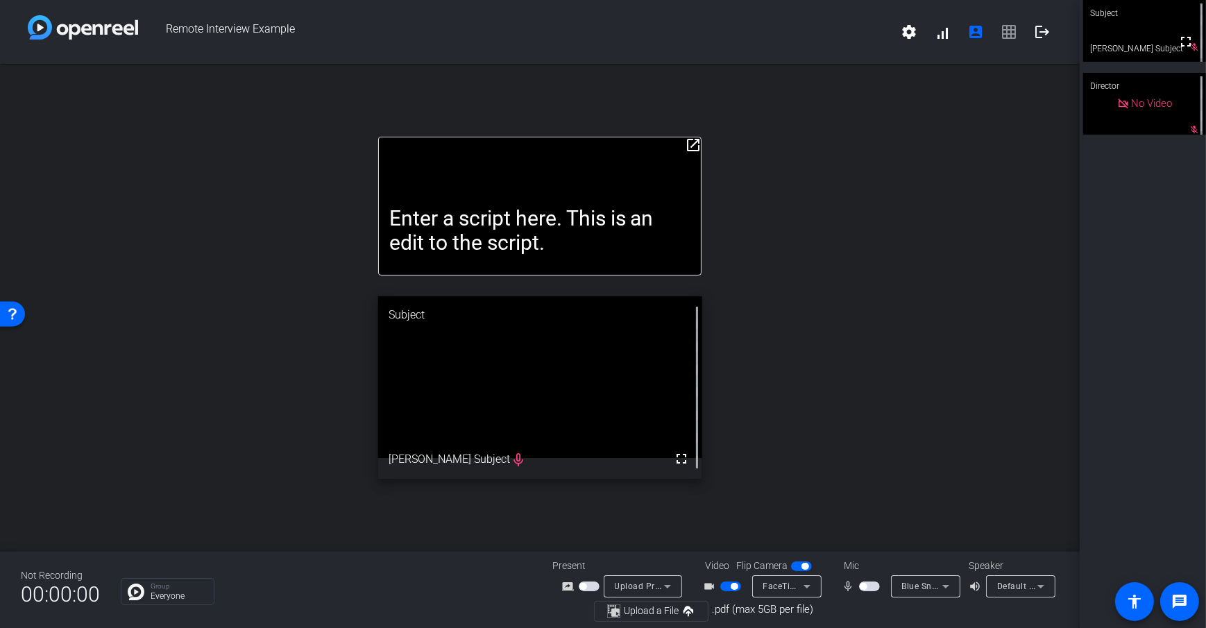
click at [693, 146] on mat-icon "open_in_new" at bounding box center [693, 145] width 17 height 17
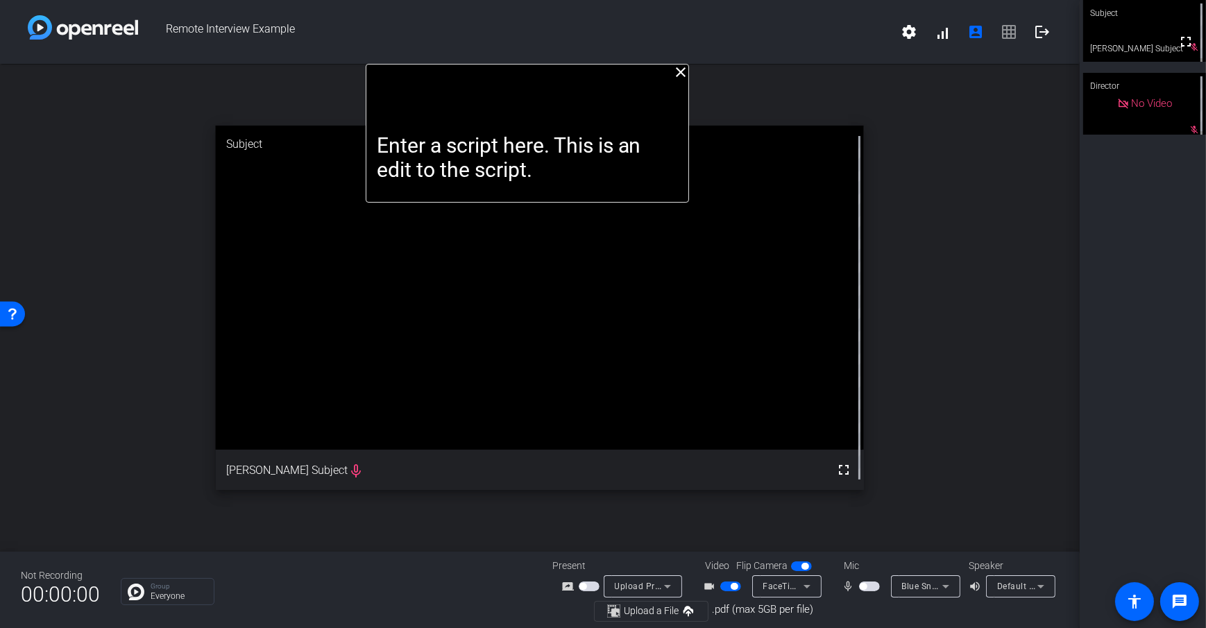
drag, startPoint x: 637, startPoint y: 109, endPoint x: 624, endPoint y: 37, distance: 73.3
click at [624, 37] on div "Remote Interview Example settings signal_cellular_alt account_box grid_on logou…" at bounding box center [539, 314] width 1079 height 628
drag, startPoint x: 607, startPoint y: 98, endPoint x: 604, endPoint y: 29, distance: 68.8
click at [604, 29] on div "Remote Interview Example settings signal_cellular_alt account_box grid_on logou…" at bounding box center [539, 314] width 1079 height 628
click at [484, 136] on p "Enter a script here. This is an edit to the script." at bounding box center [524, 157] width 302 height 49
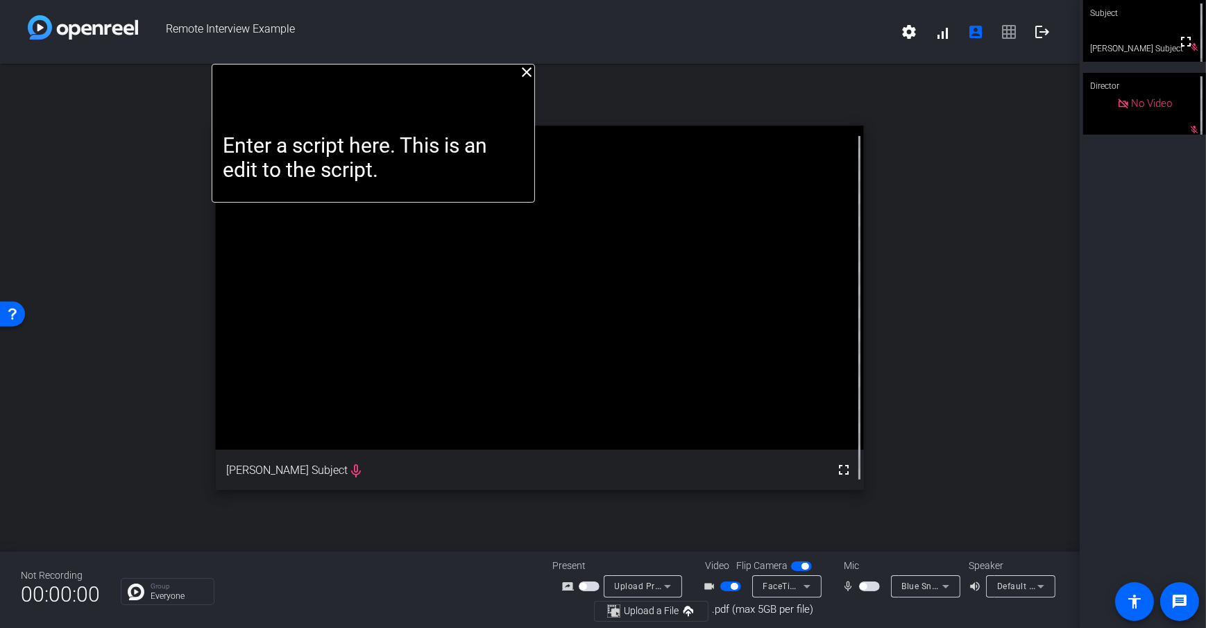
drag, startPoint x: 543, startPoint y: 92, endPoint x: 393, endPoint y: 49, distance: 155.9
click at [393, 49] on div "Remote Interview Example settings signal_cellular_alt account_box grid_on logou…" at bounding box center [539, 314] width 1079 height 628
drag, startPoint x: 336, startPoint y: 94, endPoint x: 395, endPoint y: 89, distance: 59.9
click at [395, 89] on div "Enter a script here. This is an edit to the script." at bounding box center [374, 133] width 324 height 139
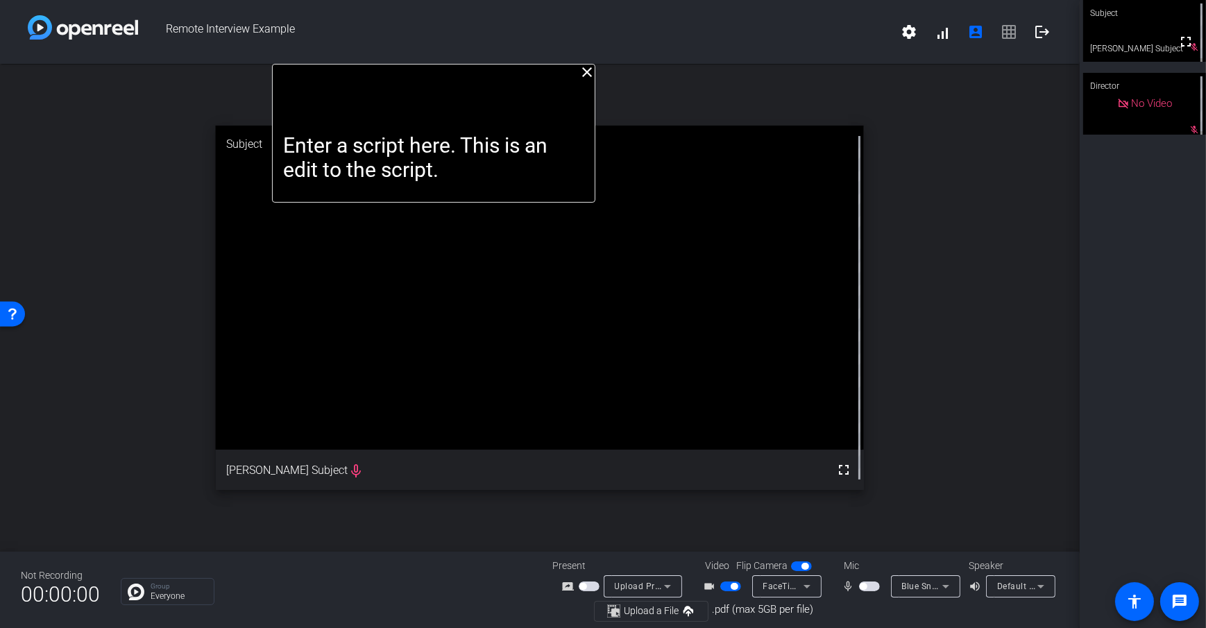
click at [496, 90] on div "Enter a script here. This is an edit to the script." at bounding box center [434, 133] width 324 height 139
click at [586, 64] on mat-icon "close" at bounding box center [587, 72] width 17 height 17
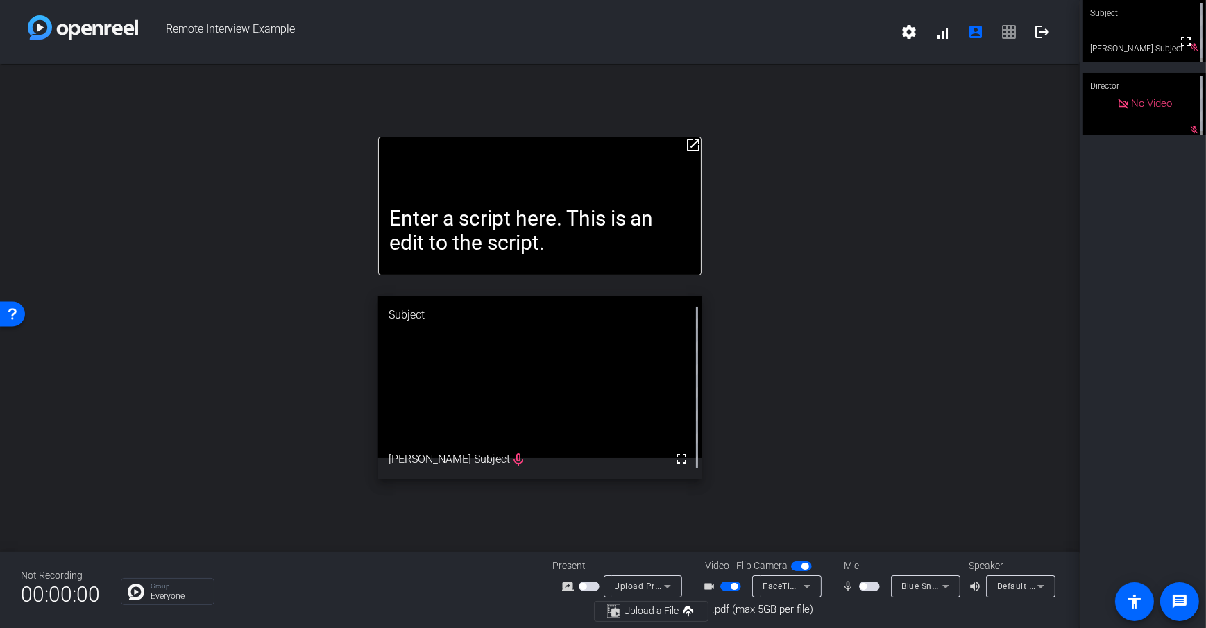
click at [731, 583] on span "button" at bounding box center [734, 586] width 7 height 7
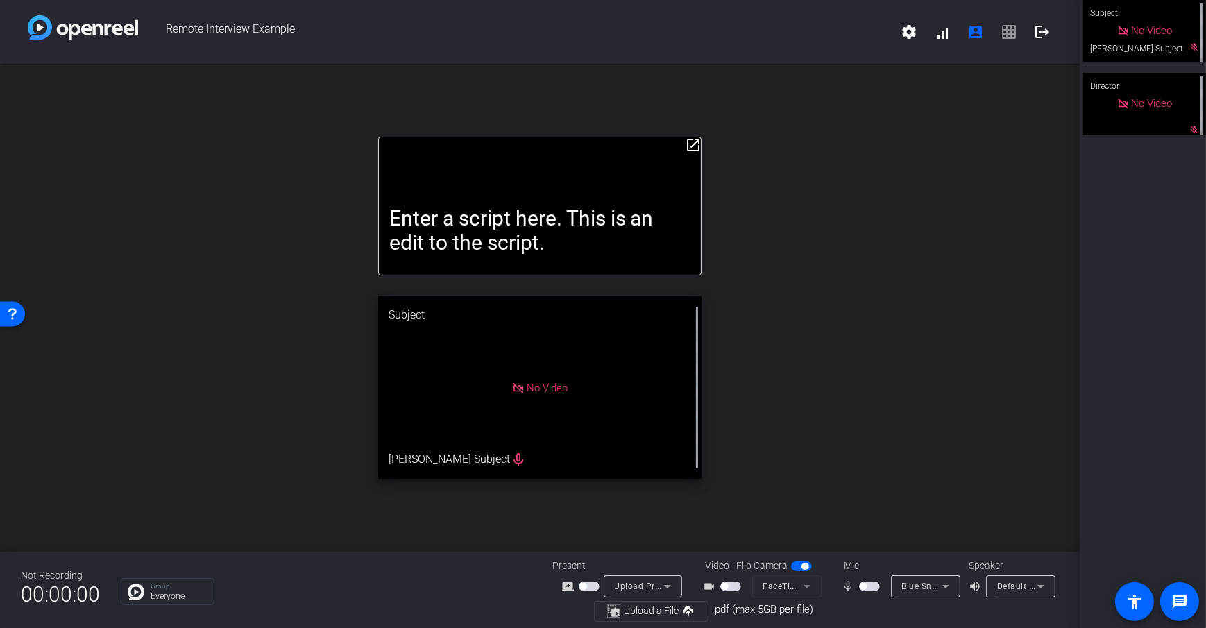
drag, startPoint x: 735, startPoint y: 582, endPoint x: 724, endPoint y: 562, distance: 23.0
click at [734, 582] on span "button" at bounding box center [730, 586] width 21 height 10
